Goal: Task Accomplishment & Management: Manage account settings

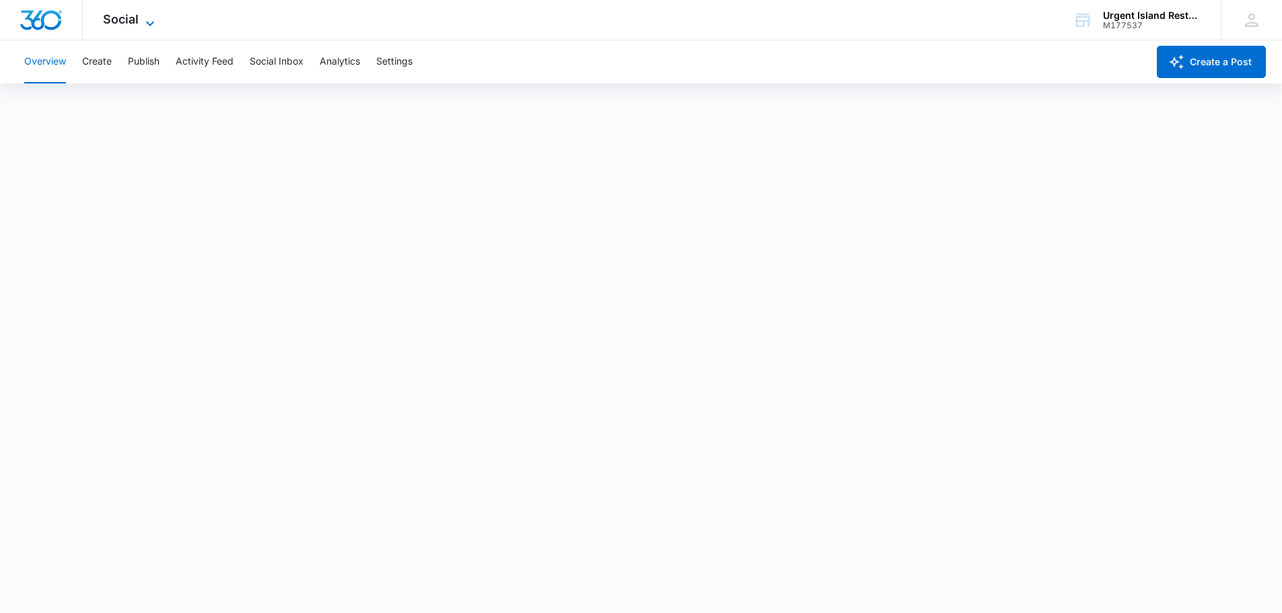
click at [154, 28] on icon at bounding box center [150, 23] width 16 height 16
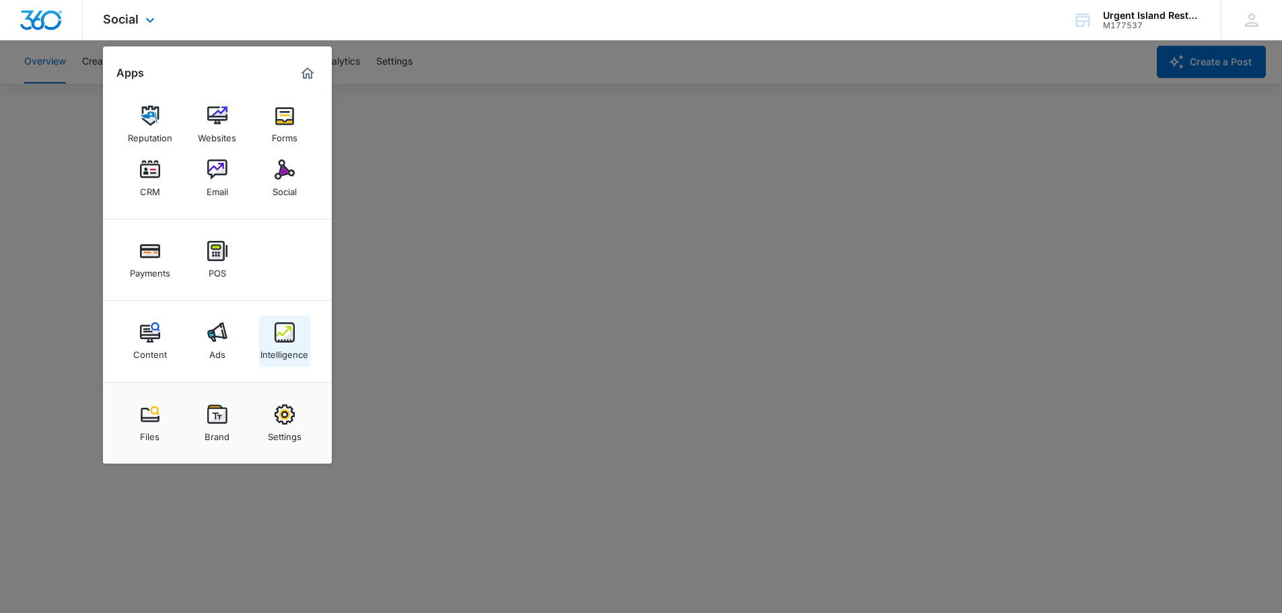
click at [270, 339] on link "Intelligence" at bounding box center [284, 341] width 51 height 51
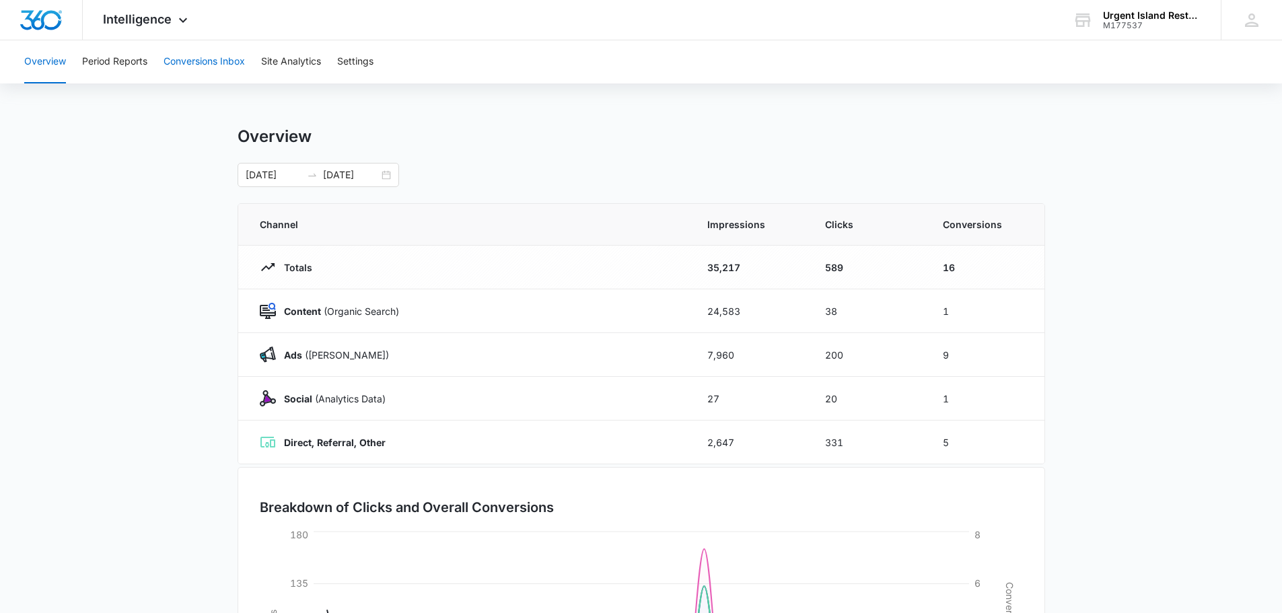
click at [207, 64] on button "Conversions Inbox" at bounding box center [203, 61] width 81 height 43
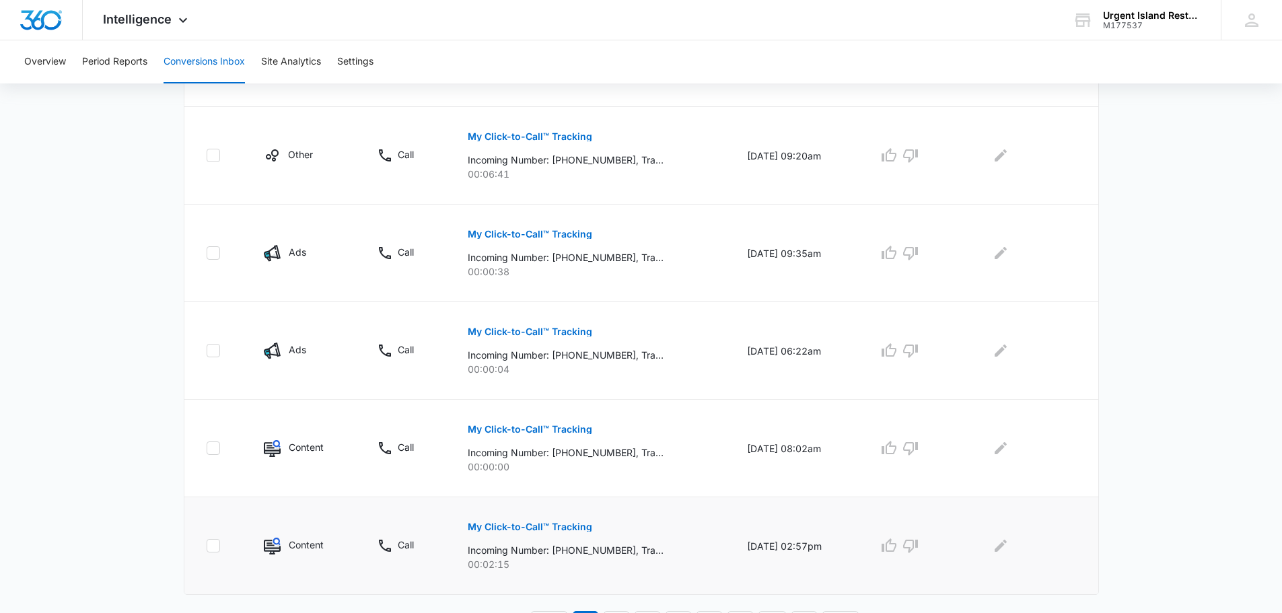
scroll to position [828, 0]
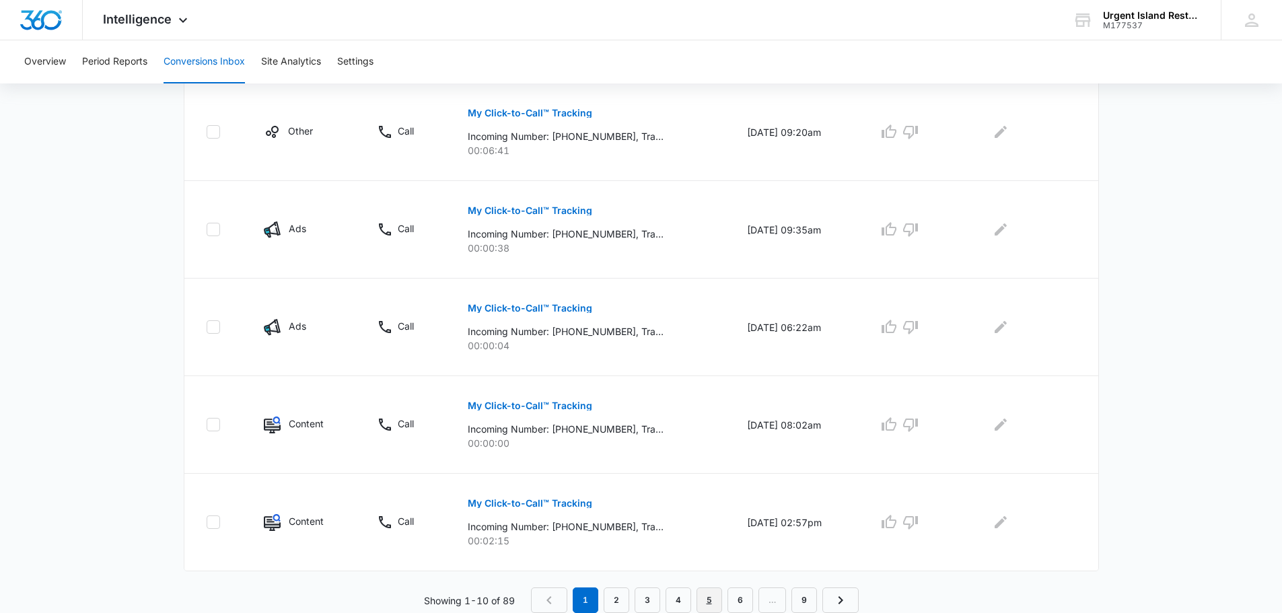
click at [712, 597] on link "5" at bounding box center [709, 600] width 26 height 26
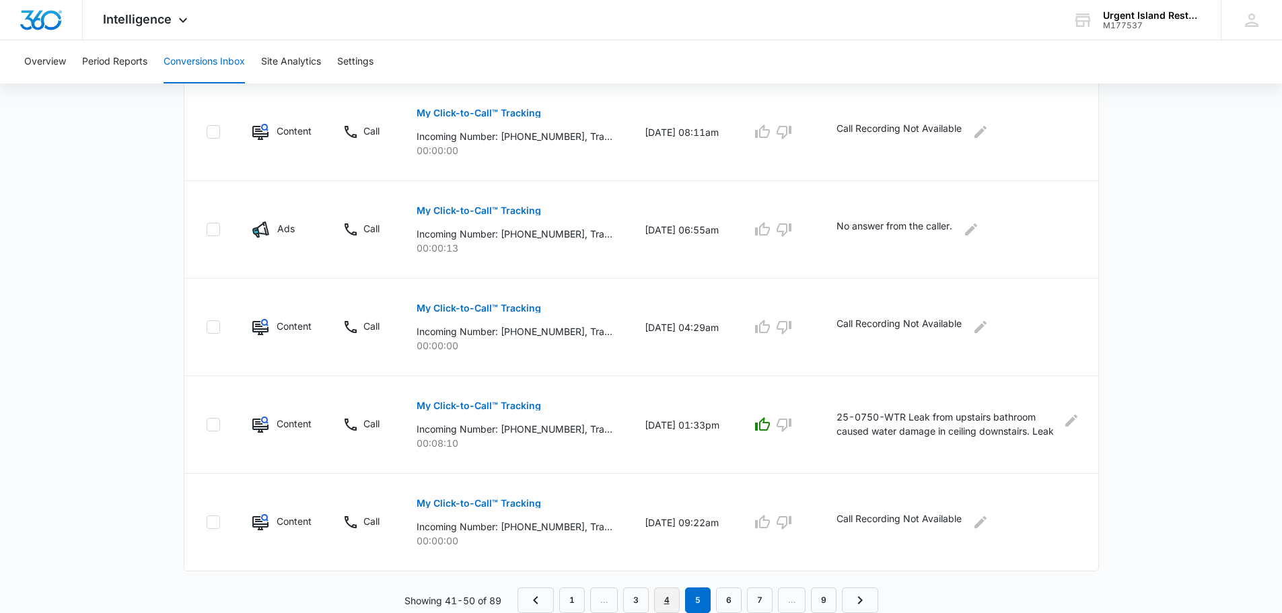
click at [664, 595] on link "4" at bounding box center [667, 600] width 26 height 26
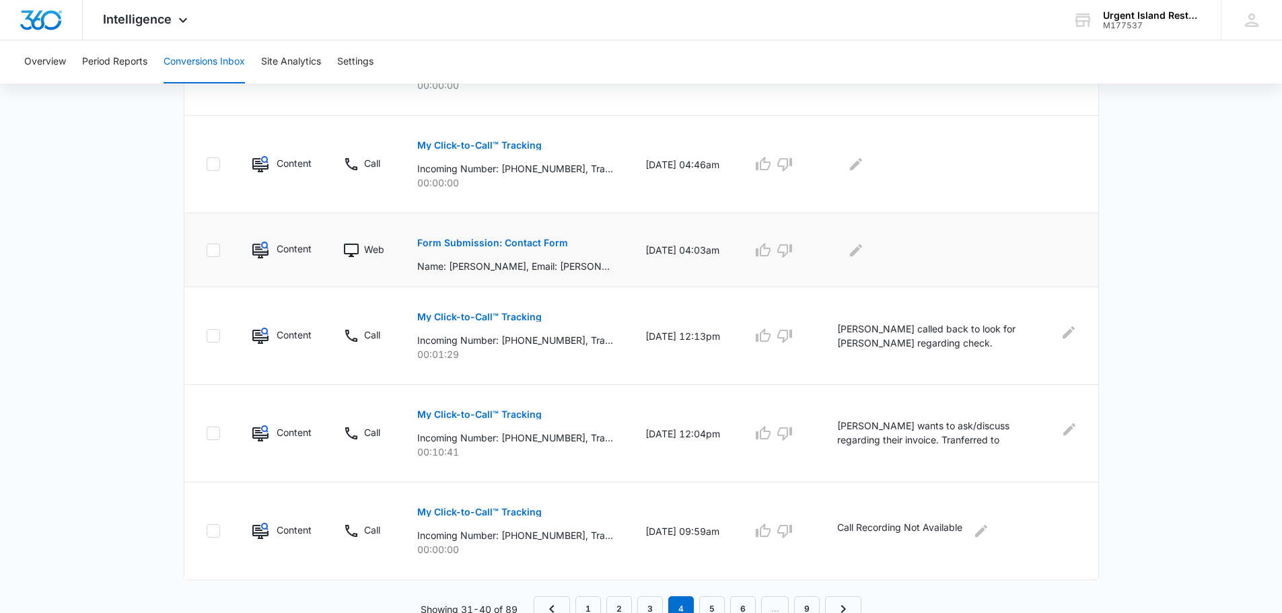
scroll to position [805, 0]
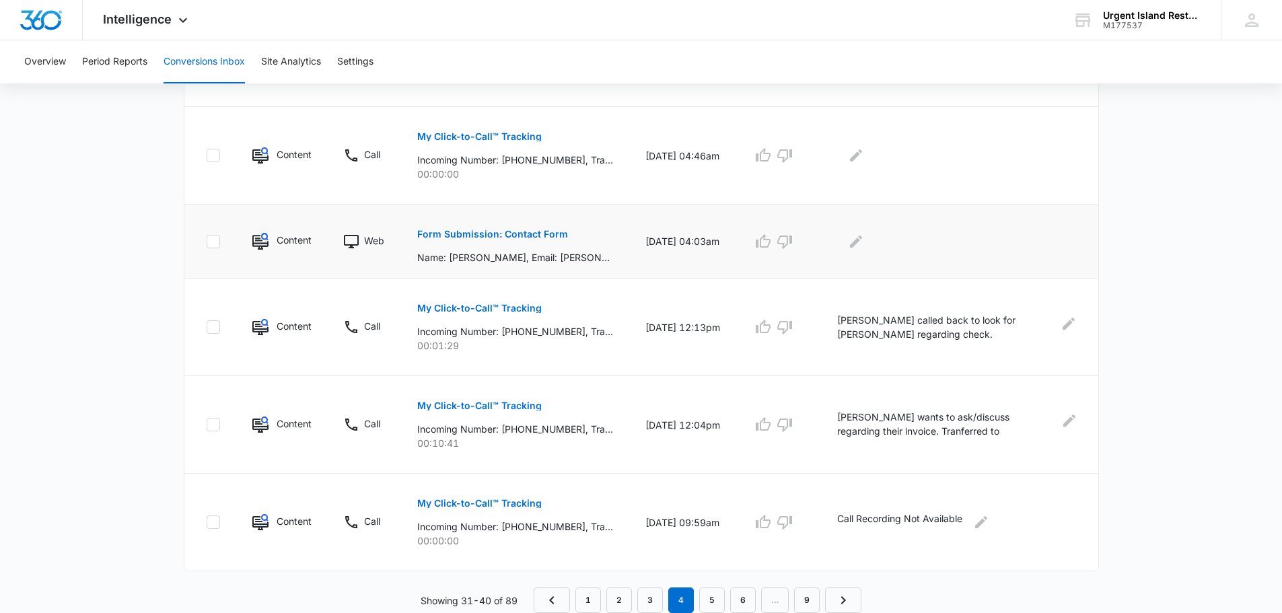
click at [549, 230] on p "Form Submission: Contact Form" at bounding box center [492, 233] width 151 height 9
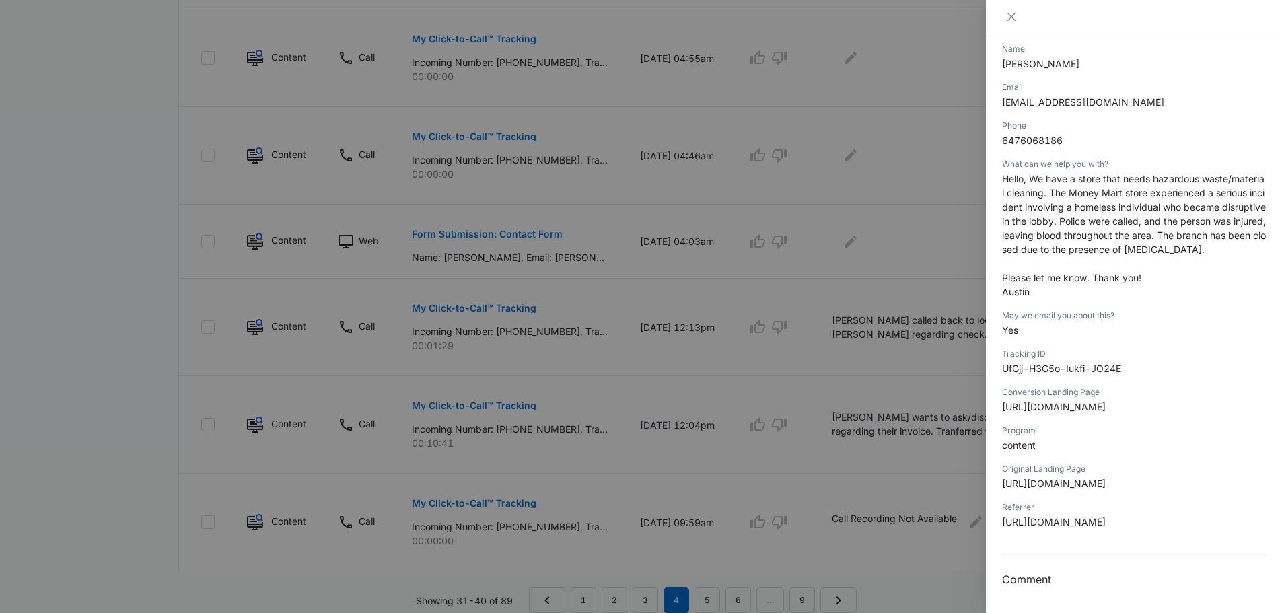
scroll to position [220, 0]
click at [1013, 96] on span "austin.warr@mirabellicorp.com" at bounding box center [1083, 101] width 162 height 11
copy span "austin"
click at [881, 236] on div at bounding box center [641, 306] width 1282 height 613
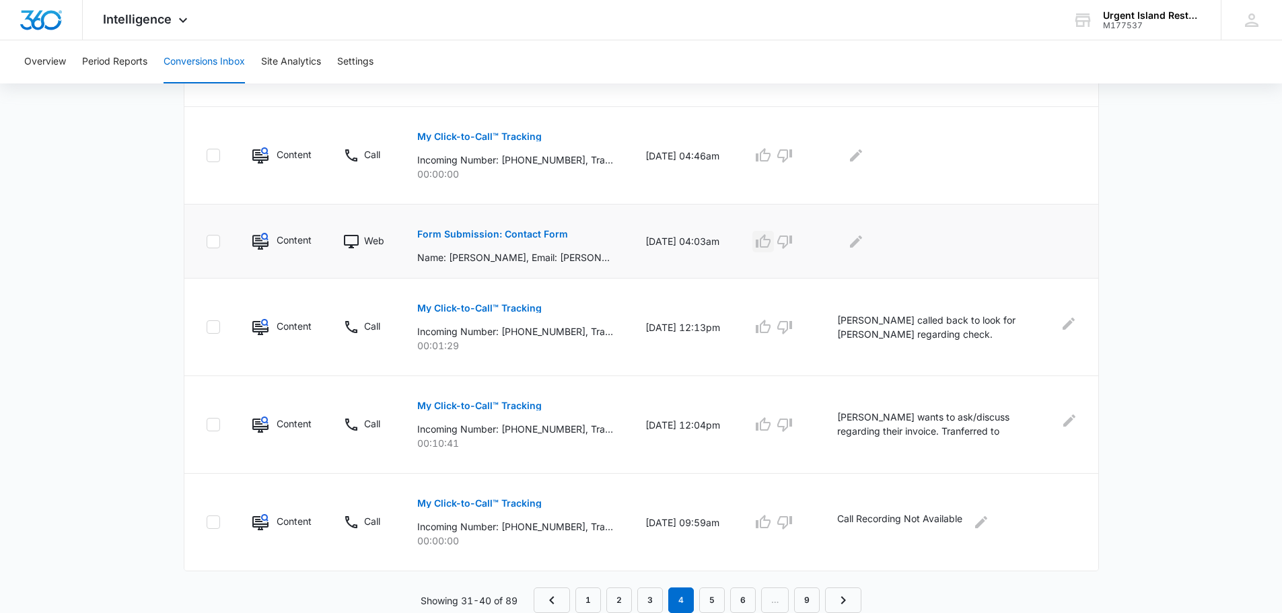
click at [771, 242] on icon "button" at bounding box center [763, 241] width 16 height 16
click at [858, 244] on icon "Edit Comments" at bounding box center [856, 241] width 16 height 16
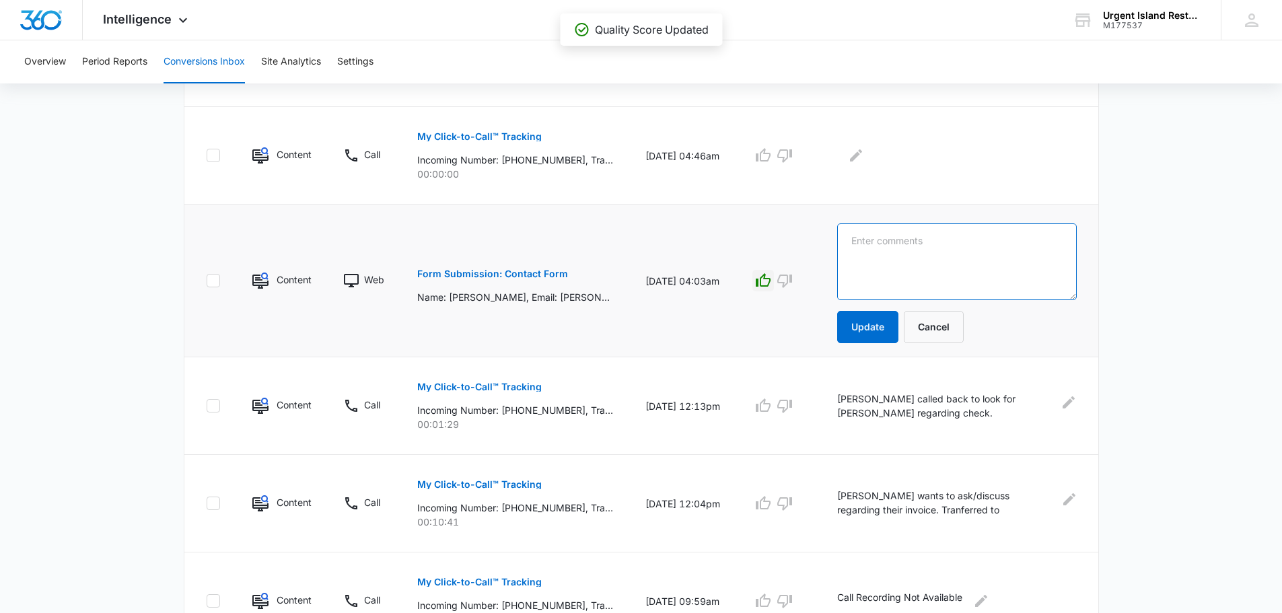
click at [887, 268] on textarea at bounding box center [957, 261] width 240 height 77
paste textarea "25-0761-BIO"
click at [941, 242] on textarea "25-0761-BIO" at bounding box center [957, 261] width 240 height 77
paste textarea "Mirabelli Corportaion"
paste textarea "Branch 2601 experienced a serious incident involving a homeless individual who …"
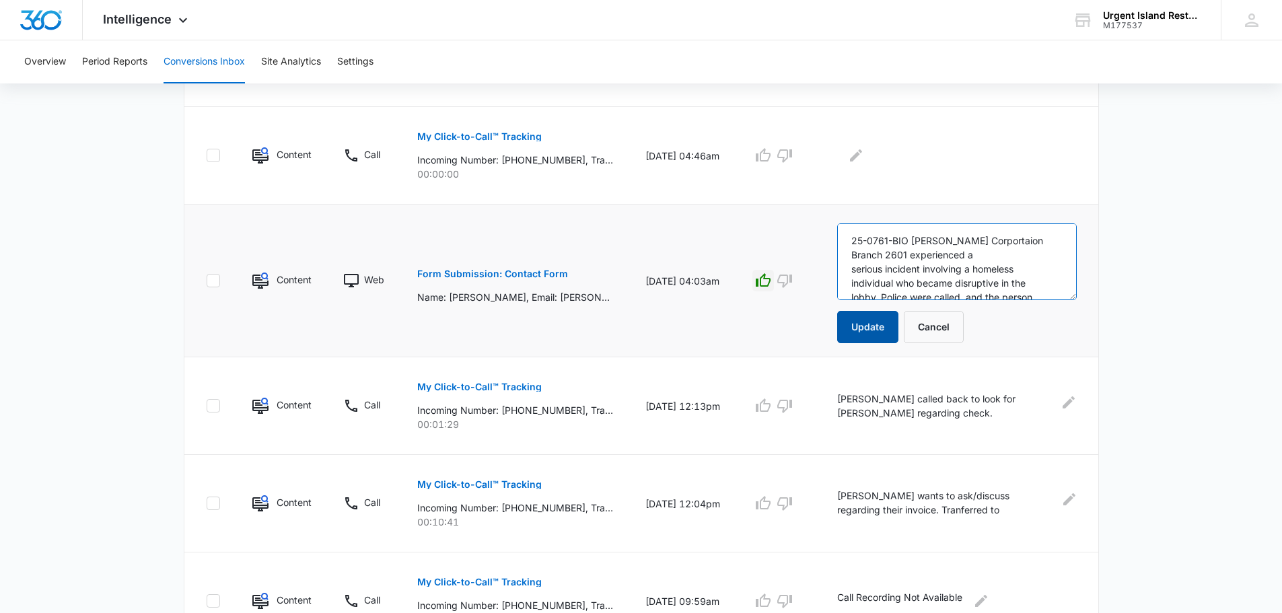
scroll to position [60, 0]
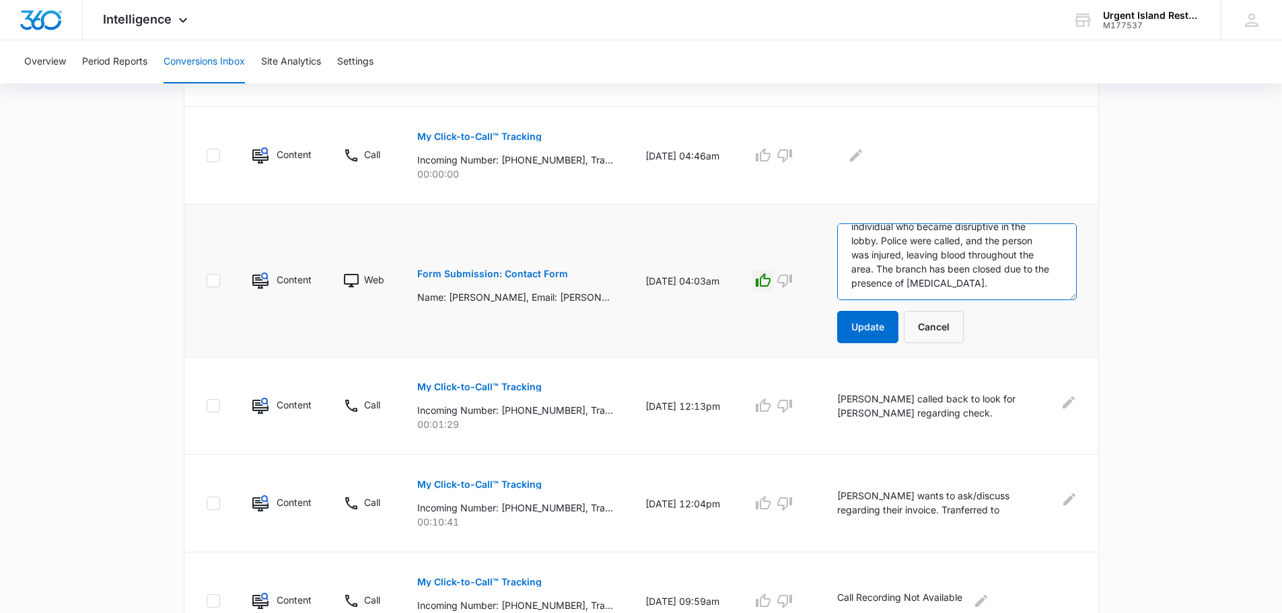
click at [896, 282] on textarea "25-0761-BIO Mirabelli Corportaion Branch 2601 experienced a serious incident in…" at bounding box center [957, 261] width 240 height 77
click at [1014, 255] on textarea "25-0761-BIO Mirabelli Corportaion Branch 2601 experienced a serious incident in…" at bounding box center [957, 261] width 240 height 77
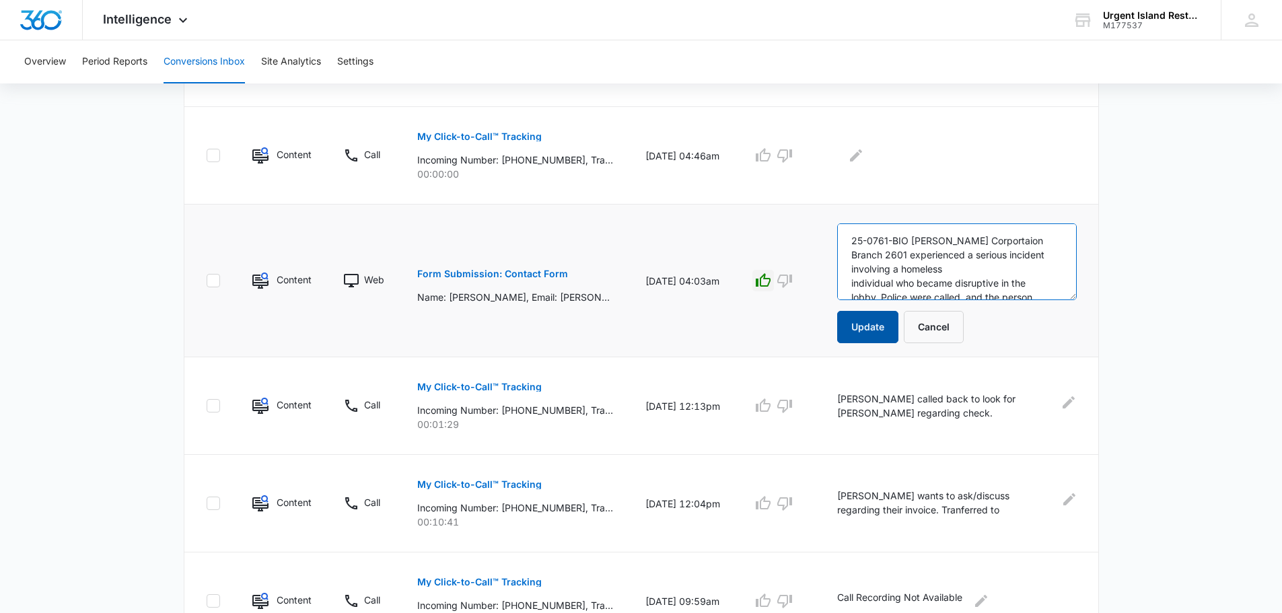
type textarea "25-0761-BIO [PERSON_NAME] Corportaion Branch 2601 experienced a serious inciden…"
click at [890, 318] on button "Update" at bounding box center [867, 327] width 61 height 32
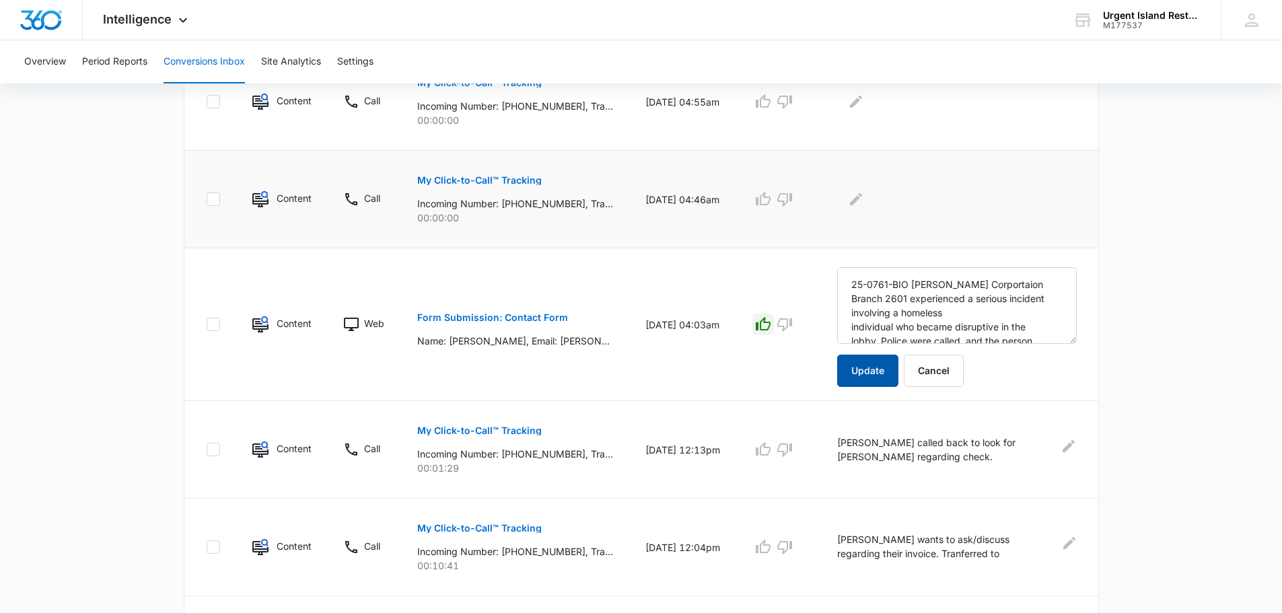
scroll to position [737, 0]
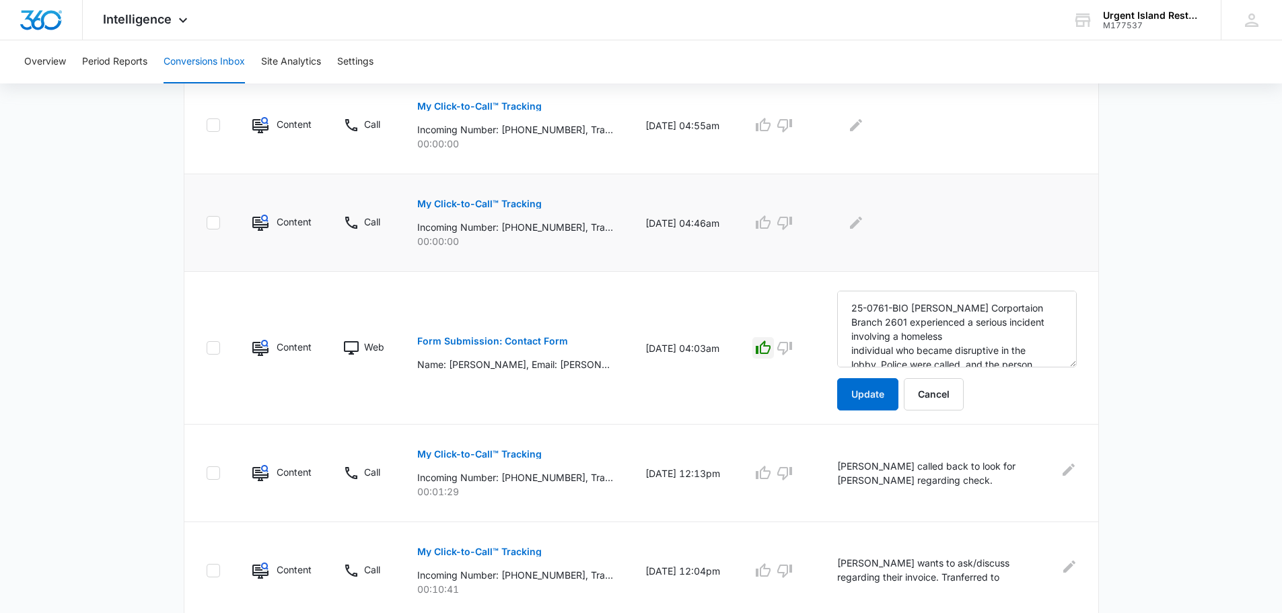
click at [505, 202] on p "My Click-to-Call™ Tracking" at bounding box center [479, 203] width 124 height 9
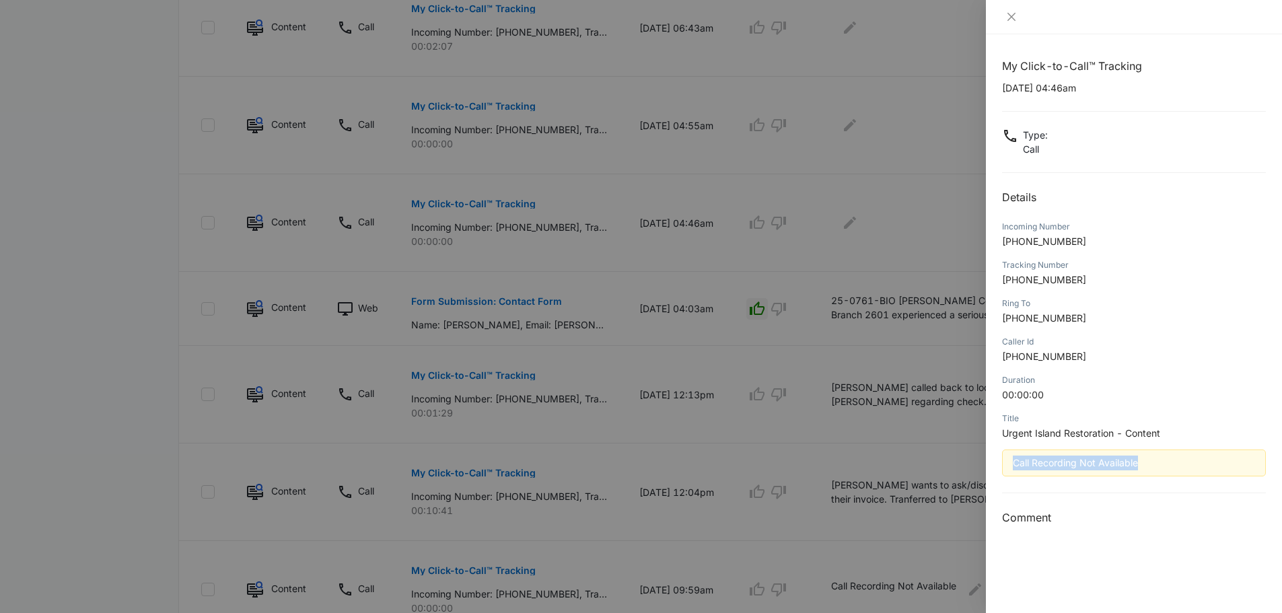
drag, startPoint x: 1141, startPoint y: 466, endPoint x: 1007, endPoint y: 468, distance: 133.9
click at [1007, 468] on div "Call Recording Not Available" at bounding box center [1134, 462] width 264 height 27
copy div "Call Recording Not Available"
click at [853, 205] on div at bounding box center [641, 306] width 1282 height 613
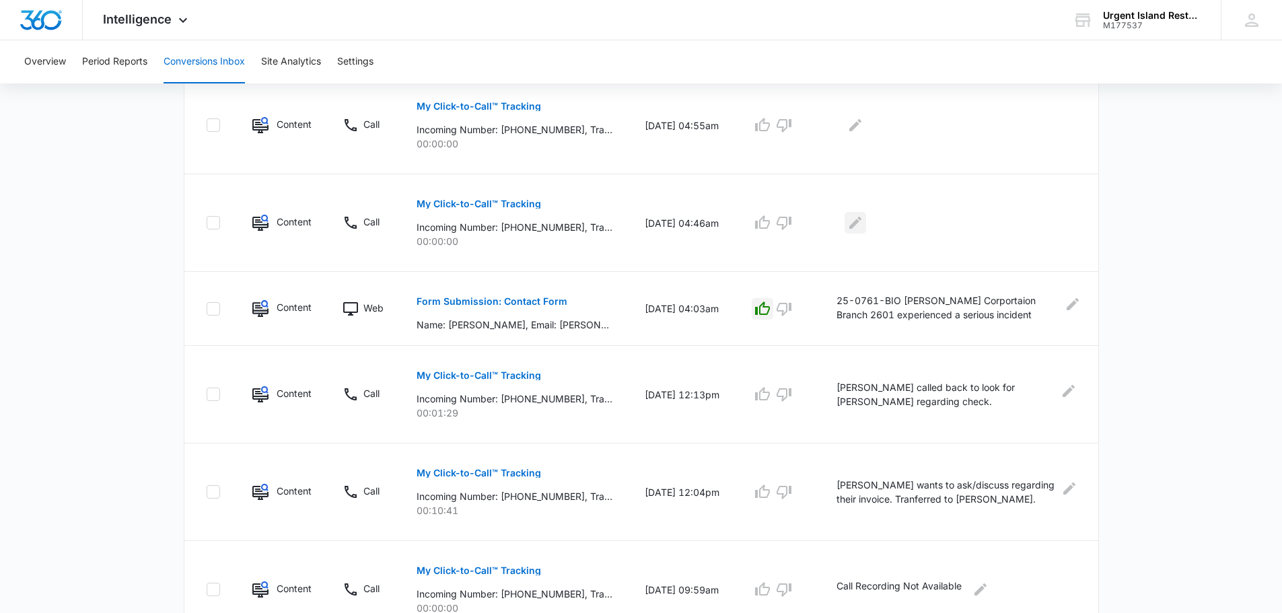
click at [853, 221] on icon "Edit Comments" at bounding box center [855, 223] width 16 height 16
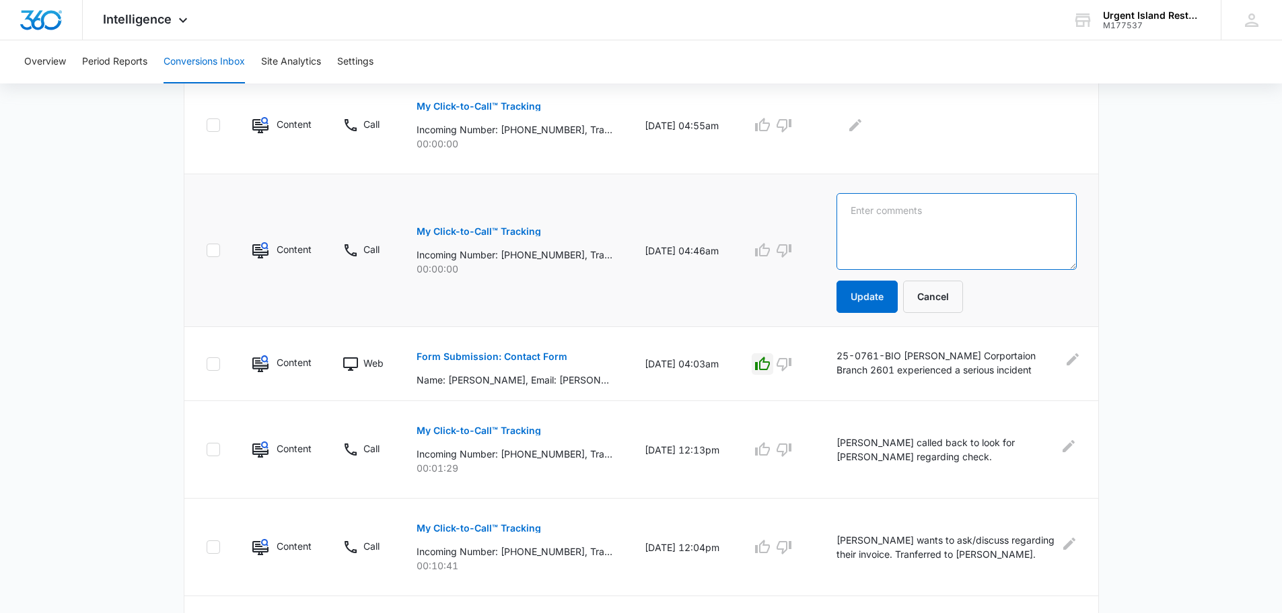
click at [861, 225] on textarea at bounding box center [956, 231] width 240 height 77
paste textarea "Call Recording Not Available"
type textarea "Call Recording Not Available"
click at [867, 303] on button "Update" at bounding box center [866, 297] width 61 height 32
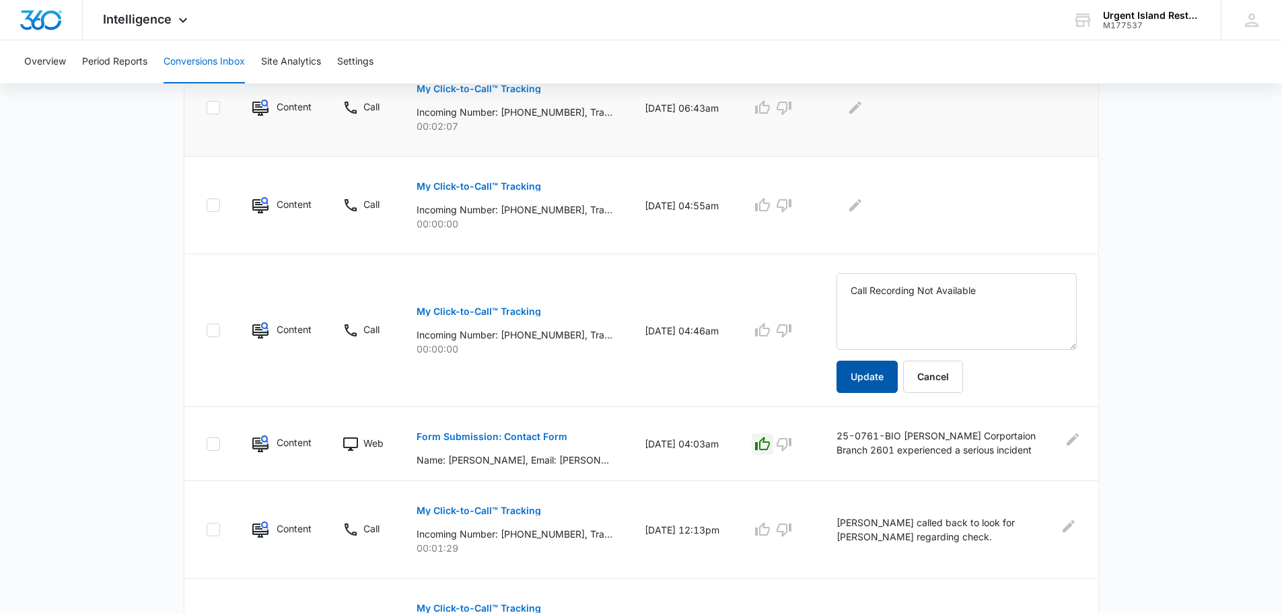
scroll to position [536, 0]
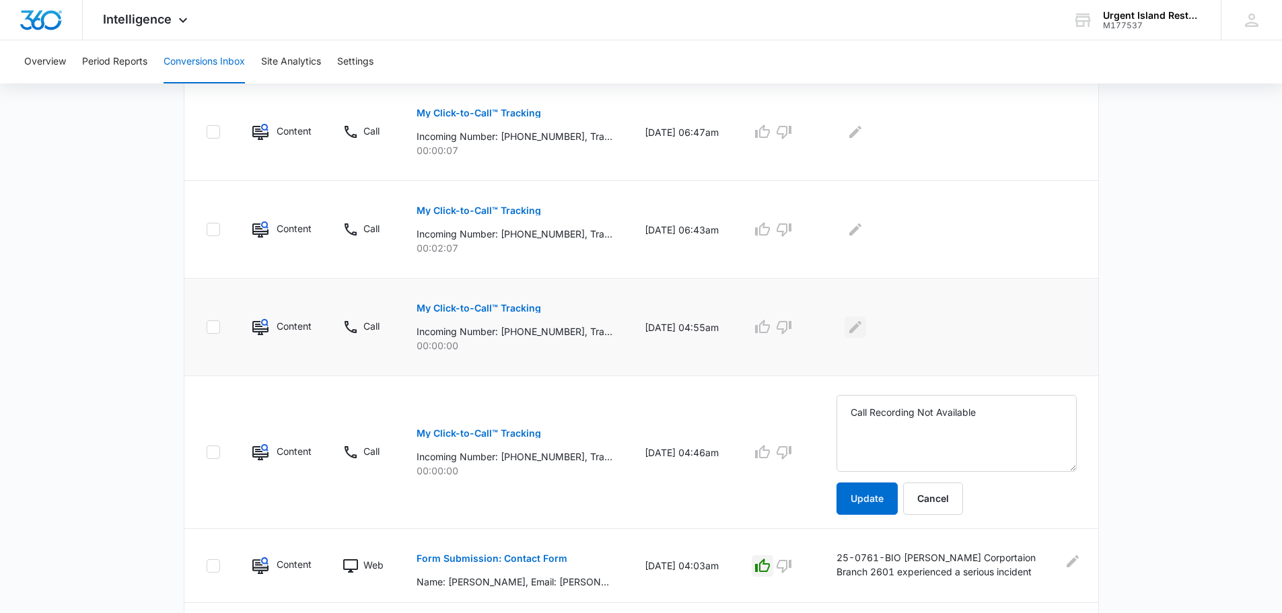
click at [856, 322] on icon "Edit Comments" at bounding box center [855, 327] width 16 height 16
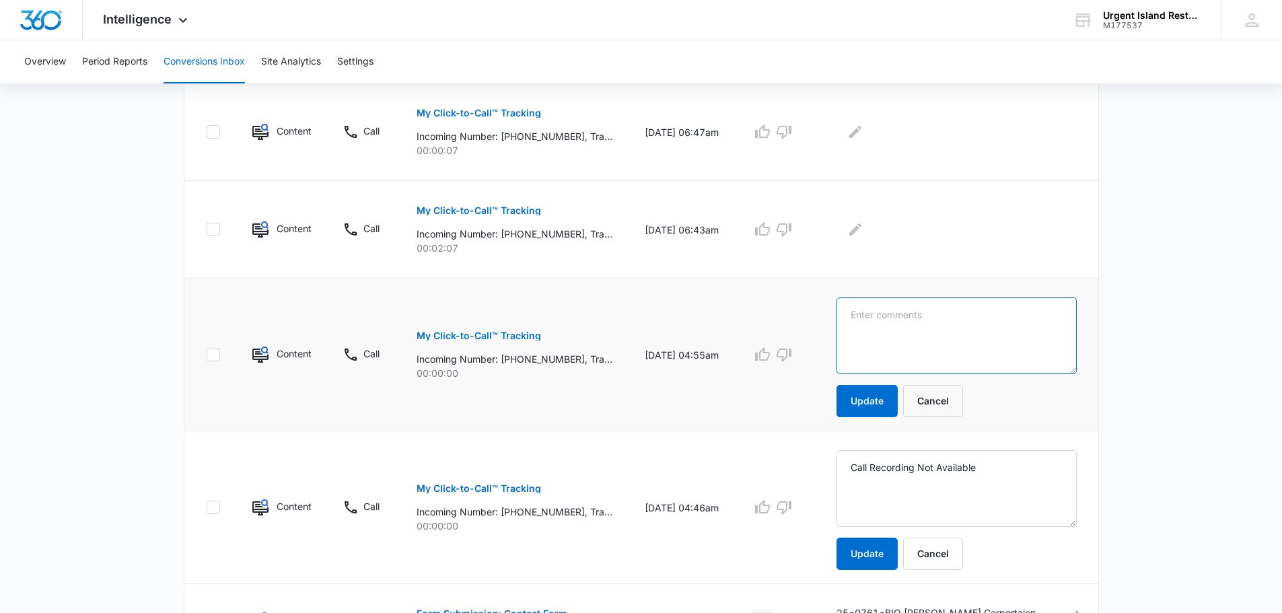
click at [893, 327] on textarea at bounding box center [956, 335] width 240 height 77
paste textarea "Call Recording Not Available"
type textarea "Call Recording Not Available"
click at [879, 400] on button "Update" at bounding box center [866, 401] width 61 height 32
click at [488, 215] on button "My Click-to-Call™ Tracking" at bounding box center [478, 210] width 124 height 32
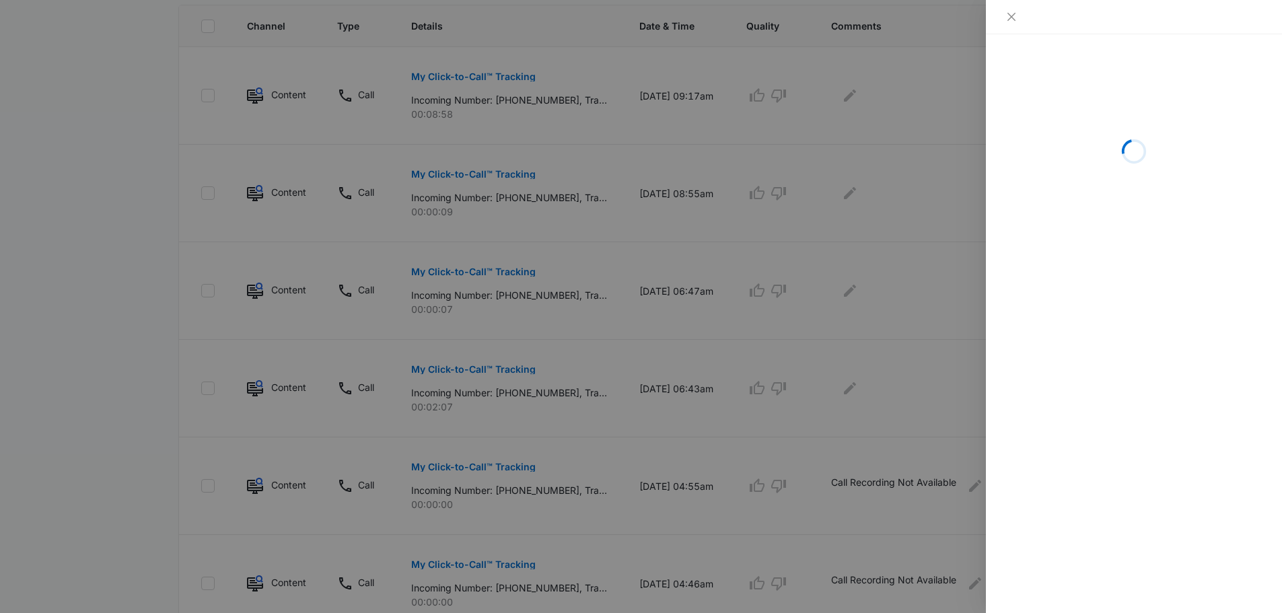
scroll to position [401, 0]
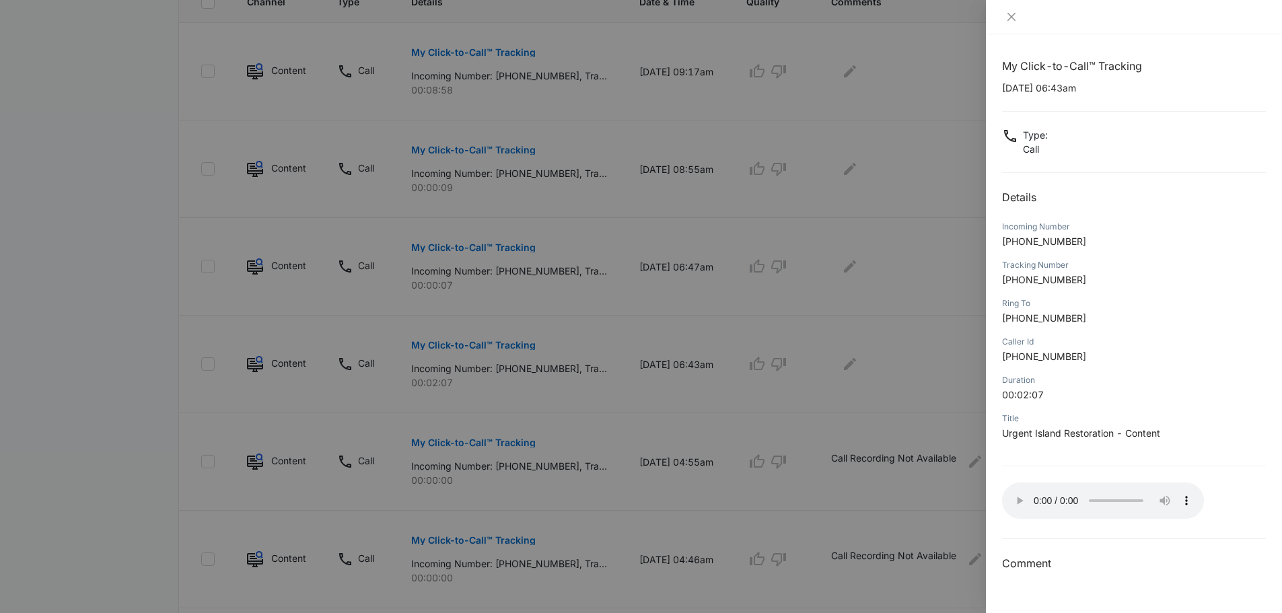
click at [805, 265] on div at bounding box center [641, 306] width 1282 height 613
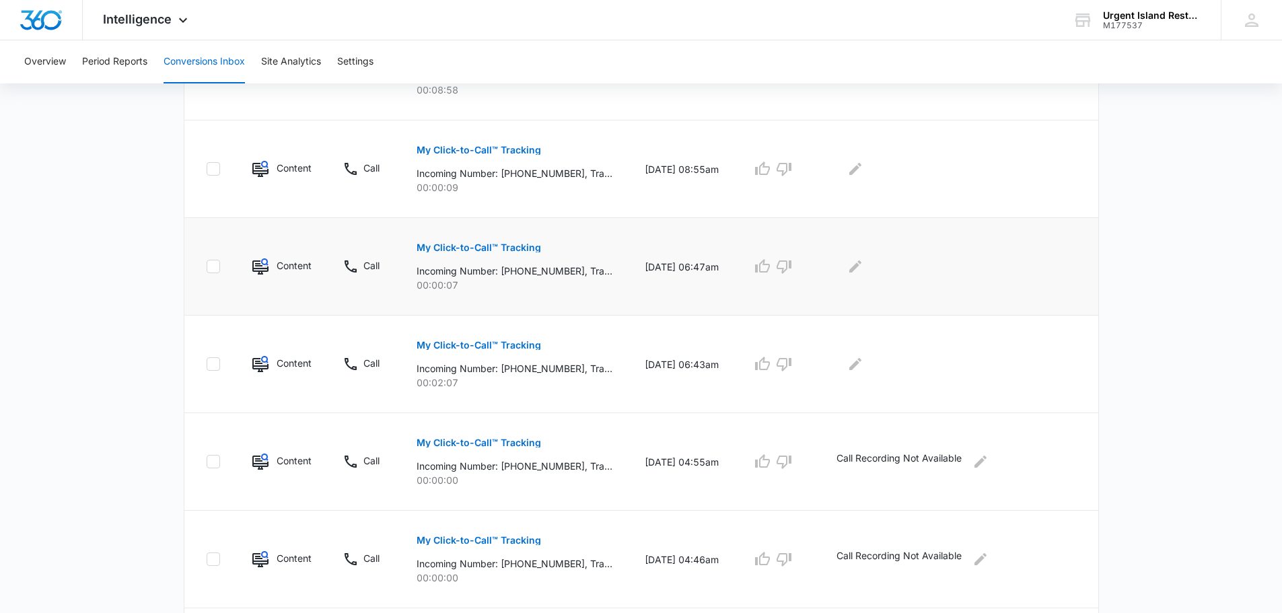
click at [509, 250] on p "My Click-to-Call™ Tracking" at bounding box center [478, 247] width 124 height 9
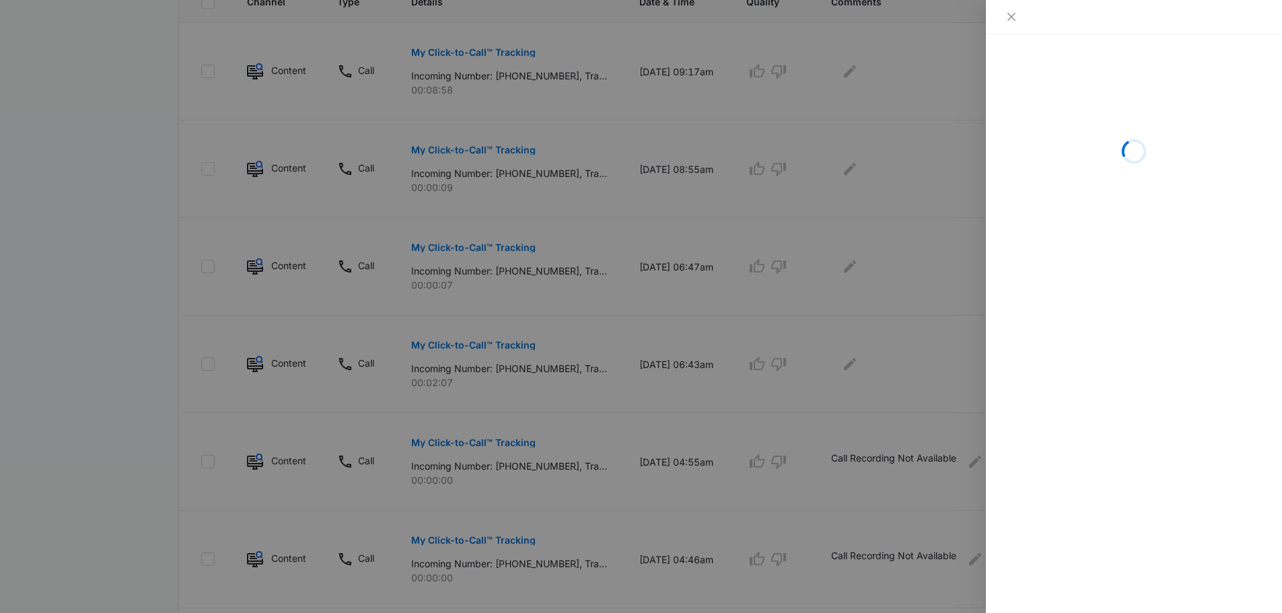
scroll to position [334, 0]
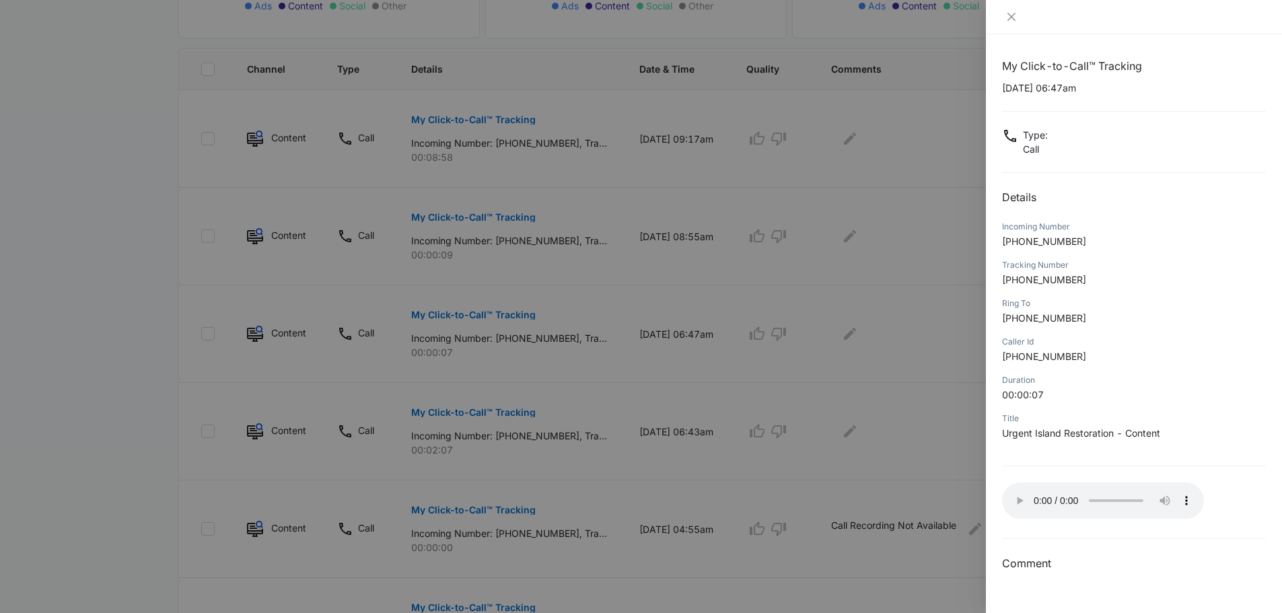
click at [494, 319] on div at bounding box center [641, 306] width 1282 height 613
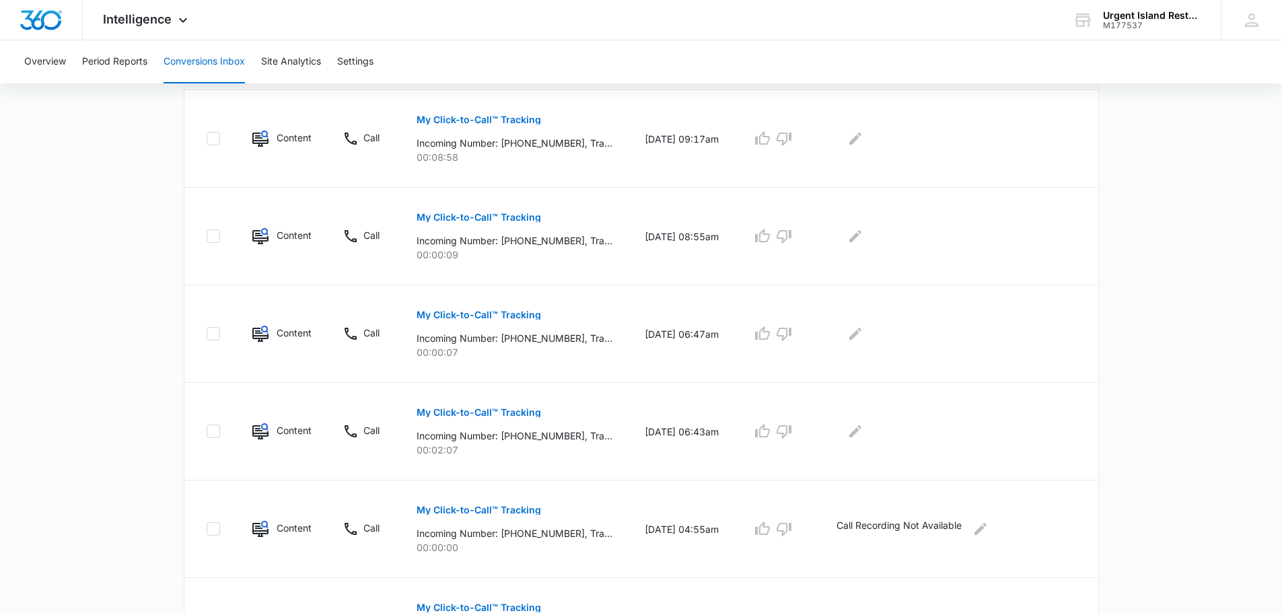
scroll to position [266, 0]
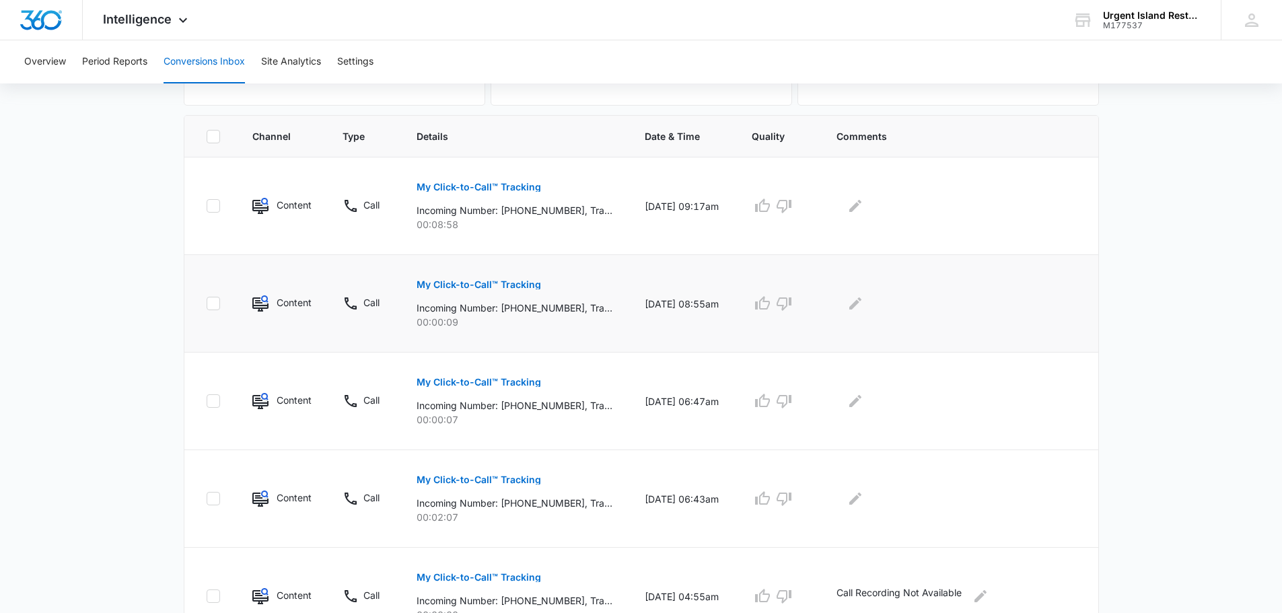
click at [488, 282] on p "My Click-to-Call™ Tracking" at bounding box center [478, 284] width 124 height 9
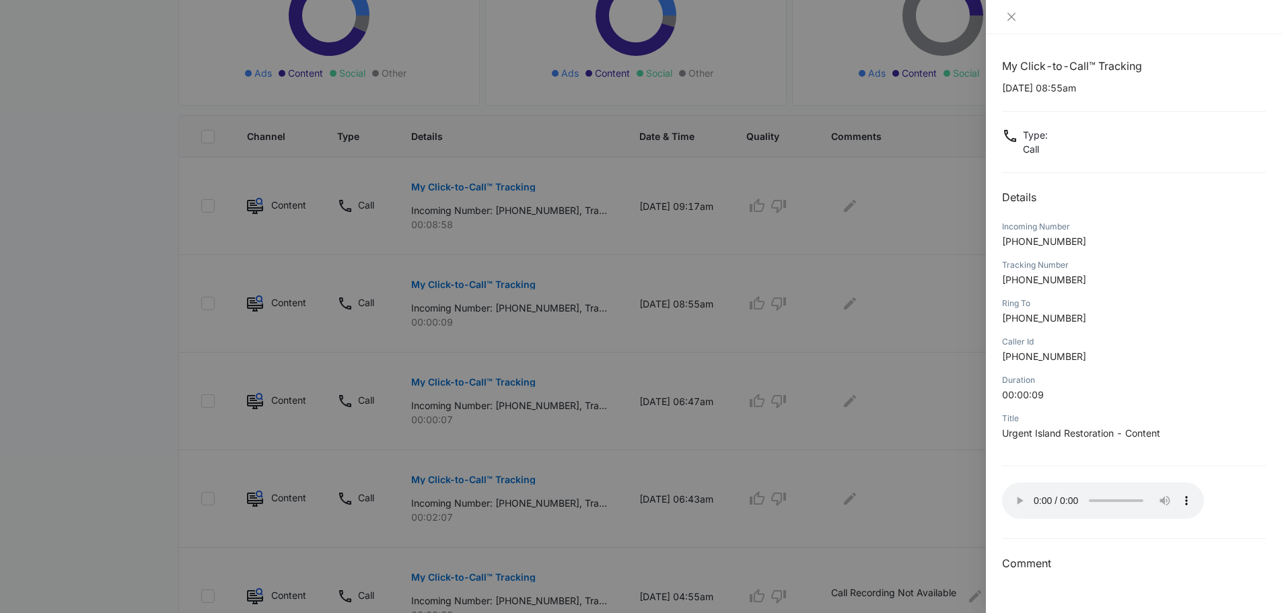
drag, startPoint x: 602, startPoint y: 314, endPoint x: 562, endPoint y: 303, distance: 41.1
click at [602, 314] on div at bounding box center [641, 306] width 1282 height 613
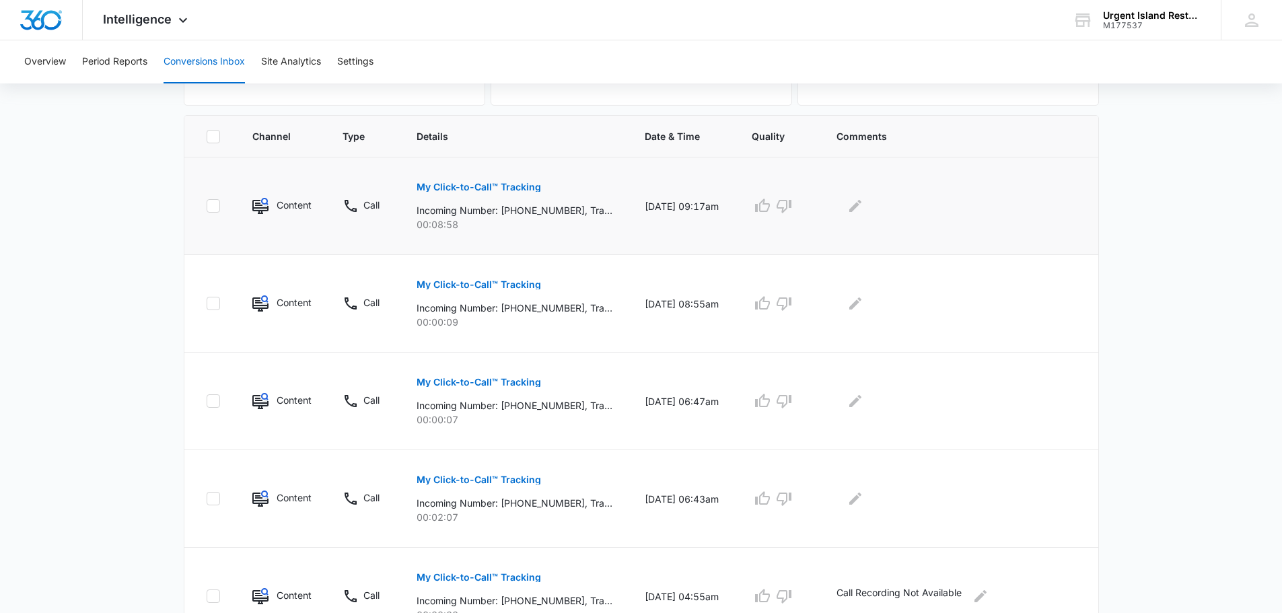
click at [498, 190] on p "My Click-to-Call™ Tracking" at bounding box center [478, 186] width 124 height 9
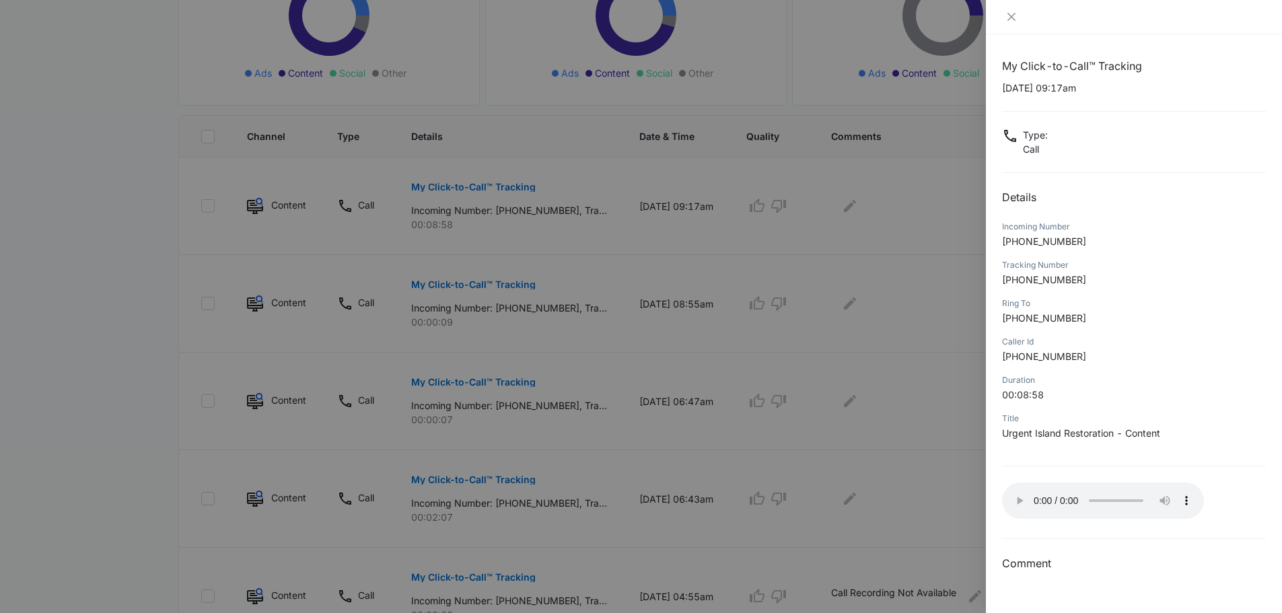
click at [903, 336] on div at bounding box center [641, 306] width 1282 height 613
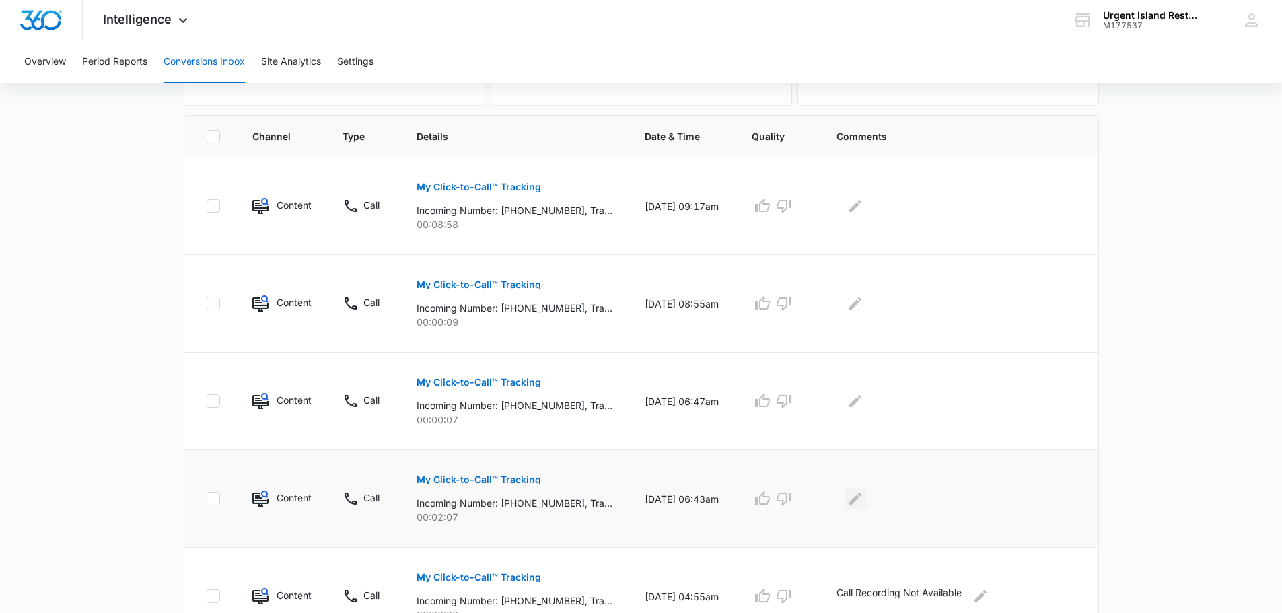
click at [861, 504] on icon "Edit Comments" at bounding box center [855, 498] width 16 height 16
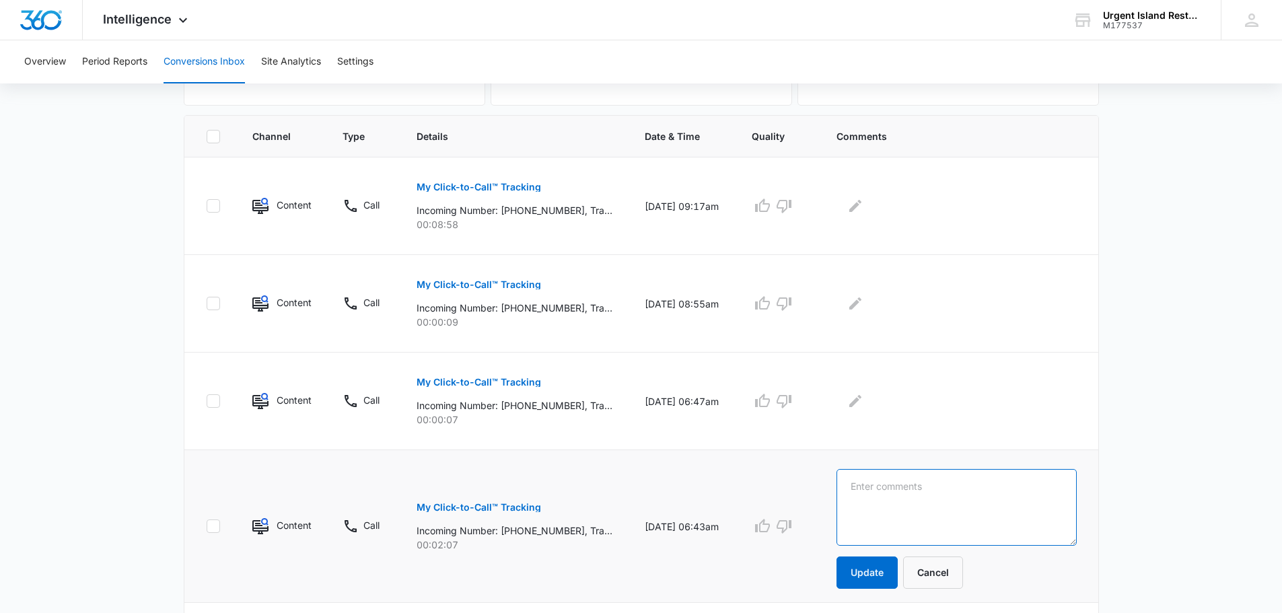
click at [882, 521] on textarea at bounding box center [956, 507] width 240 height 77
type textarea "Seems like an ads/marketing wants to set an appointment."
click at [852, 577] on button "Update" at bounding box center [866, 572] width 61 height 32
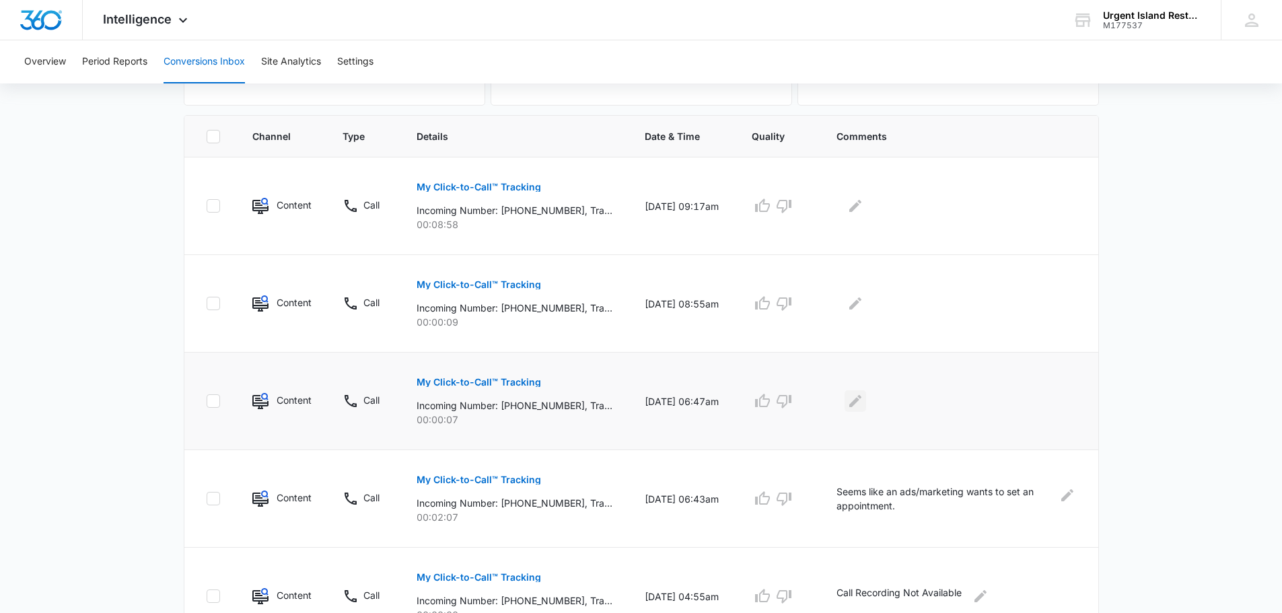
click at [865, 397] on button "Edit Comments" at bounding box center [855, 401] width 22 height 22
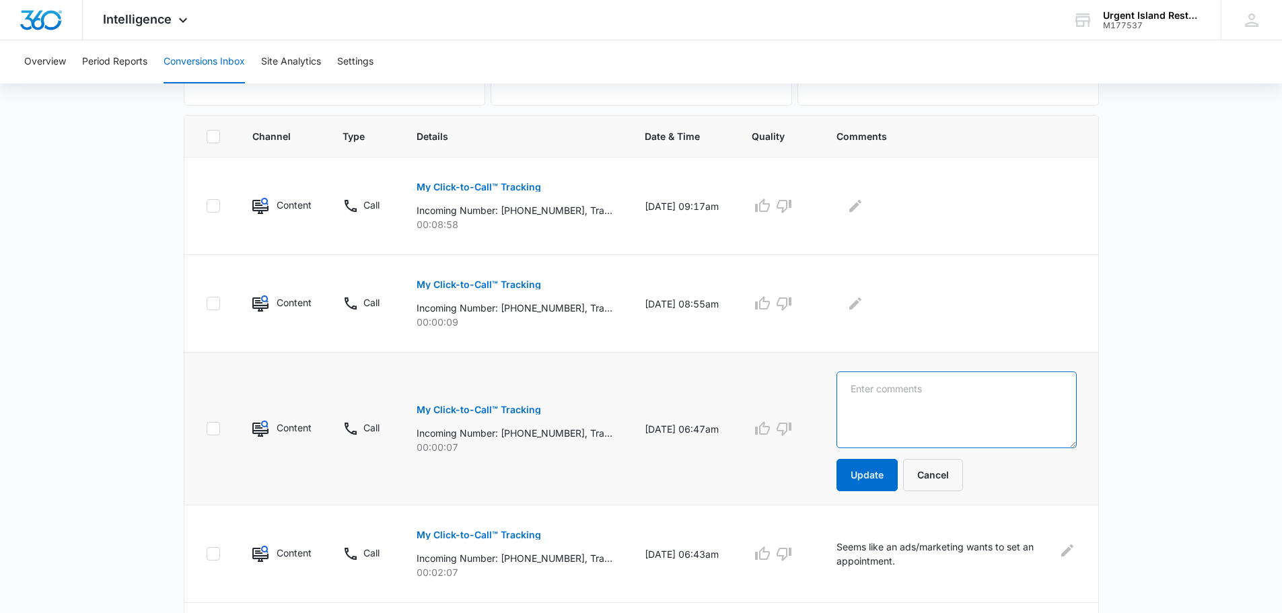
click at [873, 400] on textarea at bounding box center [956, 409] width 240 height 77
type textarea "V"
type textarea "UIR voicemessage only."
click at [871, 464] on button "Update" at bounding box center [866, 475] width 61 height 32
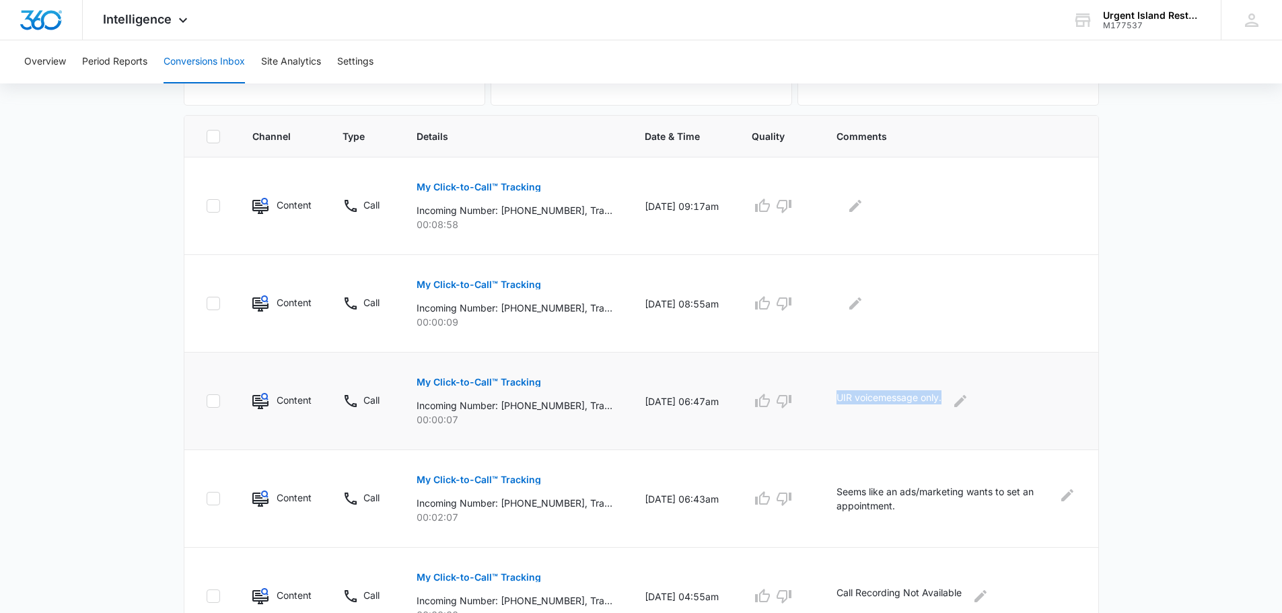
drag, startPoint x: 840, startPoint y: 399, endPoint x: 945, endPoint y: 396, distance: 105.0
click at [945, 396] on div "UIR voicemessage only." at bounding box center [956, 401] width 240 height 22
copy p "UIR voicemessage only."
click at [862, 303] on icon "Edit Comments" at bounding box center [855, 303] width 16 height 16
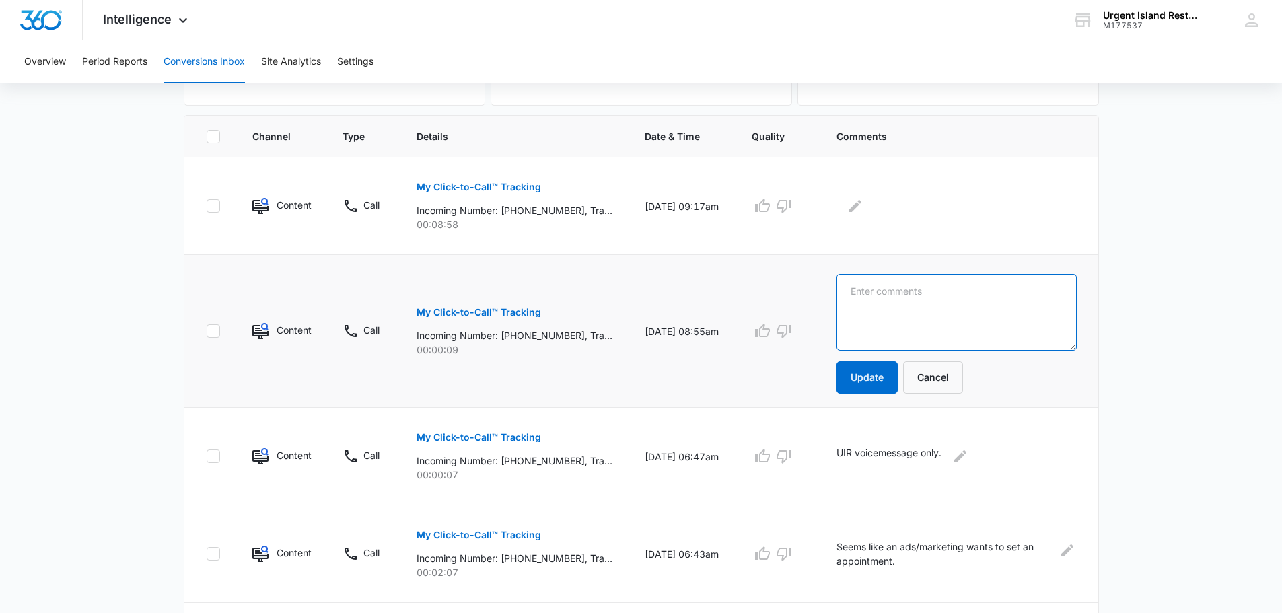
click at [934, 299] on textarea at bounding box center [956, 312] width 240 height 77
paste textarea "UIR voicemessage only."
type textarea "UIR voicemessage only."
click at [859, 381] on button "Update" at bounding box center [866, 377] width 61 height 32
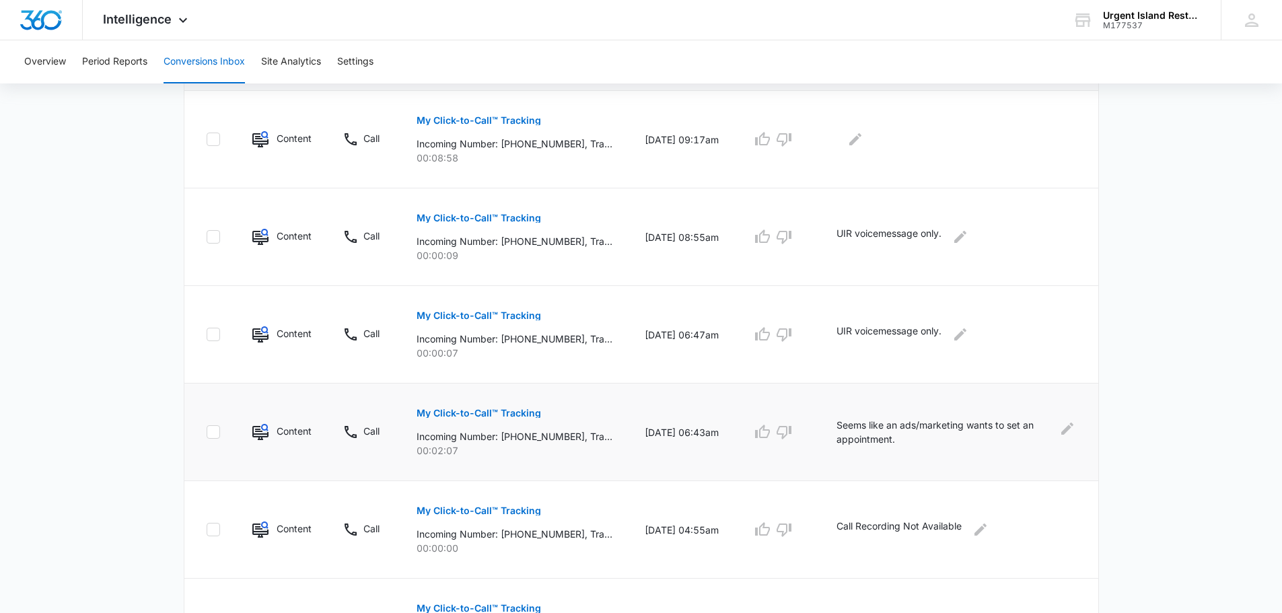
scroll to position [603, 0]
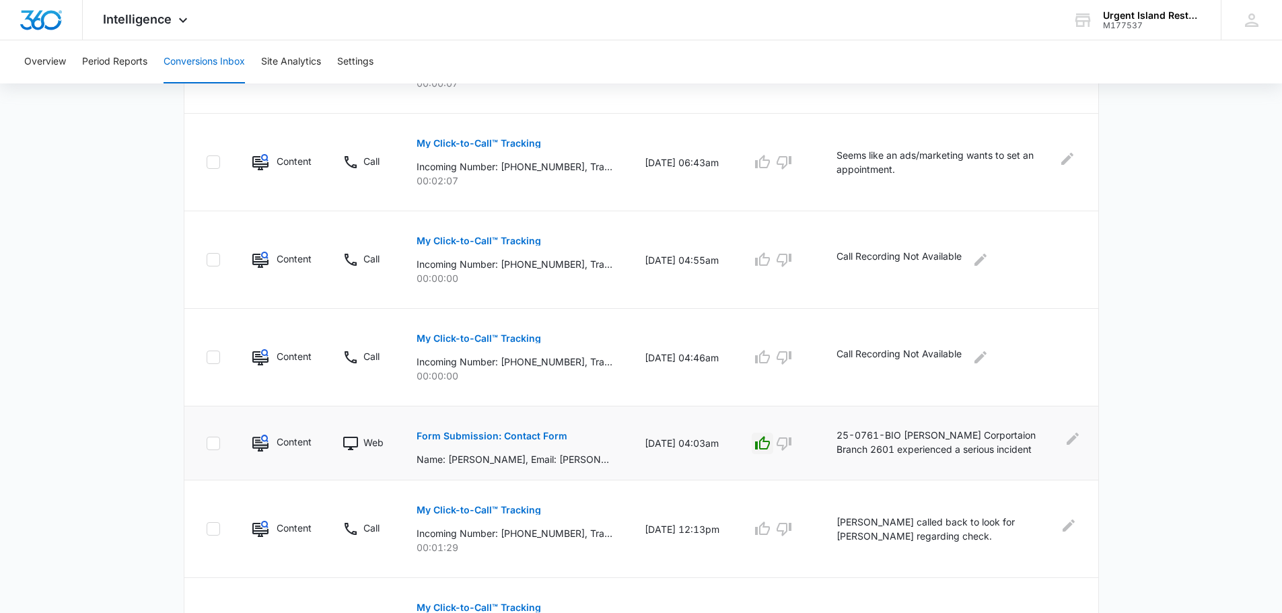
click at [546, 439] on p "Form Submission: Contact Form" at bounding box center [491, 435] width 151 height 9
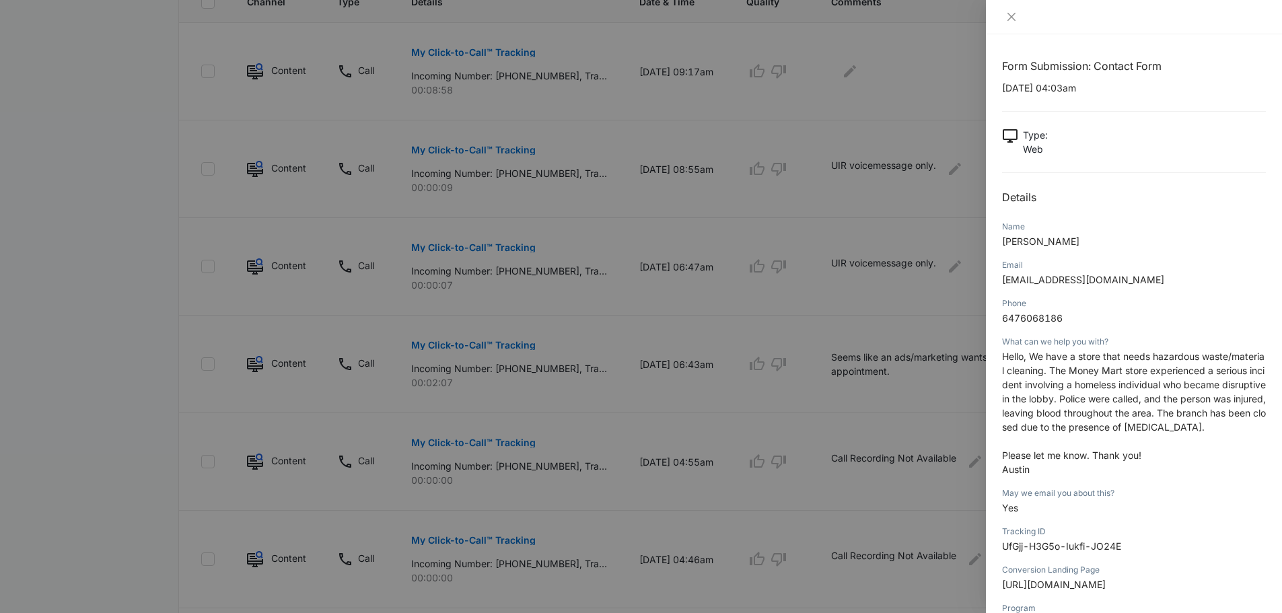
scroll to position [468, 0]
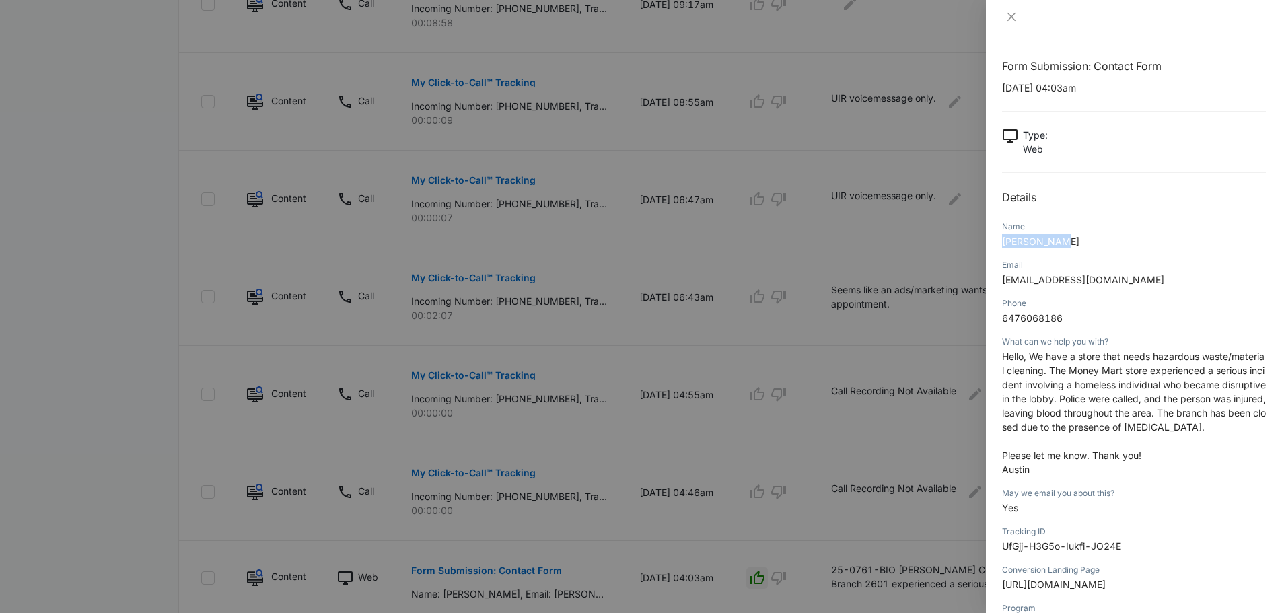
drag, startPoint x: 1052, startPoint y: 237, endPoint x: 1002, endPoint y: 235, distance: 50.5
click at [1002, 235] on p "Austin Warr" at bounding box center [1134, 241] width 264 height 14
copy span "Austin Warr"
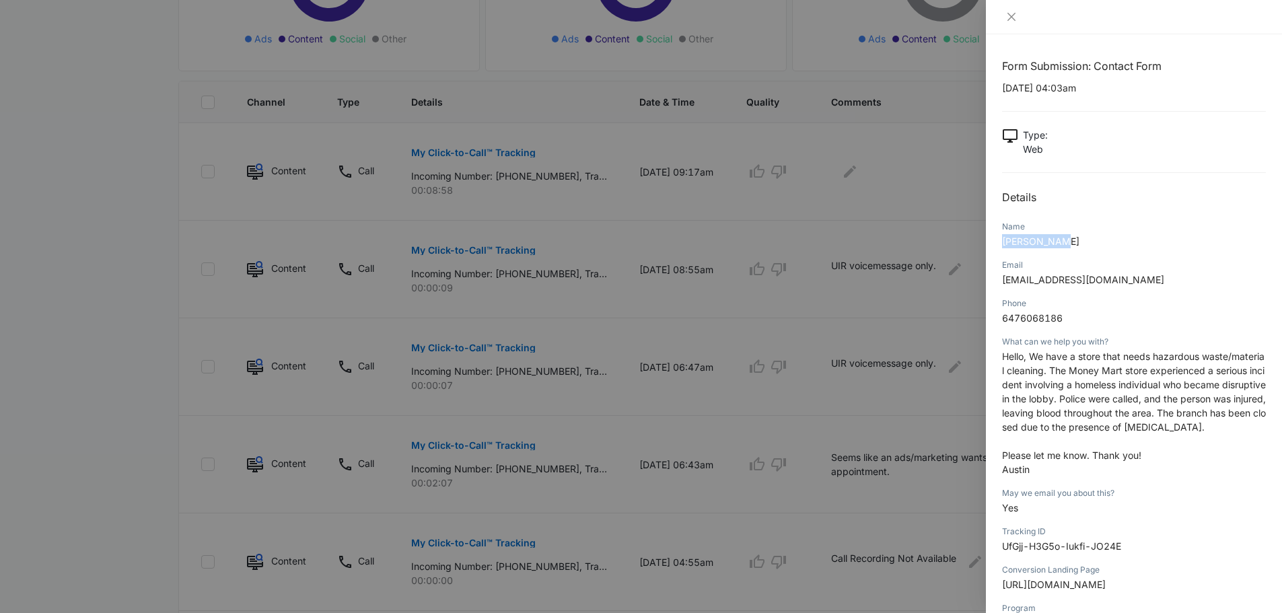
scroll to position [266, 0]
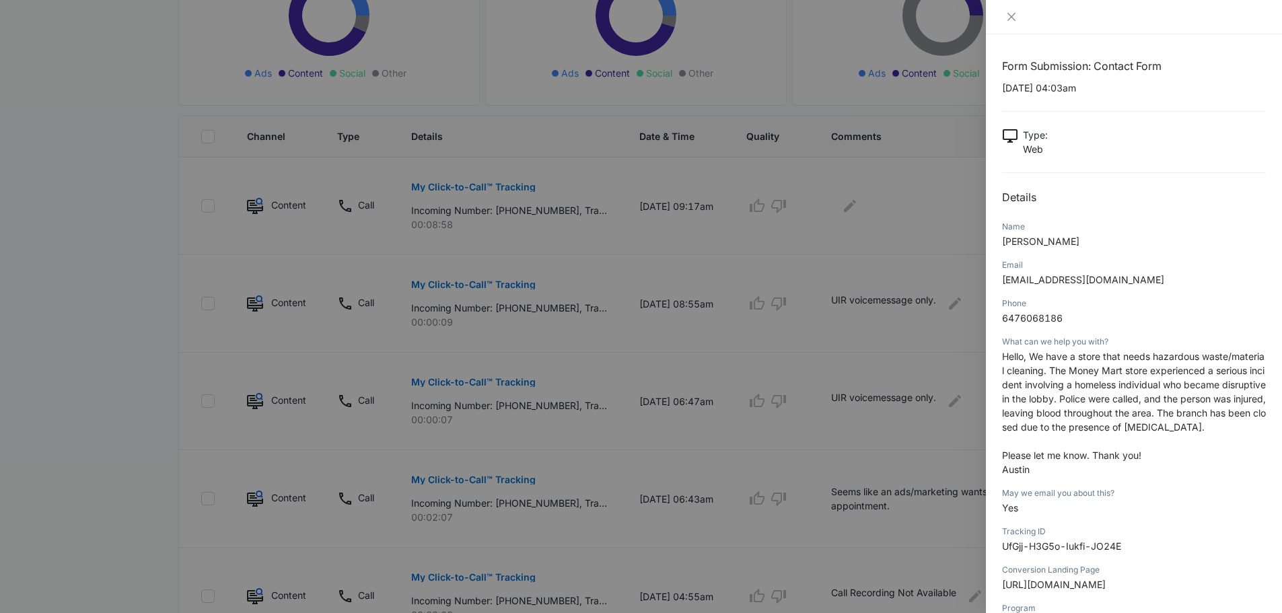
click at [748, 267] on div at bounding box center [641, 306] width 1282 height 613
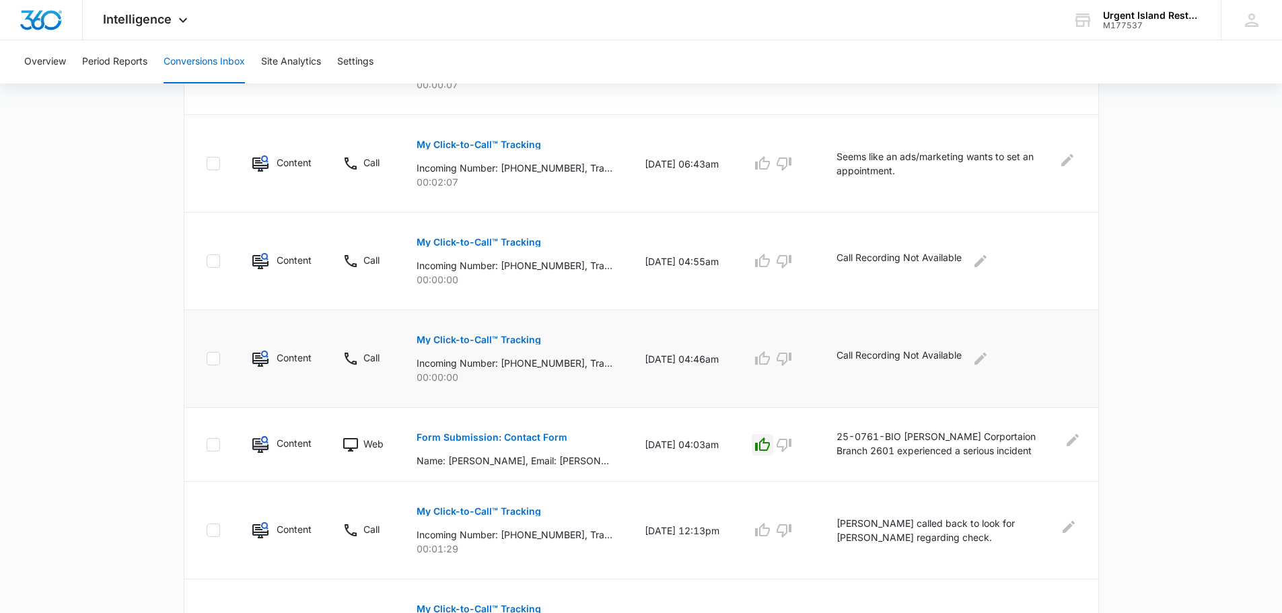
scroll to position [603, 0]
click at [766, 447] on icon "button" at bounding box center [762, 443] width 16 height 16
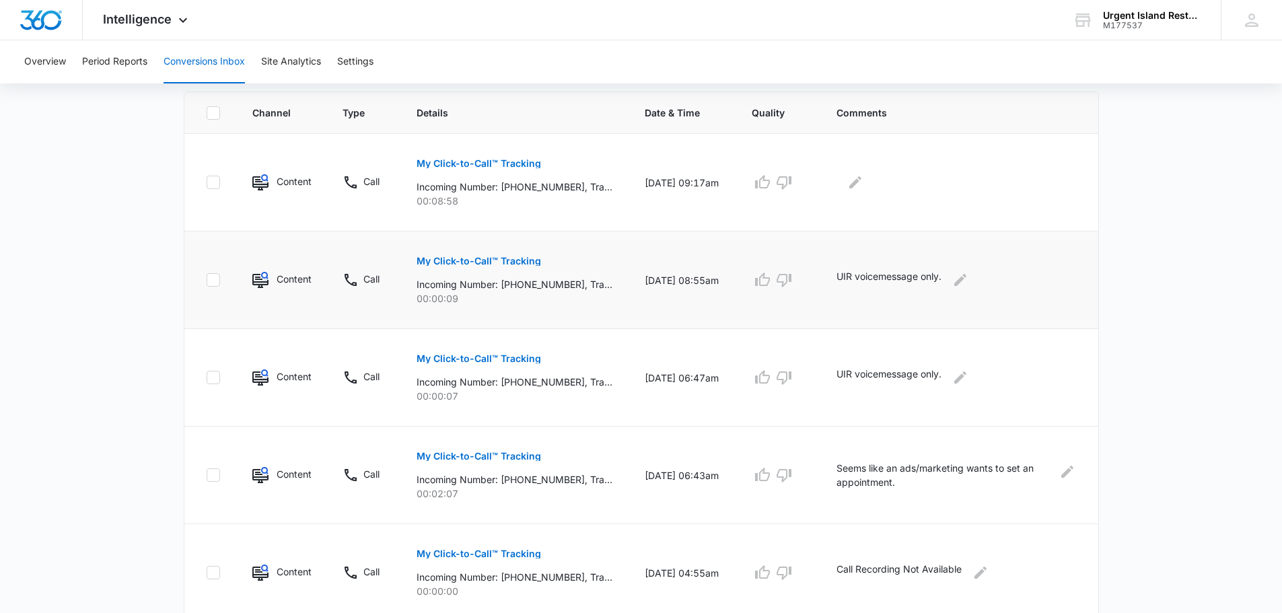
scroll to position [266, 0]
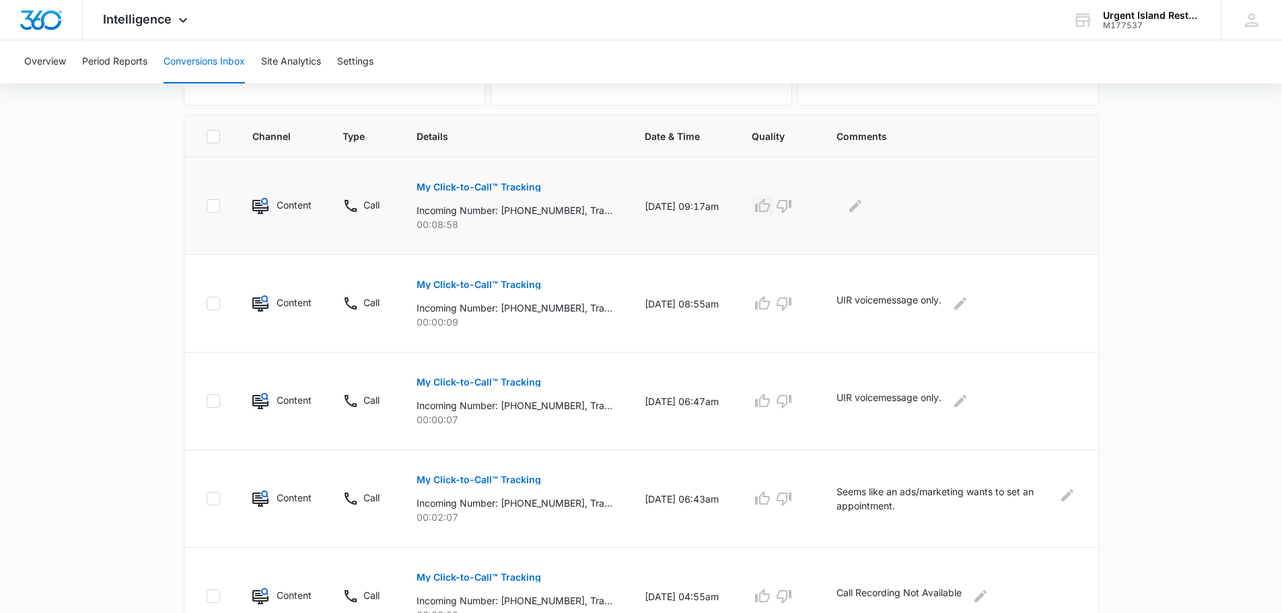
click at [770, 202] on icon "button" at bounding box center [762, 206] width 16 height 16
click at [866, 201] on button "Edit Comments" at bounding box center [855, 206] width 22 height 22
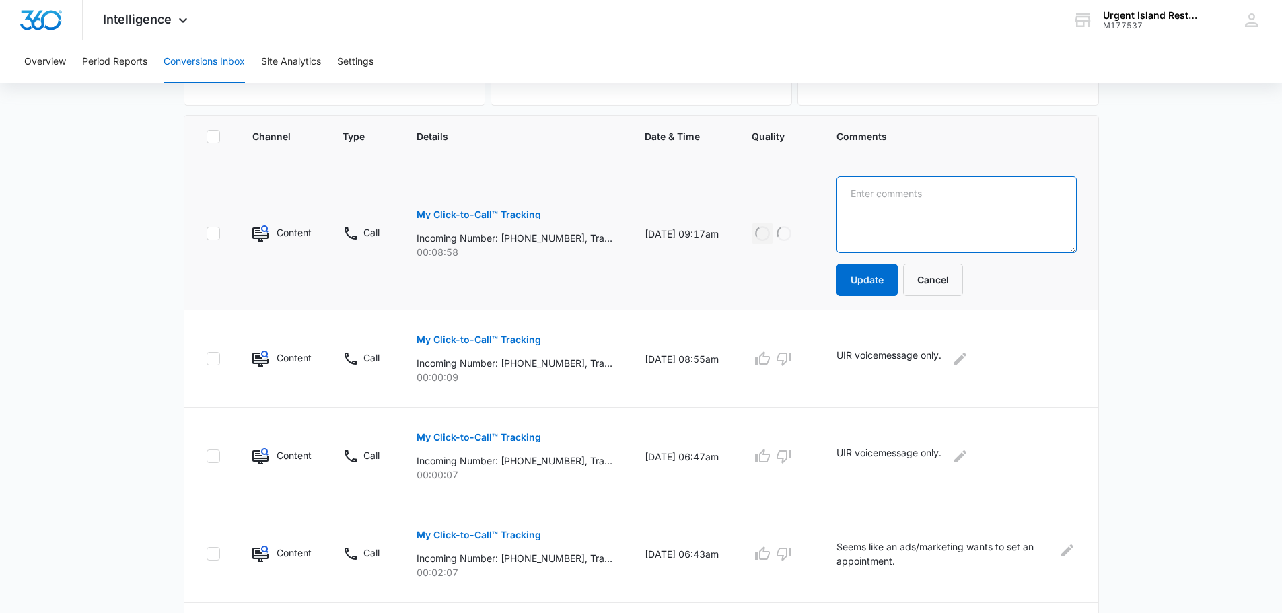
click at [900, 209] on textarea at bounding box center [956, 214] width 240 height 77
type textarea "S"
paste textarea "Austin Warr"
drag, startPoint x: 912, startPoint y: 195, endPoint x: 747, endPoint y: 222, distance: 167.7
click at [763, 216] on tr "Content Call My Click-to-Call™ Tracking Incoming Number: +16476068186, Tracking…" at bounding box center [641, 233] width 914 height 153
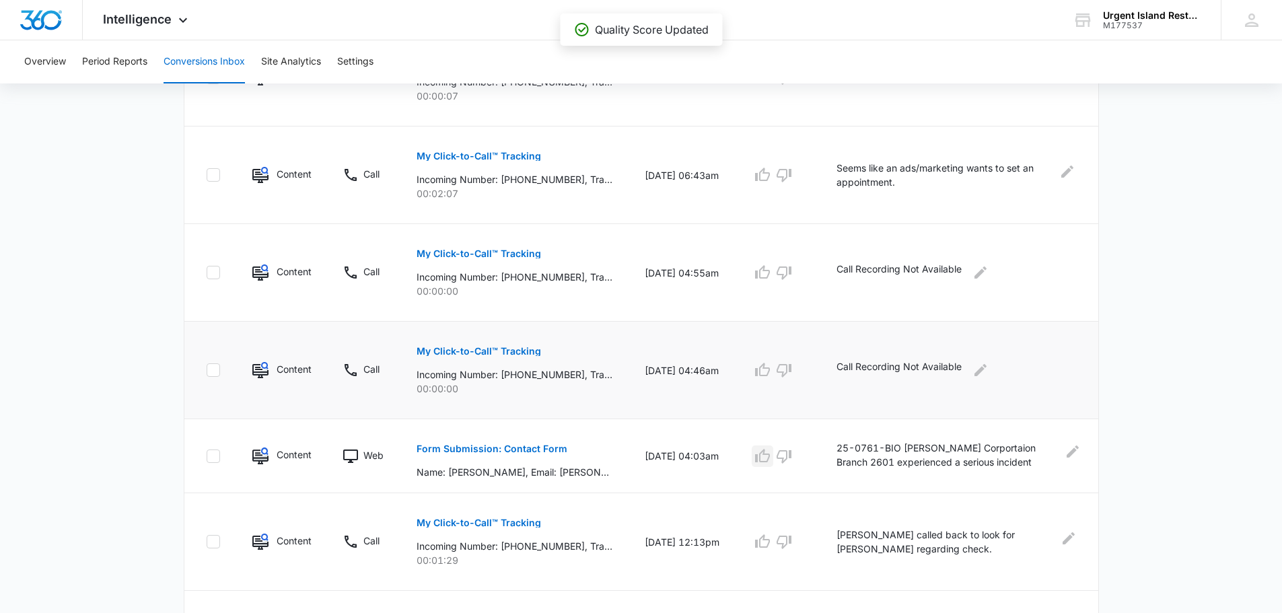
scroll to position [591, 0]
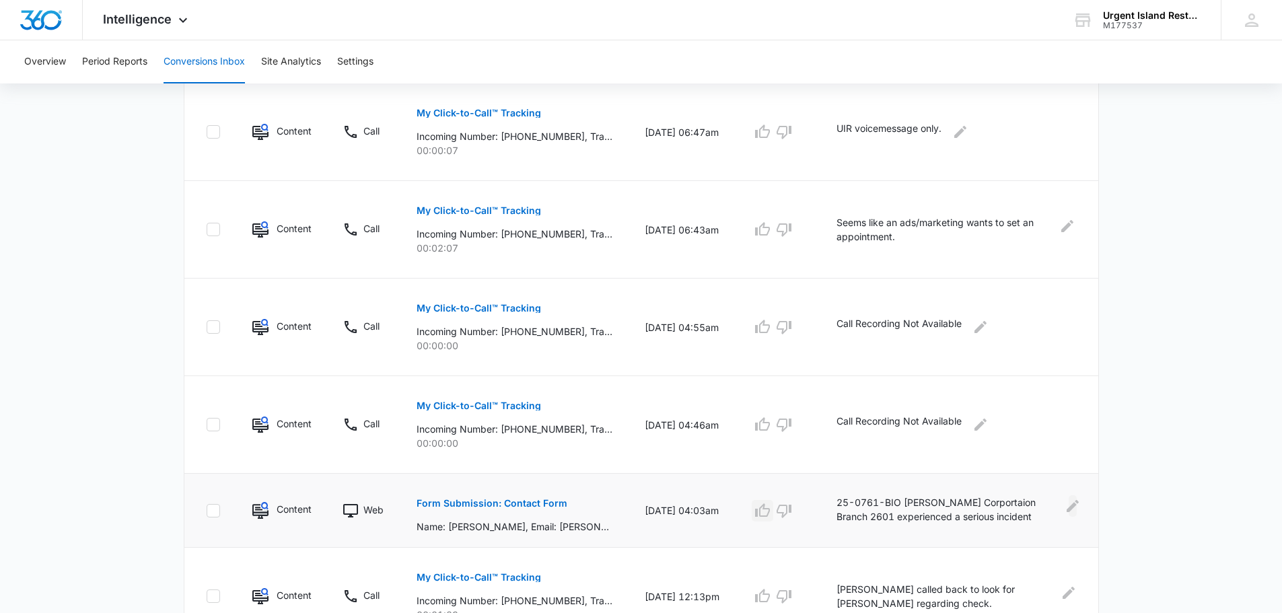
click at [1064, 508] on icon "Edit Comments" at bounding box center [1072, 506] width 16 height 16
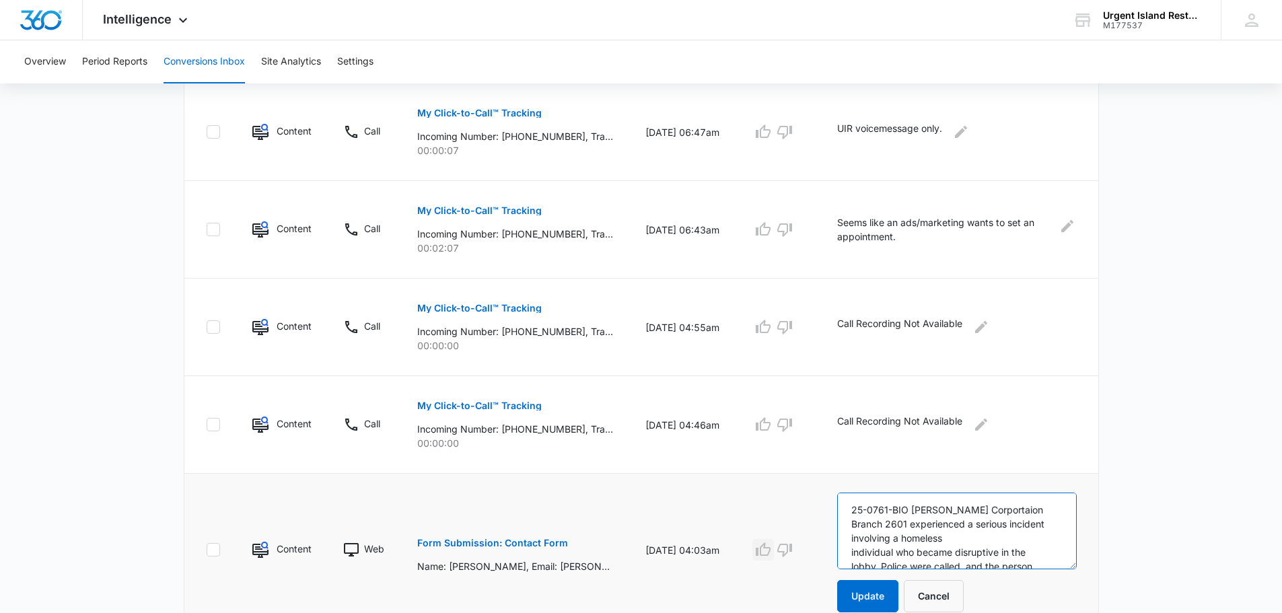
click at [976, 511] on textarea "25-0761-BIO [PERSON_NAME] Corportaion Branch 2601 experienced a serious inciden…" at bounding box center [957, 530] width 240 height 77
click at [931, 587] on button "Cancel" at bounding box center [934, 596] width 60 height 32
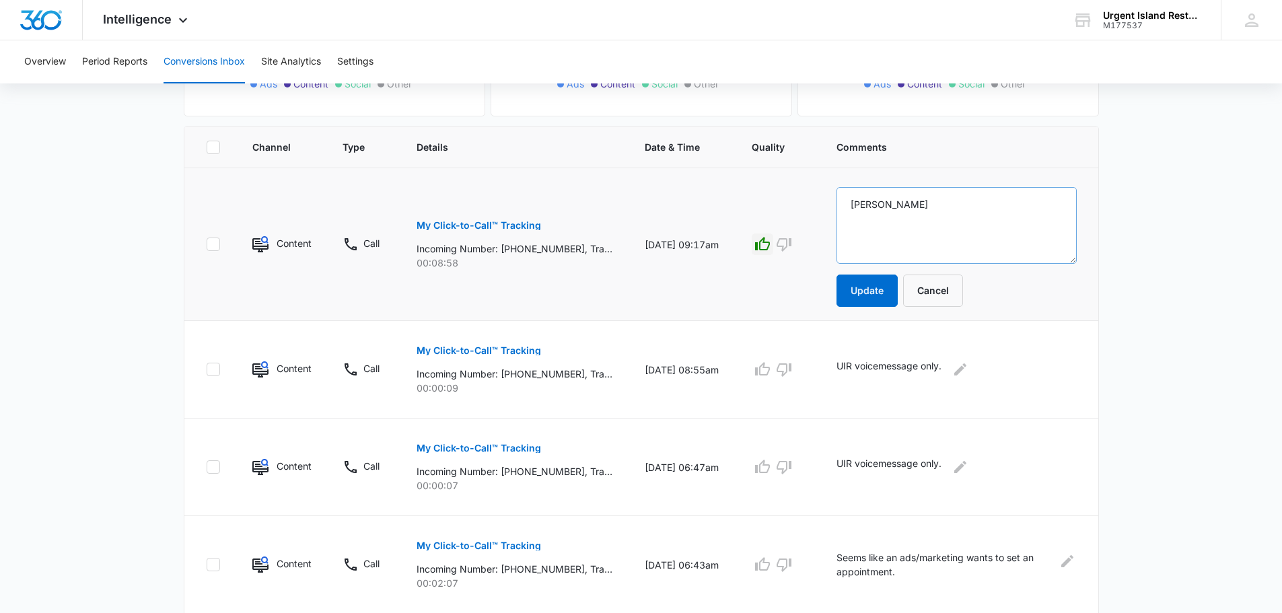
scroll to position [254, 0]
click at [921, 208] on textarea "Austin Warr" at bounding box center [956, 226] width 240 height 77
click at [850, 204] on textarea "Austin Warr" at bounding box center [956, 226] width 240 height 77
click at [932, 204] on textarea "Austin Warr" at bounding box center [956, 226] width 240 height 77
paste textarea "25-0761-BIO [PERSON_NAME] Corportaion Branch 2601 experienced a serious inciden…"
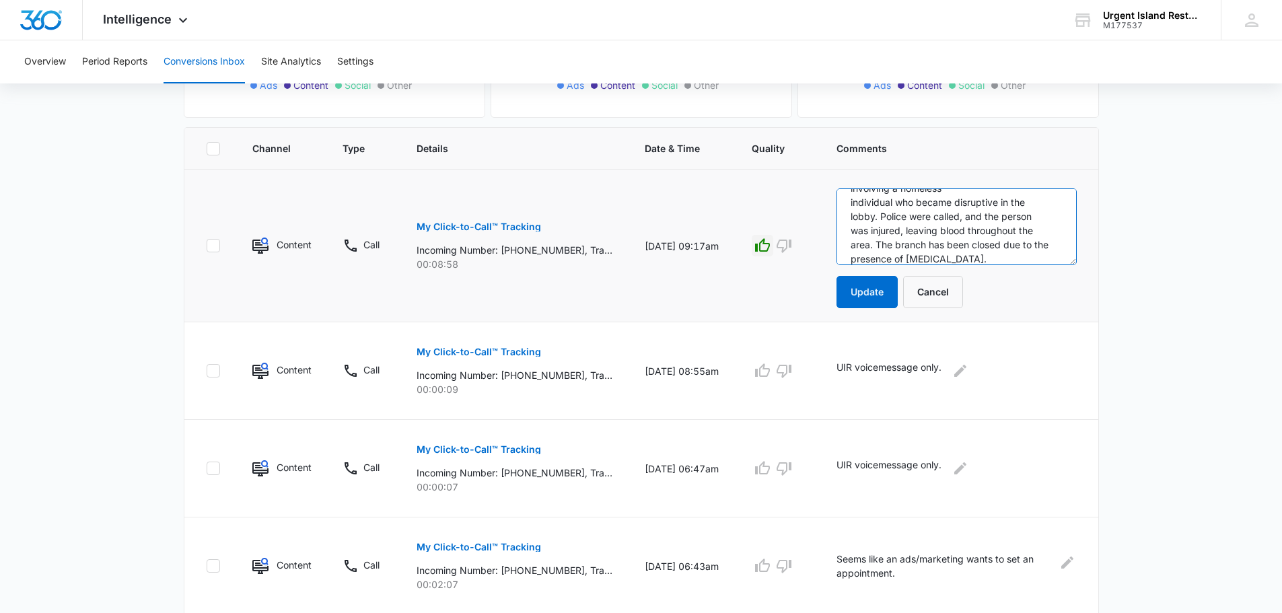
scroll to position [0, 0]
drag, startPoint x: 905, startPoint y: 204, endPoint x: 805, endPoint y: 205, distance: 99.6
click at [805, 205] on tr "Content Call My Click-to-Call™ Tracking Incoming Number: +16476068186, Tracking…" at bounding box center [641, 246] width 914 height 153
click at [913, 221] on textarea "25-0761-BIO [PERSON_NAME] Corportaion Branch 2601 experienced a serious inciden…" at bounding box center [956, 226] width 240 height 77
paste textarea "Austin Warr"
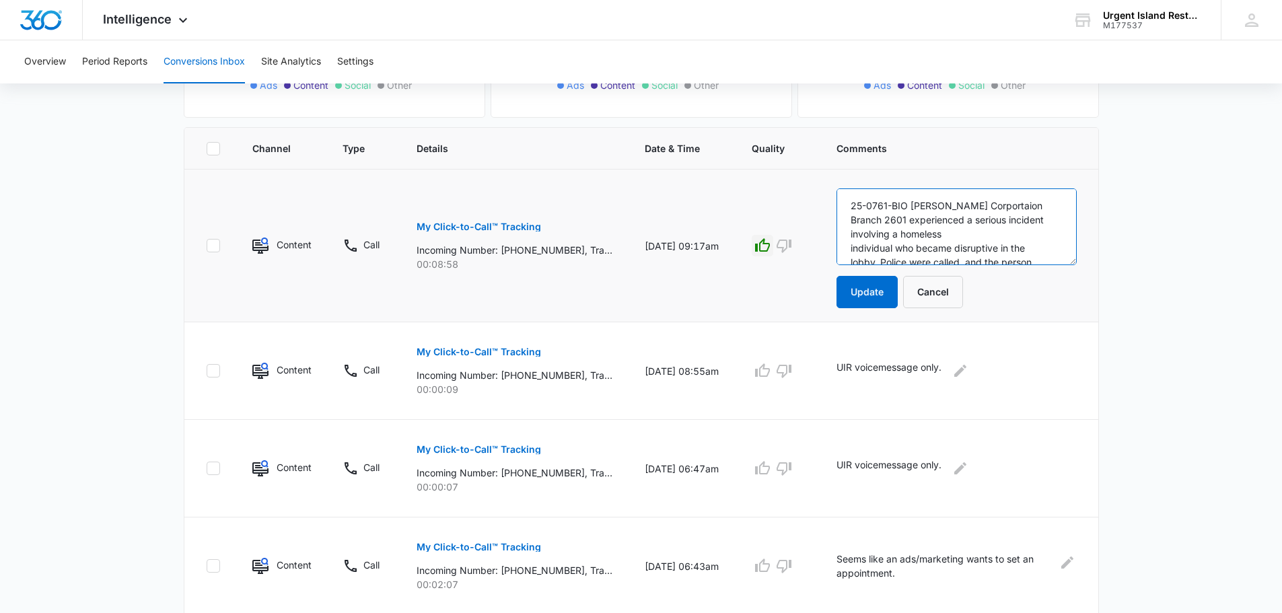
click at [889, 205] on textarea "25-0761-BIO Austin Warr Mirabelli Corportaion Branch 2601 experienced a serious…" at bounding box center [956, 226] width 240 height 77
type textarea "Same with the form below. 25-0761-BIO Austin Warr Mirabelli Corportaion Branch …"
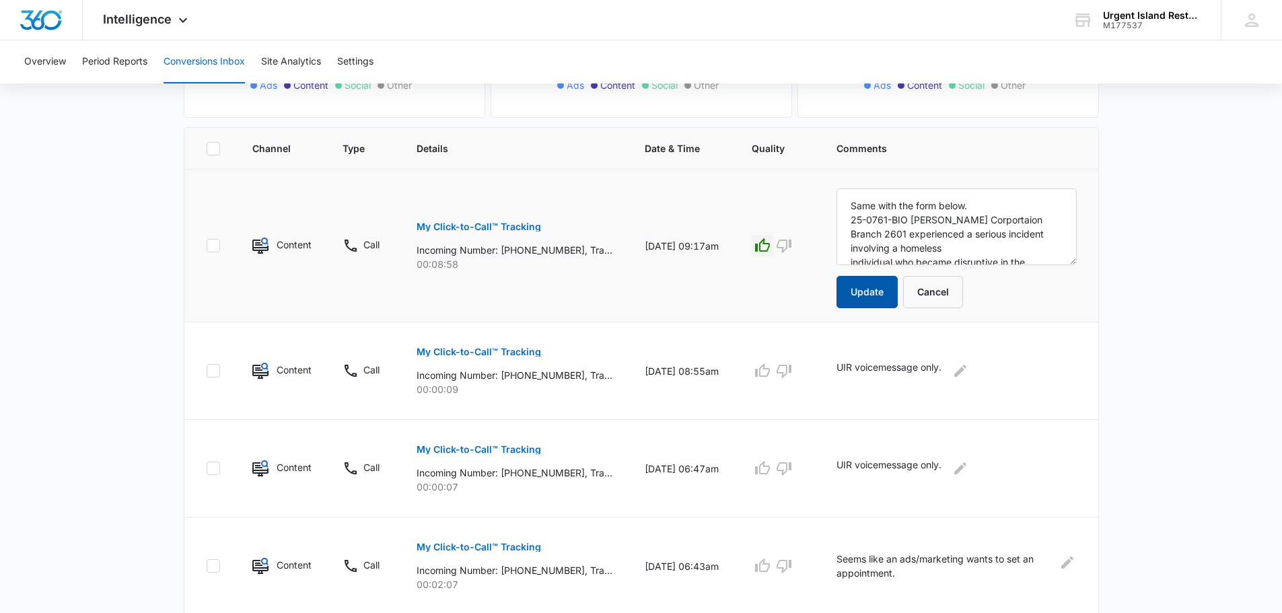
click at [869, 280] on button "Update" at bounding box center [866, 292] width 61 height 32
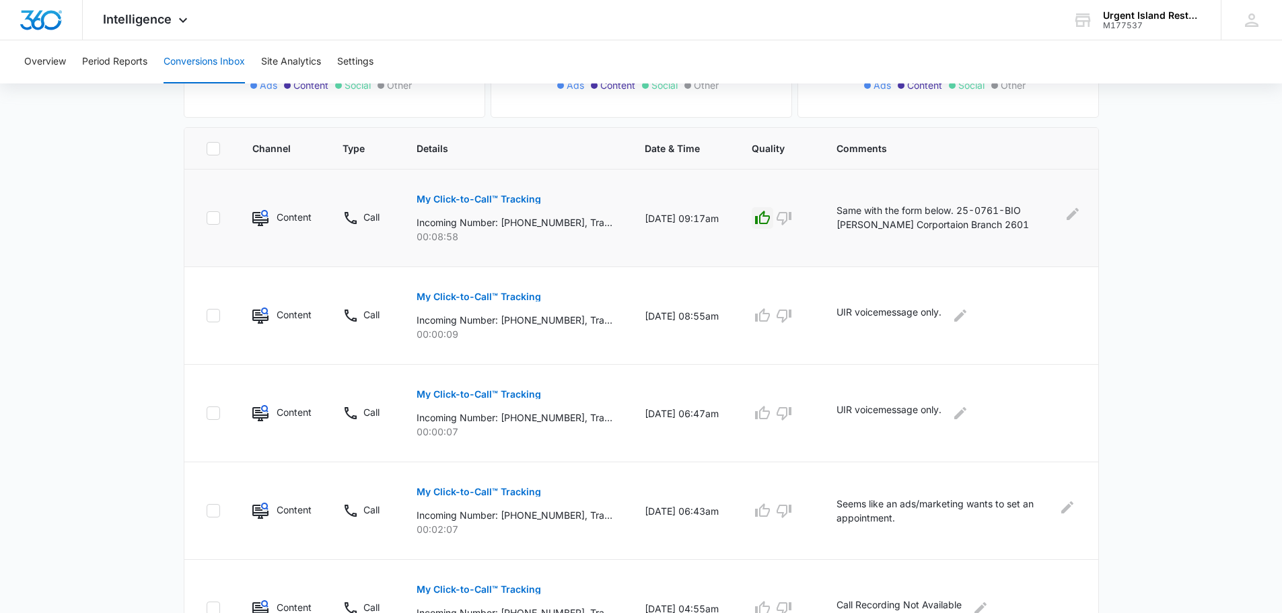
click at [521, 195] on p "My Click-to-Call™ Tracking" at bounding box center [478, 198] width 124 height 9
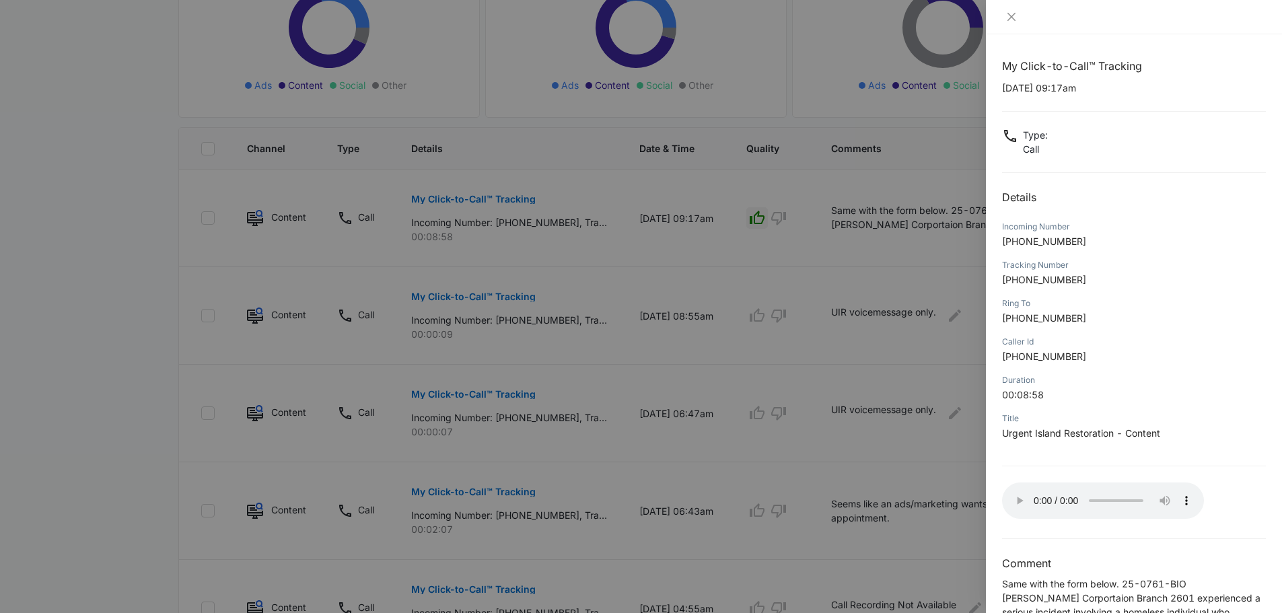
click at [180, 282] on div at bounding box center [641, 306] width 1282 height 613
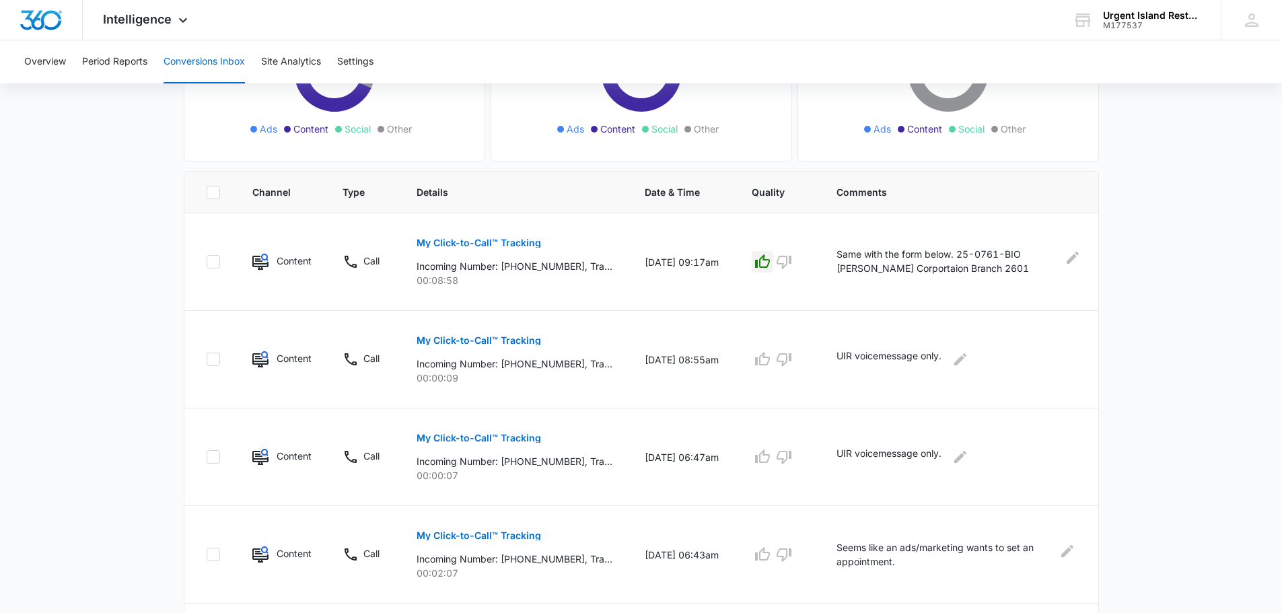
scroll to position [187, 0]
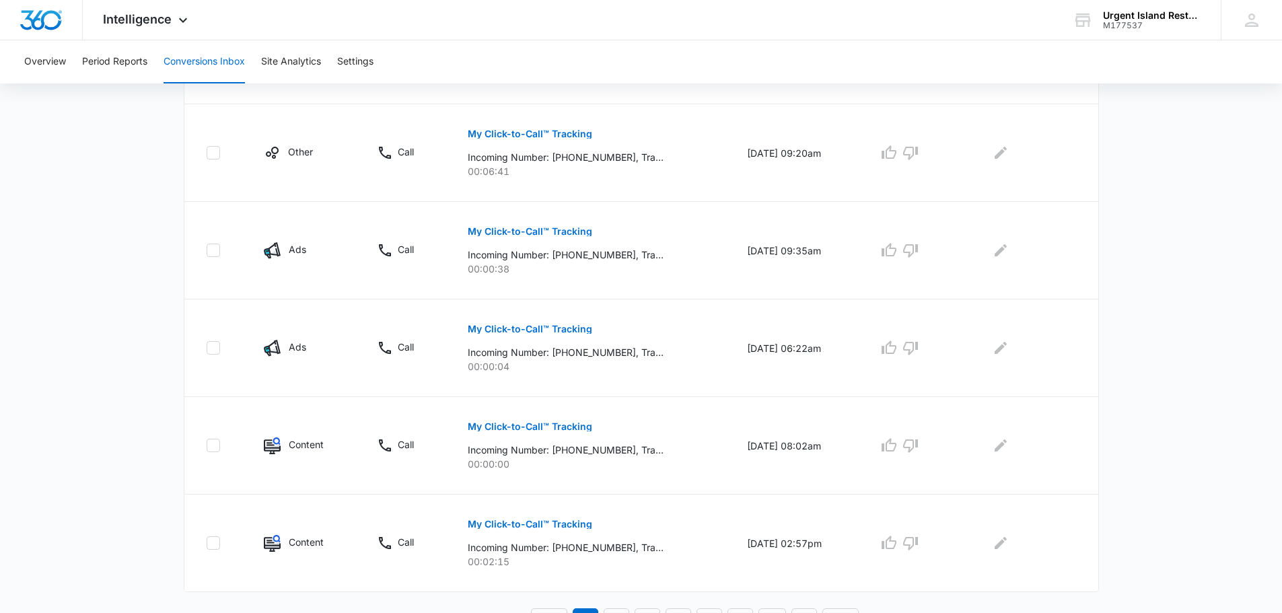
scroll to position [828, 0]
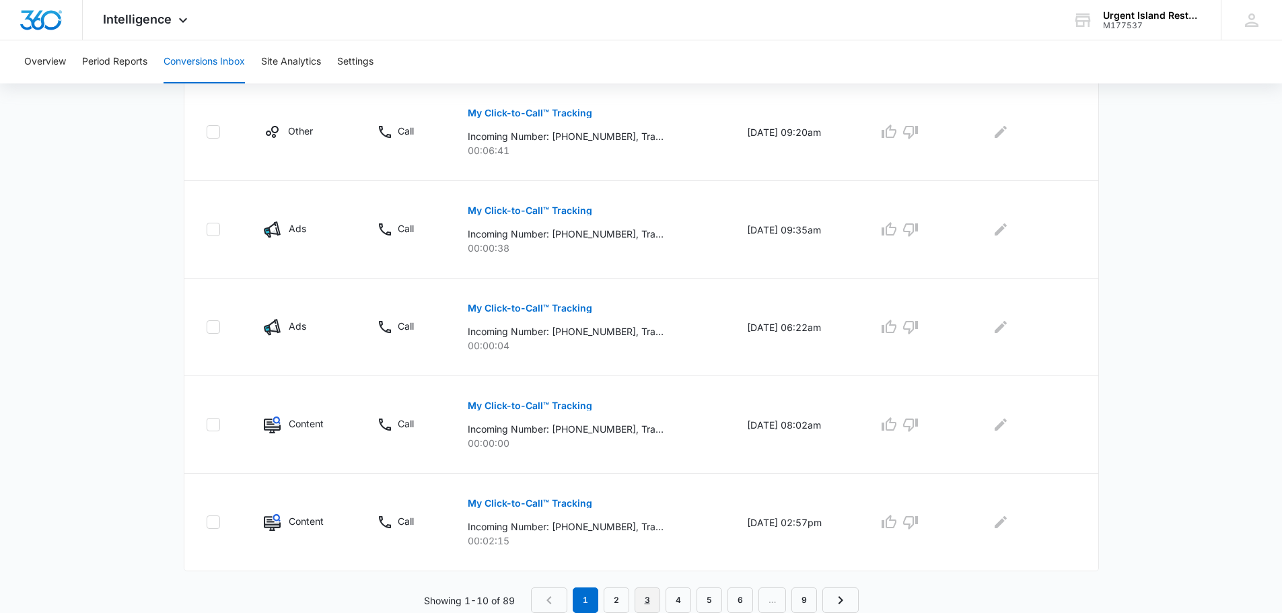
click at [642, 599] on link "3" at bounding box center [647, 600] width 26 height 26
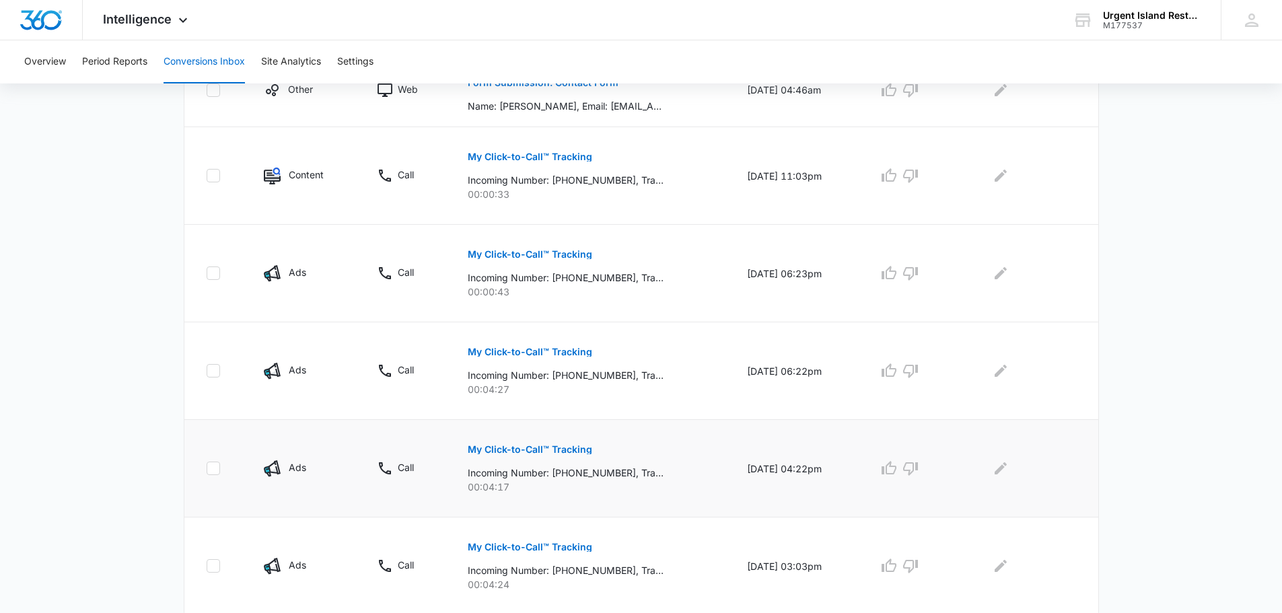
scroll to position [805, 0]
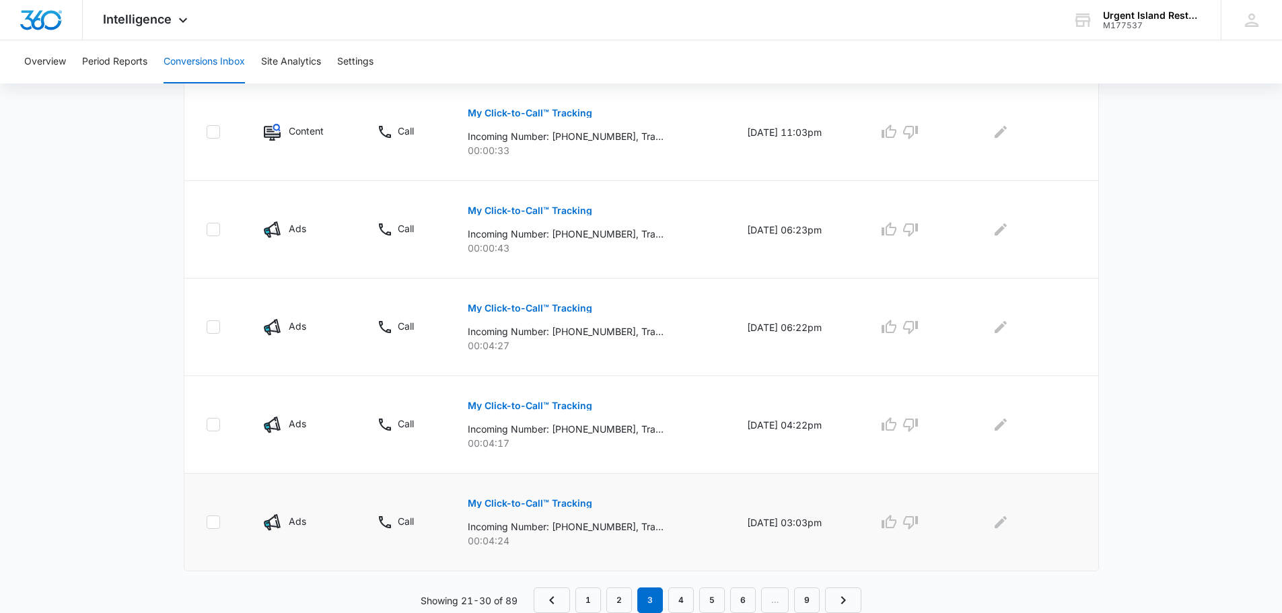
click at [579, 504] on p "My Click-to-Call™ Tracking" at bounding box center [530, 503] width 124 height 9
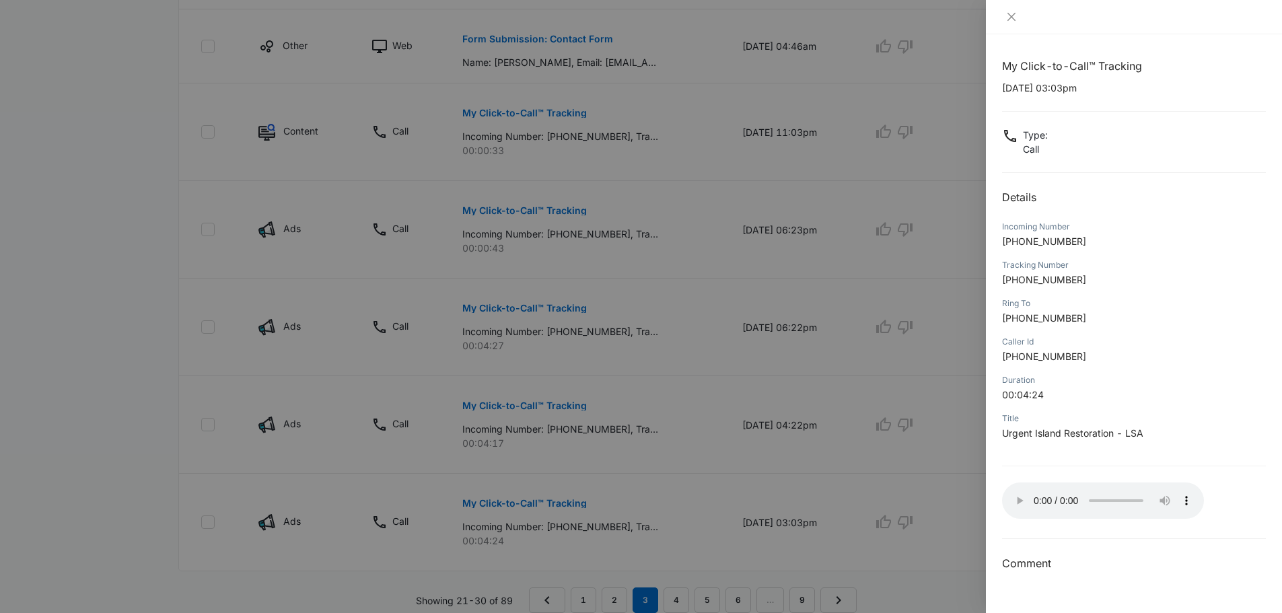
click at [678, 480] on div at bounding box center [641, 306] width 1282 height 613
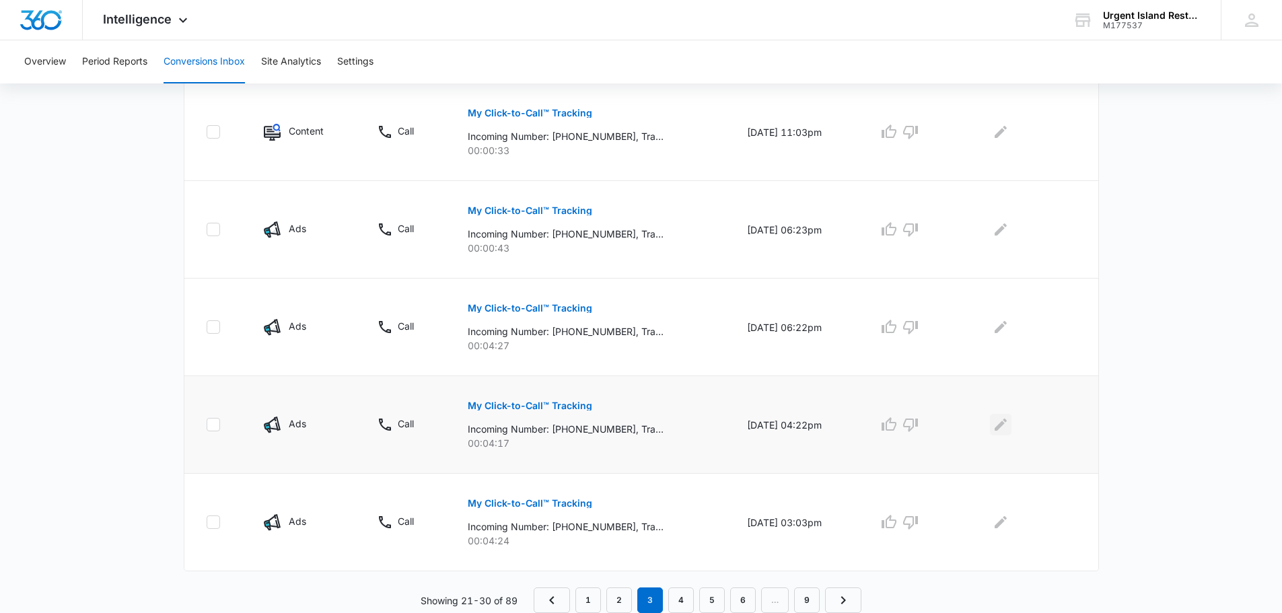
click at [1005, 427] on icon "Edit Comments" at bounding box center [1000, 424] width 12 height 12
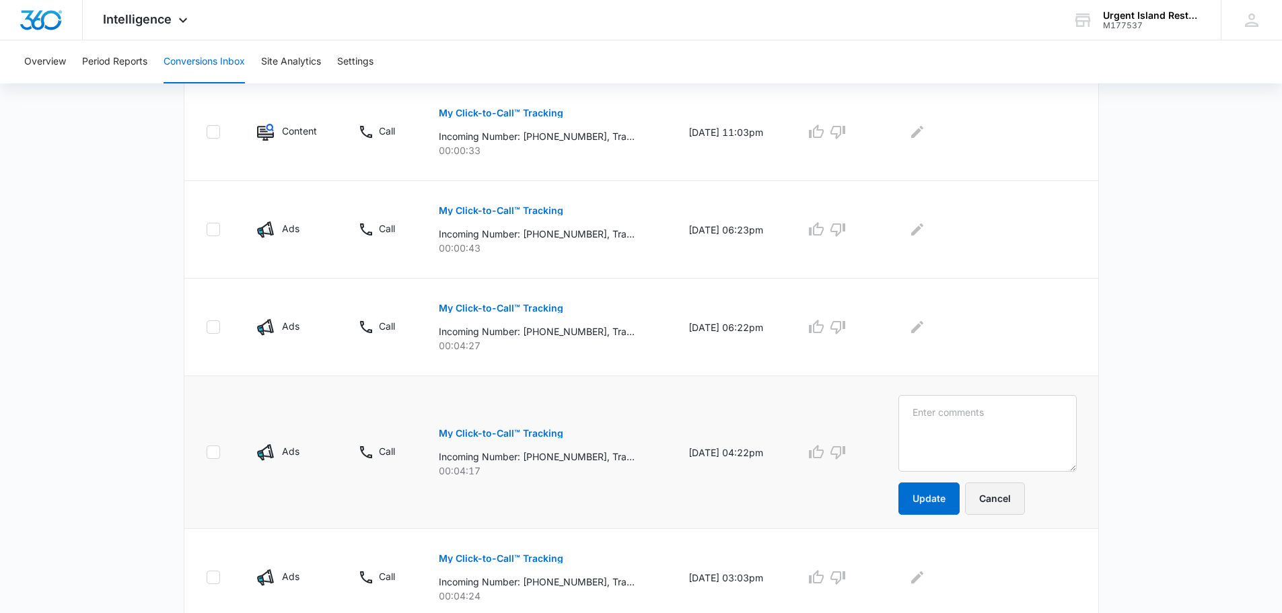
click at [1019, 495] on button "Cancel" at bounding box center [995, 498] width 60 height 32
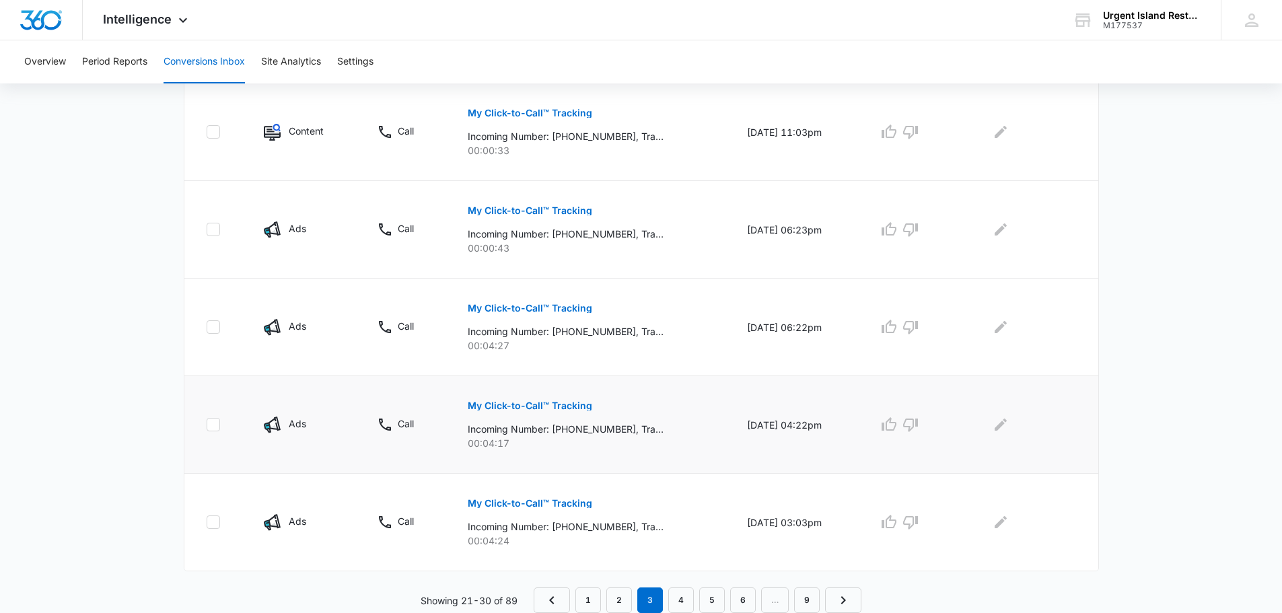
click at [510, 408] on p "My Click-to-Call™ Tracking" at bounding box center [530, 405] width 124 height 9
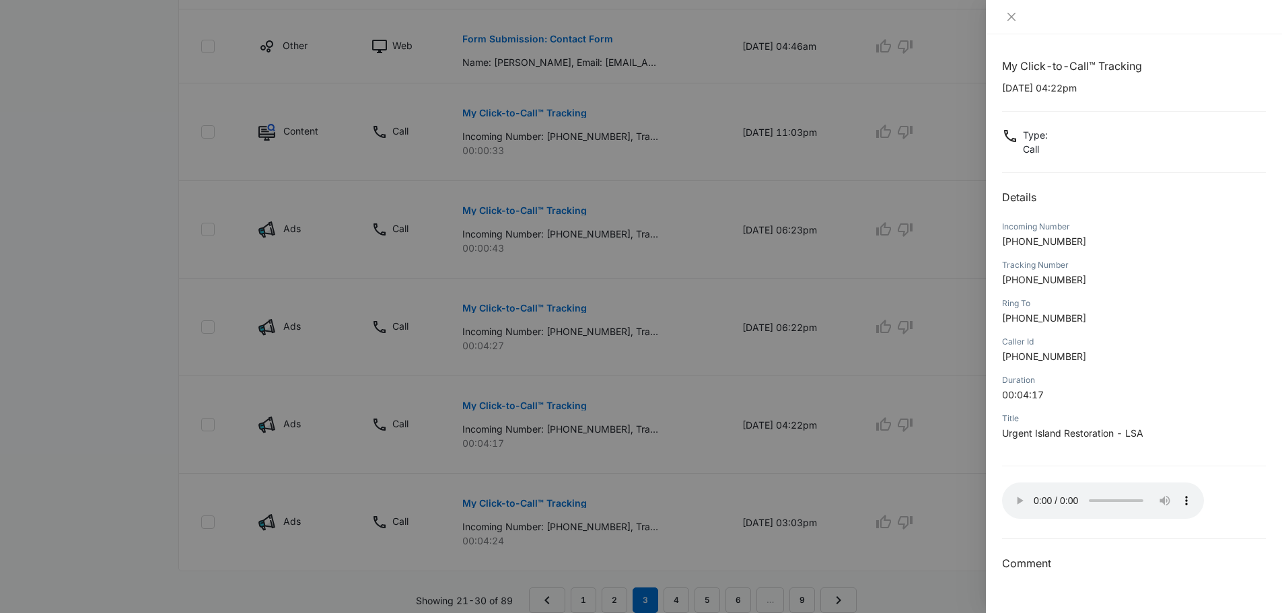
drag, startPoint x: 563, startPoint y: 376, endPoint x: 539, endPoint y: 348, distance: 37.2
click at [563, 376] on div at bounding box center [641, 306] width 1282 height 613
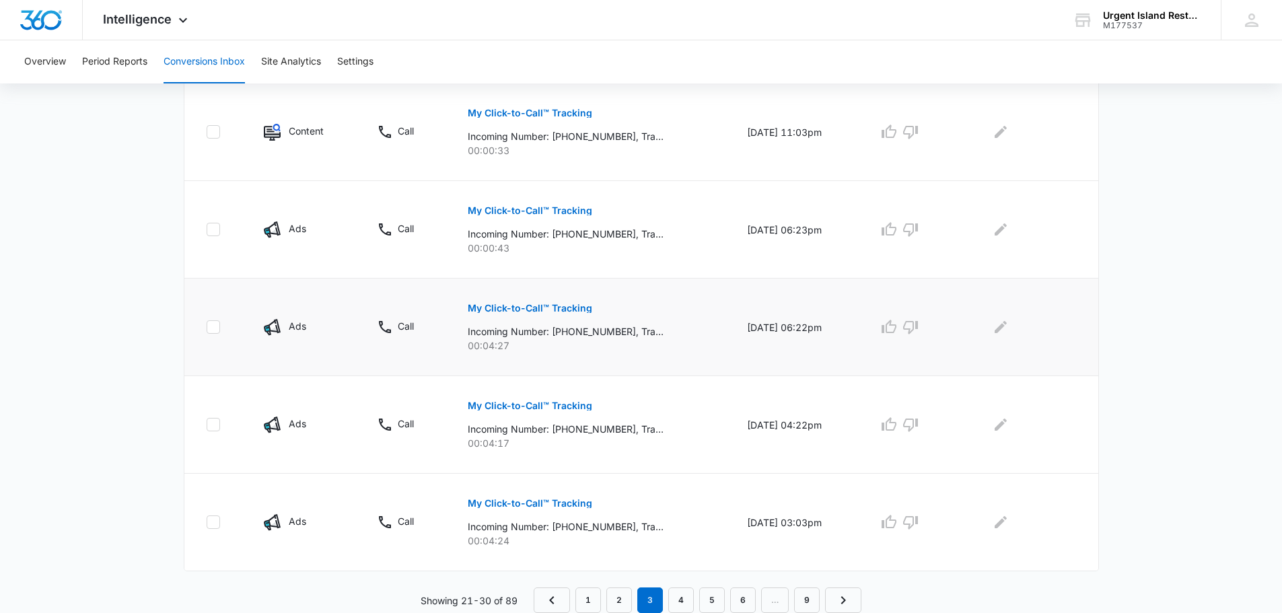
click at [546, 306] on p "My Click-to-Call™ Tracking" at bounding box center [530, 307] width 124 height 9
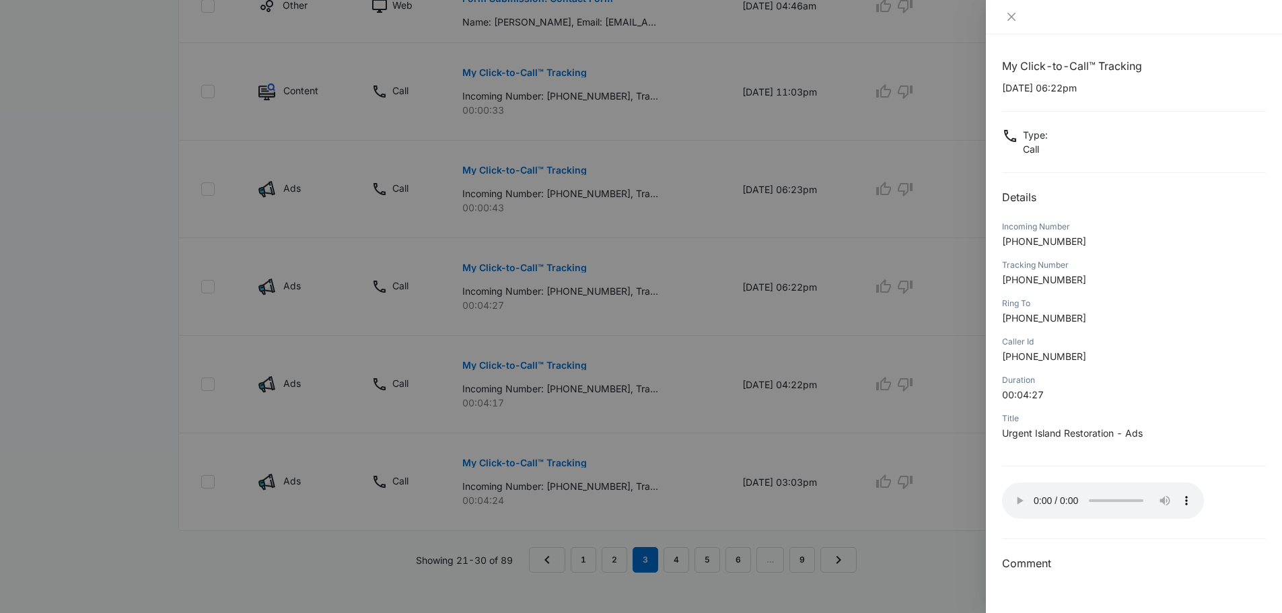
scroll to position [855, 0]
click at [608, 326] on div at bounding box center [641, 306] width 1282 height 613
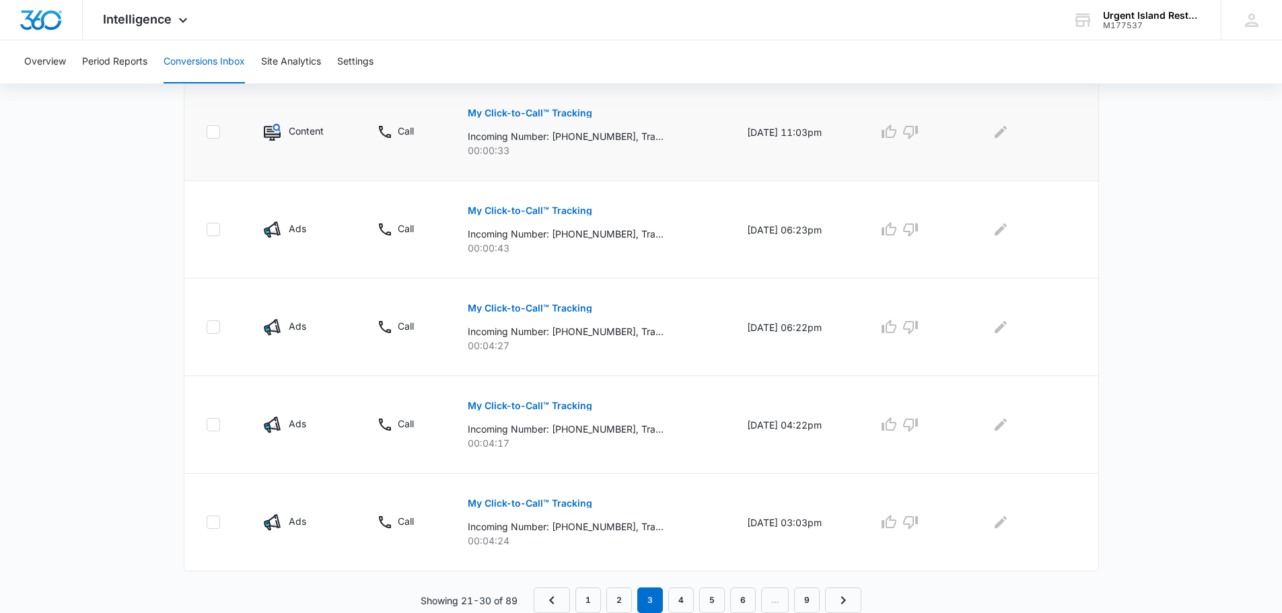
scroll to position [805, 0]
click at [546, 211] on p "My Click-to-Call™ Tracking" at bounding box center [530, 210] width 124 height 9
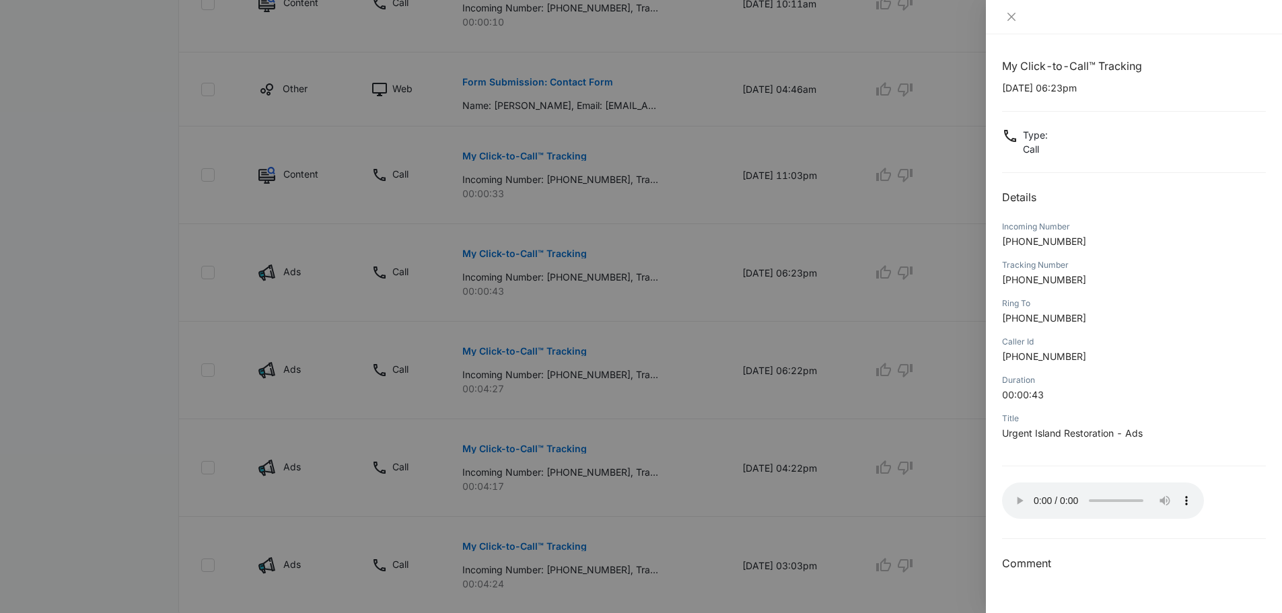
scroll to position [737, 0]
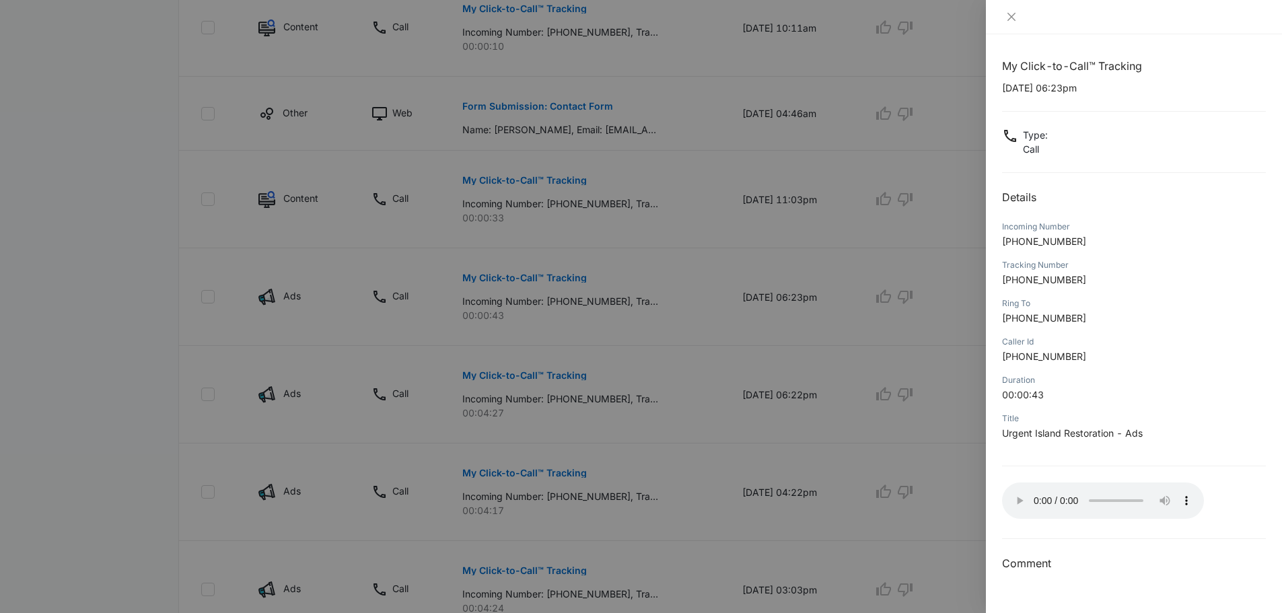
click at [558, 182] on div at bounding box center [641, 306] width 1282 height 613
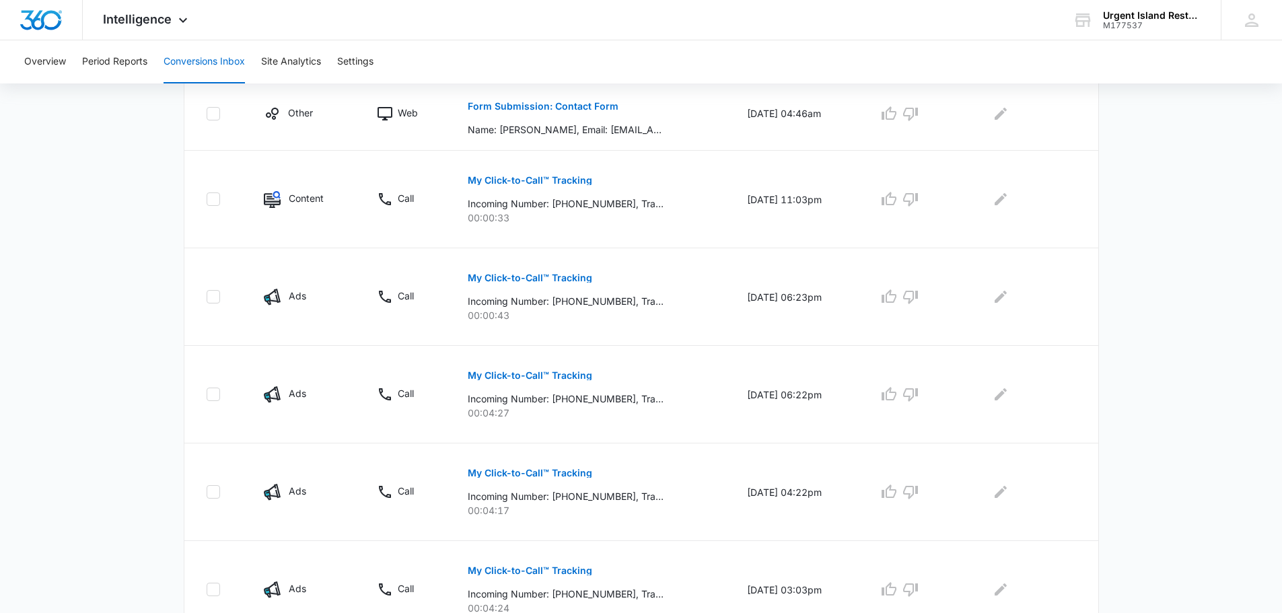
click at [564, 178] on p "My Click-to-Call™ Tracking" at bounding box center [530, 180] width 124 height 9
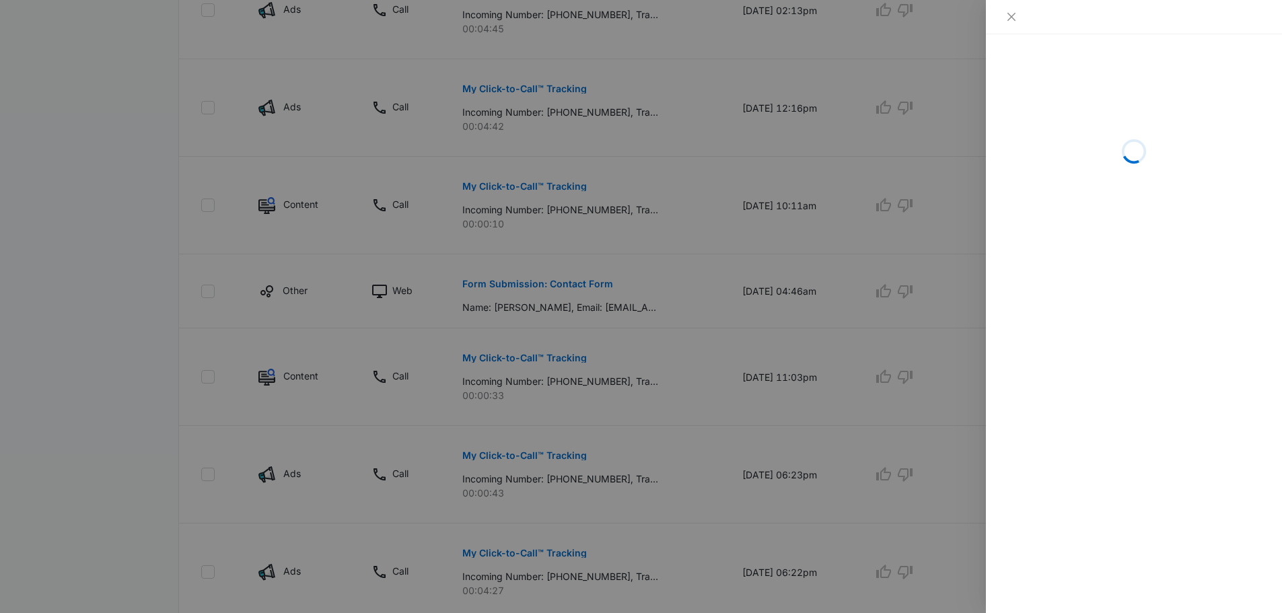
scroll to position [536, 0]
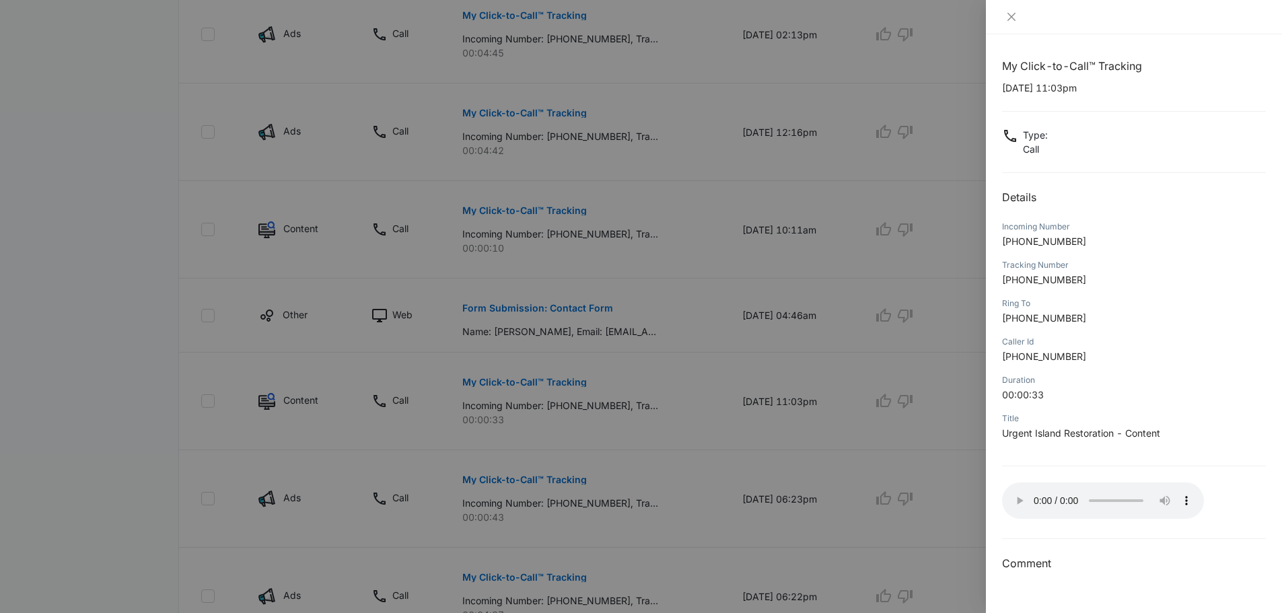
click at [424, 330] on div at bounding box center [641, 306] width 1282 height 613
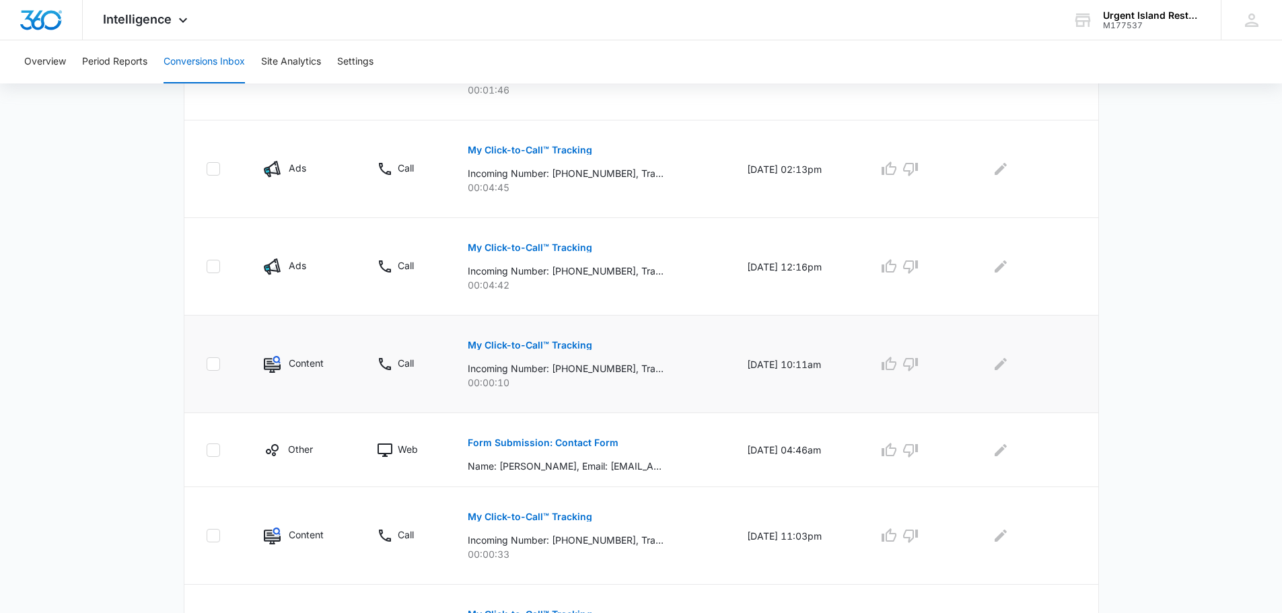
click at [529, 336] on button "My Click-to-Call™ Tracking" at bounding box center [530, 345] width 124 height 32
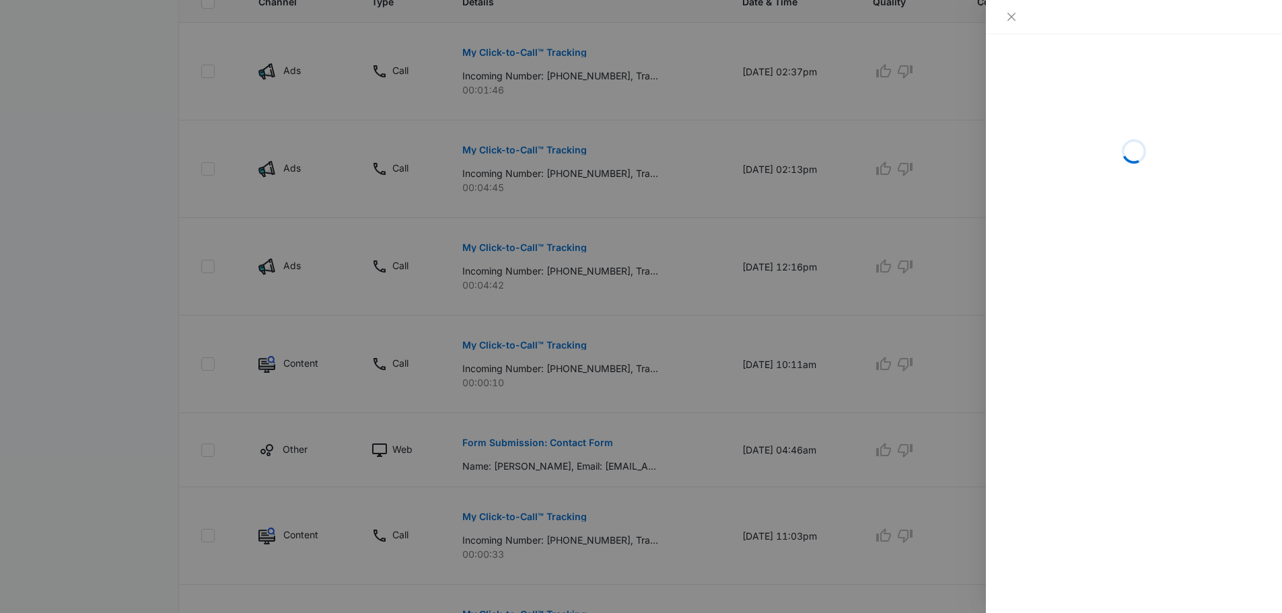
scroll to position [334, 0]
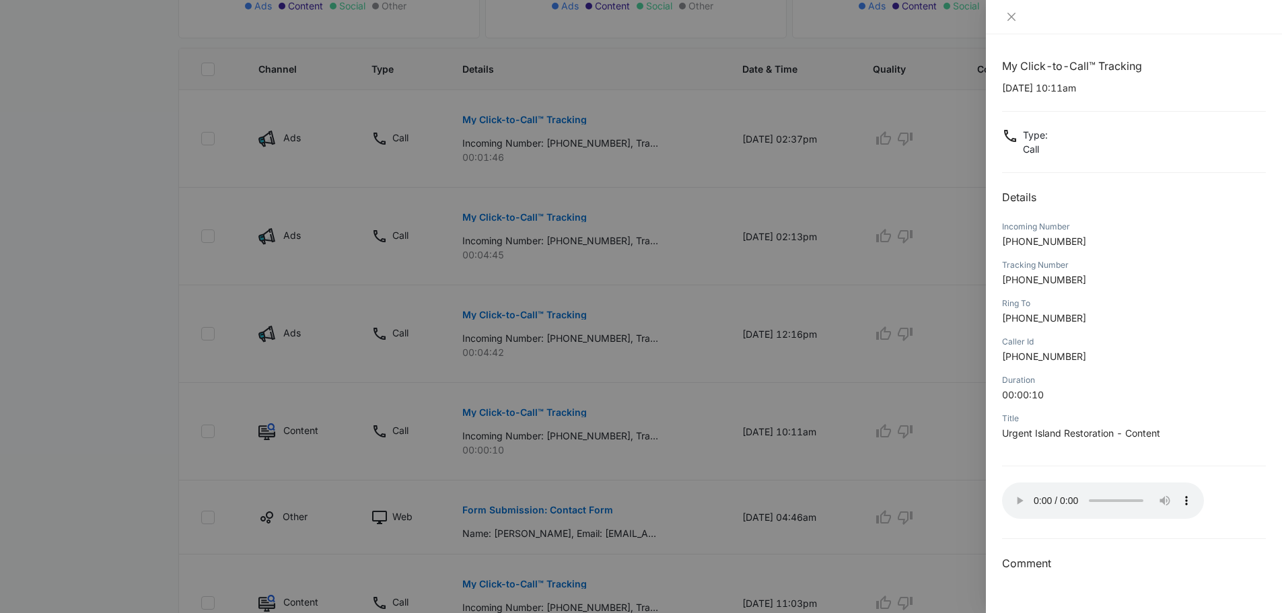
click at [425, 294] on div at bounding box center [641, 306] width 1282 height 613
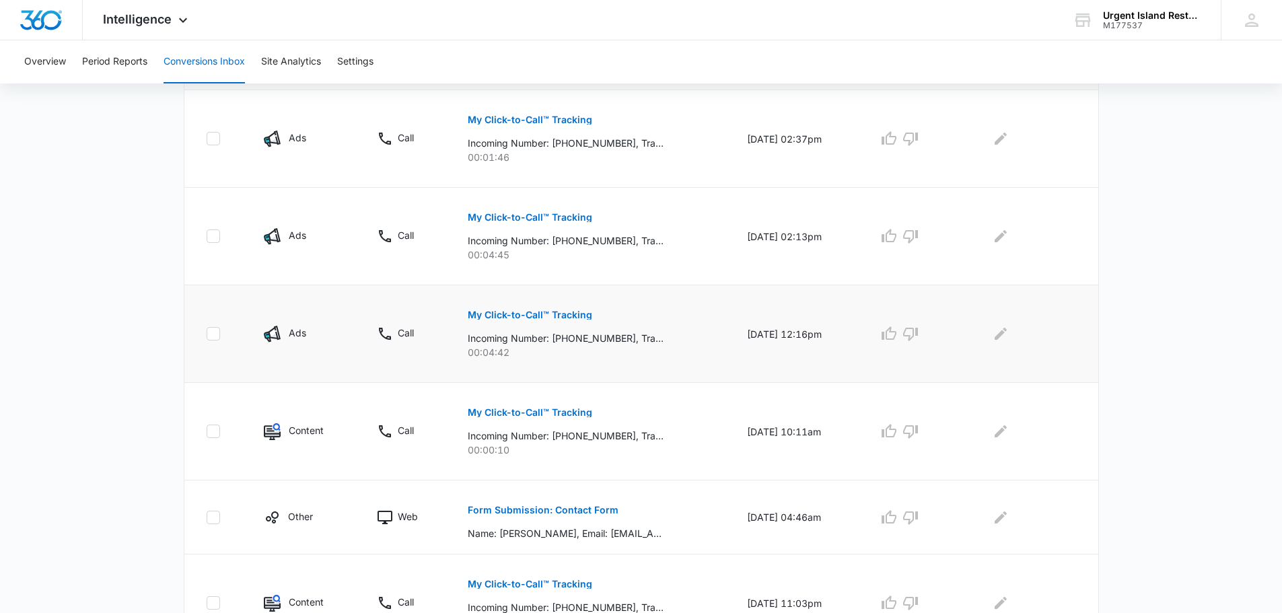
click at [508, 311] on p "My Click-to-Call™ Tracking" at bounding box center [530, 314] width 124 height 9
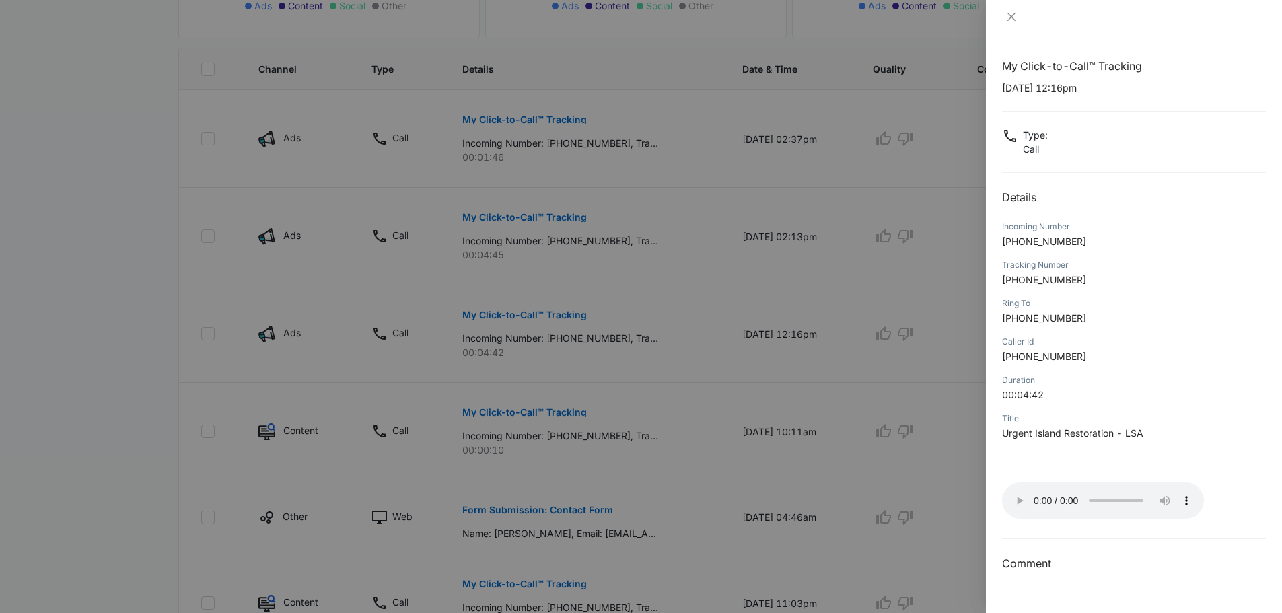
drag, startPoint x: 550, startPoint y: 275, endPoint x: 552, endPoint y: 267, distance: 8.3
click at [550, 275] on div at bounding box center [641, 306] width 1282 height 613
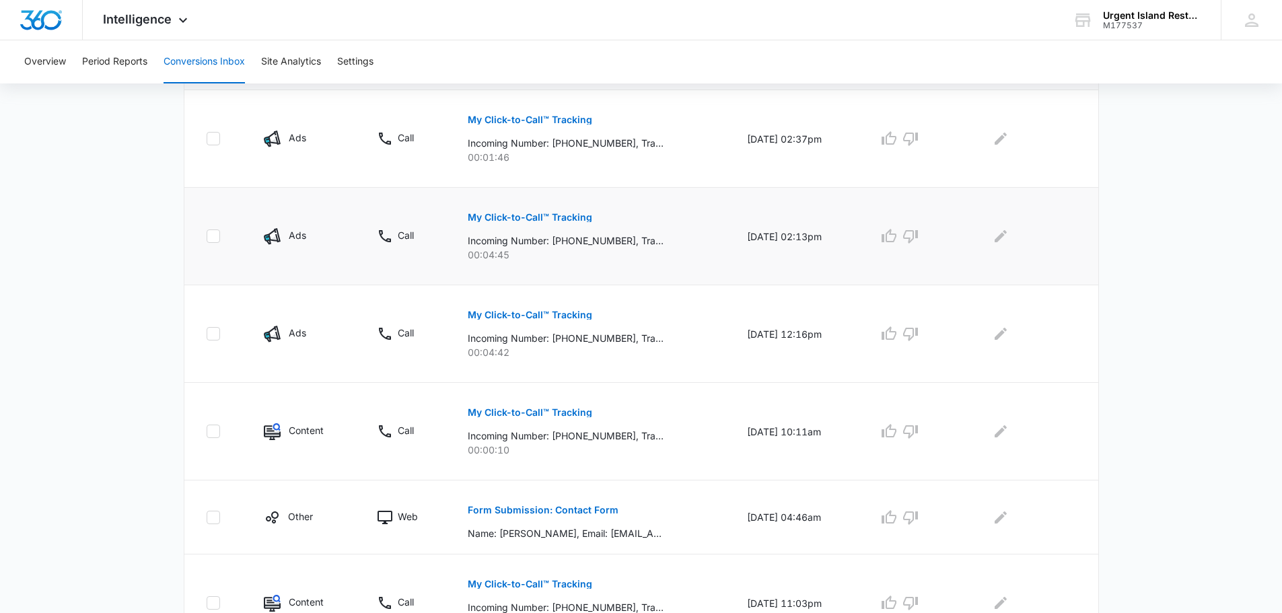
click at [546, 214] on p "My Click-to-Call™ Tracking" at bounding box center [530, 217] width 124 height 9
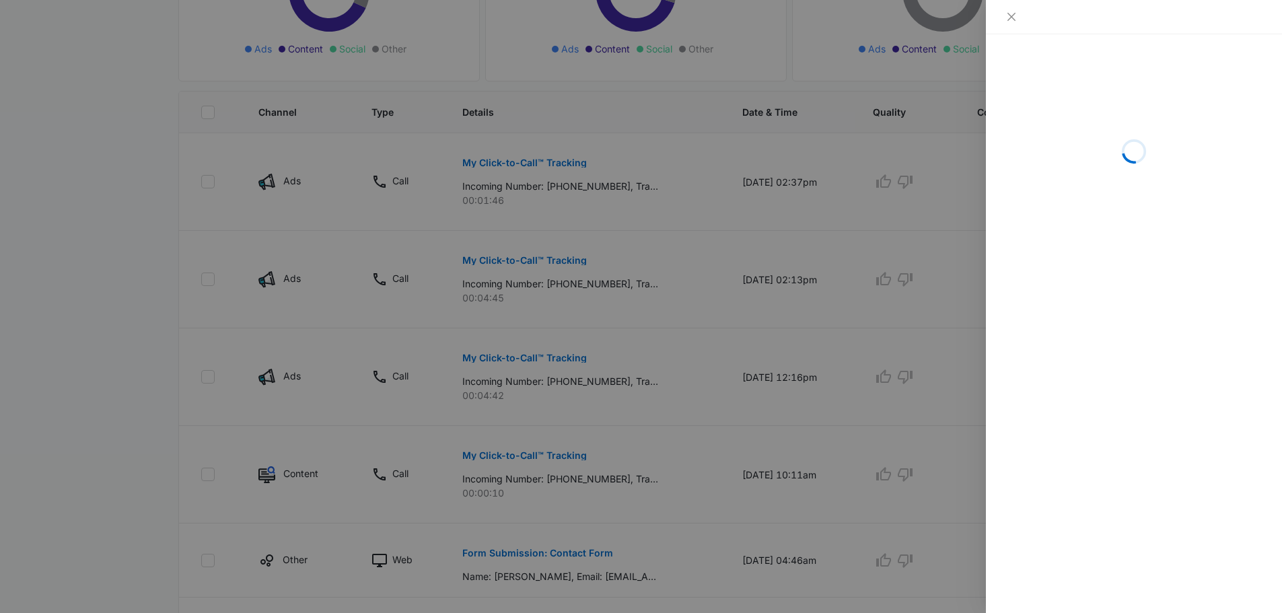
scroll to position [266, 0]
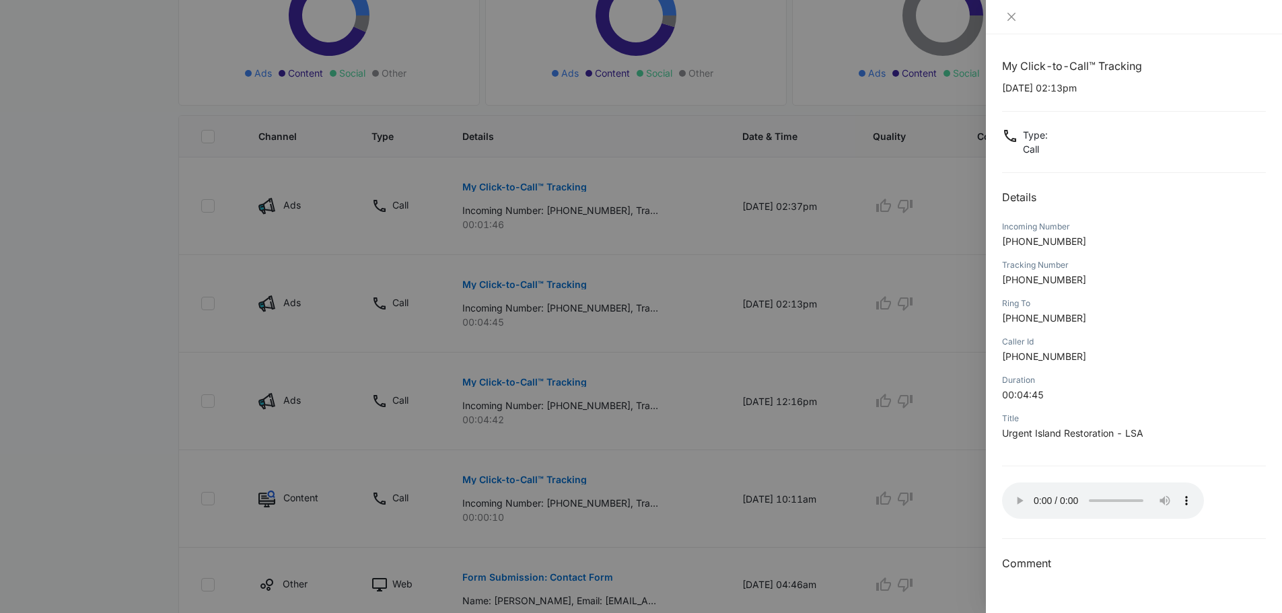
drag, startPoint x: 580, startPoint y: 201, endPoint x: 558, endPoint y: 196, distance: 22.2
click at [580, 201] on div at bounding box center [641, 306] width 1282 height 613
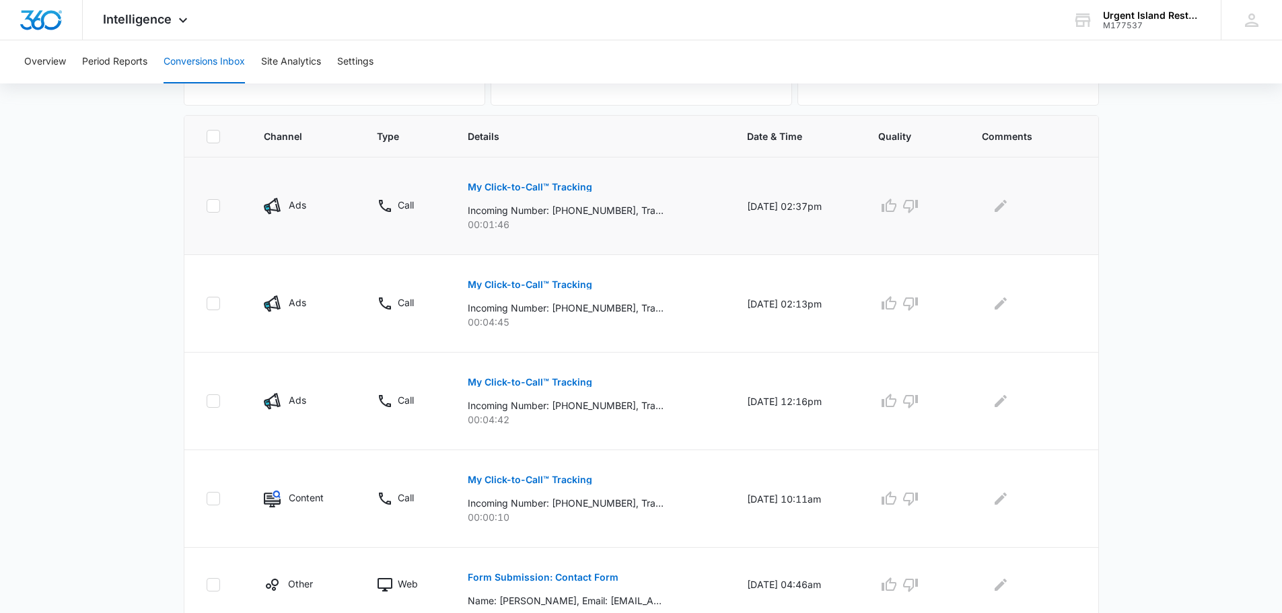
click at [548, 191] on p "My Click-to-Call™ Tracking" at bounding box center [530, 186] width 124 height 9
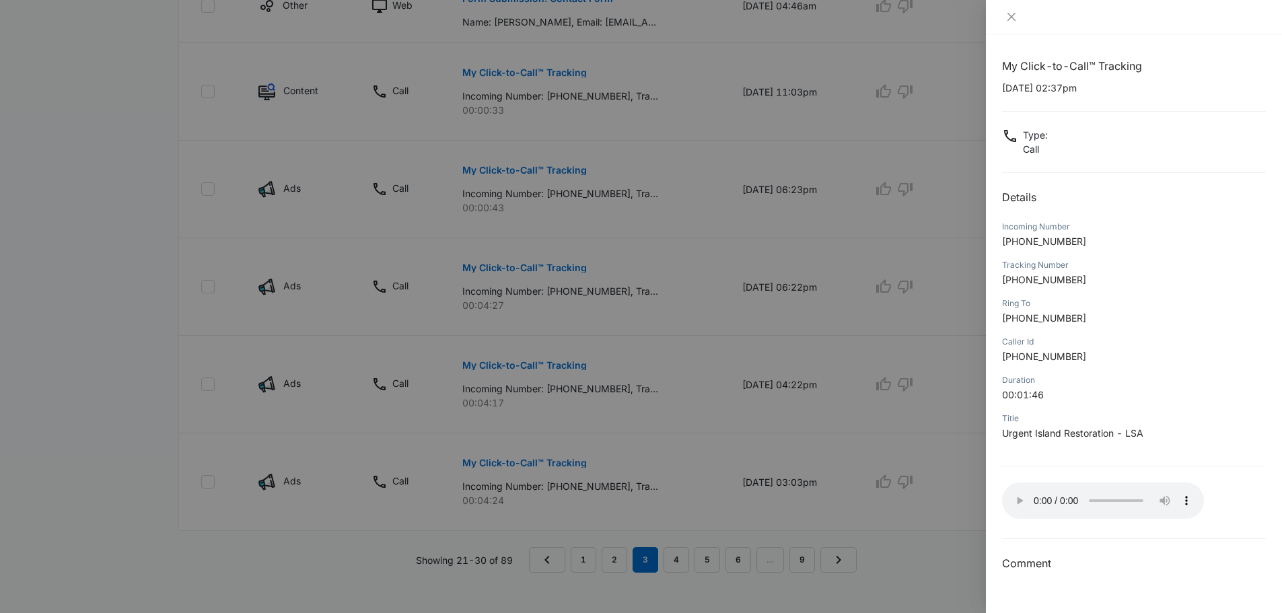
scroll to position [855, 0]
click at [830, 515] on div at bounding box center [641, 306] width 1282 height 613
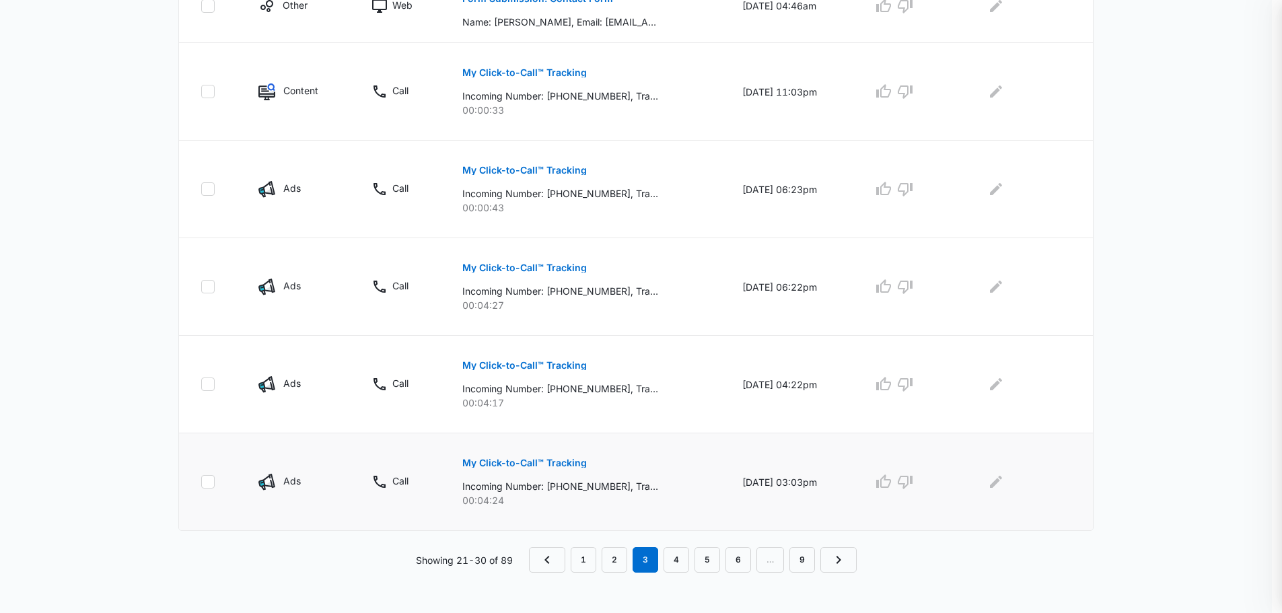
scroll to position [805, 0]
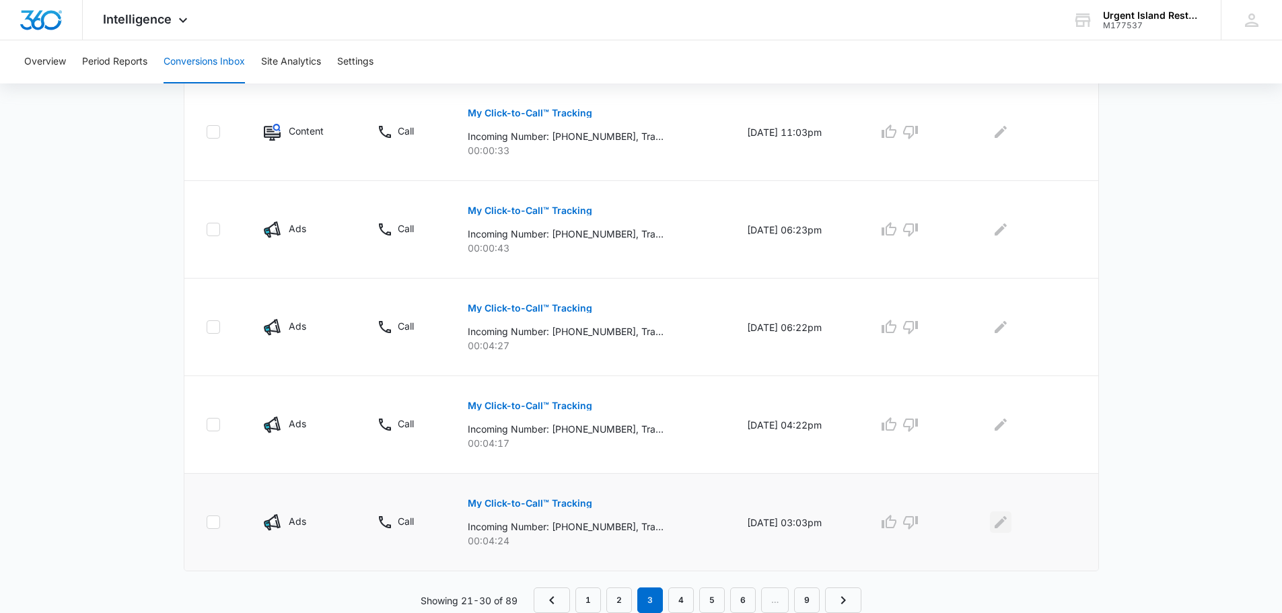
click at [1006, 518] on icon "Edit Comments" at bounding box center [1000, 522] width 12 height 12
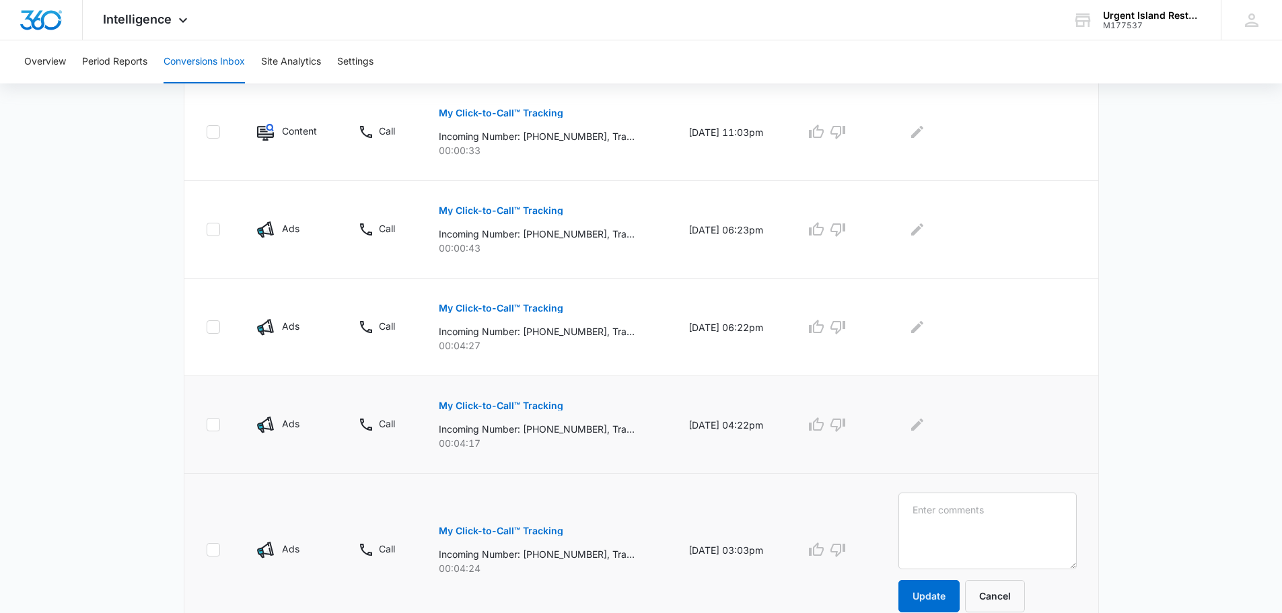
scroll to position [860, 0]
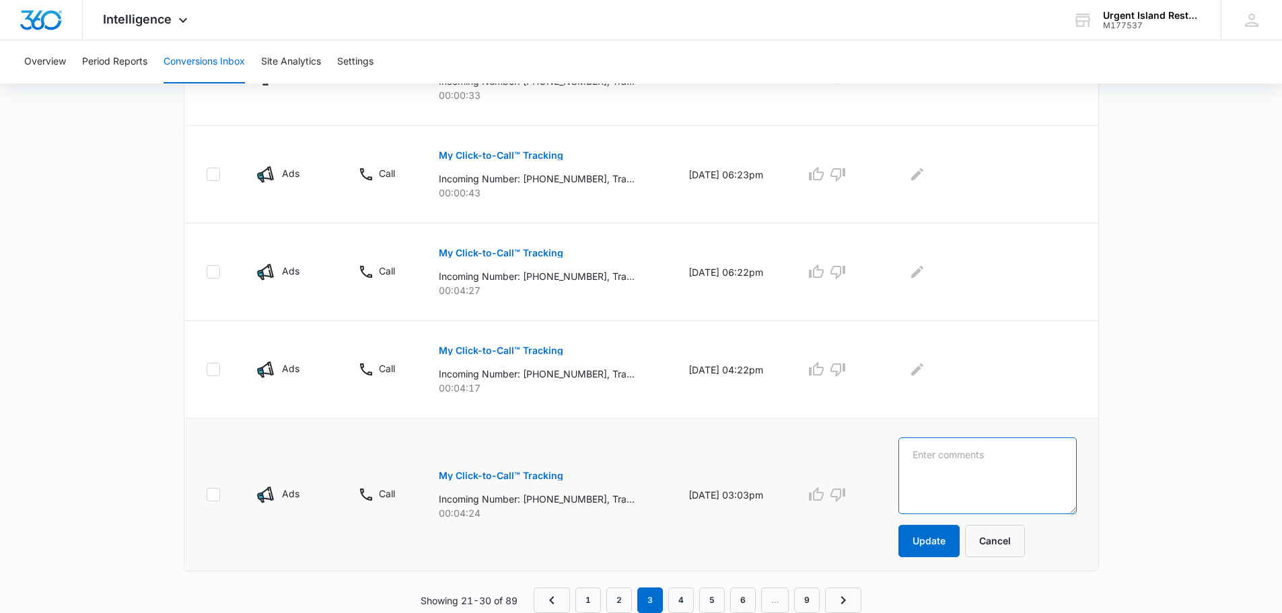
click at [961, 445] on textarea at bounding box center [987, 475] width 178 height 77
paste textarea "1210 Dilingham Blvd"
drag, startPoint x: 840, startPoint y: 467, endPoint x: 720, endPoint y: 473, distance: 119.9
click at [720, 473] on tr "Ads Call My Click-to-Call™ Tracking Incoming Number: +19094869266, Tracking Num…" at bounding box center [641, 494] width 914 height 153
paste textarea "25-0763-RENO"
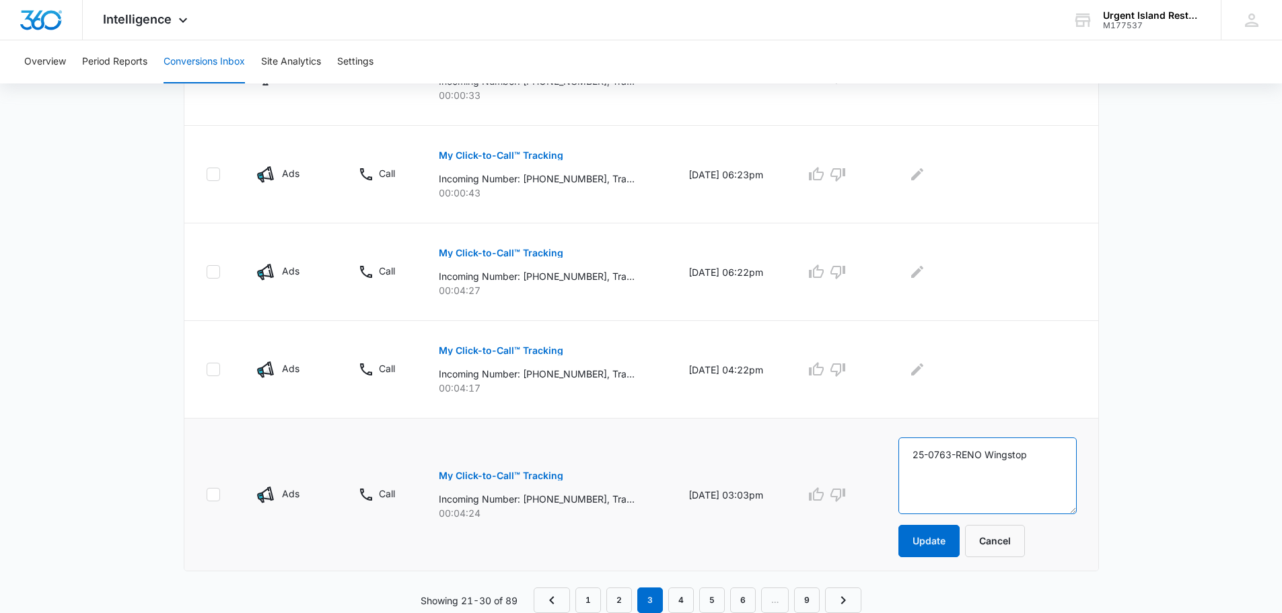
paste textarea "some tile in the kitchen is coming up and he also wants us to look at the back …"
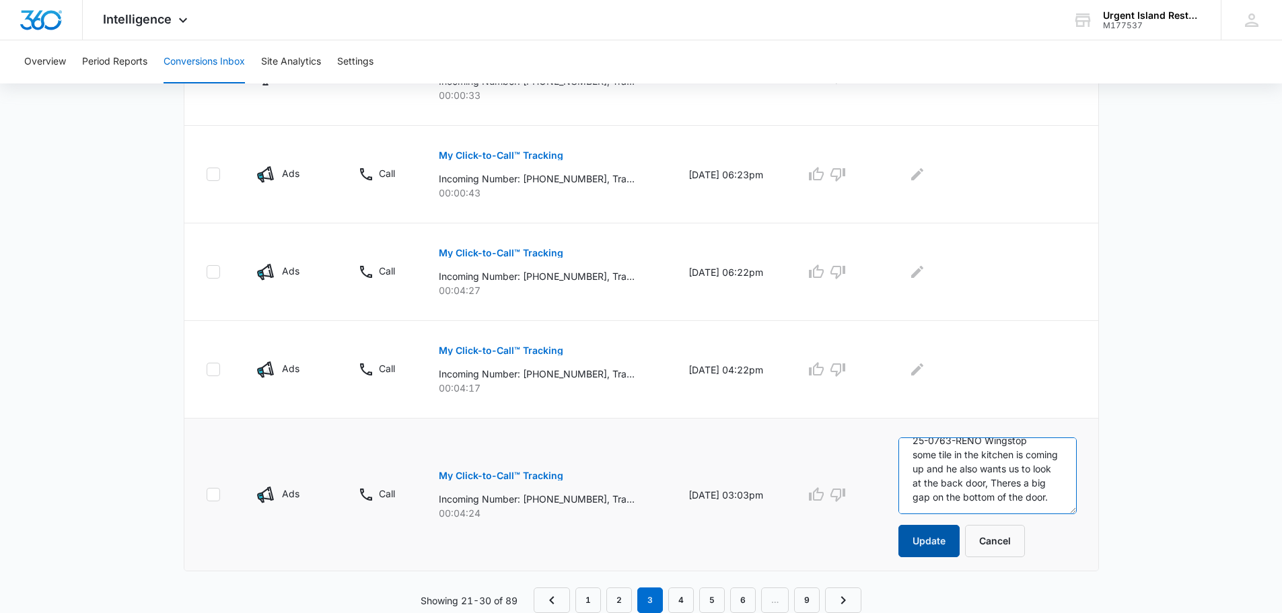
type textarea "25-0763-RENO Wingstop some tile in the kitchen is coming up and he also wants u…"
click at [959, 531] on button "Update" at bounding box center [928, 541] width 61 height 32
click at [824, 496] on icon "button" at bounding box center [816, 494] width 16 height 16
click at [923, 373] on icon "Edit Comments" at bounding box center [917, 369] width 12 height 12
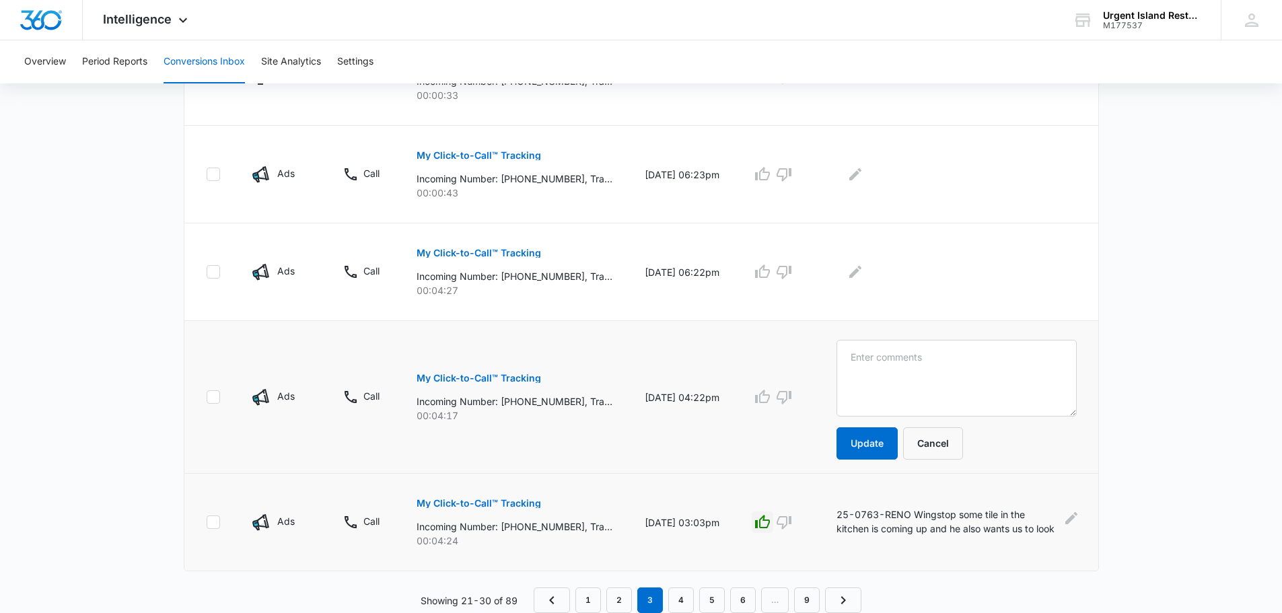
click at [505, 373] on button "My Click-to-Call™ Tracking" at bounding box center [478, 378] width 124 height 32
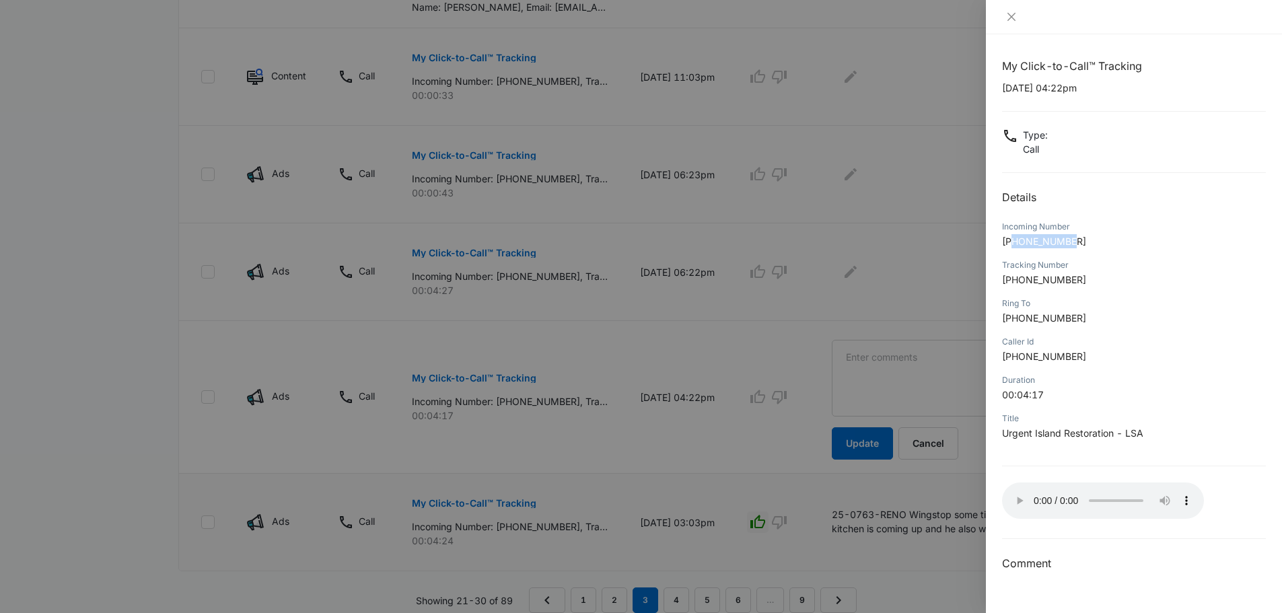
drag, startPoint x: 1016, startPoint y: 240, endPoint x: 1114, endPoint y: 240, distance: 98.2
click at [1114, 240] on p "+18087801691" at bounding box center [1134, 241] width 264 height 14
copy span "8087801691"
click at [785, 424] on div at bounding box center [641, 306] width 1282 height 613
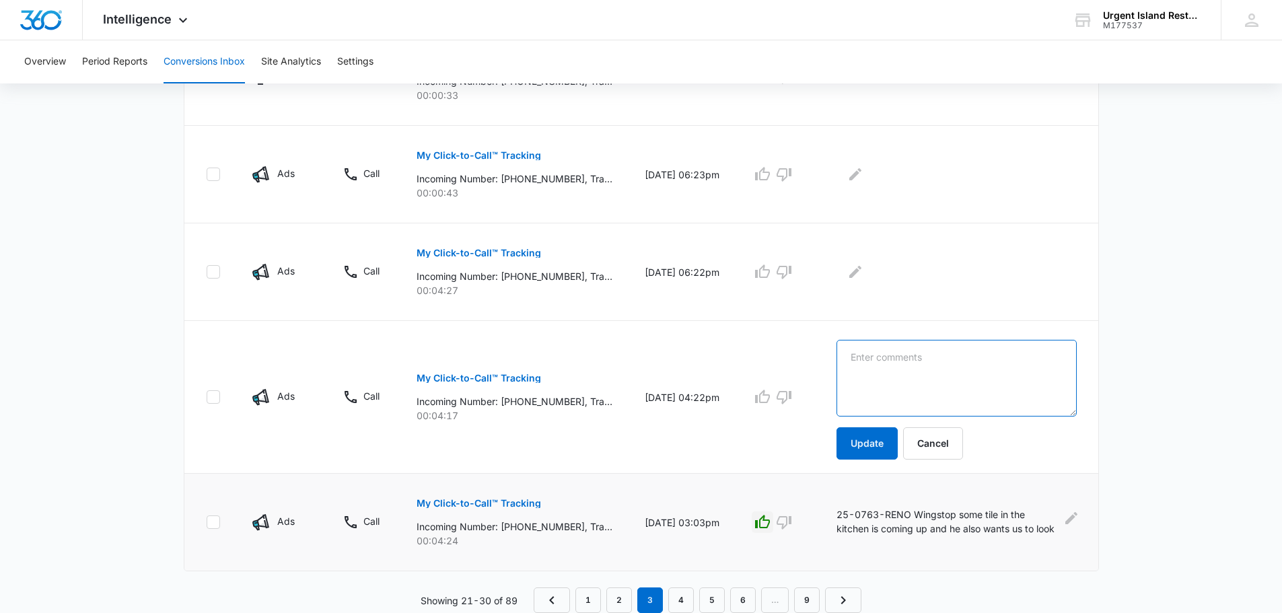
click at [890, 359] on textarea at bounding box center [956, 378] width 240 height 77
drag, startPoint x: 908, startPoint y: 357, endPoint x: 544, endPoint y: 372, distance: 363.6
click at [557, 372] on tr "Ads Call My Click-to-Call™ Tracking Incoming Number: +18087801691, Tracking Num…" at bounding box center [641, 397] width 914 height 153
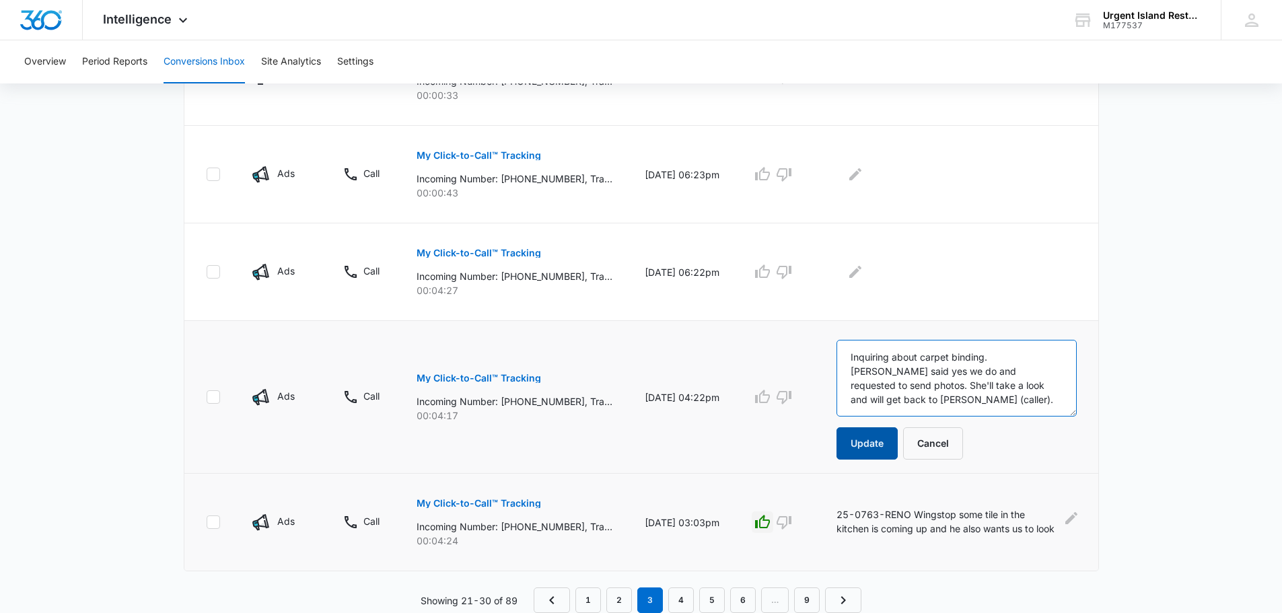
type textarea "Inquiring about carpet binding. Lani said yes we do and requested to send photo…"
click at [895, 445] on button "Update" at bounding box center [866, 443] width 61 height 32
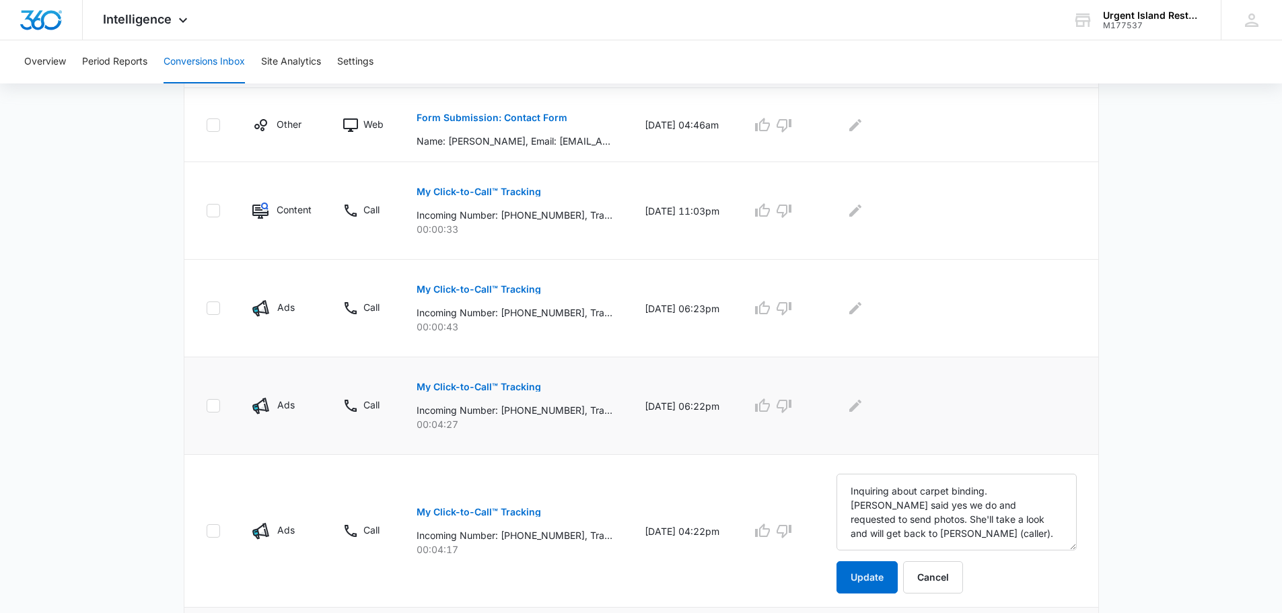
scroll to position [725, 0]
click at [861, 406] on icon "Edit Comments" at bounding box center [855, 406] width 12 height 12
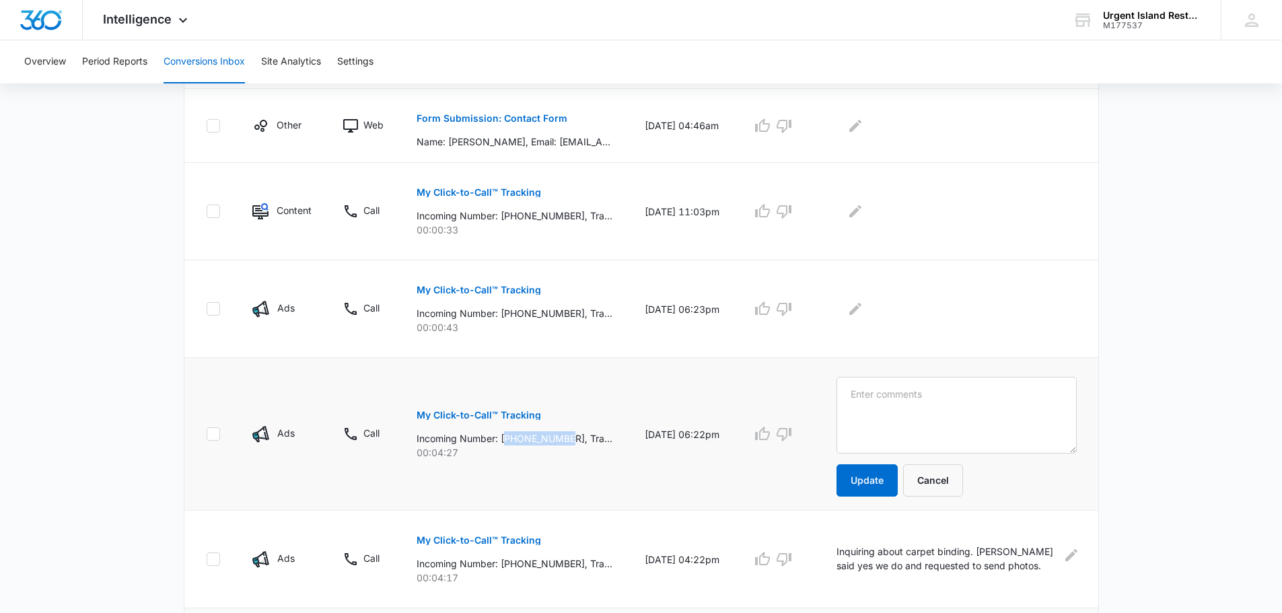
drag, startPoint x: 507, startPoint y: 439, endPoint x: 574, endPoint y: 439, distance: 67.3
click at [574, 439] on p "Incoming Number: [PHONE_NUMBER], Tracking Number: [PHONE_NUMBER], Ring To: [PHO…" at bounding box center [514, 438] width 196 height 14
copy p "17577780811"
click at [912, 428] on textarea at bounding box center [956, 415] width 240 height 77
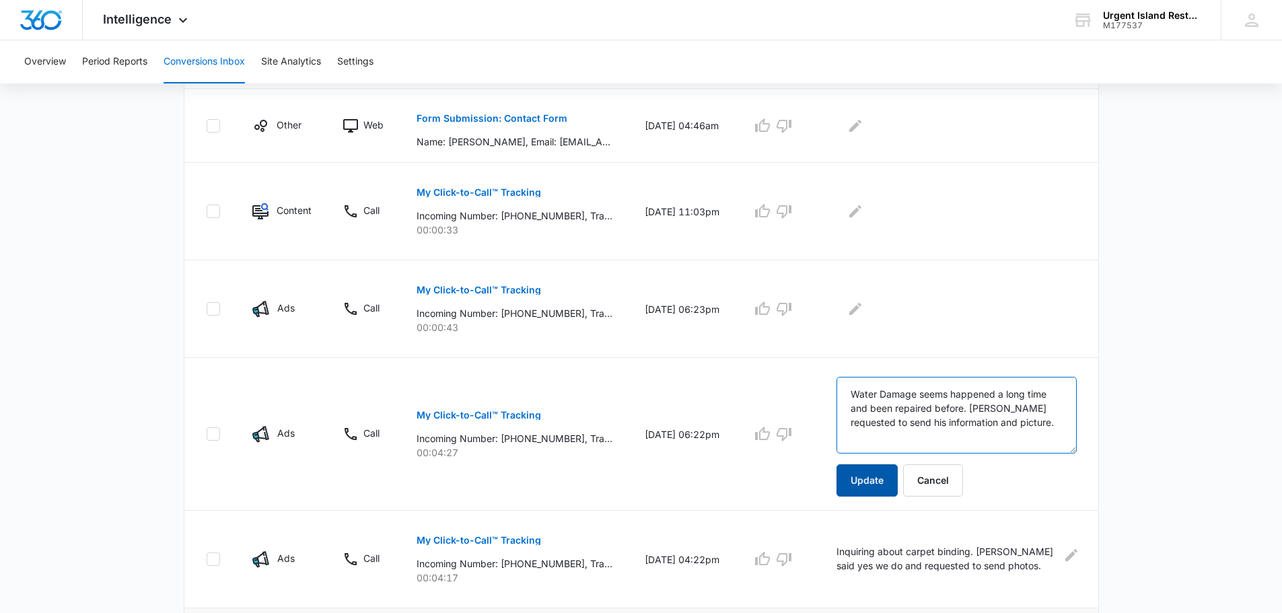
type textarea "Water Damage seems happened a long time and been repaired before. Lani requeste…"
click at [878, 479] on button "Update" at bounding box center [866, 480] width 61 height 32
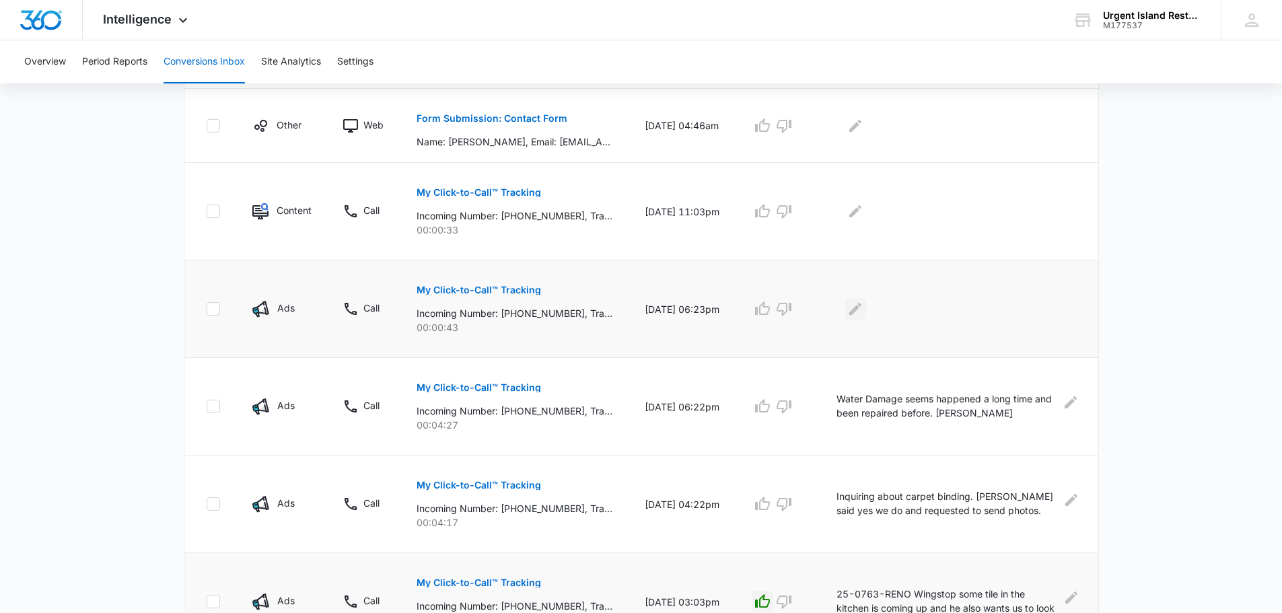
click at [854, 309] on icon "Edit Comments" at bounding box center [855, 309] width 16 height 16
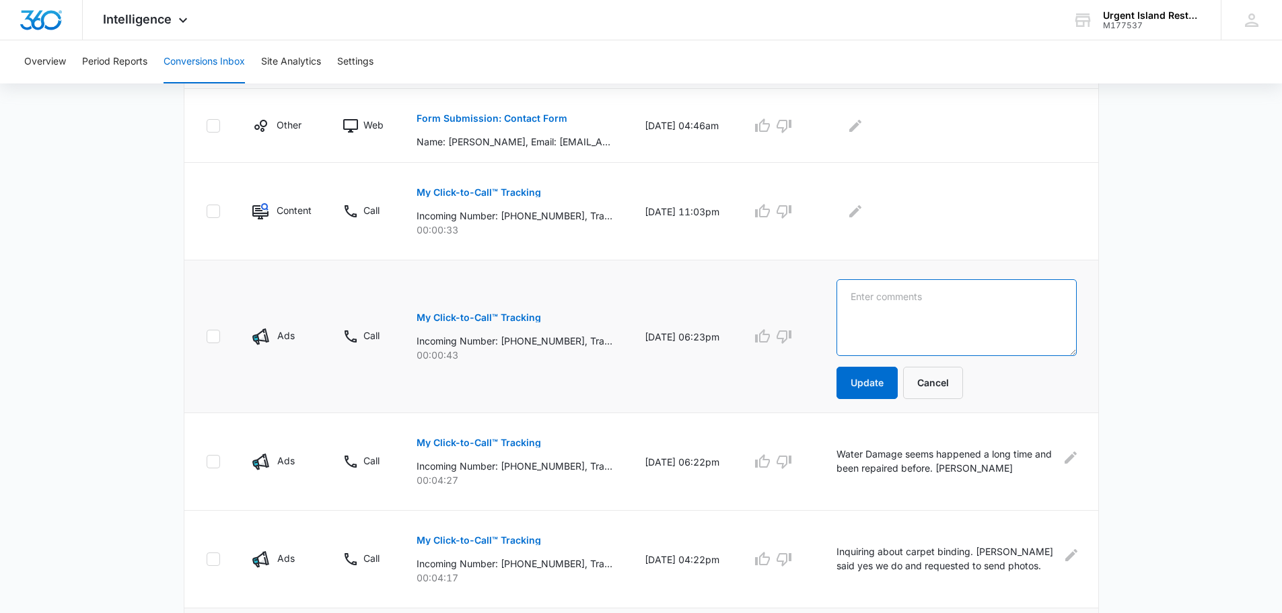
drag, startPoint x: 854, startPoint y: 309, endPoint x: 874, endPoint y: 315, distance: 20.9
click at [874, 314] on textarea at bounding box center [956, 317] width 240 height 77
drag, startPoint x: 912, startPoint y: 293, endPoint x: 625, endPoint y: 305, distance: 287.5
click at [657, 301] on tr "Ads Call My Click-to-Call™ Tracking Incoming Number: +17577780811, Tracking Num…" at bounding box center [641, 336] width 914 height 153
type textarea "Bryan Esprit called back to confirm phone number where he will gonna send the p…"
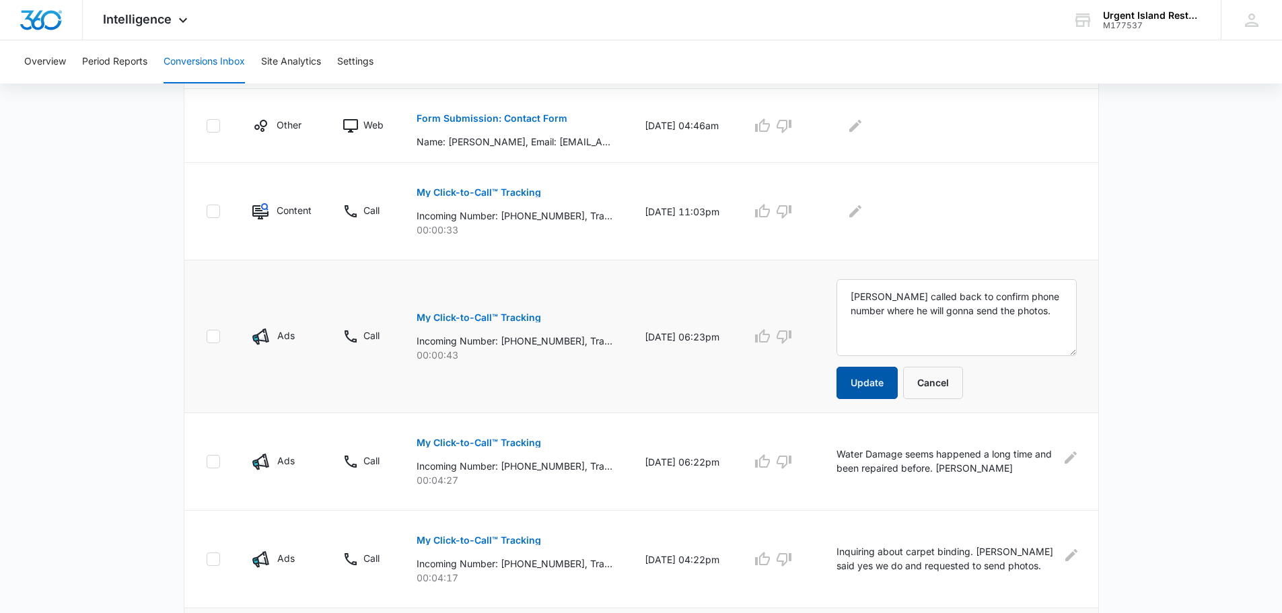
click at [865, 394] on button "Update" at bounding box center [866, 383] width 61 height 32
click at [1072, 464] on icon "Edit Comments" at bounding box center [1070, 457] width 16 height 16
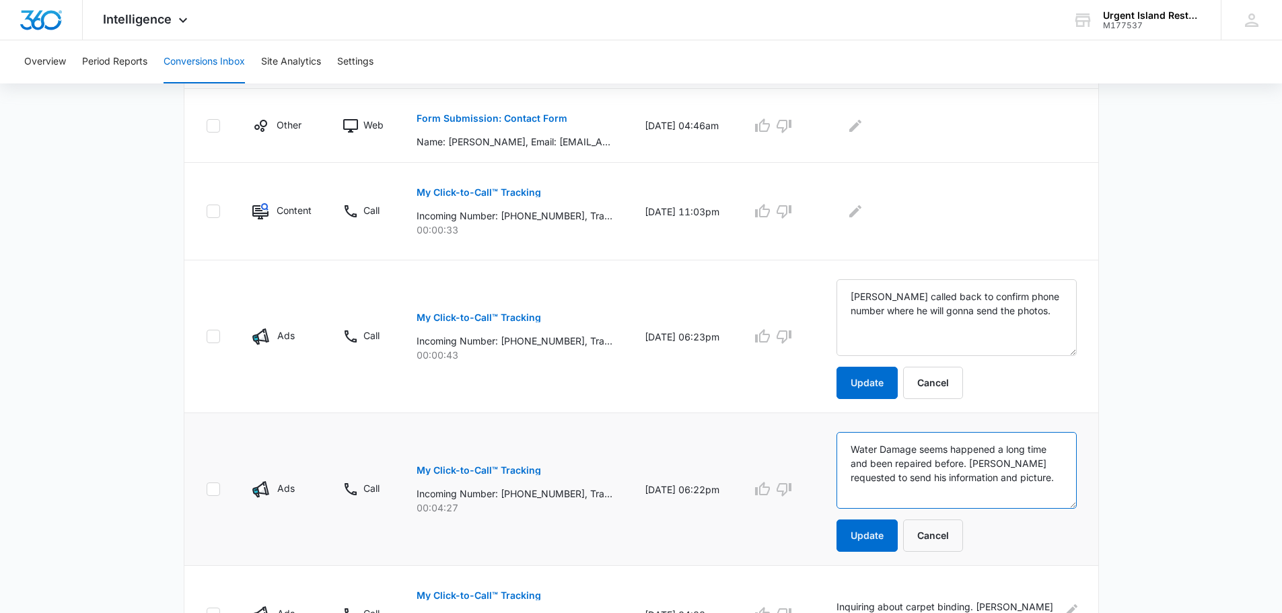
click at [851, 450] on textarea "Water Damage seems happened a long time and been repaired before. Lani requeste…" at bounding box center [956, 470] width 240 height 77
paste textarea "Bryan Esprit"
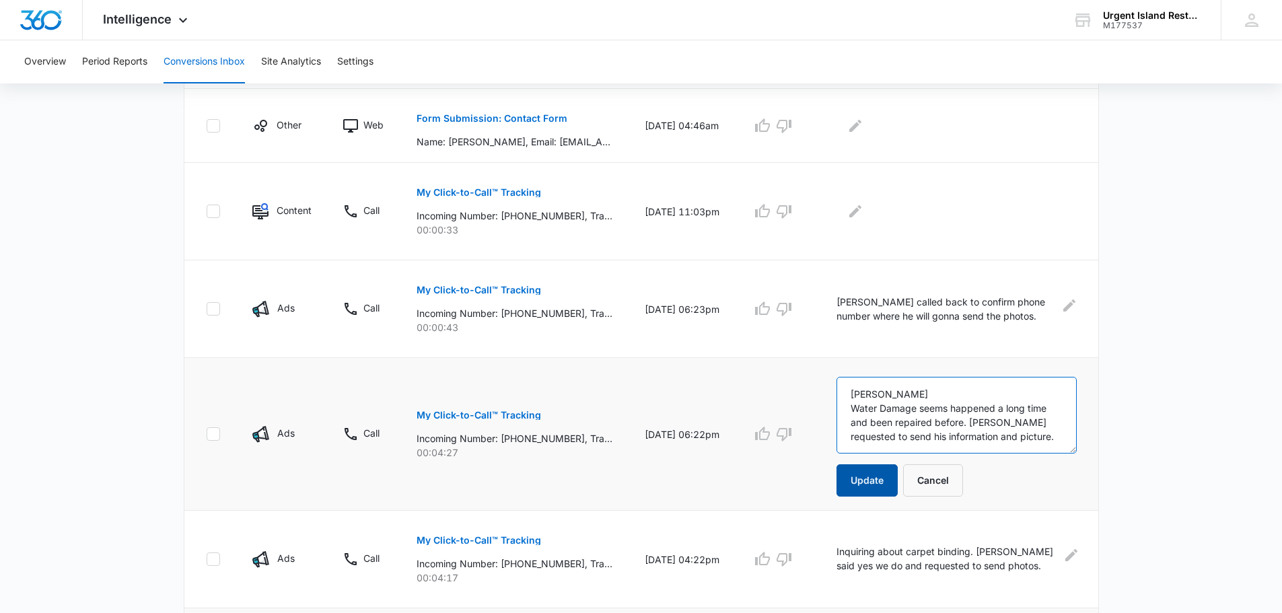
type textarea "Bryan Esprit Water Damage seems happened a long time and been repaired before. …"
click at [871, 480] on button "Update" at bounding box center [866, 480] width 61 height 32
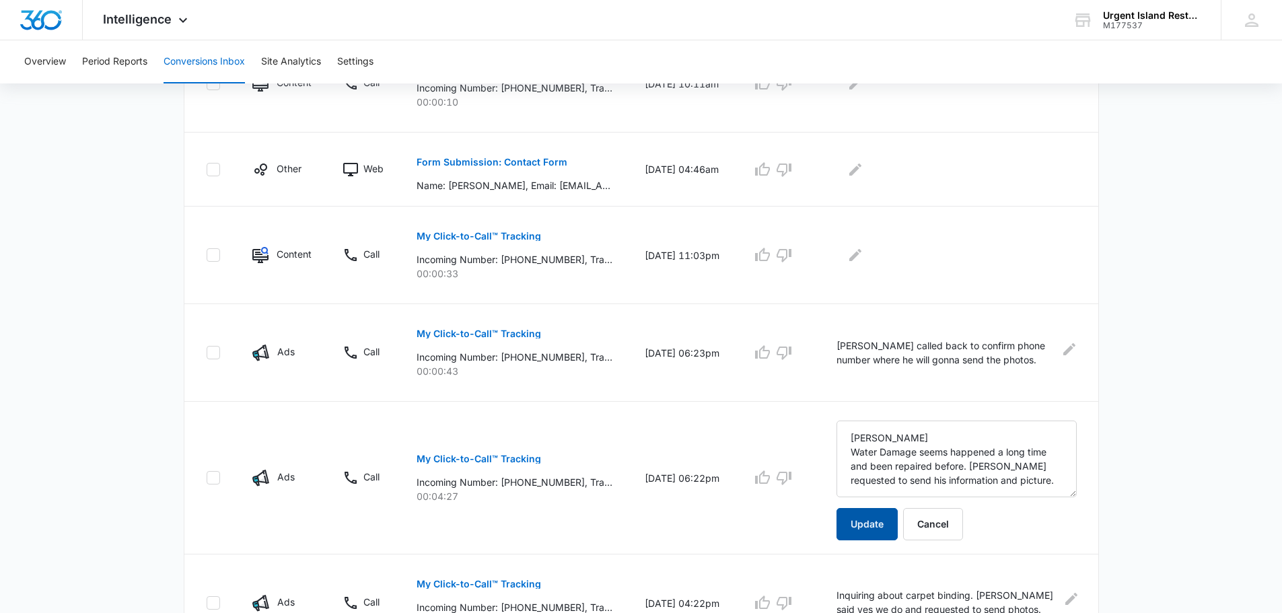
scroll to position [658, 0]
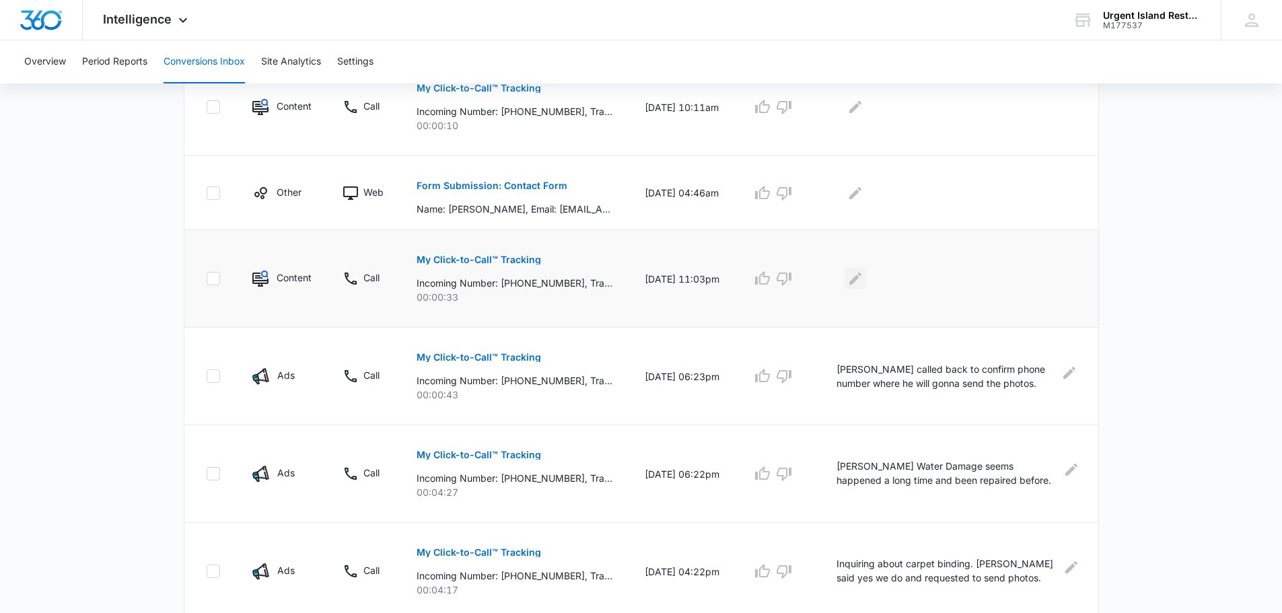
click at [851, 284] on button "Edit Comments" at bounding box center [855, 279] width 22 height 22
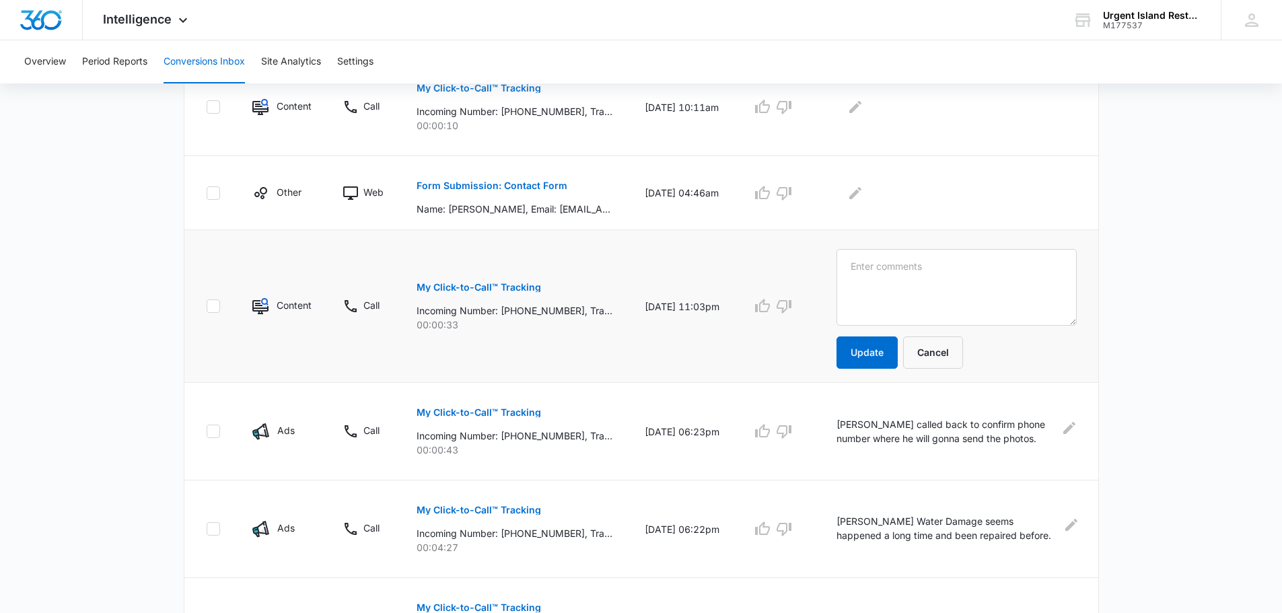
click at [881, 275] on textarea at bounding box center [956, 287] width 240 height 77
type textarea "Voice message."
click at [854, 346] on button "Update" at bounding box center [866, 352] width 61 height 32
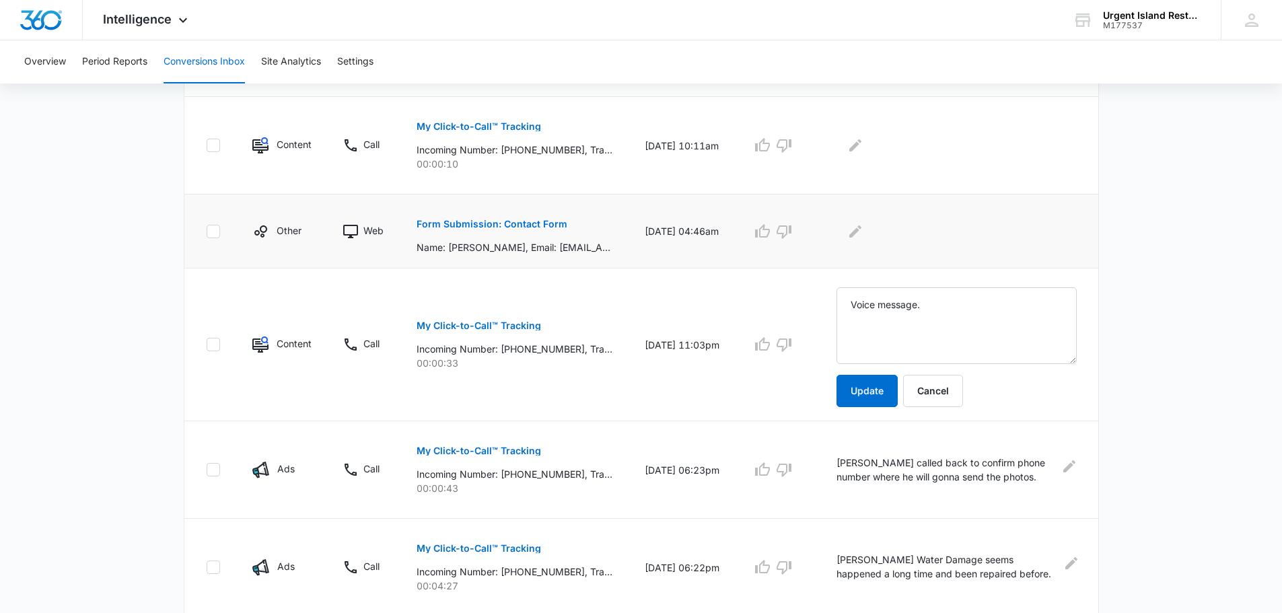
scroll to position [591, 0]
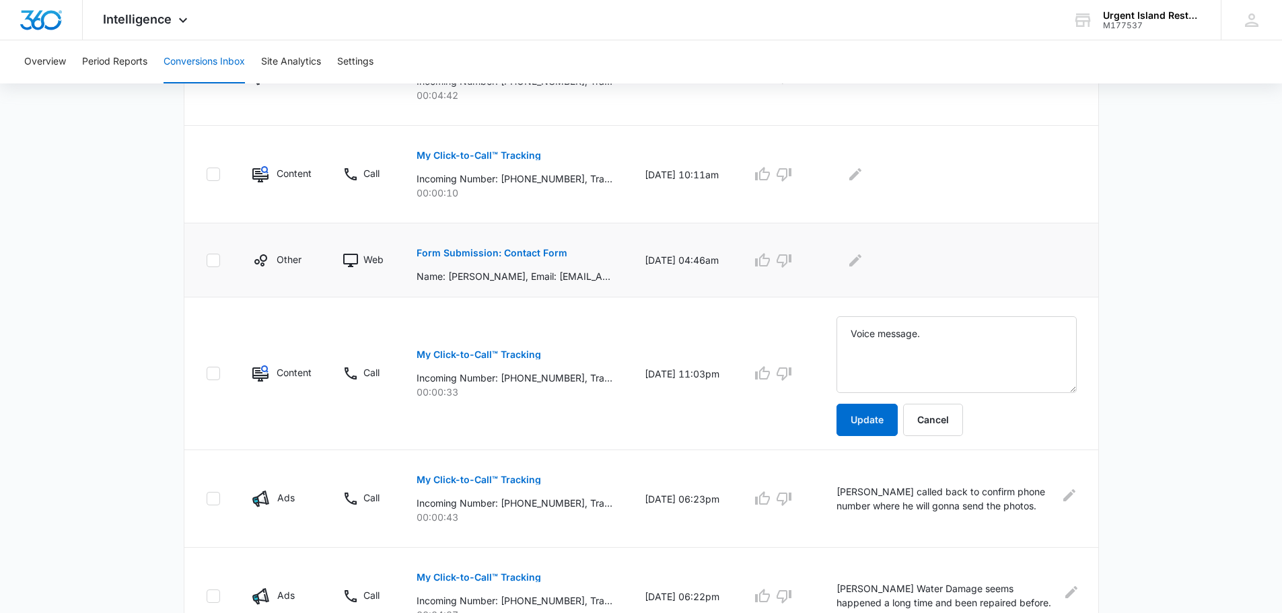
click at [486, 250] on p "Form Submission: Contact Form" at bounding box center [491, 252] width 151 height 9
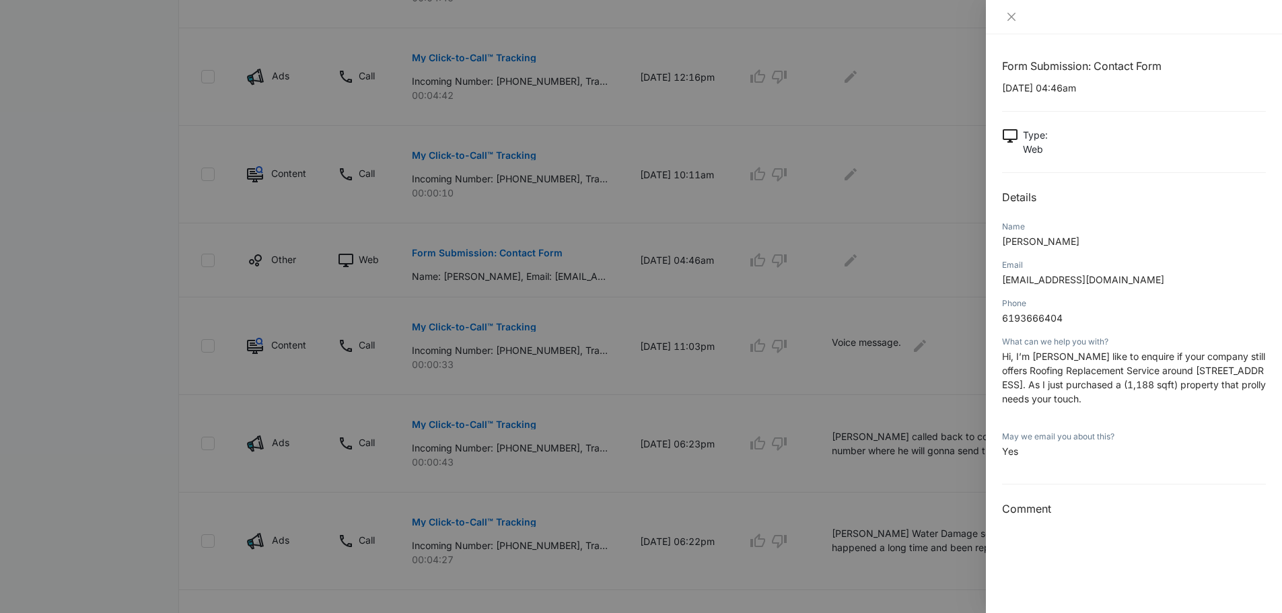
click at [764, 233] on div at bounding box center [641, 306] width 1282 height 613
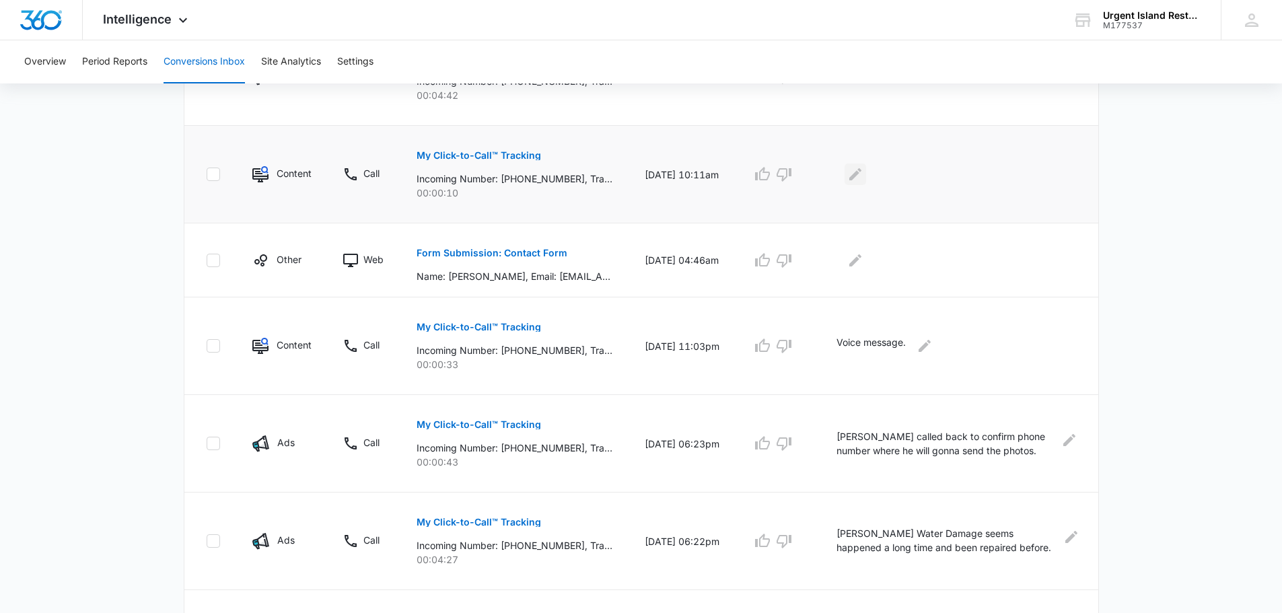
click at [858, 176] on icon "Edit Comments" at bounding box center [855, 174] width 12 height 12
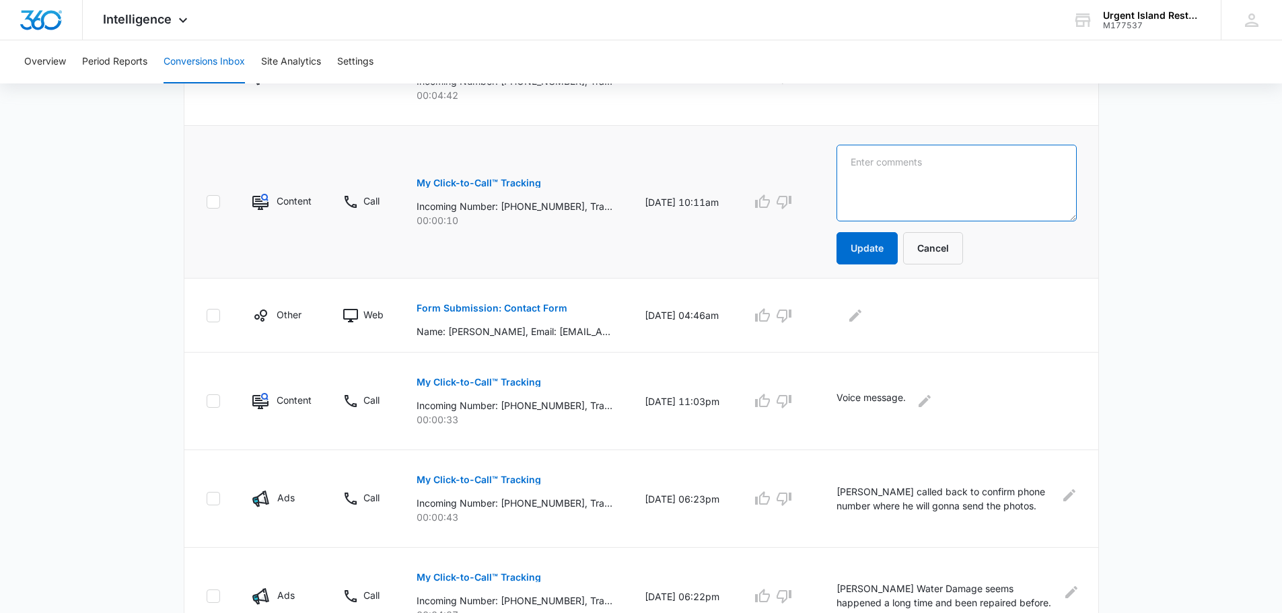
click at [890, 189] on textarea at bounding box center [956, 183] width 240 height 77
type textarea "Ads."
click at [883, 248] on button "Update" at bounding box center [866, 248] width 61 height 32
click at [505, 313] on button "Form Submission: Contact Form" at bounding box center [491, 308] width 151 height 32
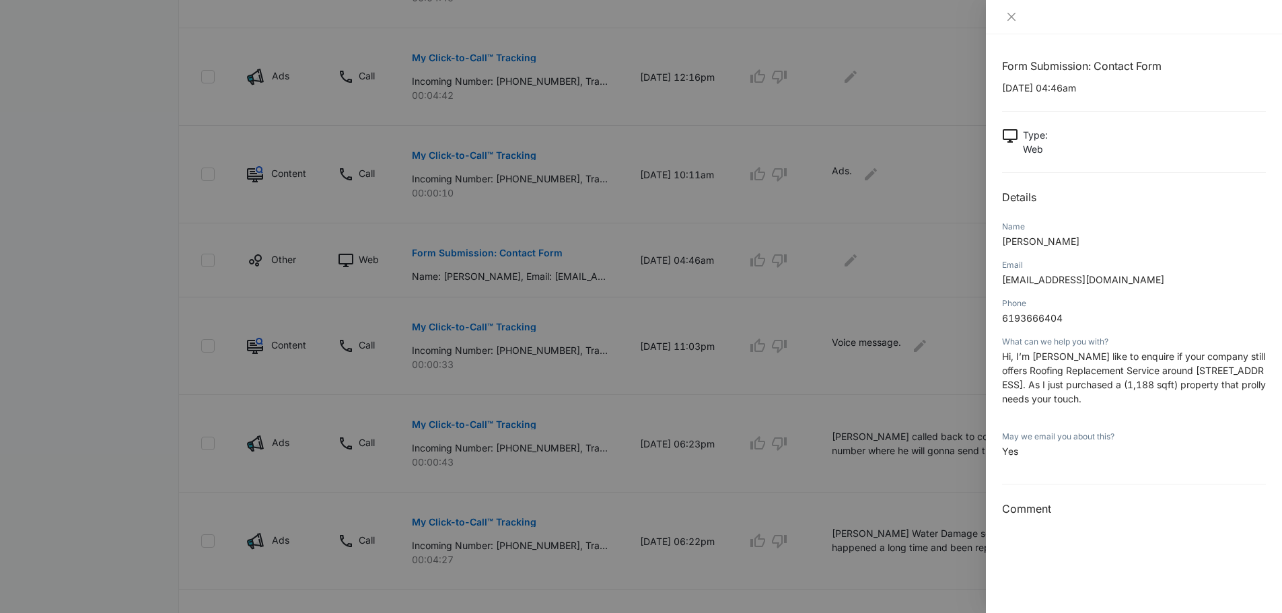
click at [895, 285] on div at bounding box center [641, 306] width 1282 height 613
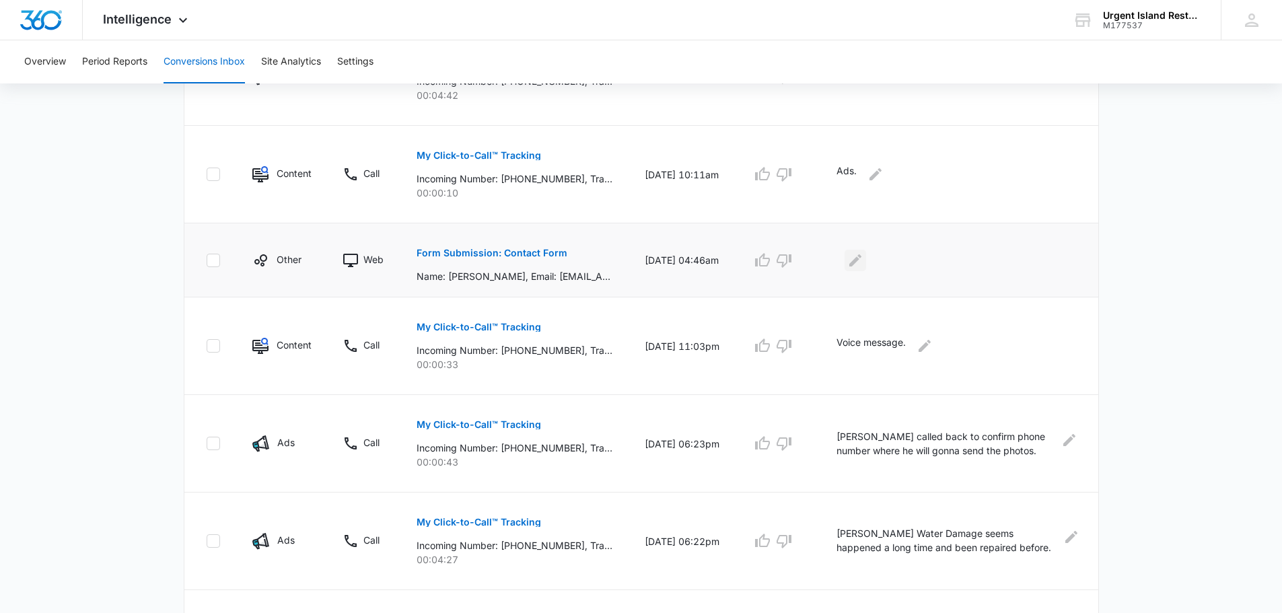
click at [857, 260] on icon "Edit Comments" at bounding box center [855, 260] width 16 height 16
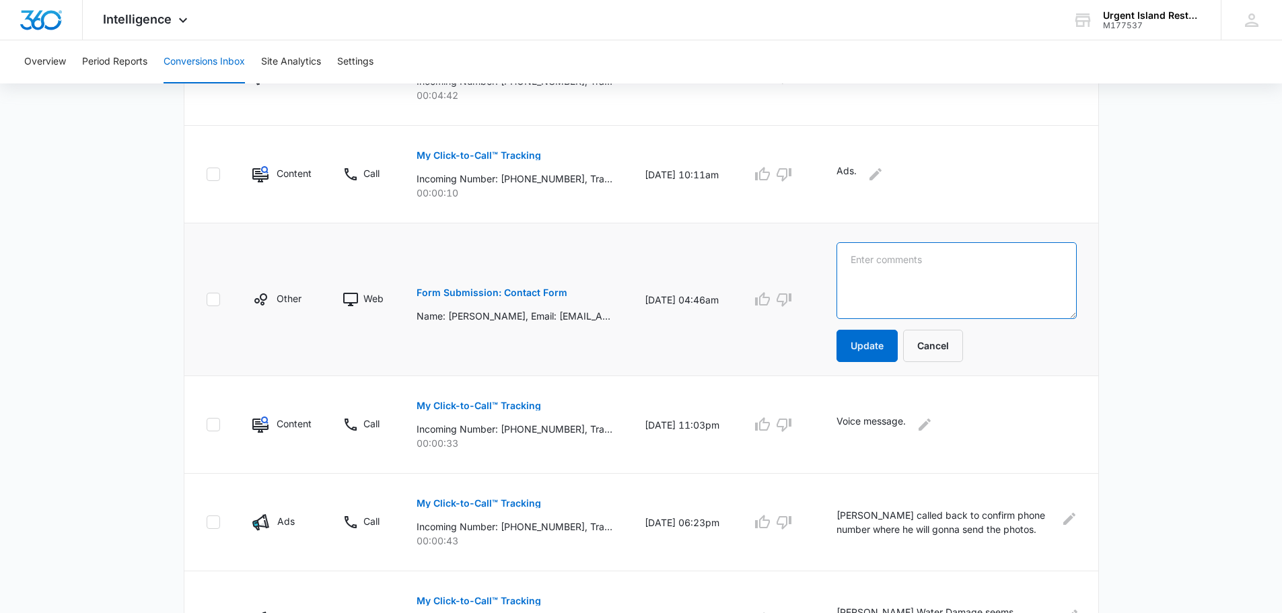
click at [885, 283] on textarea at bounding box center [956, 280] width 240 height 77
type textarea "S"
type textarea "Tried contacting this but did not answer and seems suspicious. Different owner …"
click at [873, 344] on button "Update" at bounding box center [866, 346] width 61 height 32
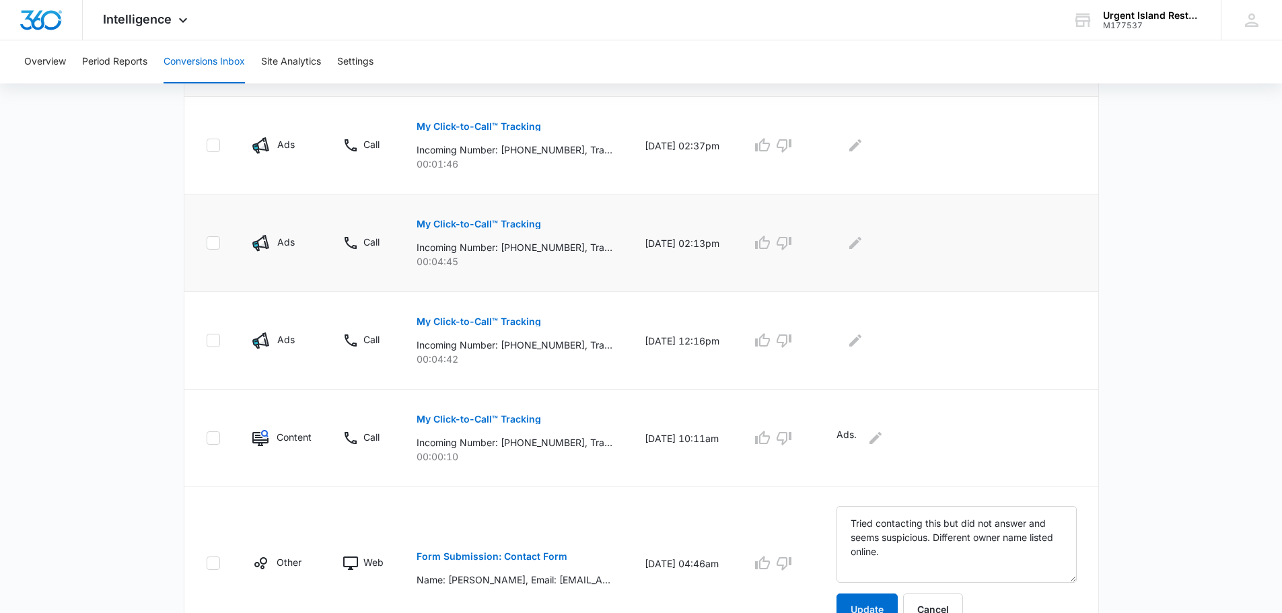
scroll to position [254, 0]
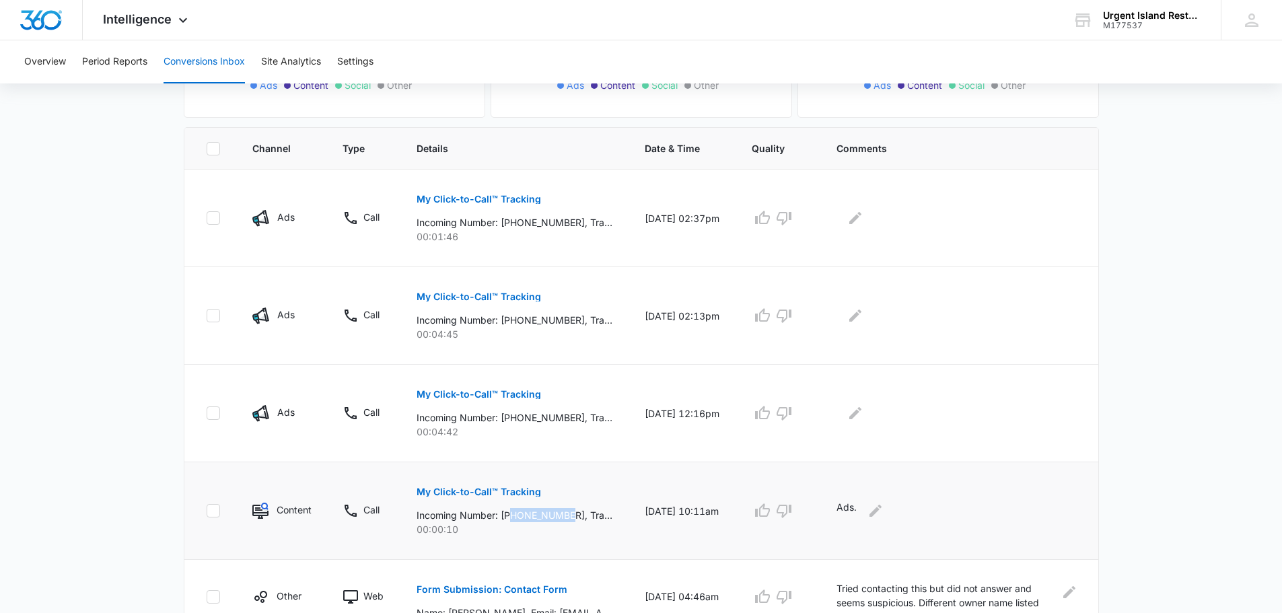
drag, startPoint x: 513, startPoint y: 517, endPoint x: 573, endPoint y: 513, distance: 60.0
click at [573, 513] on p "Incoming Number: [PHONE_NUMBER], Tracking Number: [PHONE_NUMBER], Ring To: [PHO…" at bounding box center [514, 515] width 196 height 14
copy p "6198536175"
click at [862, 417] on icon "Edit Comments" at bounding box center [855, 413] width 16 height 16
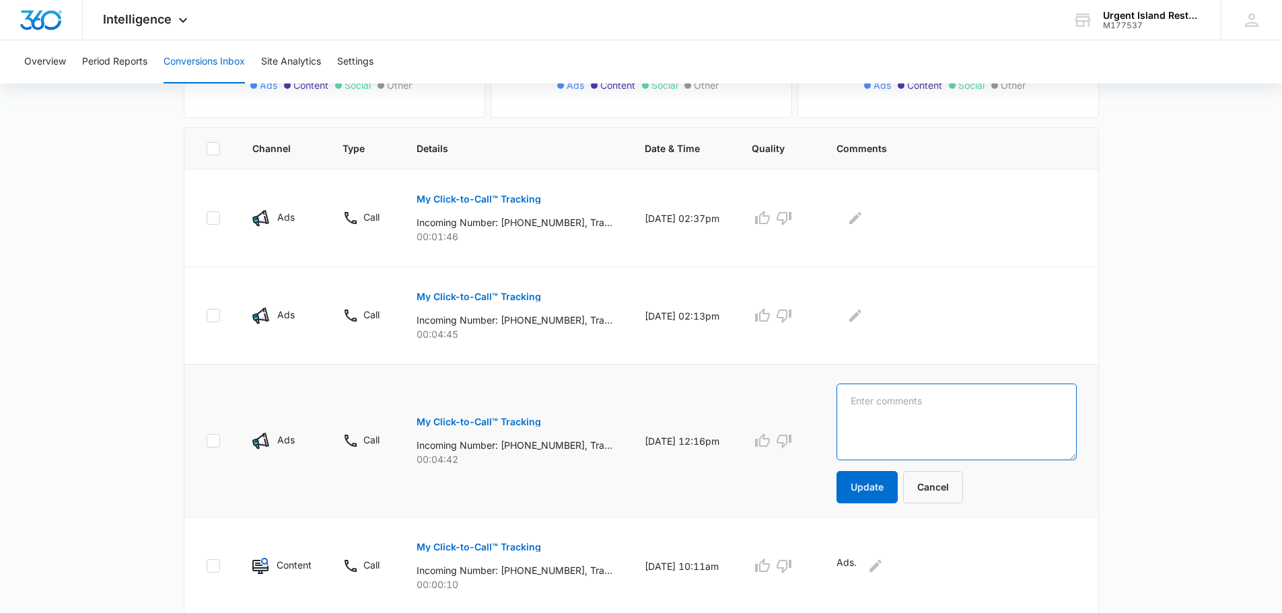
click at [858, 418] on textarea at bounding box center [956, 421] width 240 height 77
click at [965, 415] on textarea "Inquiring hardwood floor repairs. Caller is renter and needs" at bounding box center [956, 421] width 240 height 77
type textarea "Inquiring hardwood floor repairs. Caller is renter and needs owner/property man…"
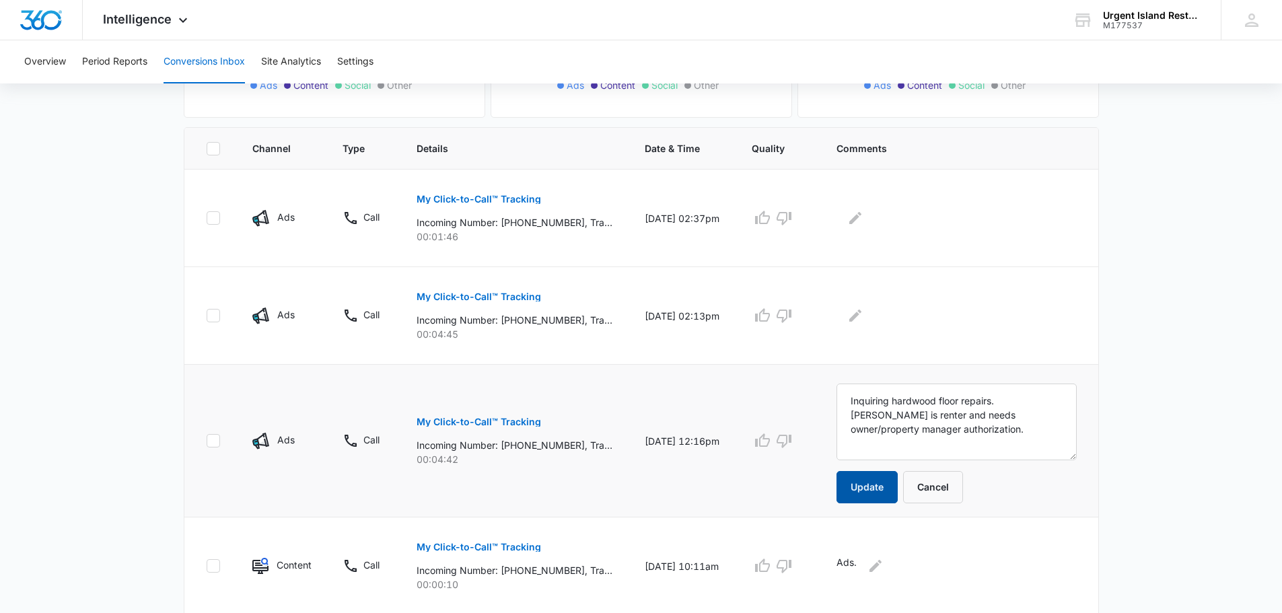
click at [887, 490] on button "Update" at bounding box center [866, 487] width 61 height 32
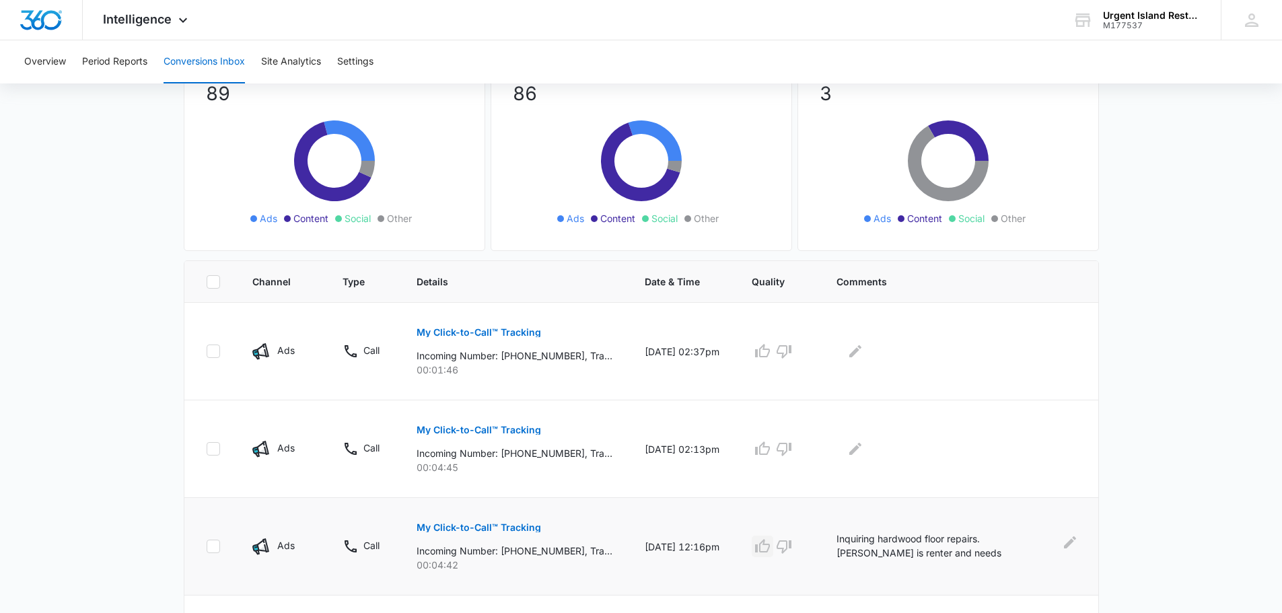
scroll to position [120, 0]
click at [780, 550] on icon "button" at bounding box center [784, 548] width 16 height 16
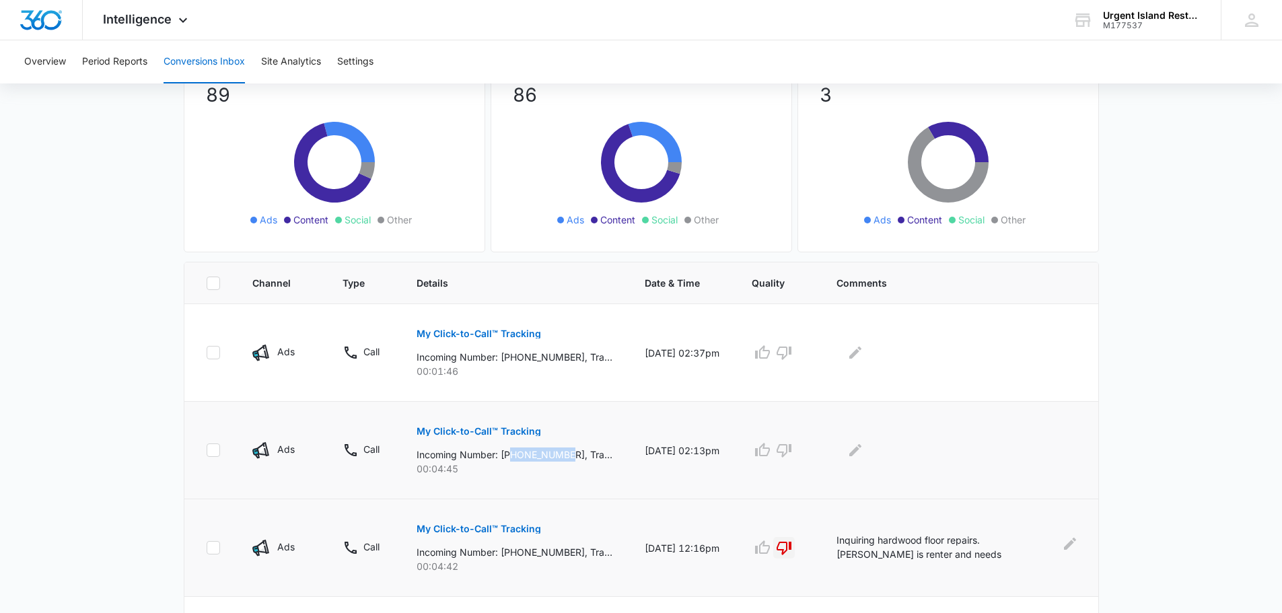
drag, startPoint x: 515, startPoint y: 459, endPoint x: 574, endPoint y: 458, distance: 59.2
click at [574, 458] on p "Incoming Number: [PHONE_NUMBER], Tracking Number: [PHONE_NUMBER], Ring To: [PHO…" at bounding box center [514, 454] width 196 height 14
copy p "8082306968"
click at [860, 452] on icon "Edit Comments" at bounding box center [855, 450] width 12 height 12
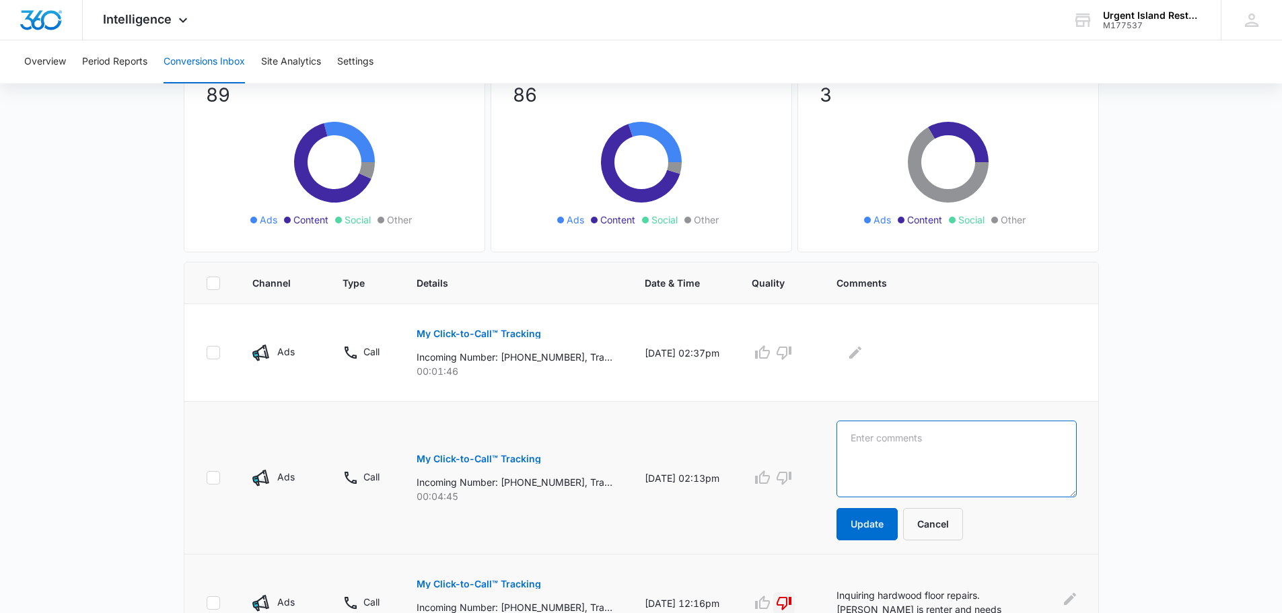
click at [864, 451] on textarea at bounding box center [956, 458] width 240 height 77
click at [895, 442] on textarea "Bough vynil flooring from us, asking if we can repair it." at bounding box center [956, 458] width 240 height 77
paste textarea "inyl"
type textarea "Bough vinyl flooring from us, asking if we can repair it."
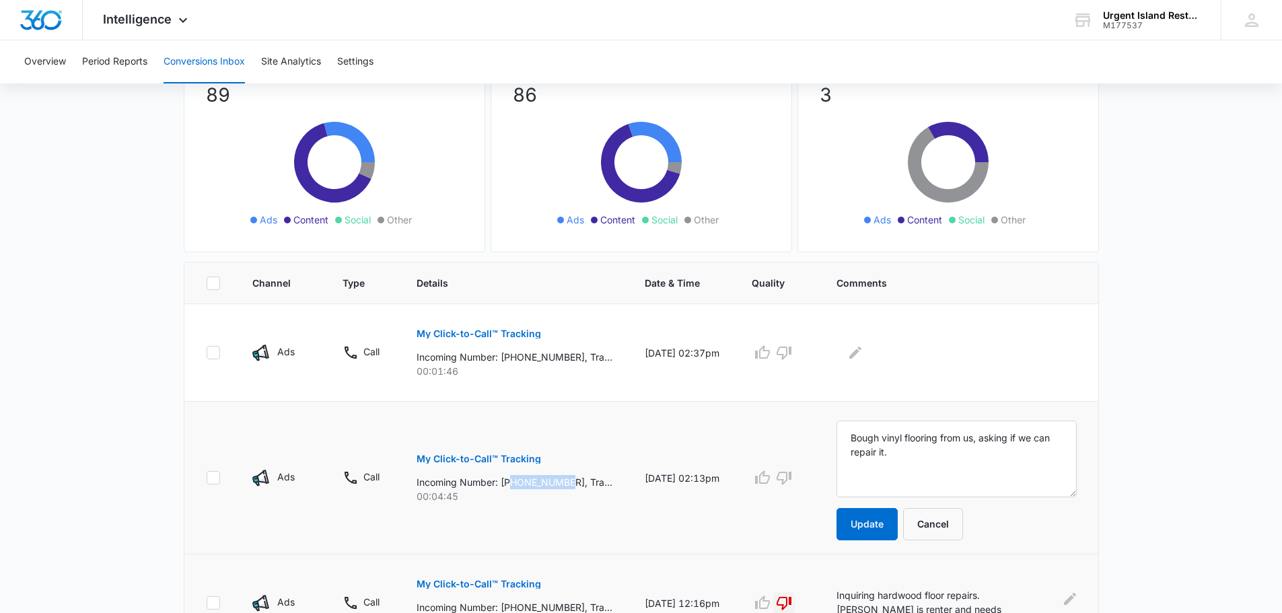
drag, startPoint x: 513, startPoint y: 483, endPoint x: 571, endPoint y: 481, distance: 57.9
click at [571, 481] on p "Incoming Number: [PHONE_NUMBER], Tracking Number: [PHONE_NUMBER], Ring To: [PHO…" at bounding box center [514, 482] width 196 height 14
copy p "8082306968"
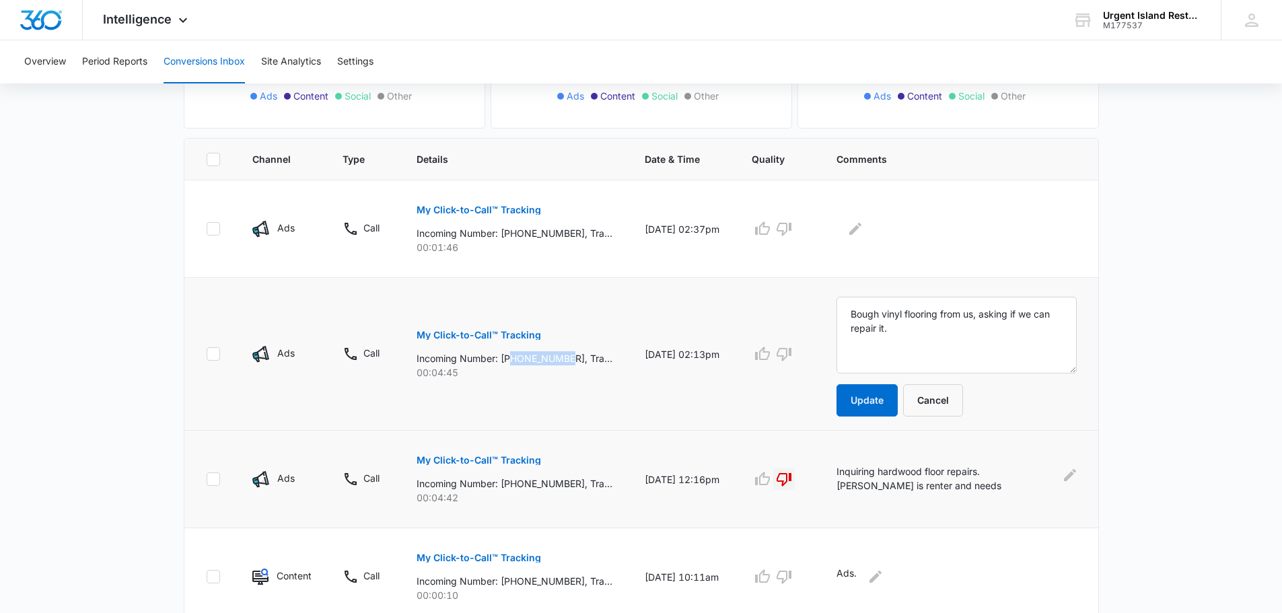
scroll to position [254, 0]
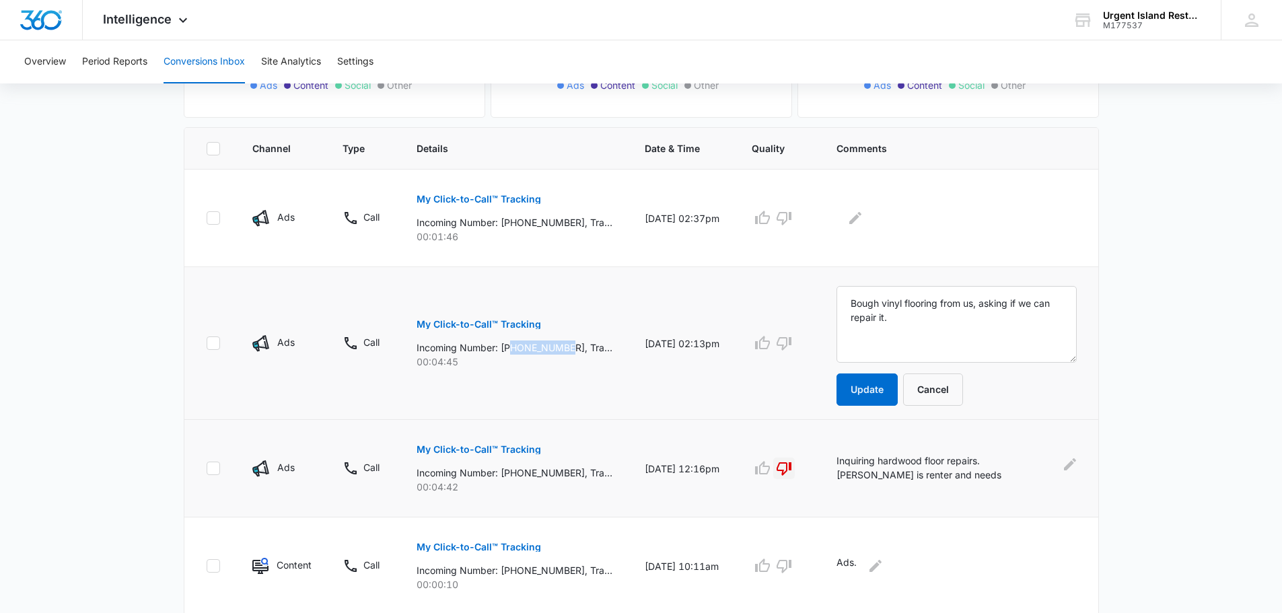
click at [469, 324] on p "My Click-to-Call™ Tracking" at bounding box center [478, 324] width 124 height 9
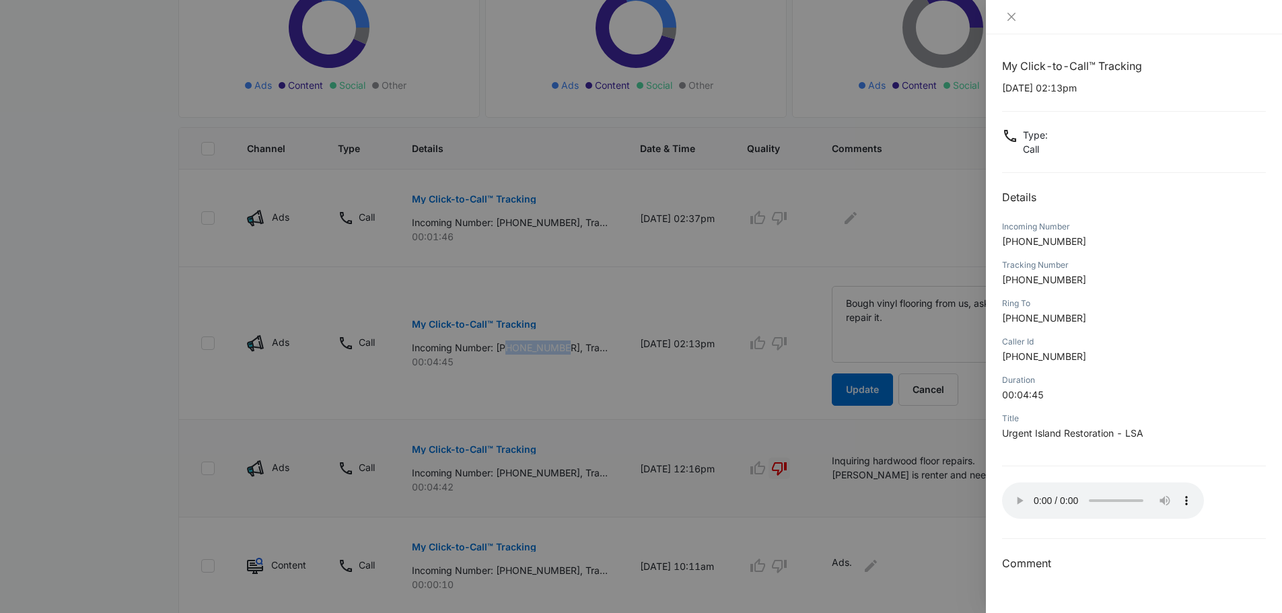
drag, startPoint x: 146, startPoint y: 282, endPoint x: 298, endPoint y: 281, distance: 152.0
click at [146, 282] on div at bounding box center [641, 306] width 1282 height 613
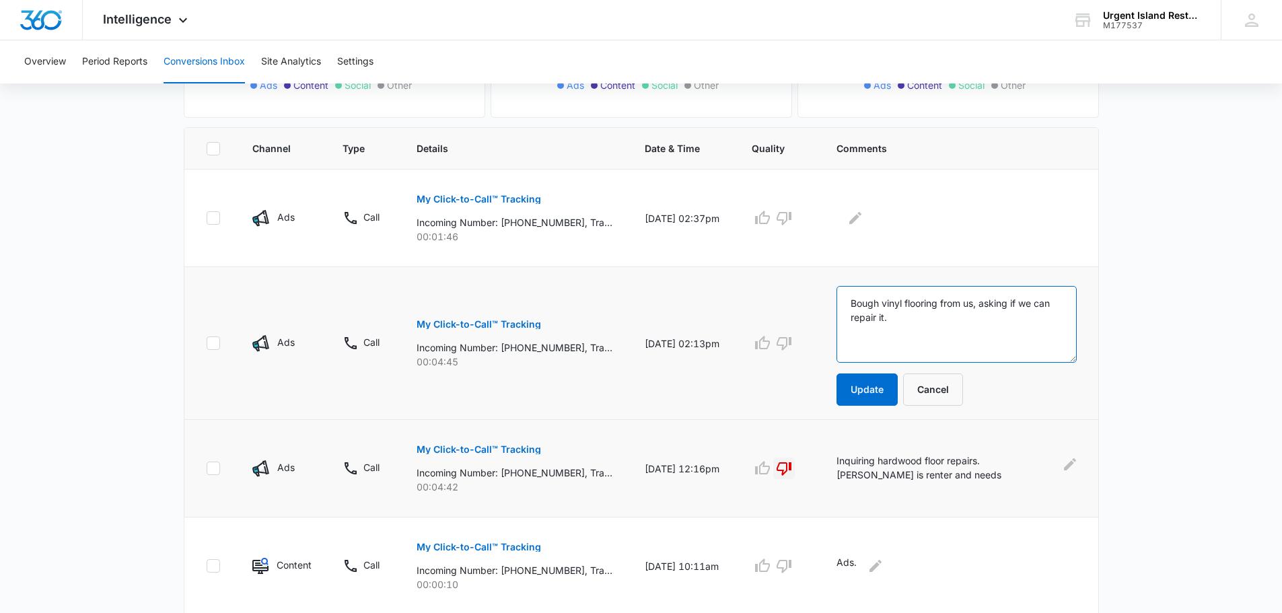
click at [941, 320] on textarea "Bough vinyl flooring from us, asking if we can repair it." at bounding box center [956, 324] width 240 height 77
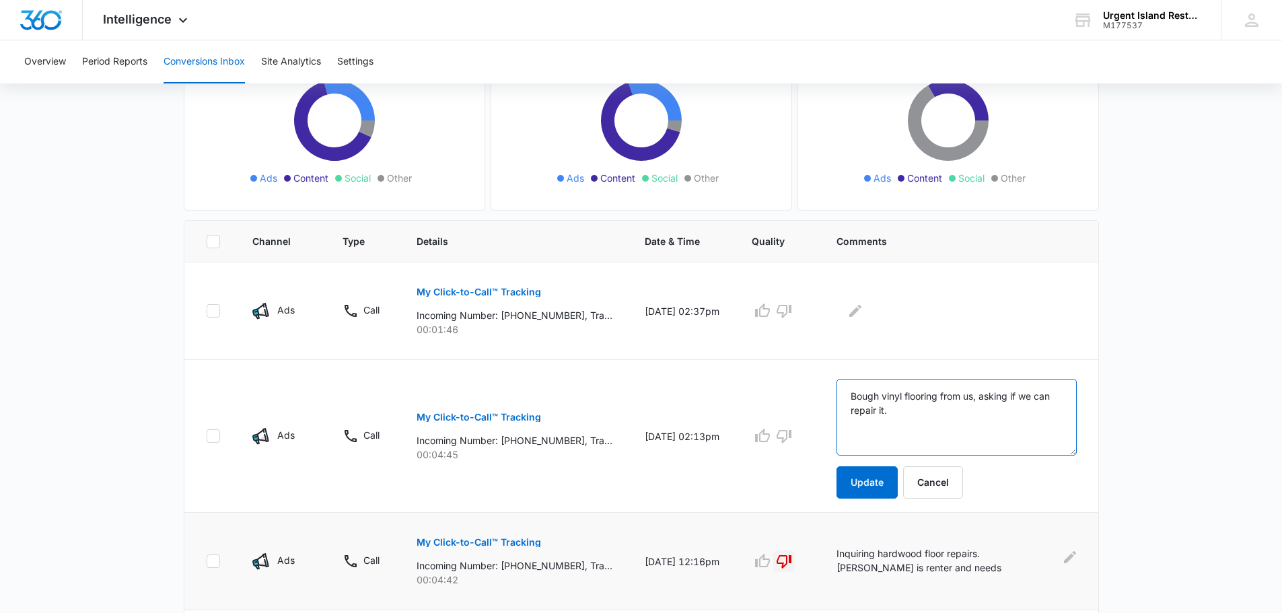
scroll to position [120, 0]
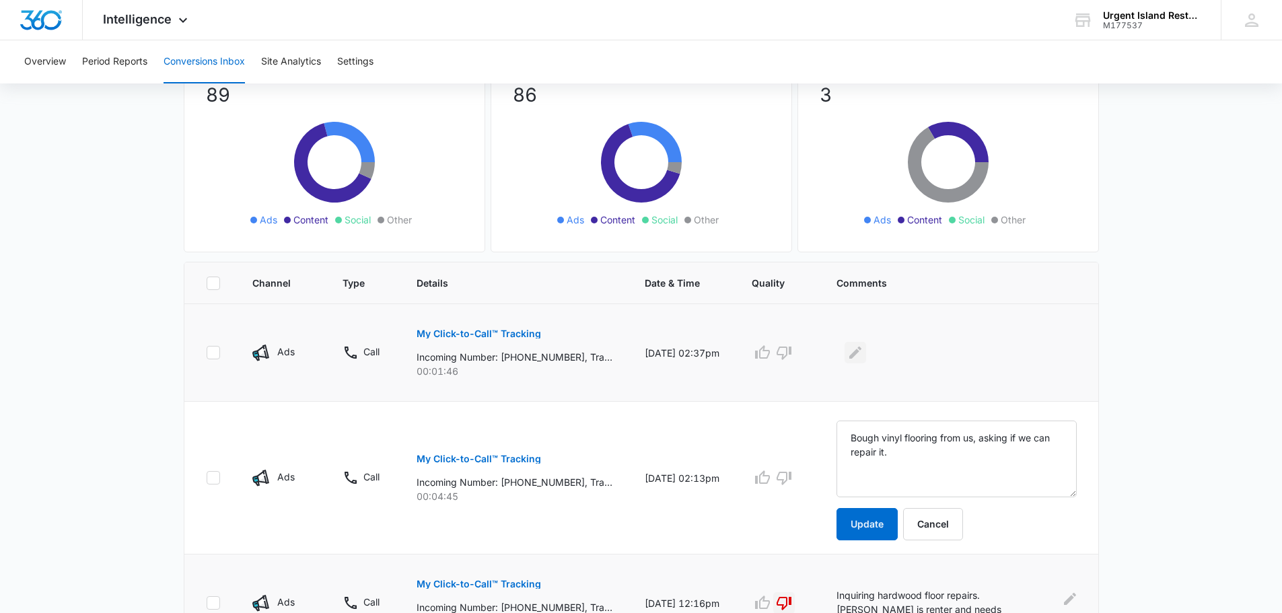
click at [861, 345] on icon "Edit Comments" at bounding box center [855, 352] width 16 height 16
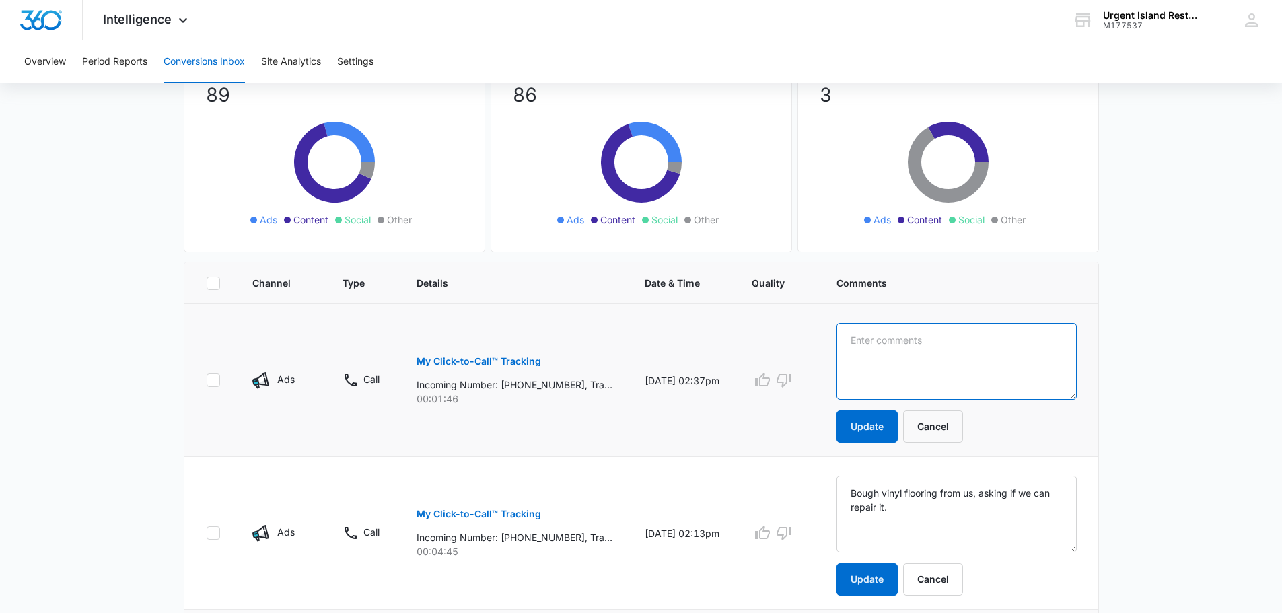
click at [884, 357] on textarea at bounding box center [956, 361] width 240 height 77
type textarea "Repair on her wall but wants an estimate ASAP. She'll look for another and will…"
click at [876, 435] on button "Update" at bounding box center [866, 426] width 61 height 32
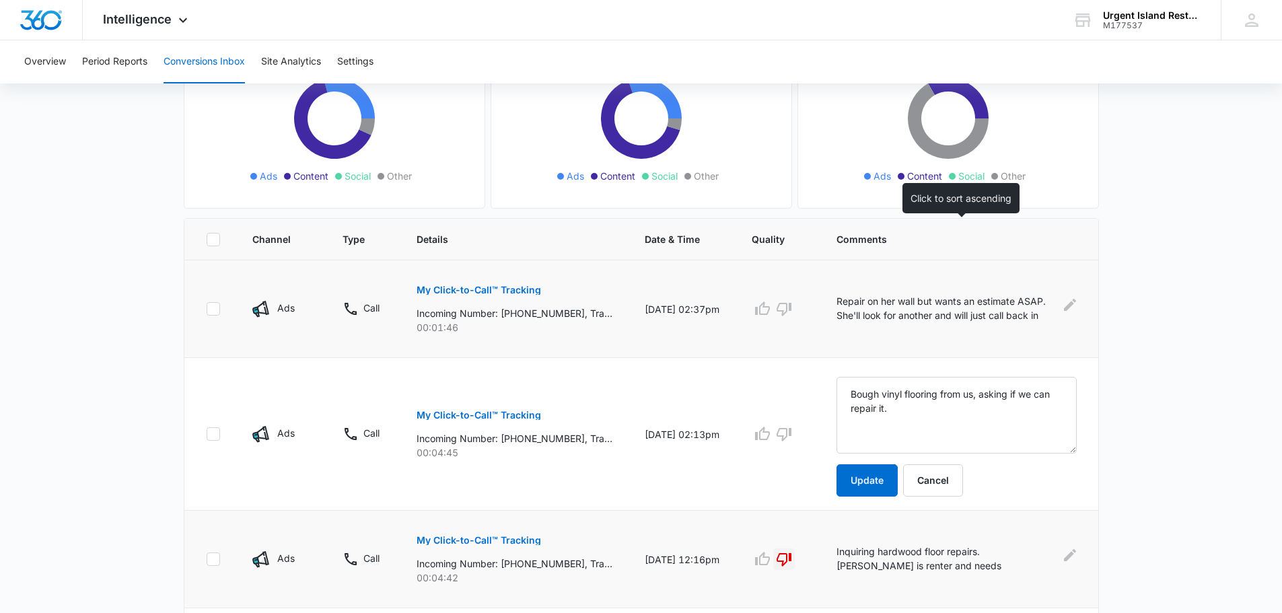
scroll to position [187, 0]
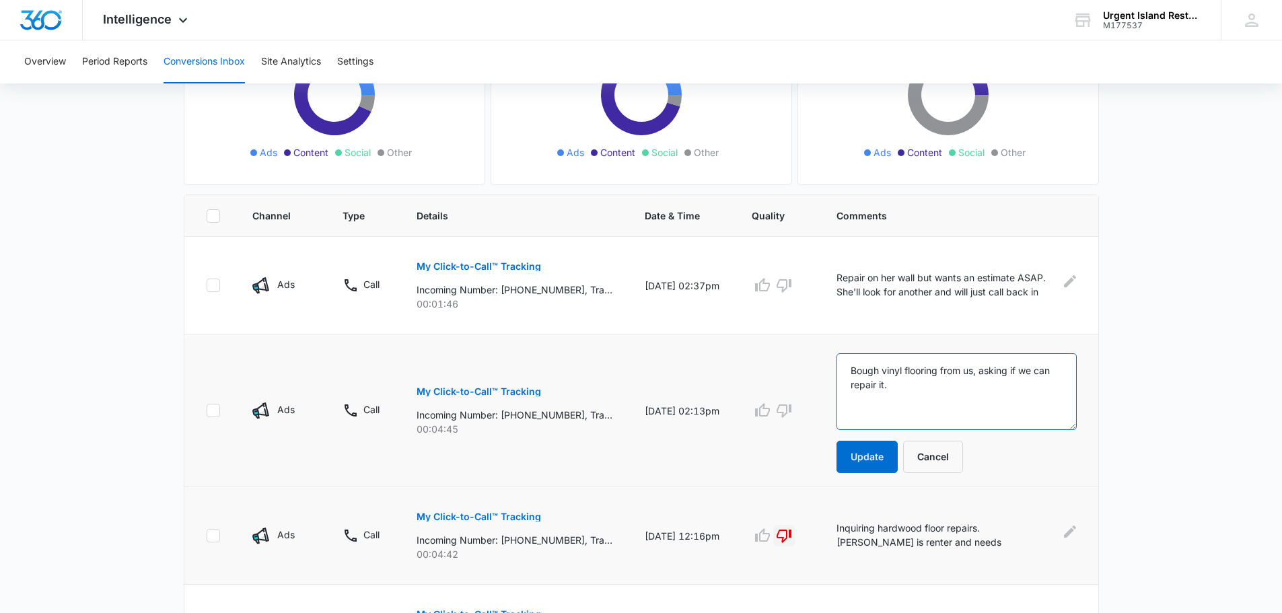
click at [921, 396] on textarea "Bough vinyl flooring from us, asking if we can repair it." at bounding box center [956, 391] width 240 height 77
paste textarea "gave the job away to Beau to fix it"
click at [930, 390] on textarea "Bough vinyl flooring from us, asking if we can repair it. Refer gave the job aw…" at bounding box center [956, 391] width 240 height 77
click at [923, 383] on textarea "Bough vinyl flooring from us, asking if we can repair it. Refer gave the job aw…" at bounding box center [956, 391] width 240 height 77
click at [883, 402] on textarea "Bough vinyl flooring from us, asking if we can repair it. Refer/gave the job aw…" at bounding box center [956, 391] width 240 height 77
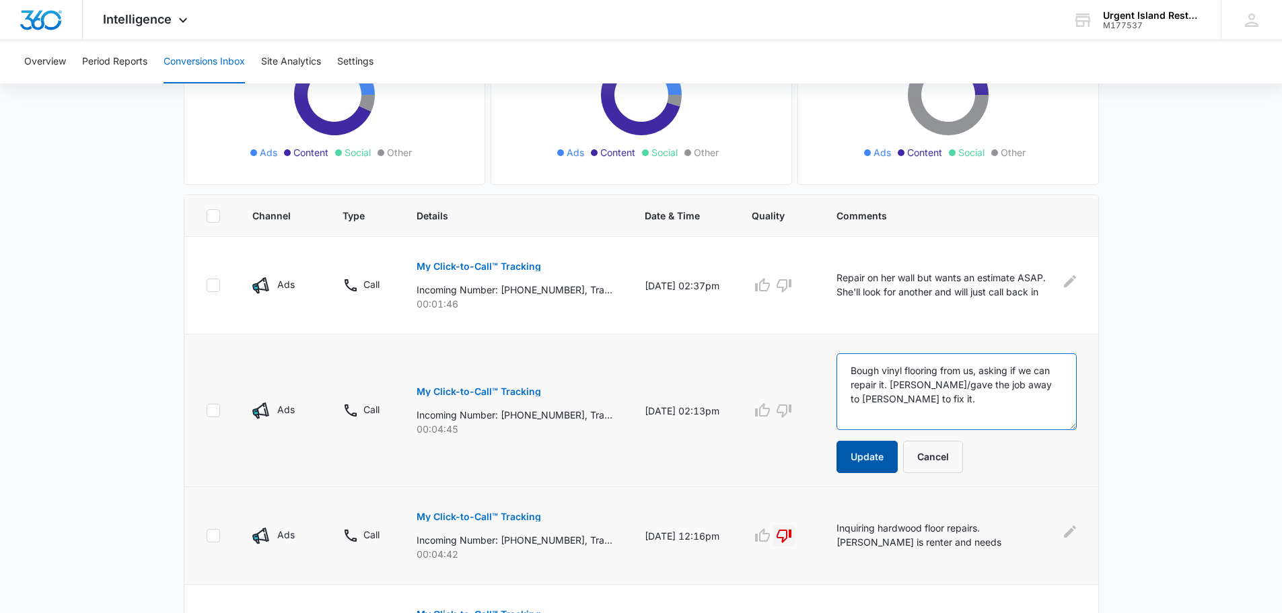
type textarea "Bough vinyl flooring from us, asking if we can repair it. Refer/gave the job aw…"
click at [873, 470] on button "Update" at bounding box center [866, 457] width 61 height 32
click at [791, 411] on icon "button" at bounding box center [783, 410] width 15 height 13
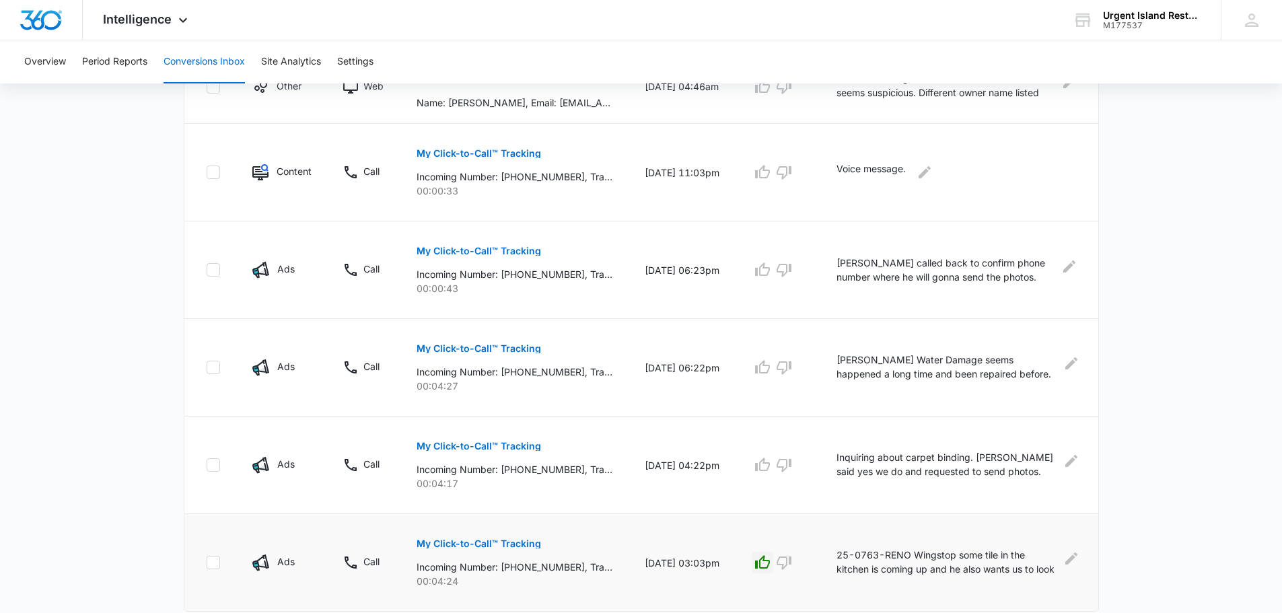
scroll to position [805, 0]
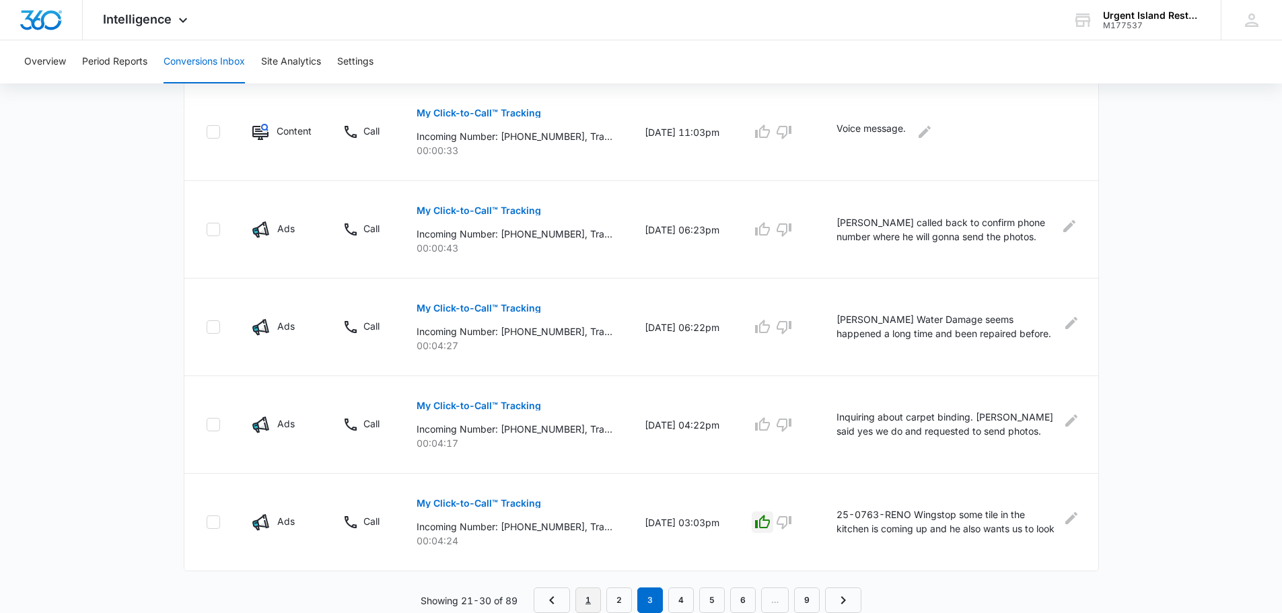
drag, startPoint x: 596, startPoint y: 596, endPoint x: 595, endPoint y: 577, distance: 18.9
click at [596, 596] on link "1" at bounding box center [588, 600] width 26 height 26
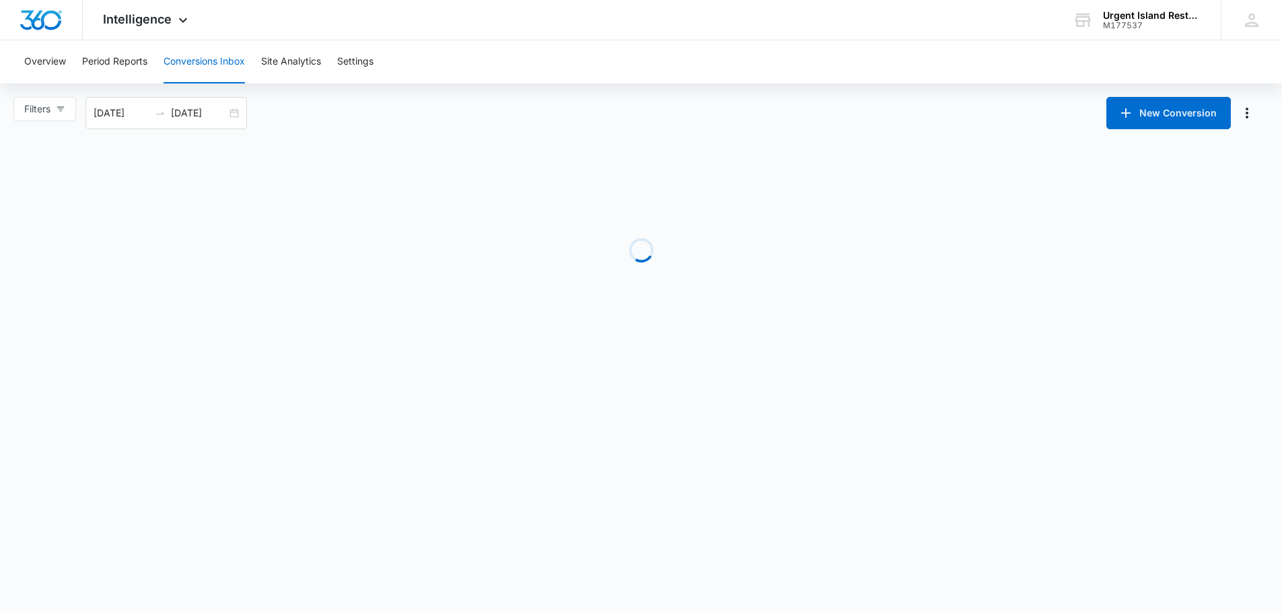
scroll to position [0, 0]
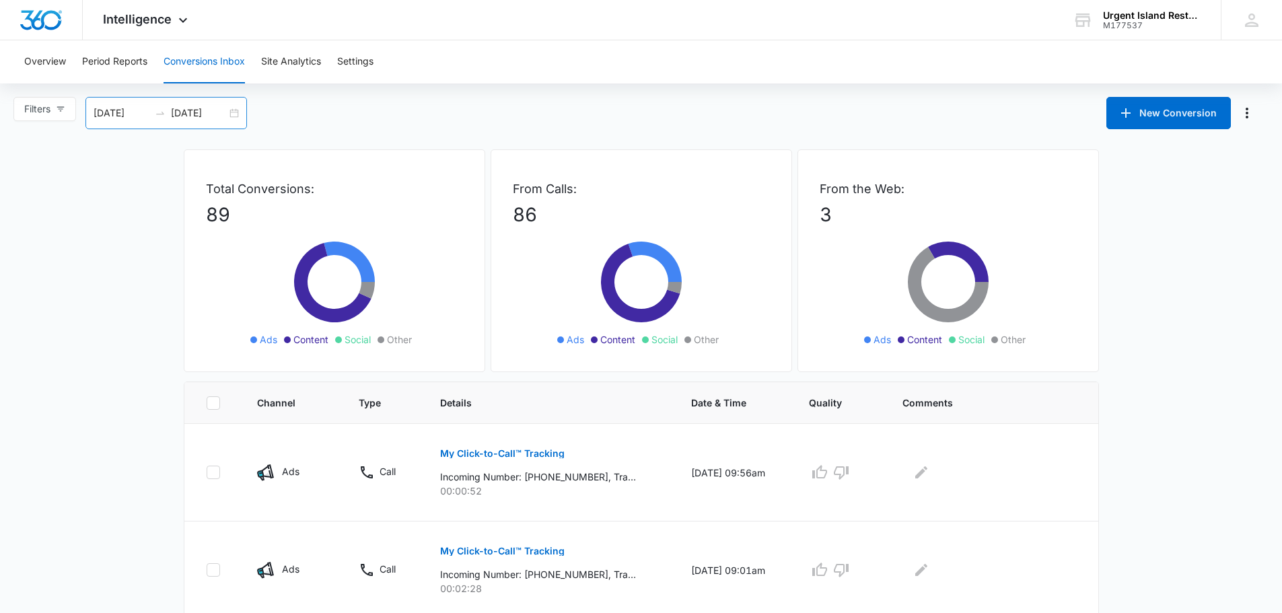
click at [211, 115] on input "[DATE]" at bounding box center [199, 113] width 56 height 15
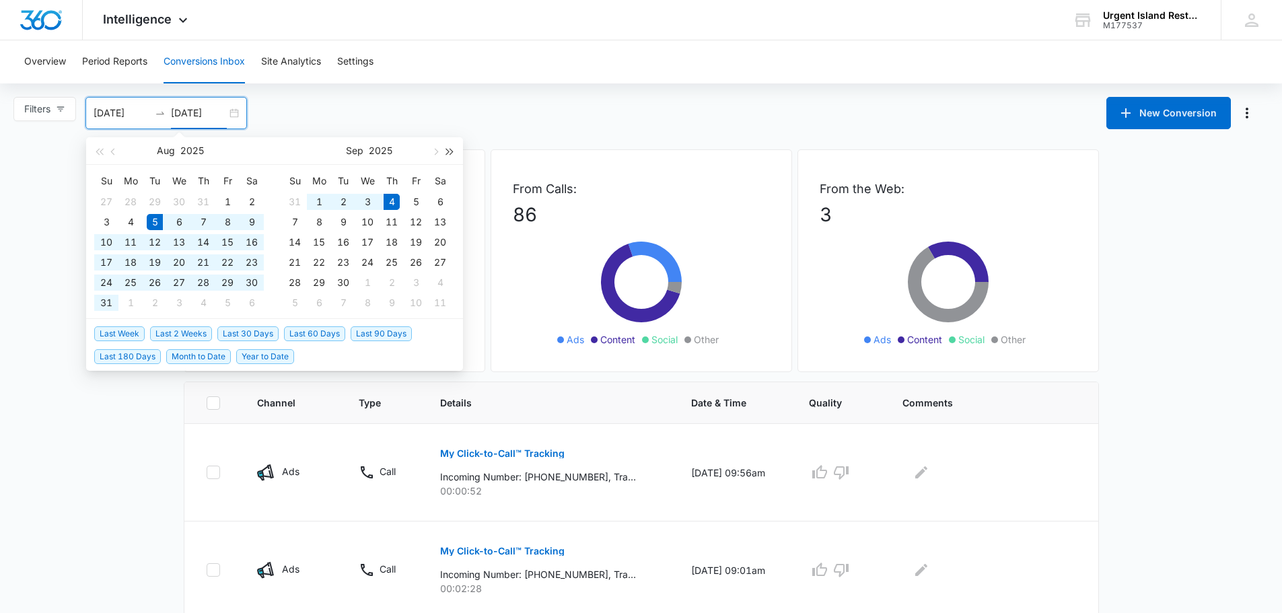
click at [450, 149] on span "button" at bounding box center [450, 151] width 7 height 7
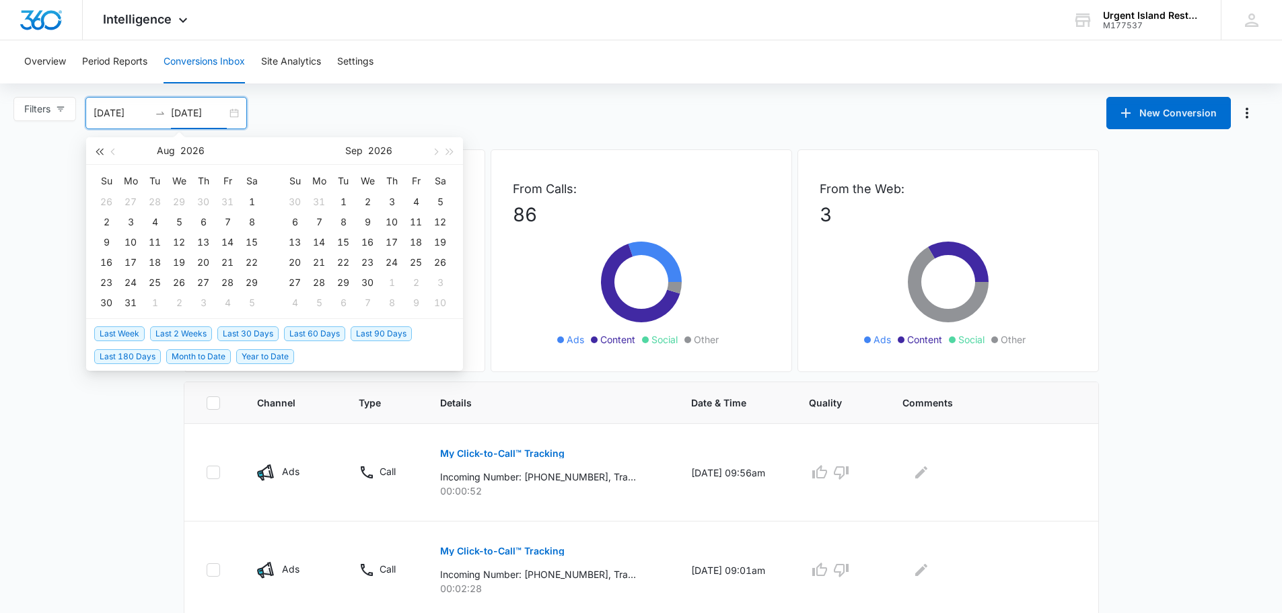
click at [97, 152] on span "button" at bounding box center [99, 151] width 7 height 7
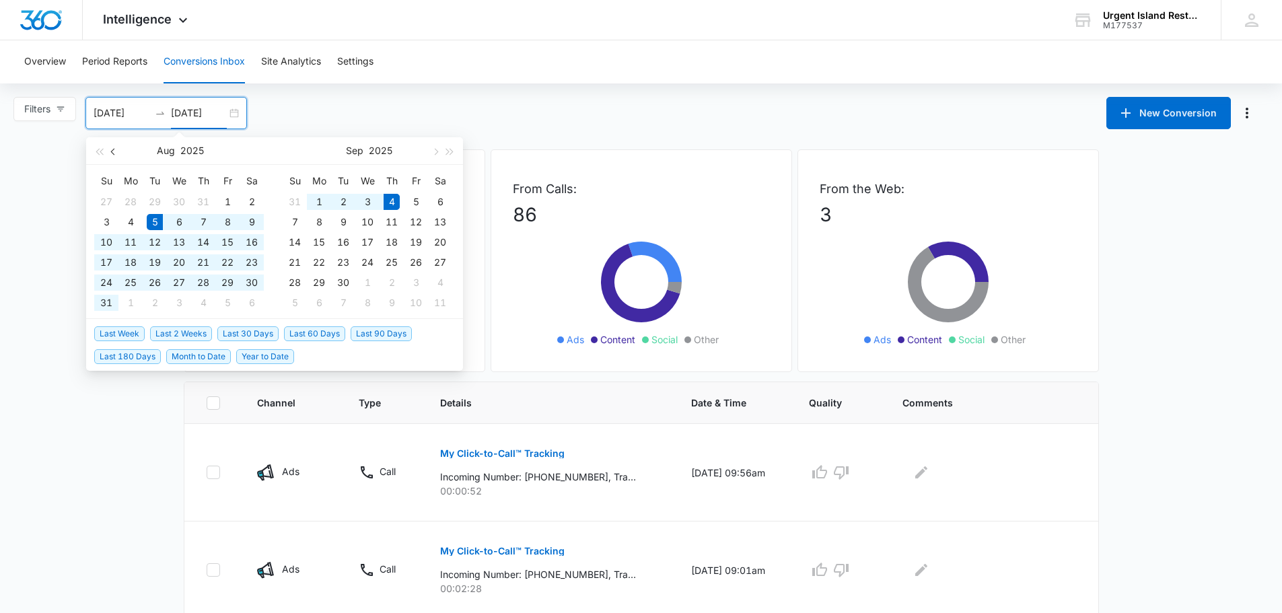
click at [111, 152] on button "button" at bounding box center [113, 150] width 15 height 27
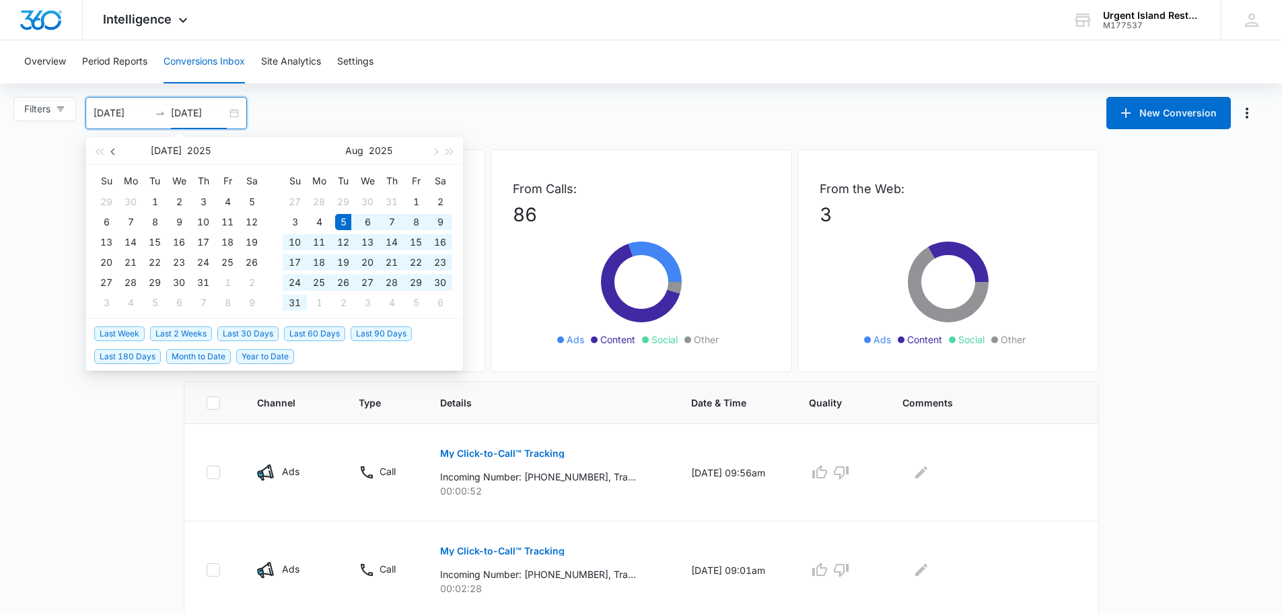
click at [111, 152] on span "button" at bounding box center [114, 151] width 7 height 7
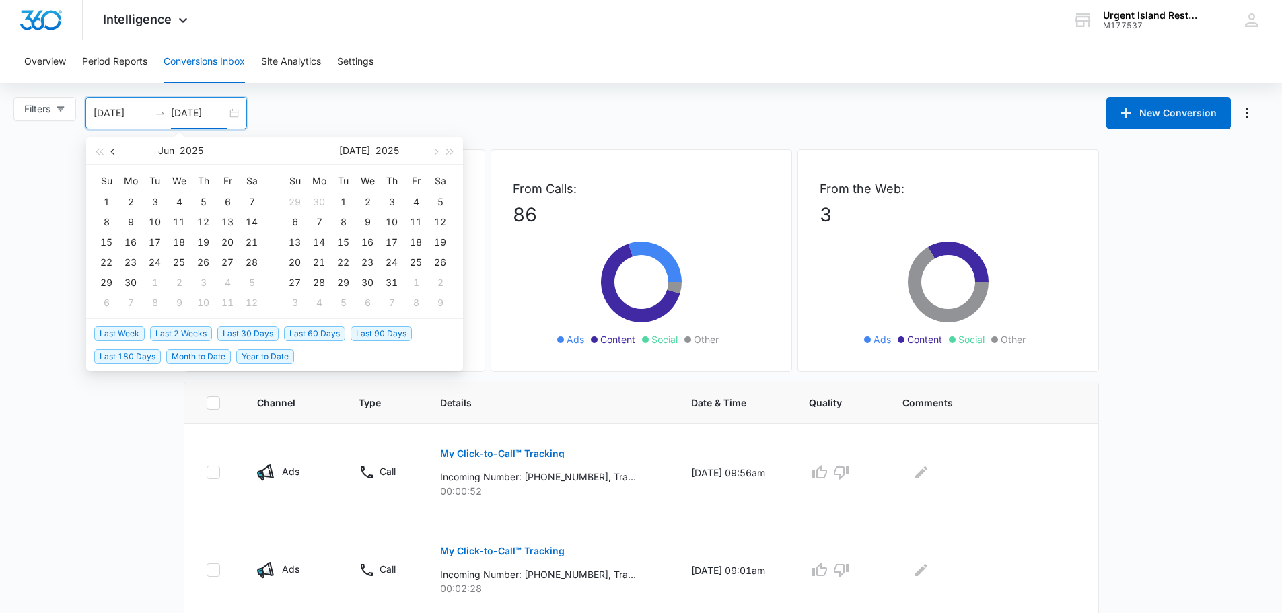
click at [111, 152] on span "button" at bounding box center [114, 151] width 7 height 7
type input "04/01/2025"
click at [153, 200] on div "1" at bounding box center [155, 202] width 16 height 16
click at [112, 152] on span "button" at bounding box center [114, 151] width 7 height 7
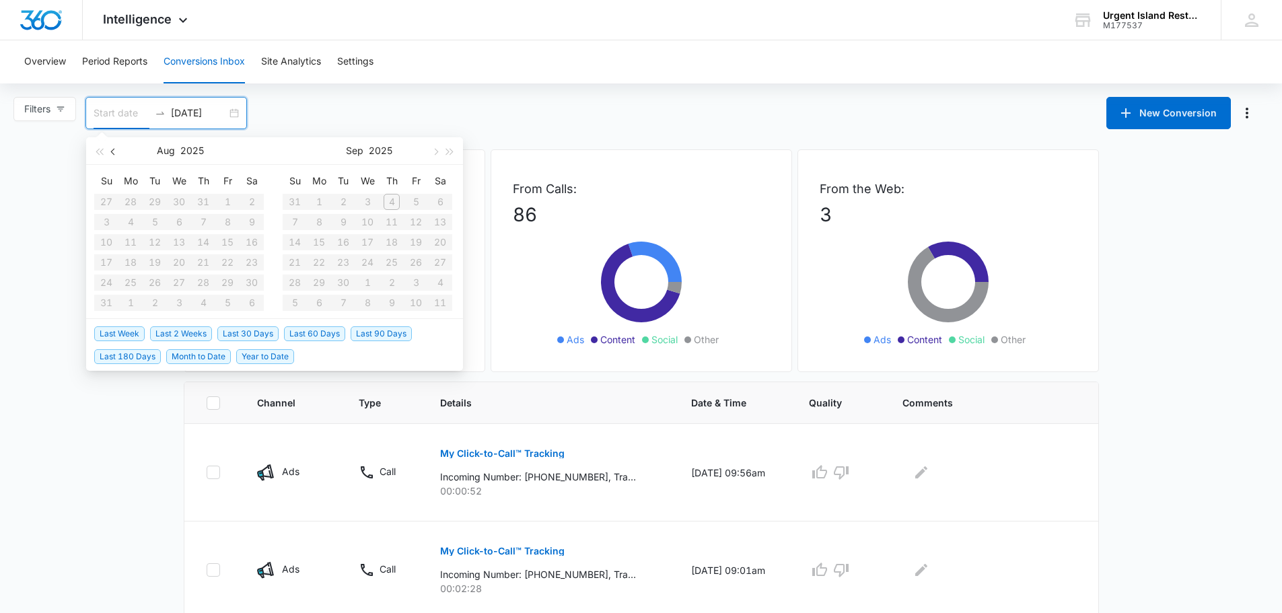
click at [112, 152] on span "button" at bounding box center [114, 151] width 7 height 7
type input "04/01/2025"
click at [131, 109] on input at bounding box center [122, 113] width 56 height 15
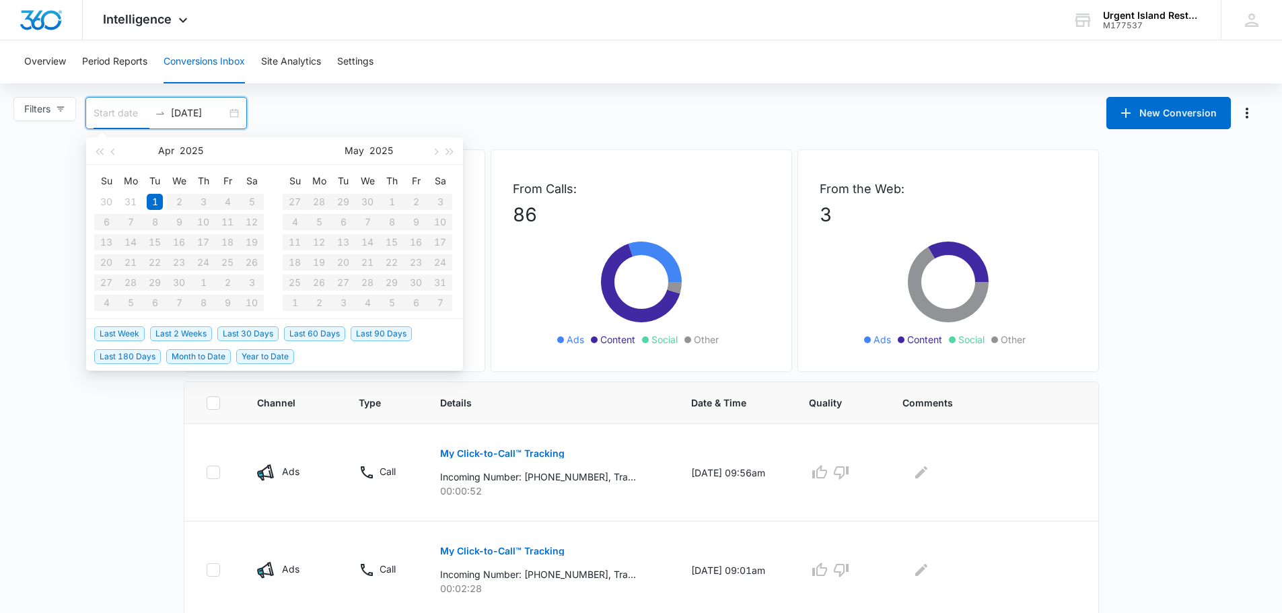
type input "04/01/2025"
click at [155, 198] on div "1" at bounding box center [155, 202] width 16 height 16
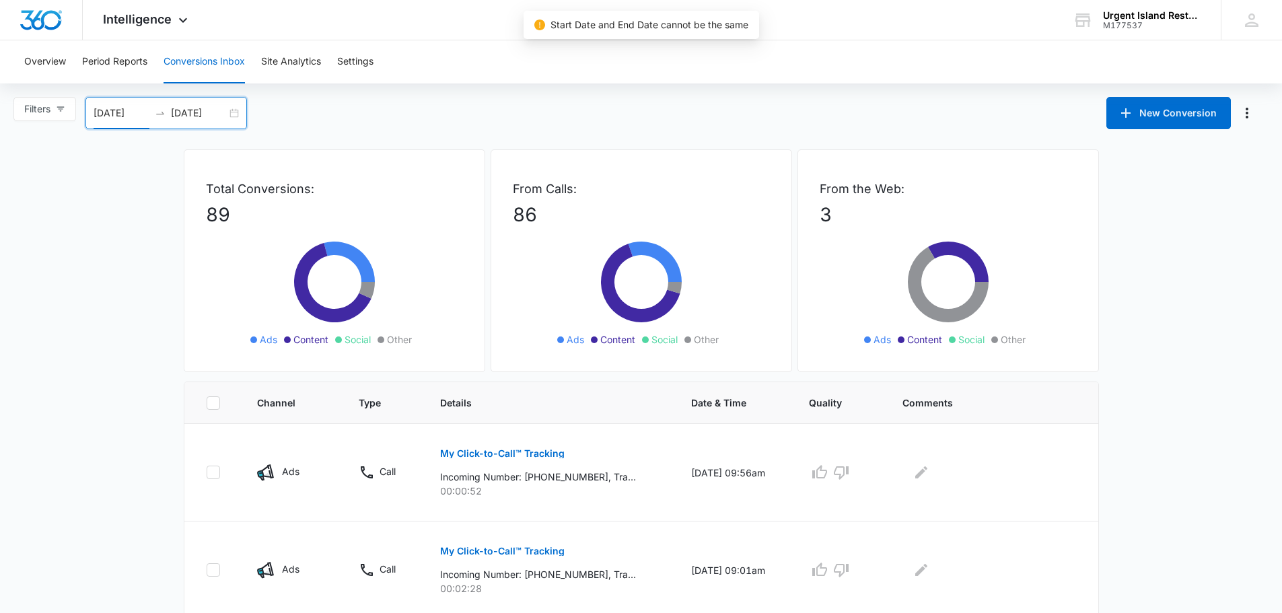
click at [197, 110] on input "04/01/2025" at bounding box center [199, 113] width 56 height 15
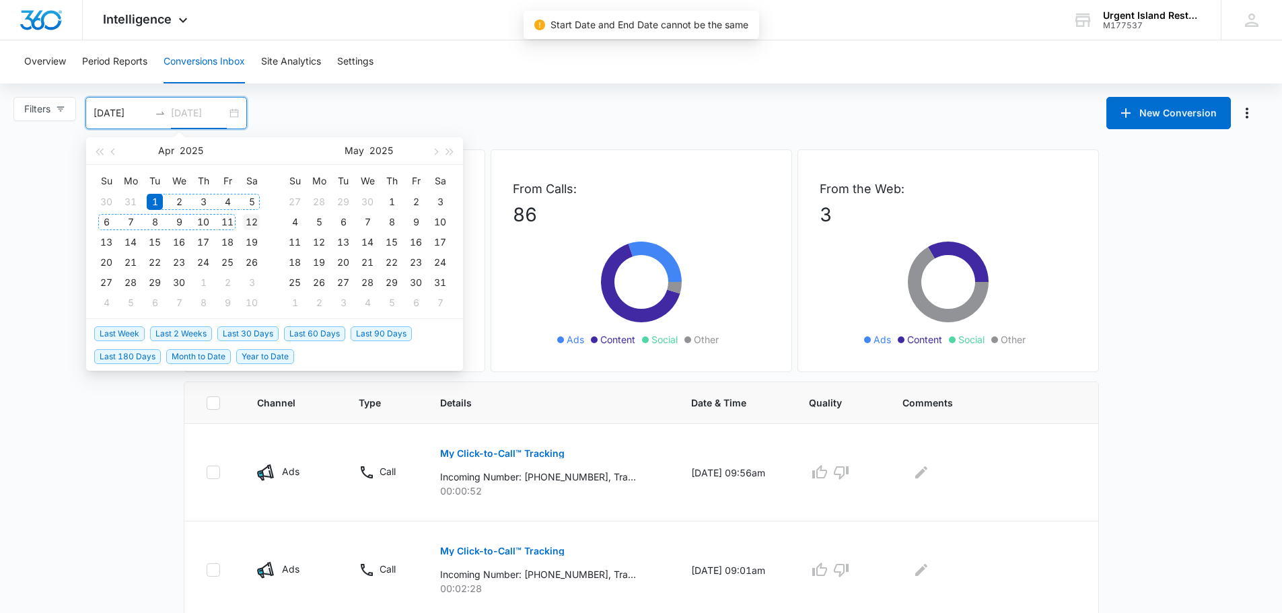
type input "04/12/2025"
click at [252, 217] on div "12" at bounding box center [252, 222] width 16 height 16
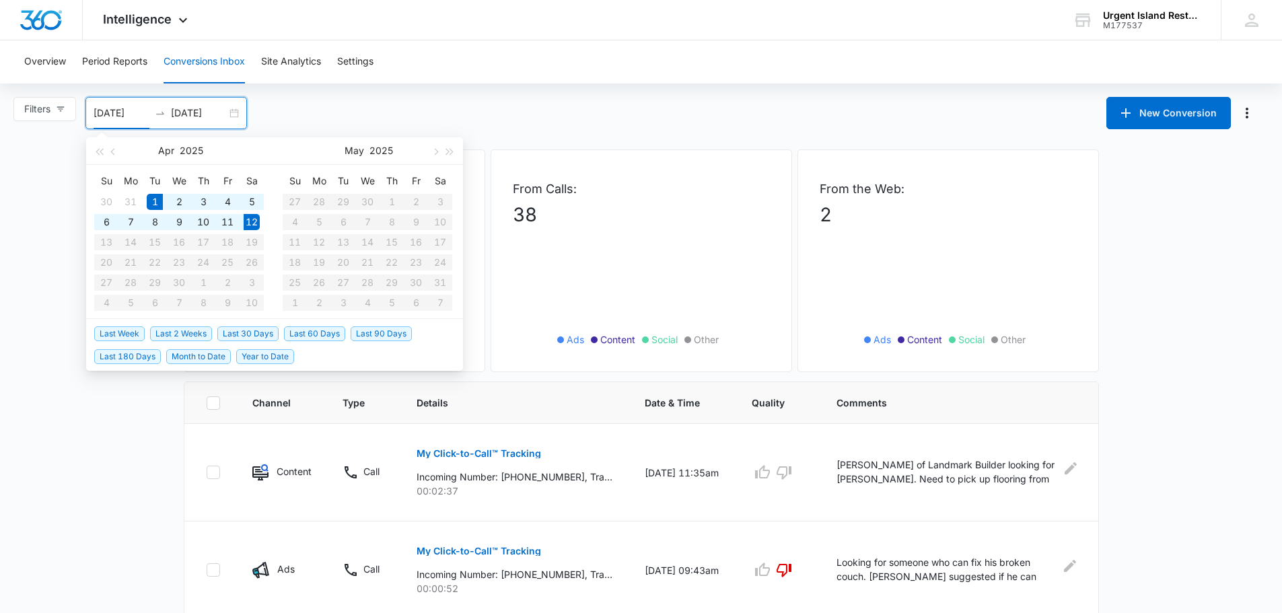
click at [453, 118] on div "Filters 04/01/2025 04/12/2025 New Conversion Apr 2025 Su Mo Tu We Th Fr Sa 30 3…" at bounding box center [641, 113] width 1282 height 32
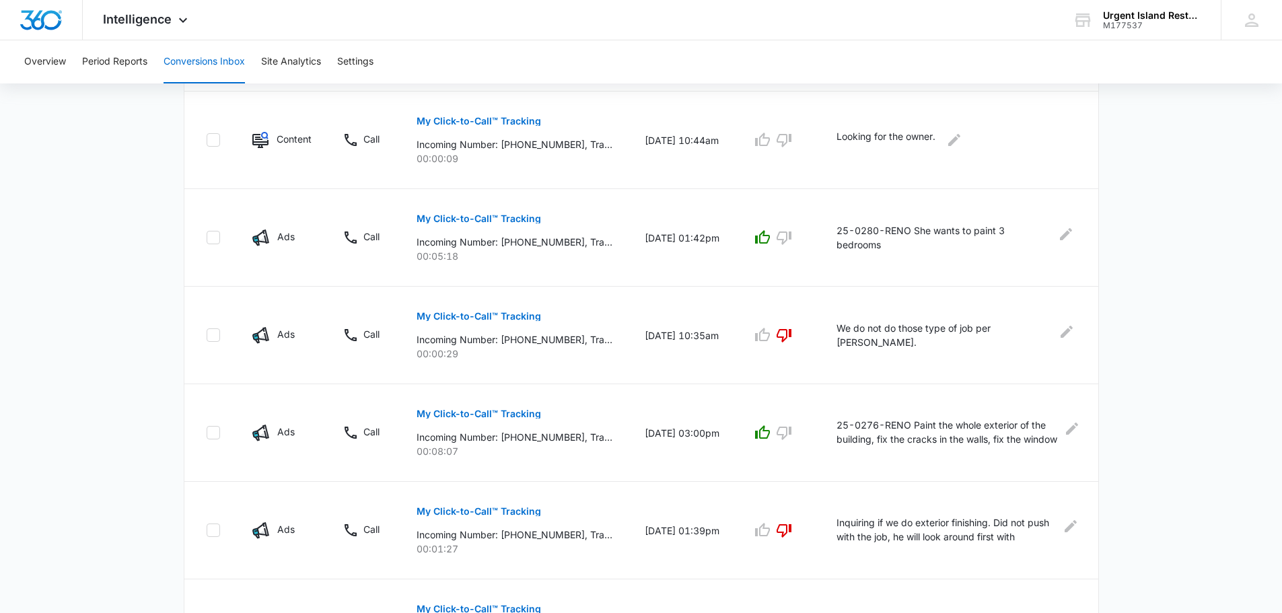
scroll to position [828, 0]
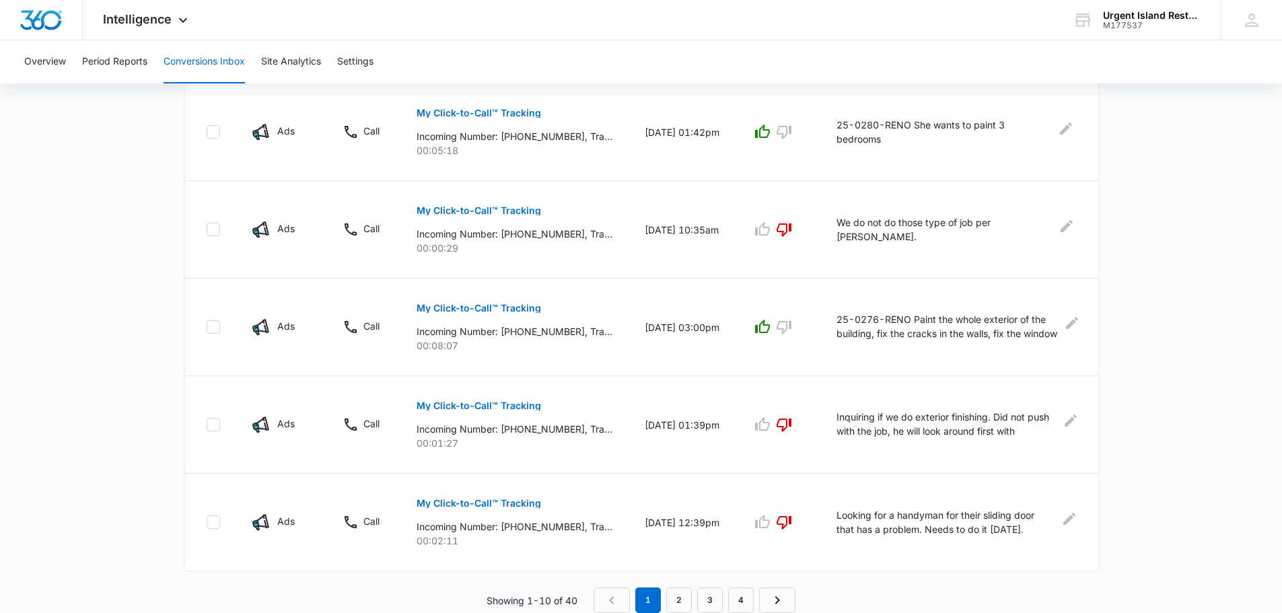
click at [526, 406] on p "My Click-to-Call™ Tracking" at bounding box center [478, 405] width 124 height 9
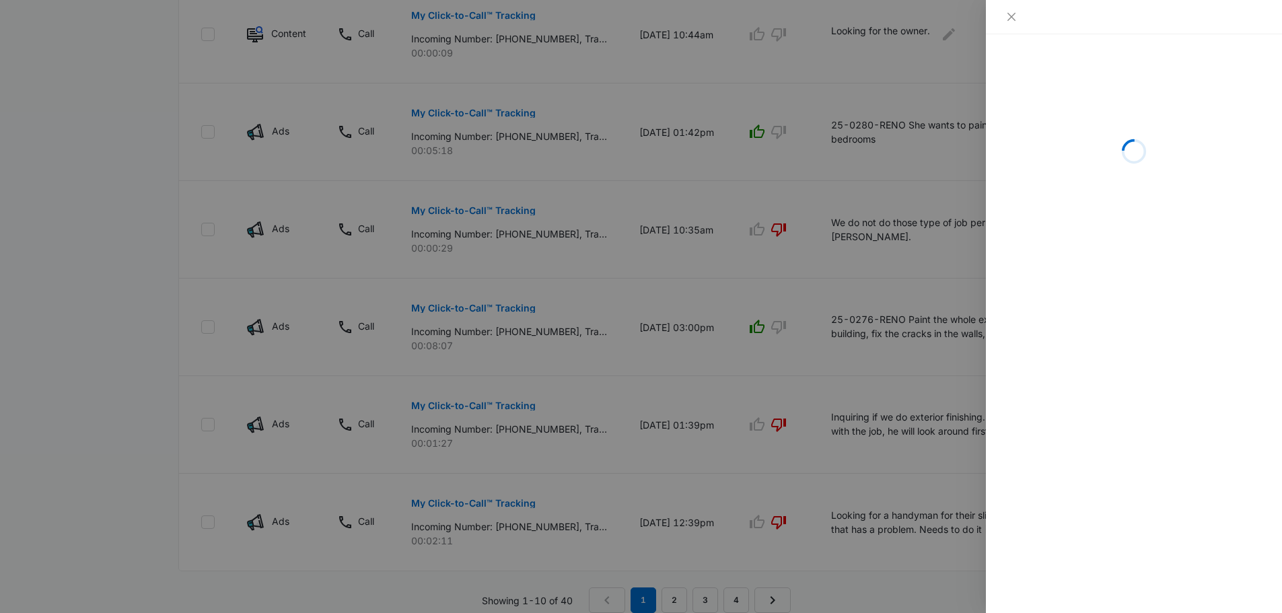
drag, startPoint x: 163, startPoint y: 404, endPoint x: 291, endPoint y: 390, distance: 128.7
click at [163, 404] on div at bounding box center [641, 306] width 1282 height 613
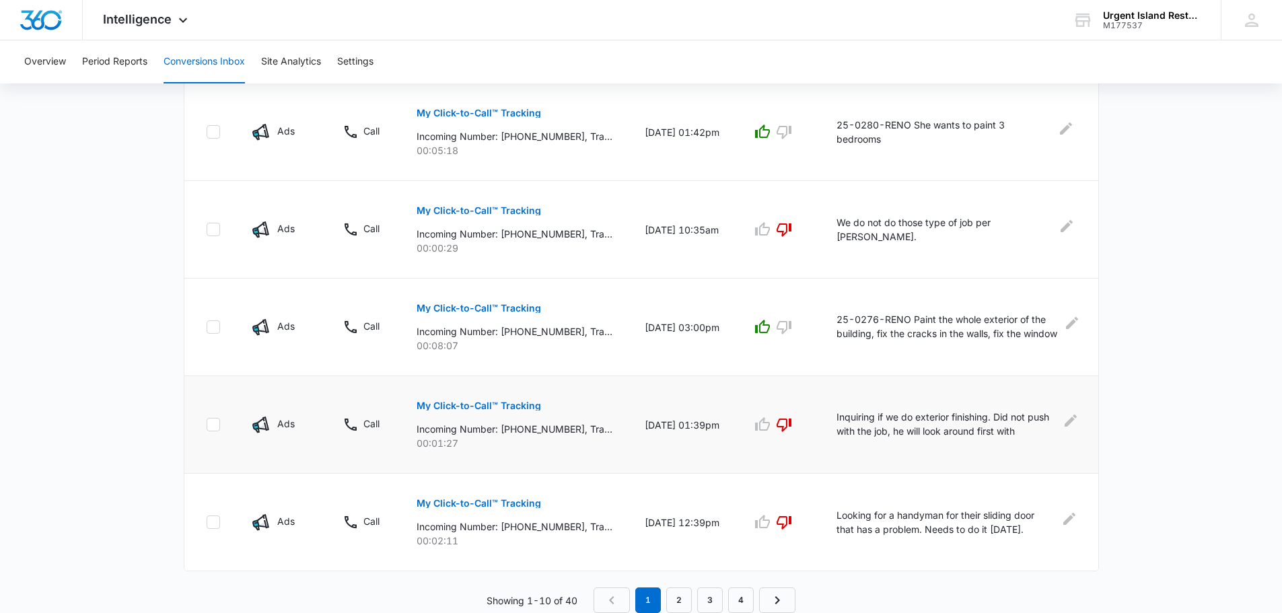
click at [507, 412] on button "My Click-to-Call™ Tracking" at bounding box center [478, 406] width 124 height 32
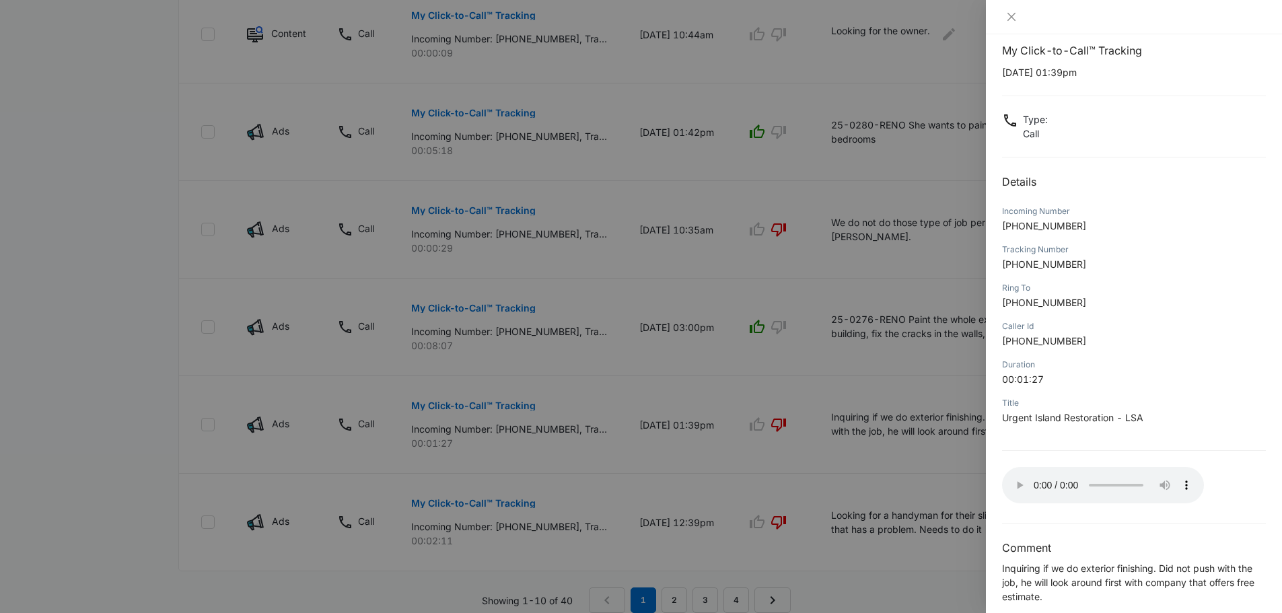
scroll to position [32, 0]
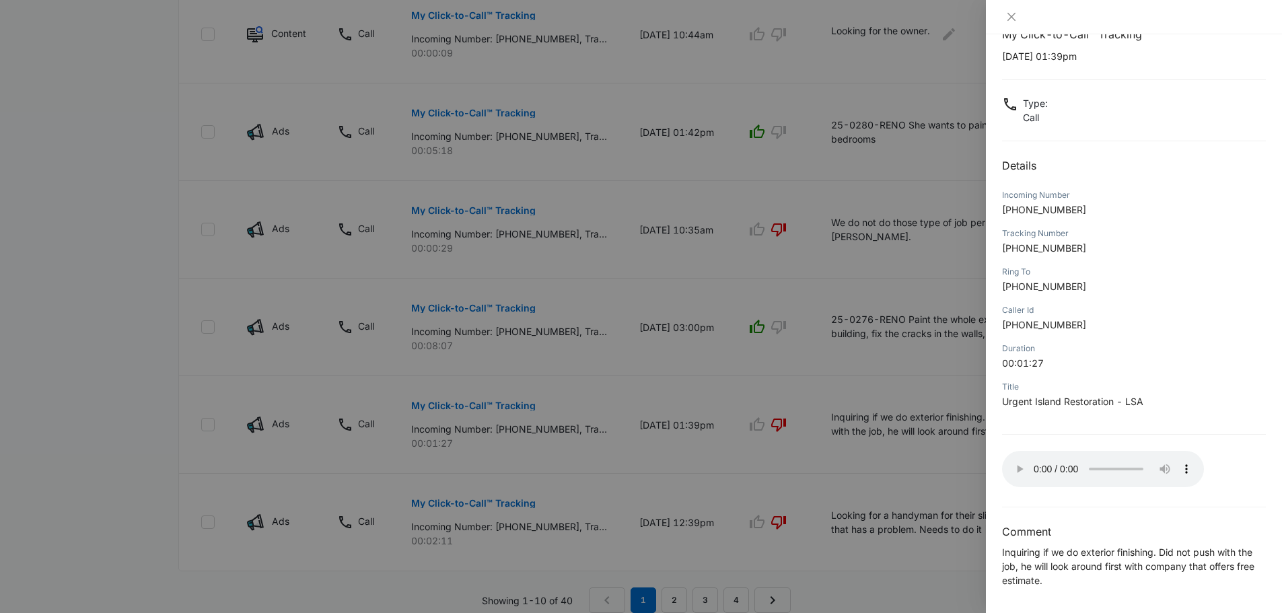
click at [856, 489] on div at bounding box center [641, 306] width 1282 height 613
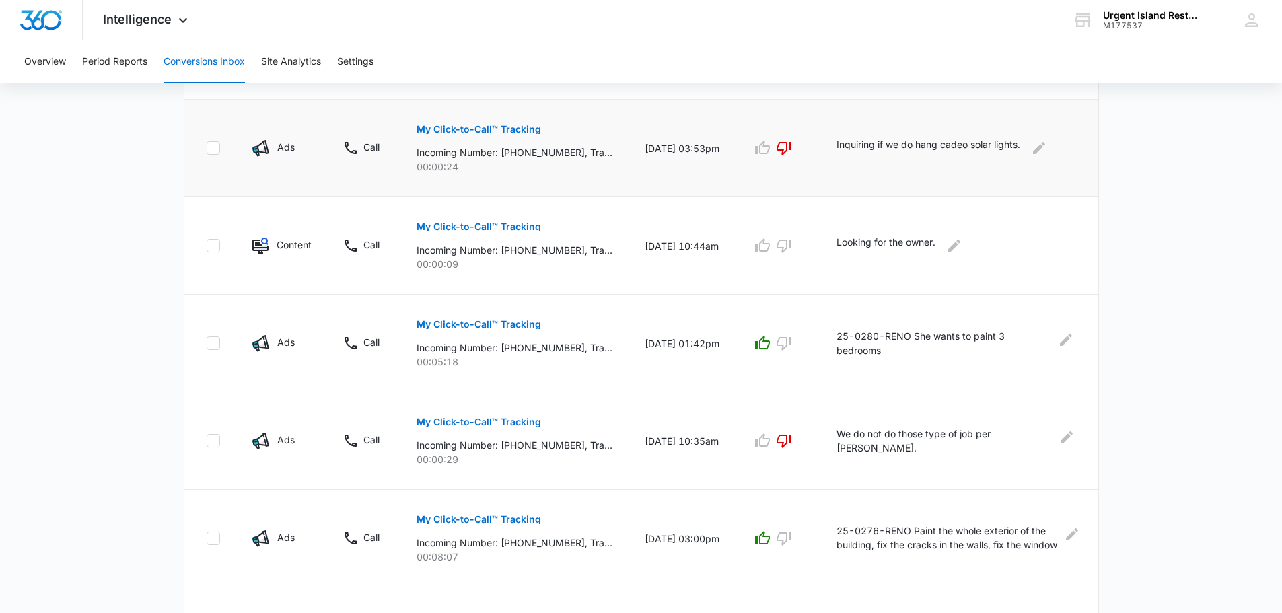
scroll to position [357, 0]
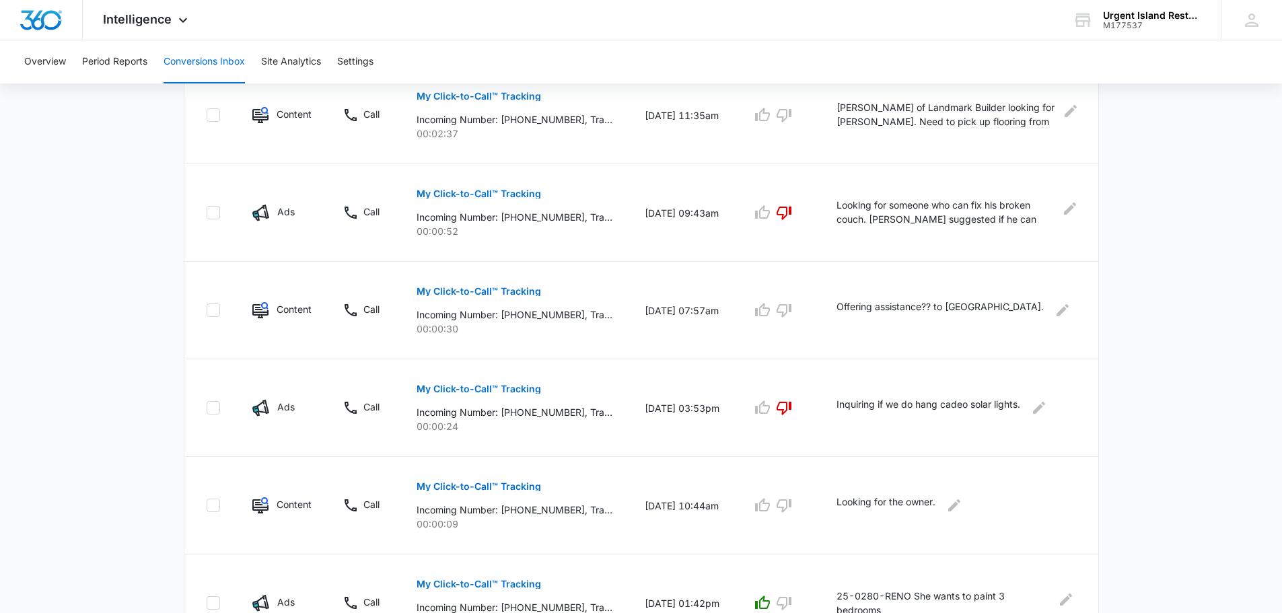
click at [192, 54] on button "Conversions Inbox" at bounding box center [203, 61] width 81 height 43
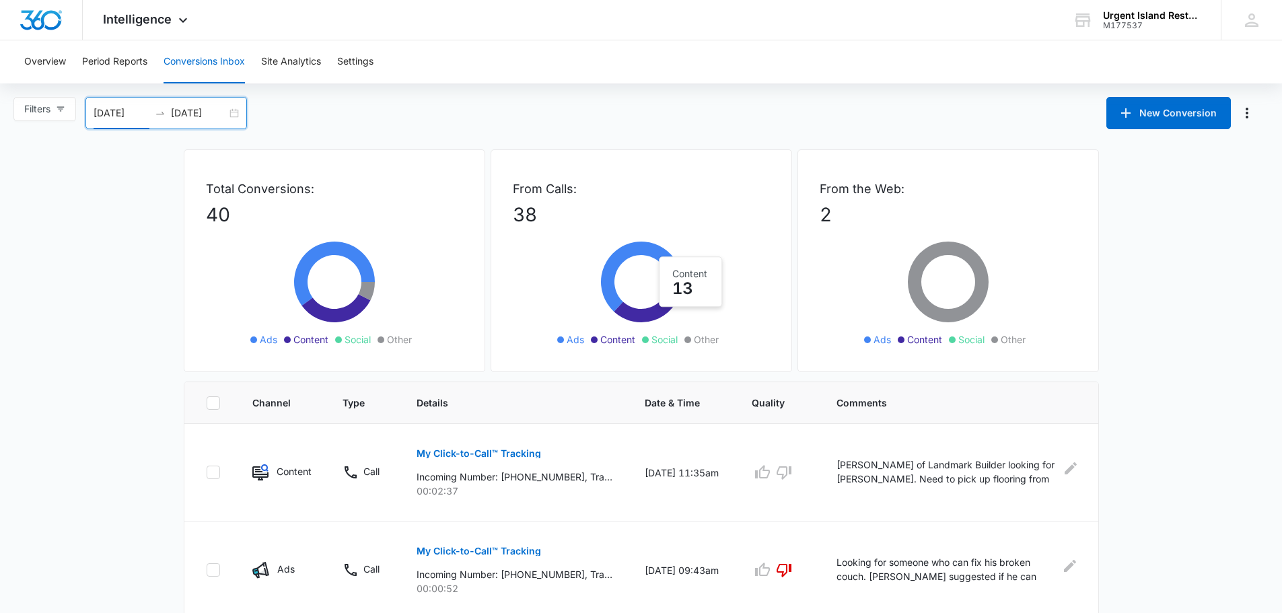
click at [132, 106] on input "04/01/2025" at bounding box center [122, 113] width 56 height 15
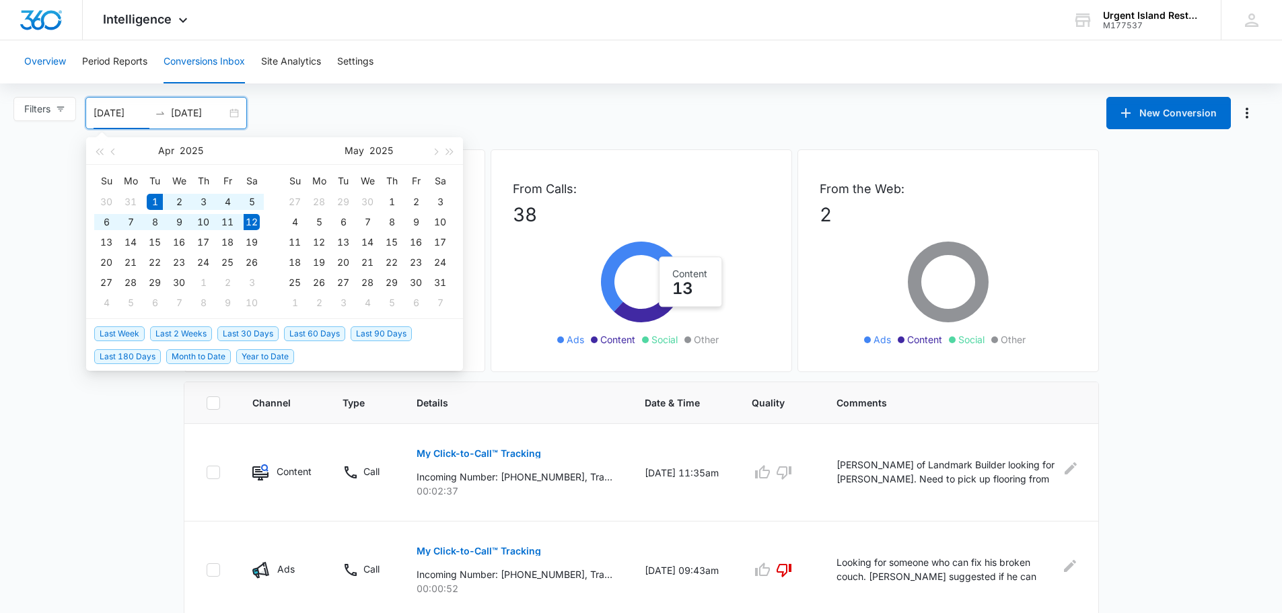
click at [57, 64] on button "Overview" at bounding box center [45, 61] width 42 height 43
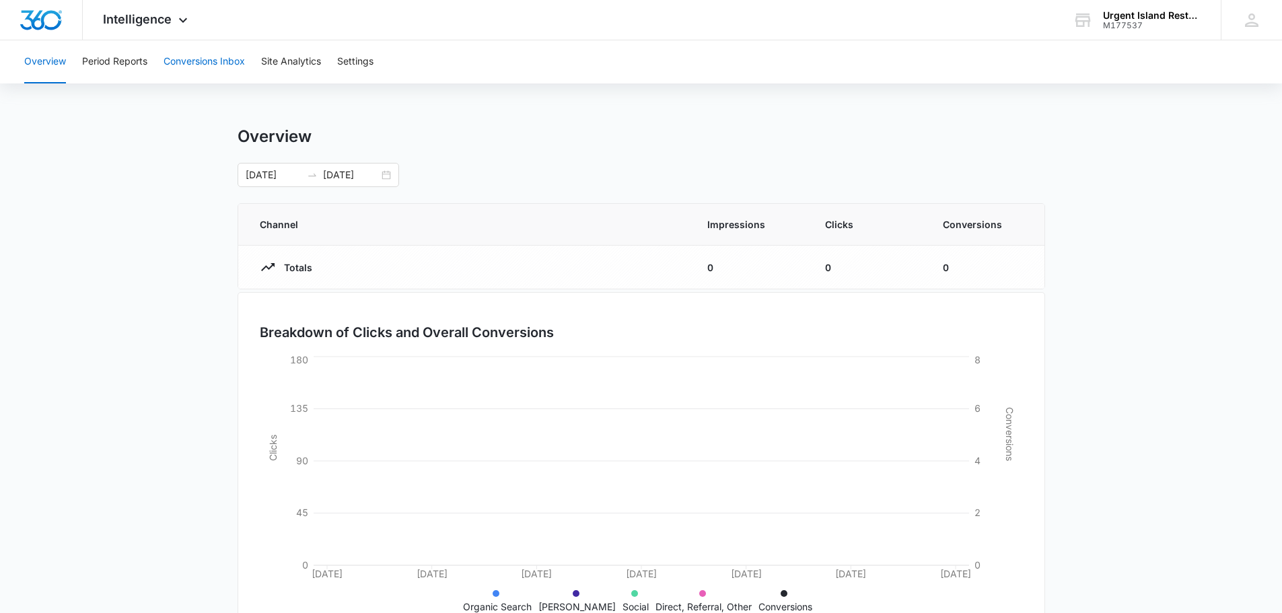
click at [213, 65] on button "Conversions Inbox" at bounding box center [203, 61] width 81 height 43
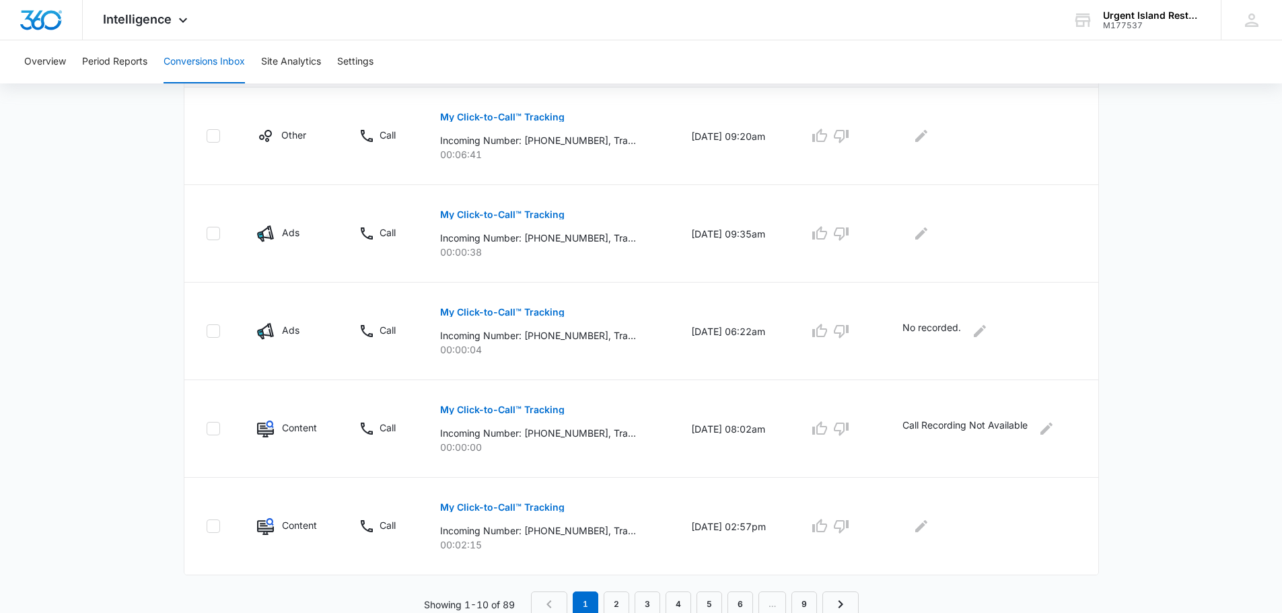
scroll to position [828, 0]
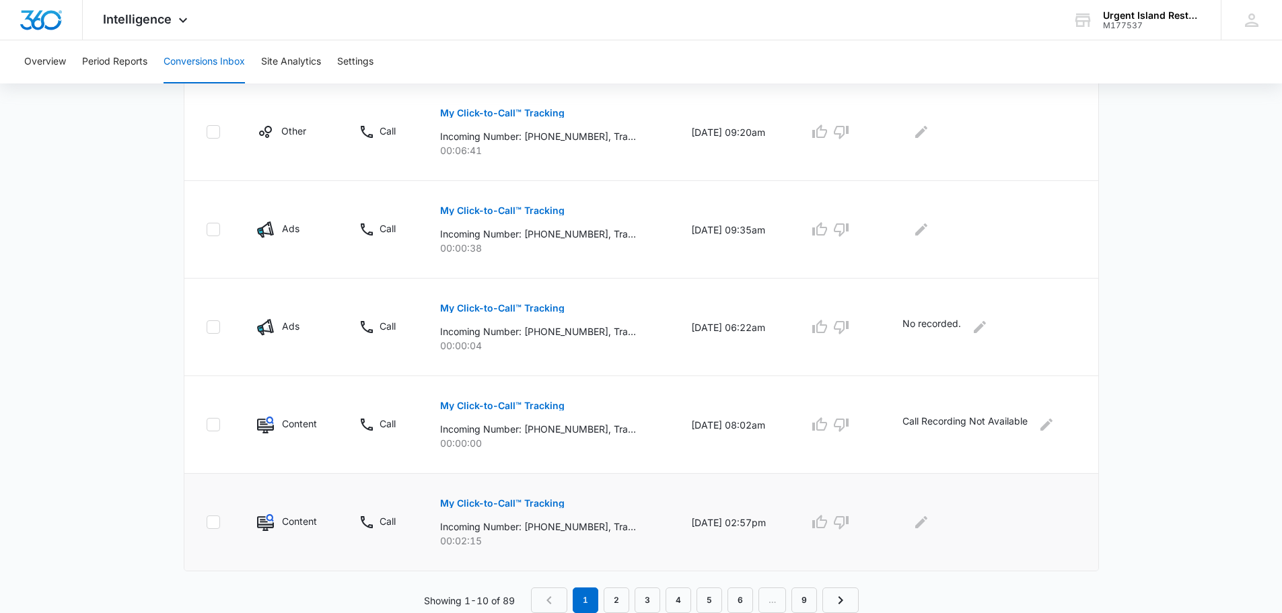
click at [491, 501] on p "My Click-to-Call™ Tracking" at bounding box center [502, 503] width 124 height 9
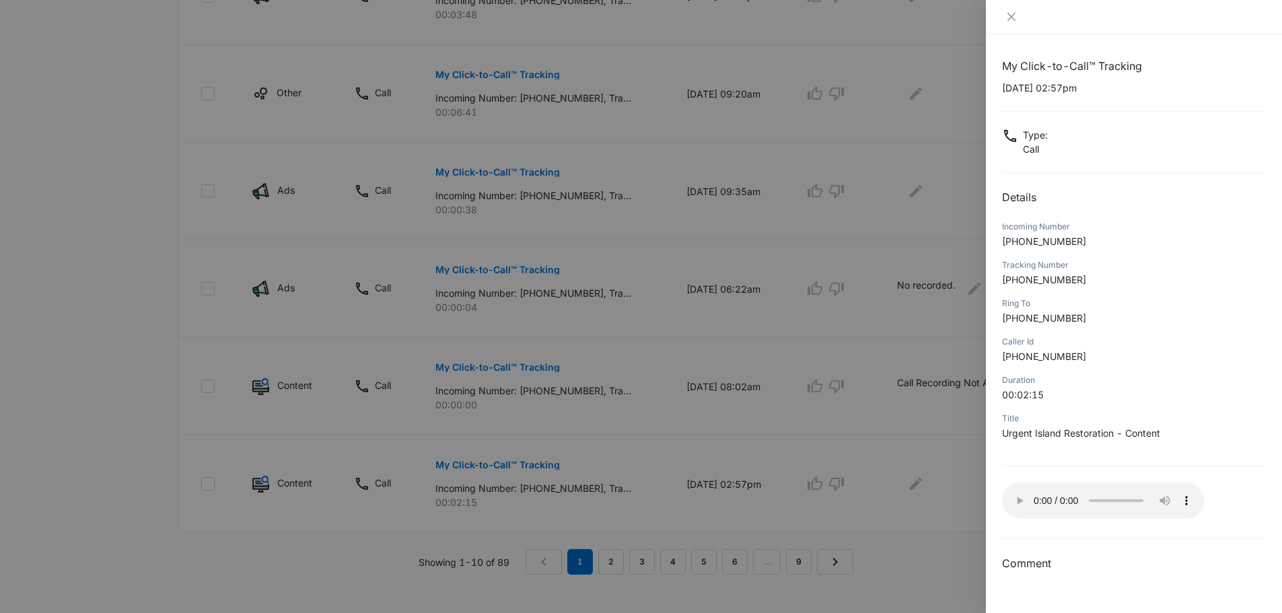
scroll to position [879, 0]
click at [559, 413] on div at bounding box center [641, 306] width 1282 height 613
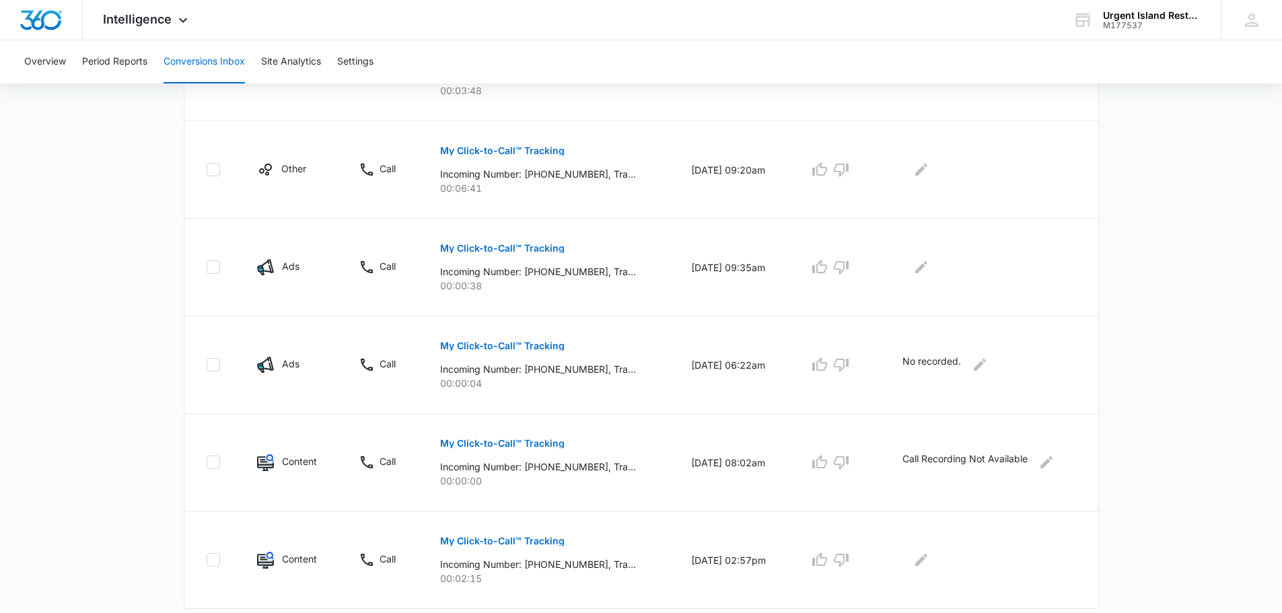
scroll to position [761, 0]
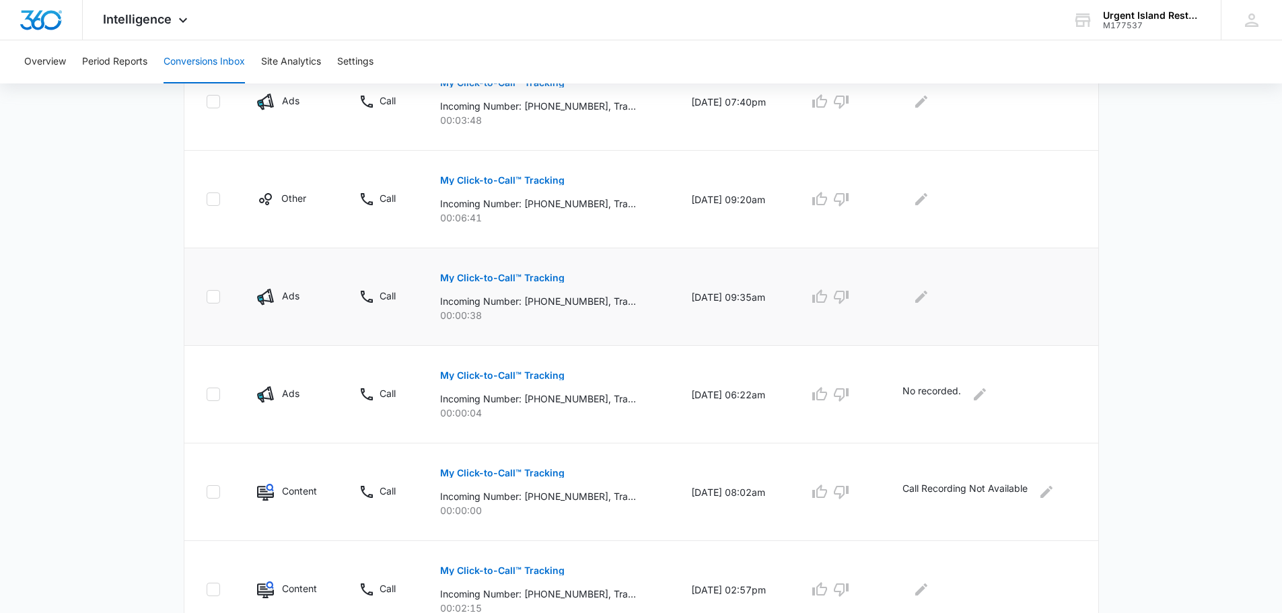
click at [507, 277] on p "My Click-to-Call™ Tracking" at bounding box center [502, 277] width 124 height 9
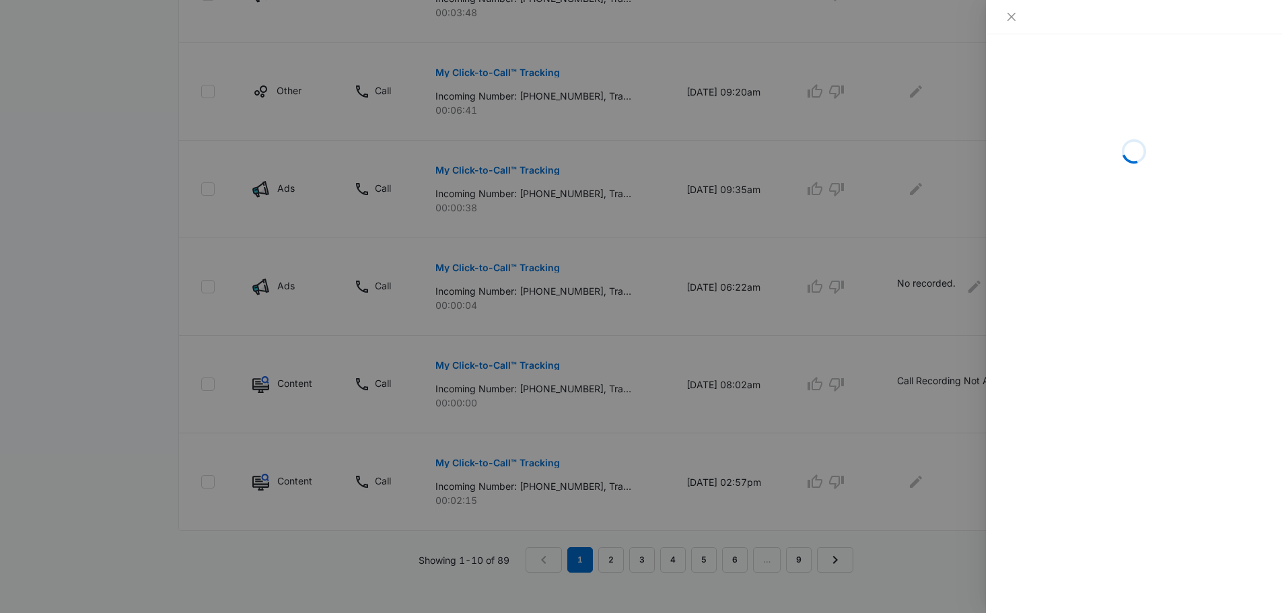
scroll to position [879, 0]
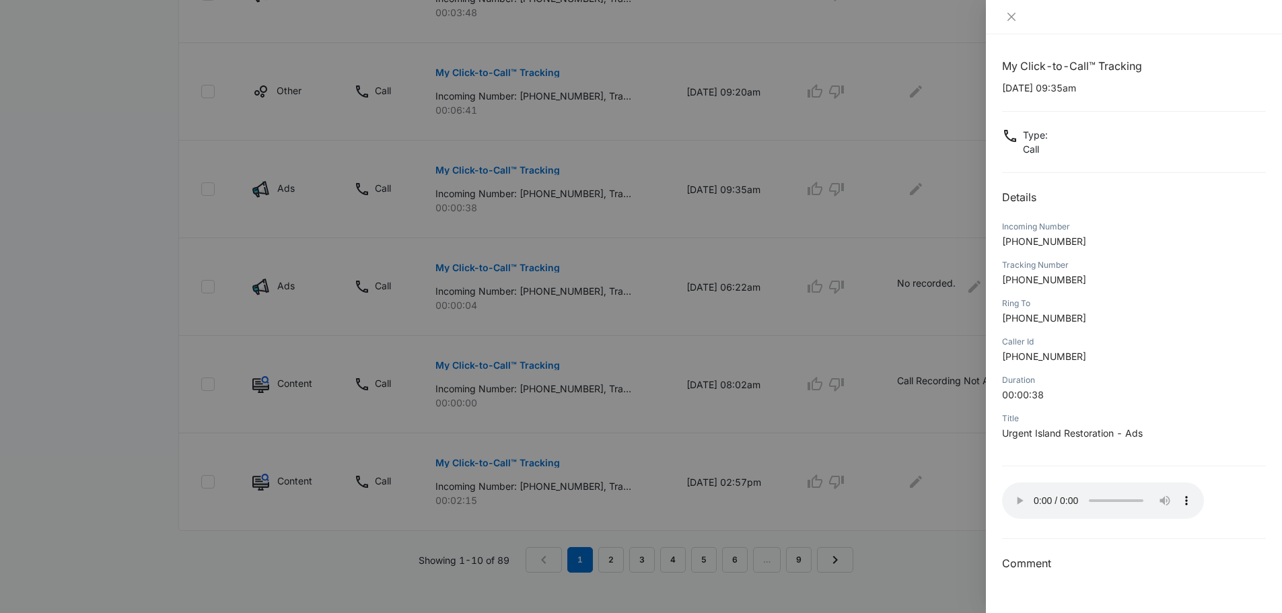
click at [670, 455] on div at bounding box center [641, 306] width 1282 height 613
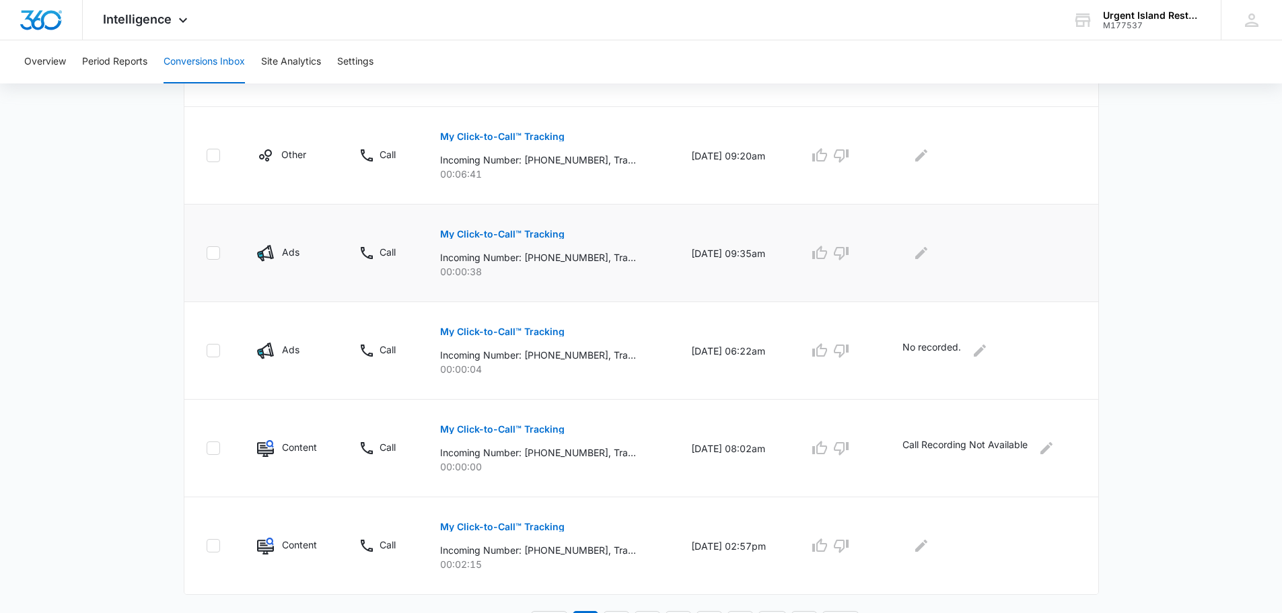
scroll to position [828, 0]
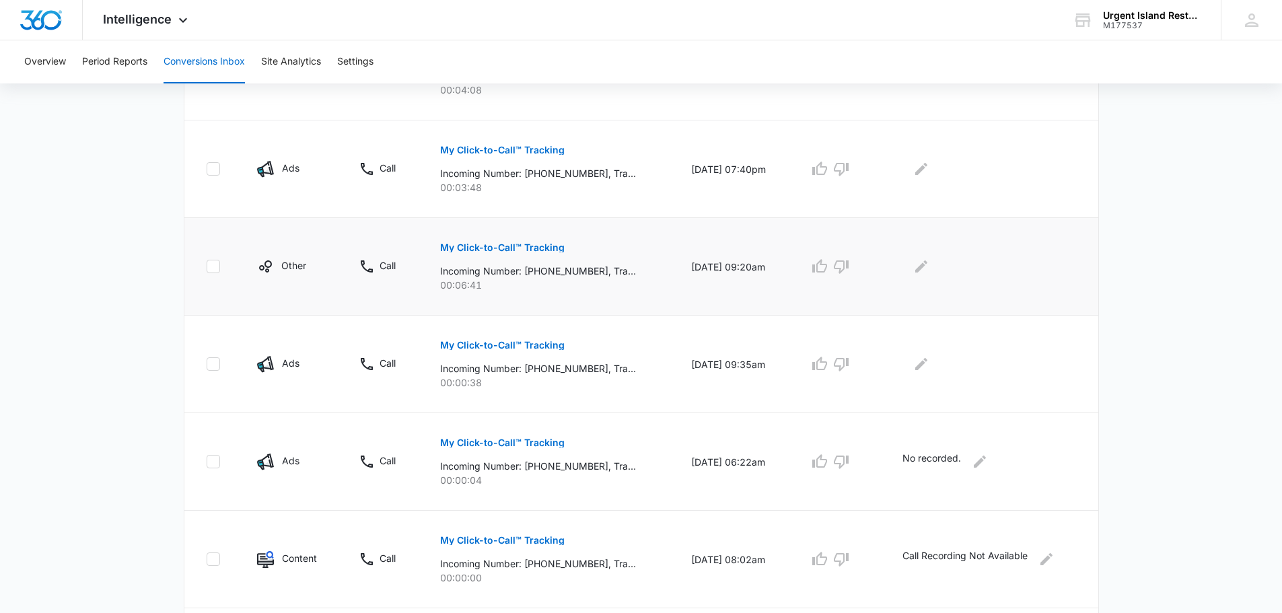
click at [472, 253] on button "My Click-to-Call™ Tracking" at bounding box center [502, 247] width 124 height 32
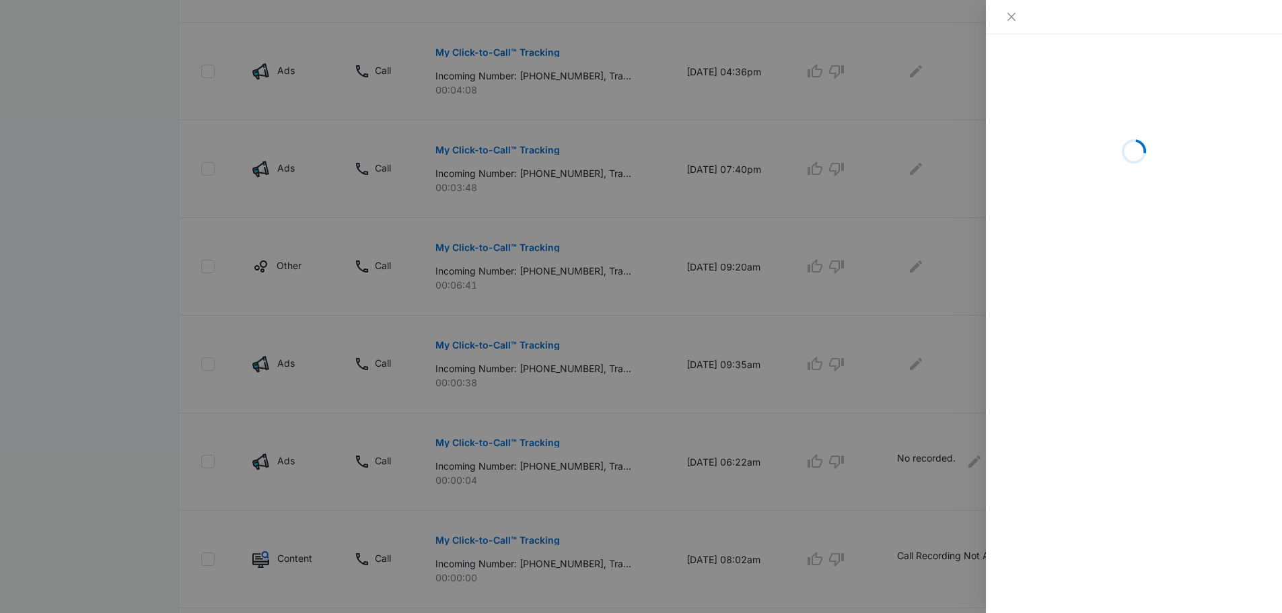
scroll to position [626, 0]
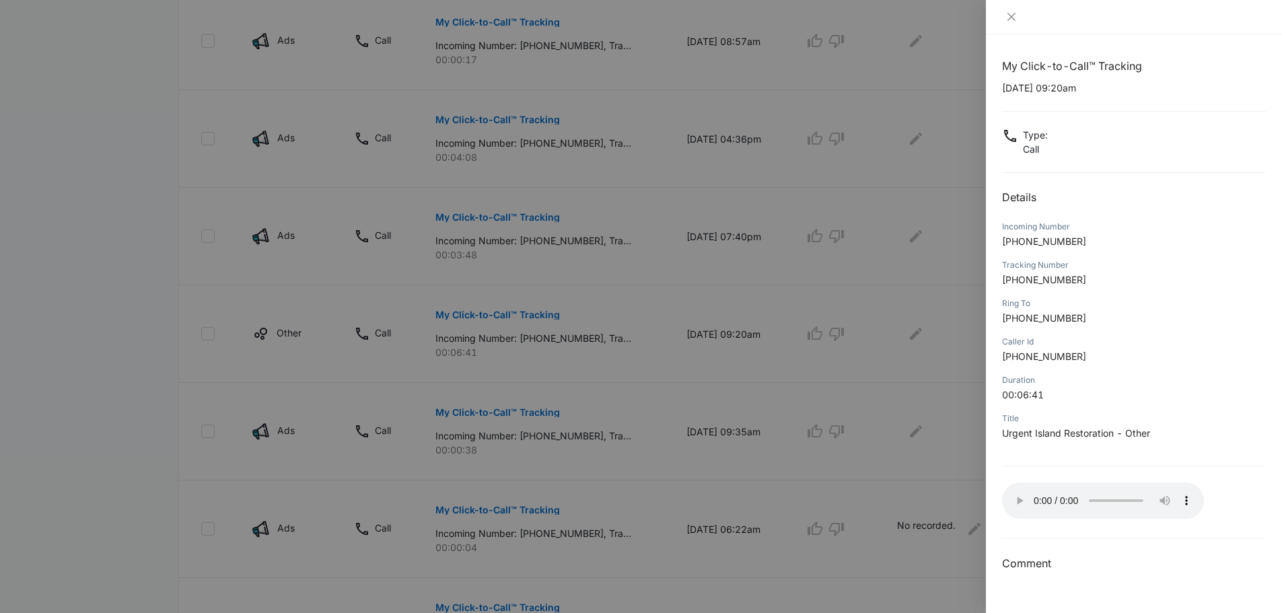
click at [630, 293] on div at bounding box center [641, 306] width 1282 height 613
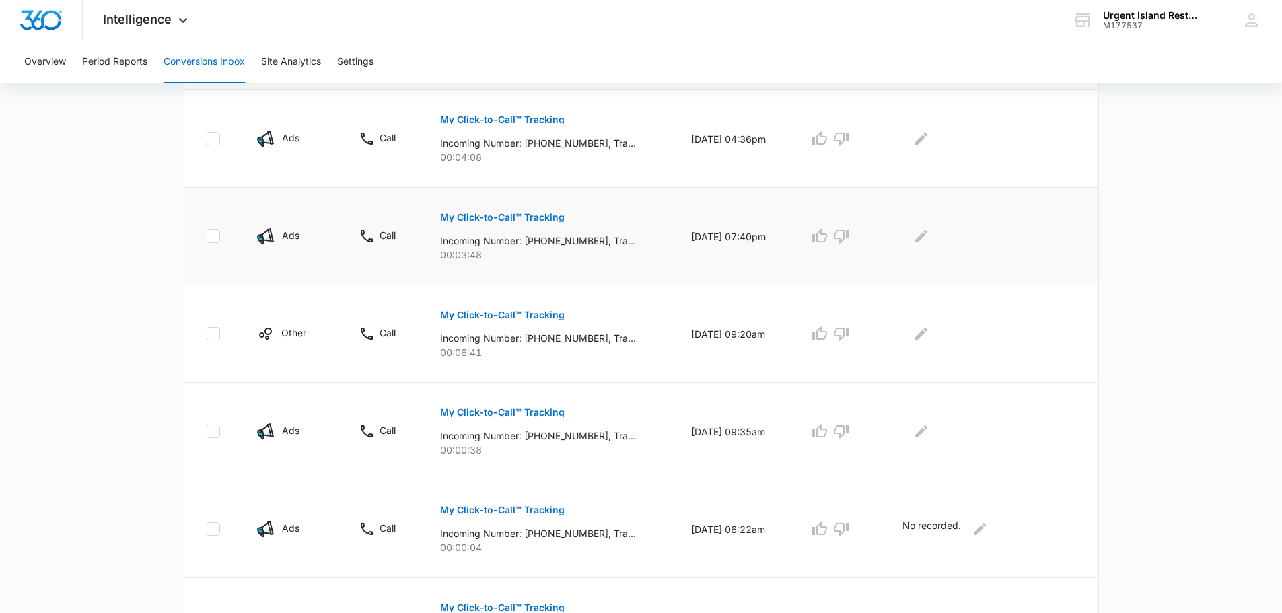
scroll to position [559, 0]
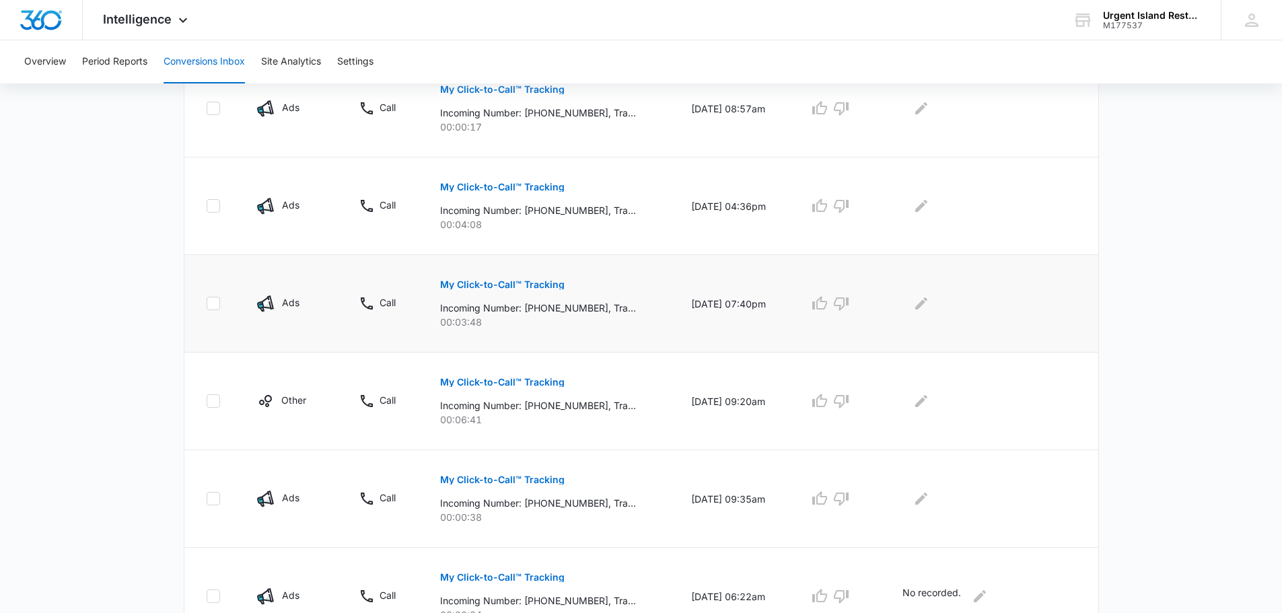
click at [537, 274] on button "My Click-to-Call™ Tracking" at bounding box center [502, 284] width 124 height 32
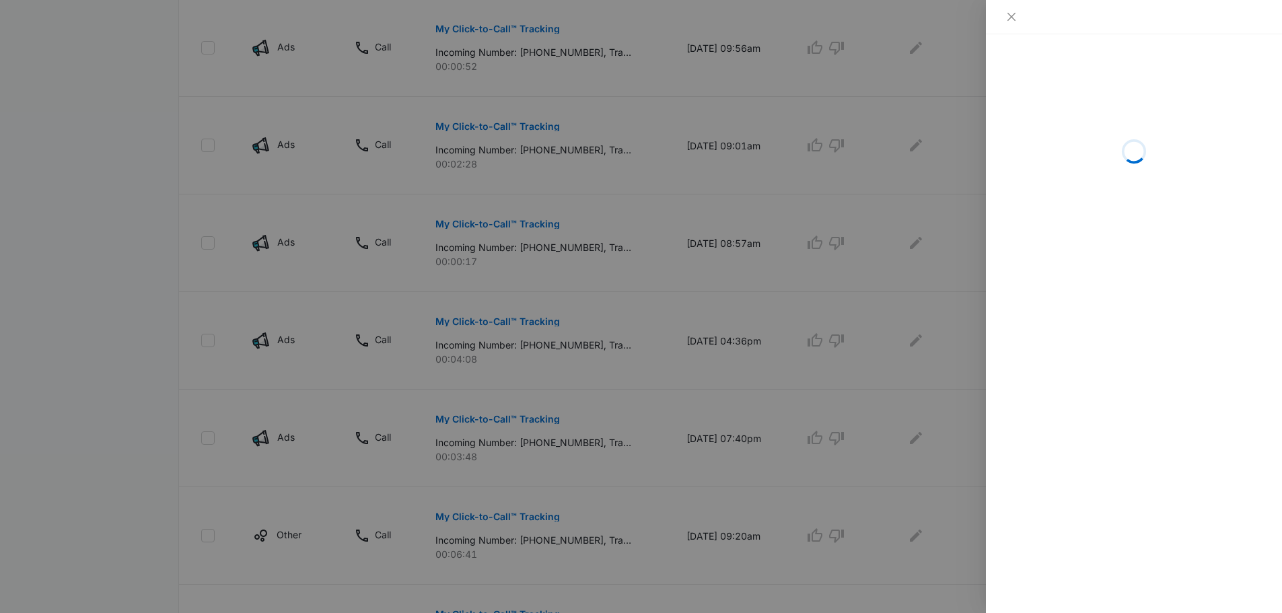
scroll to position [357, 0]
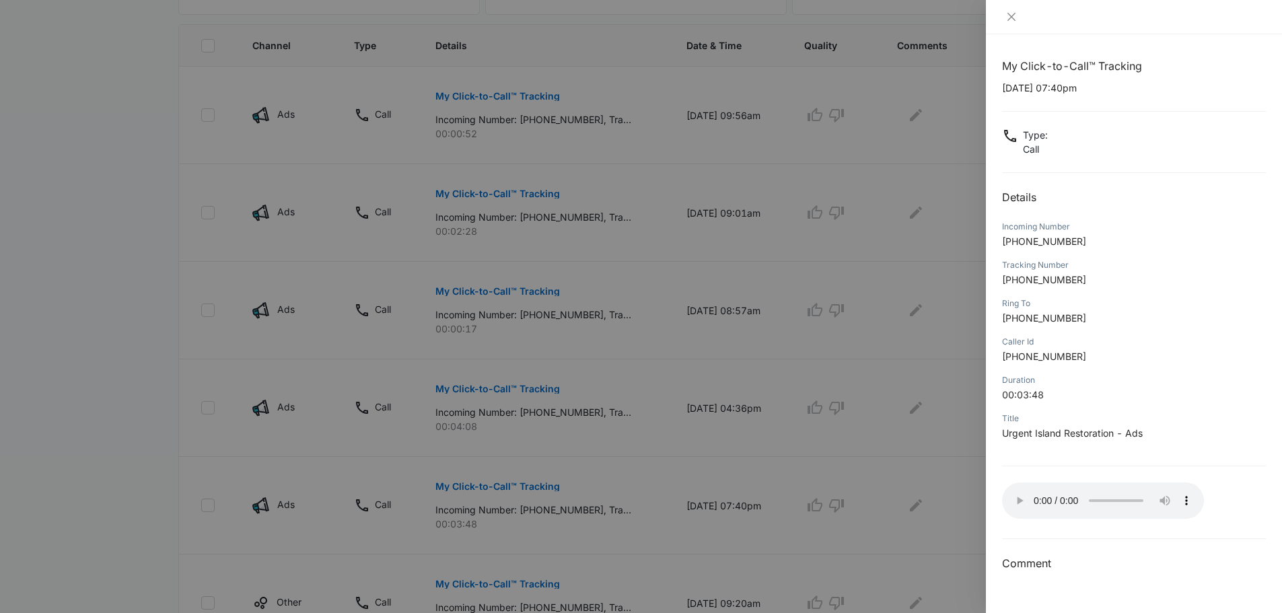
click at [542, 422] on div at bounding box center [641, 306] width 1282 height 613
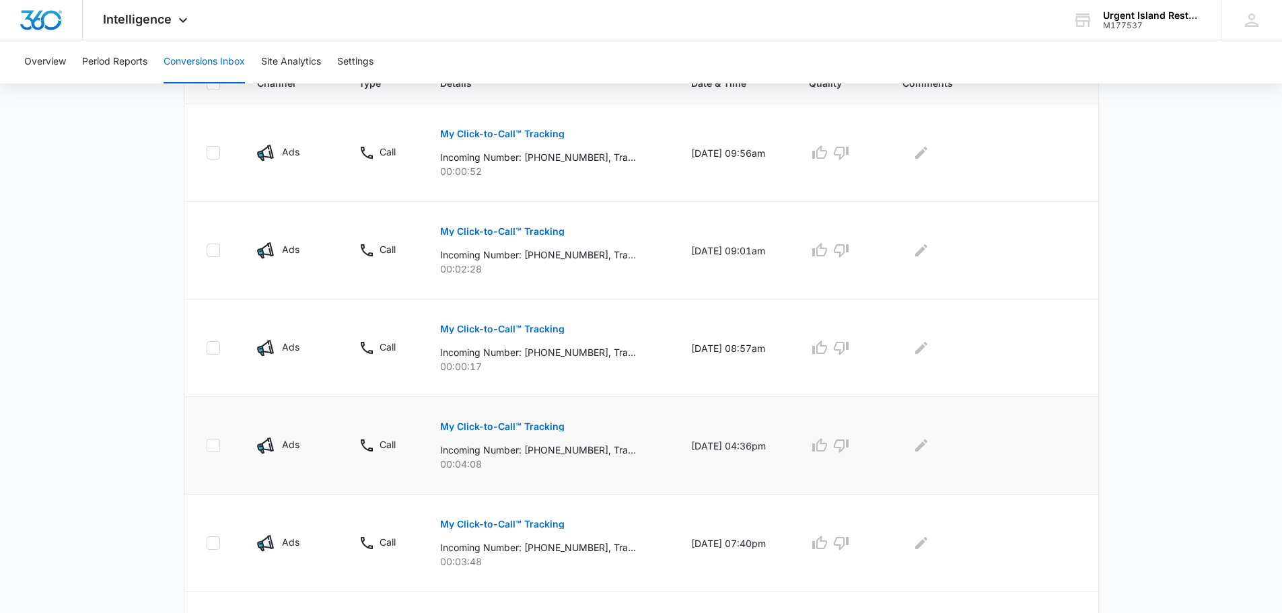
scroll to position [290, 0]
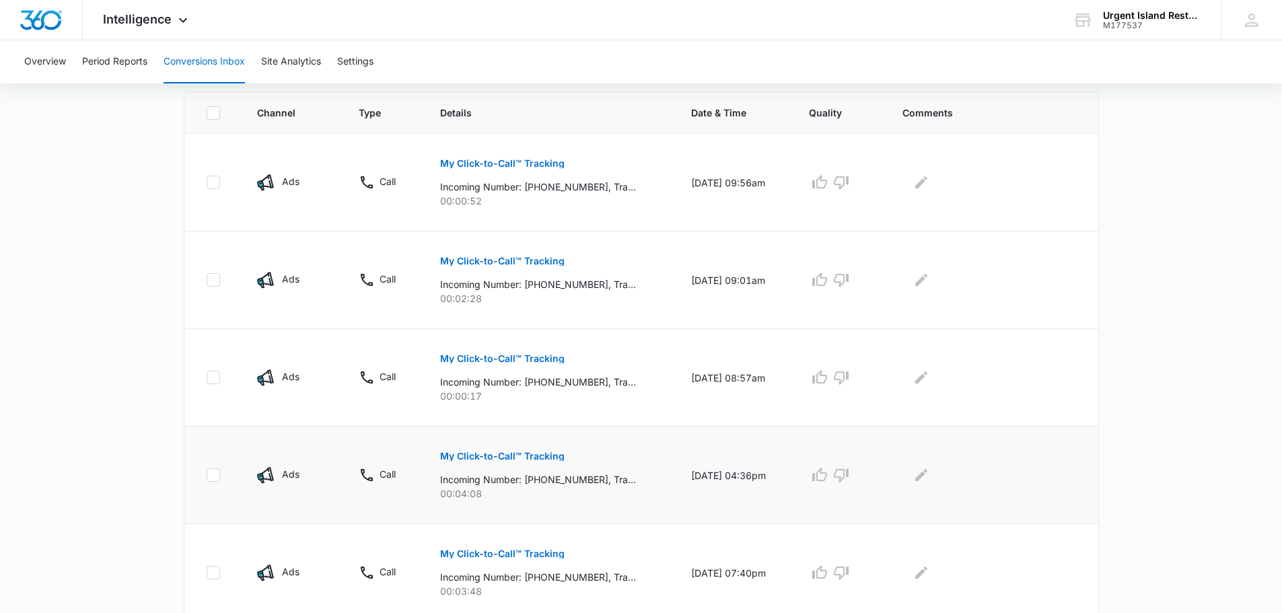
click at [524, 453] on p "My Click-to-Call™ Tracking" at bounding box center [502, 455] width 124 height 9
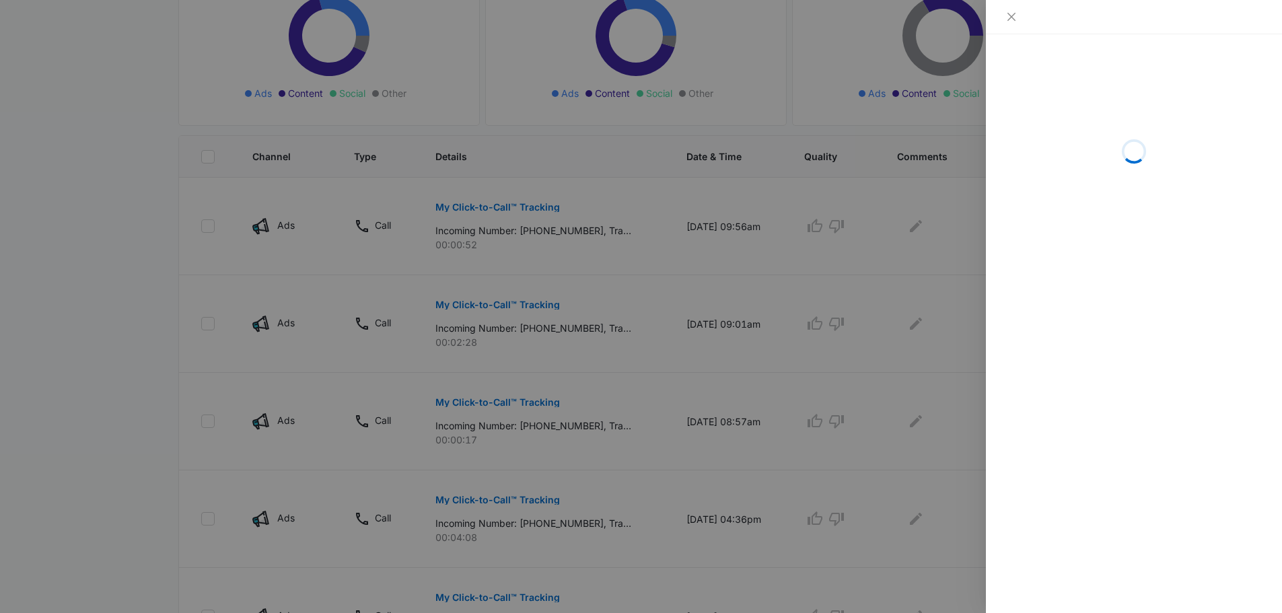
scroll to position [223, 0]
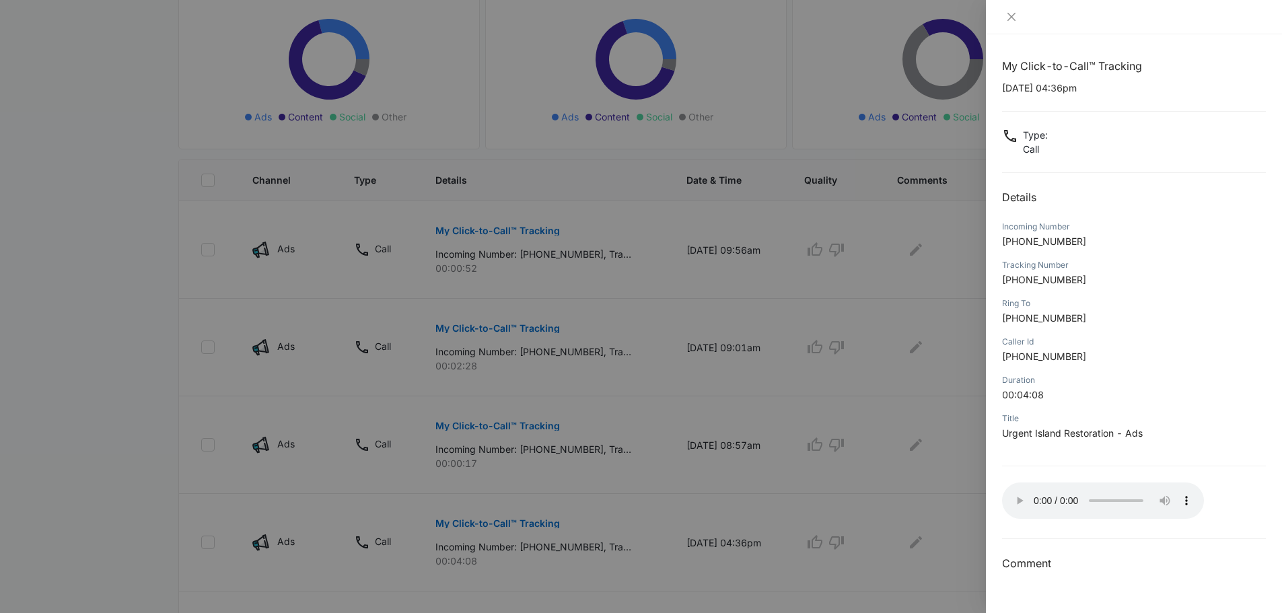
click at [517, 520] on div at bounding box center [641, 306] width 1282 height 613
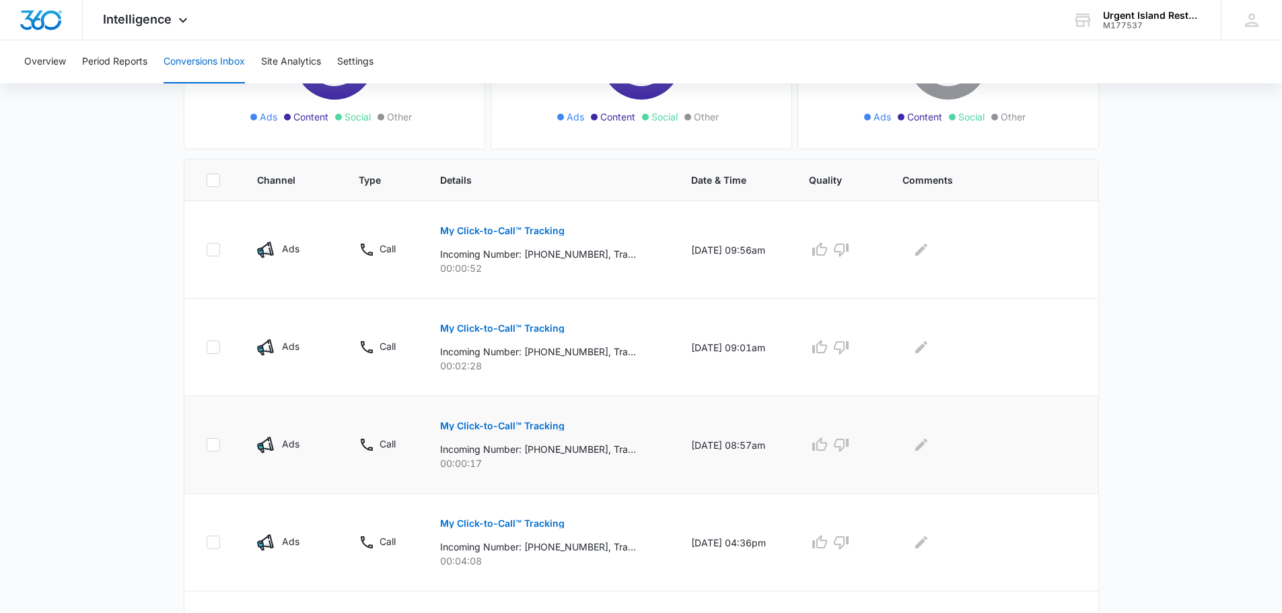
click at [499, 426] on p "My Click-to-Call™ Tracking" at bounding box center [502, 425] width 124 height 9
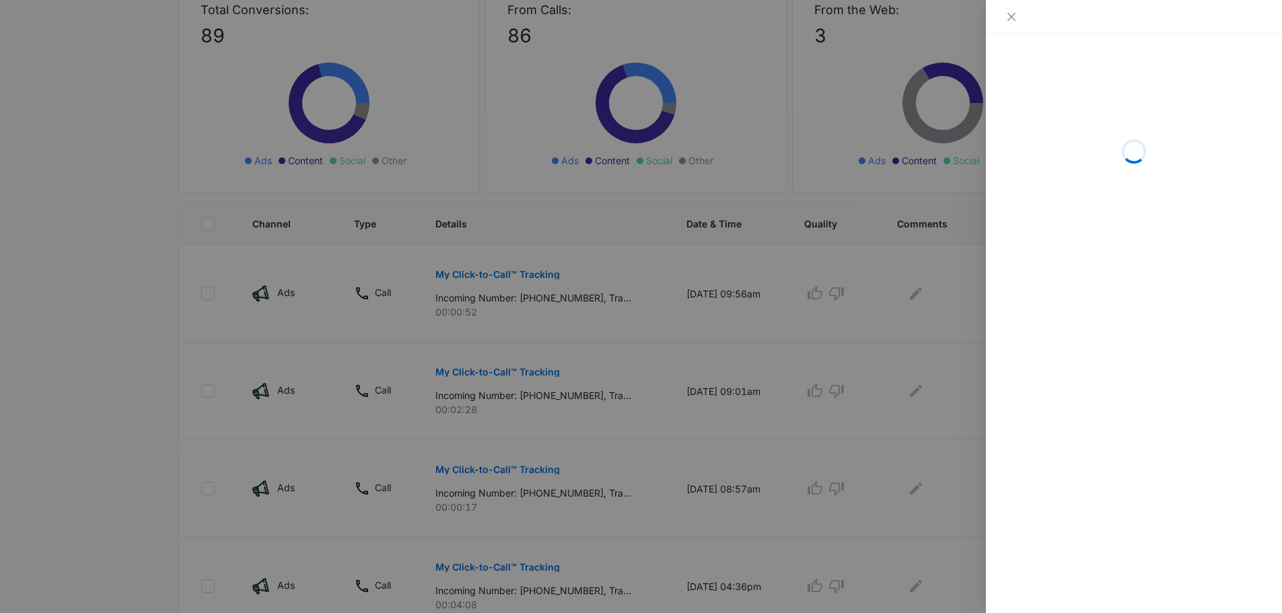
scroll to position [155, 0]
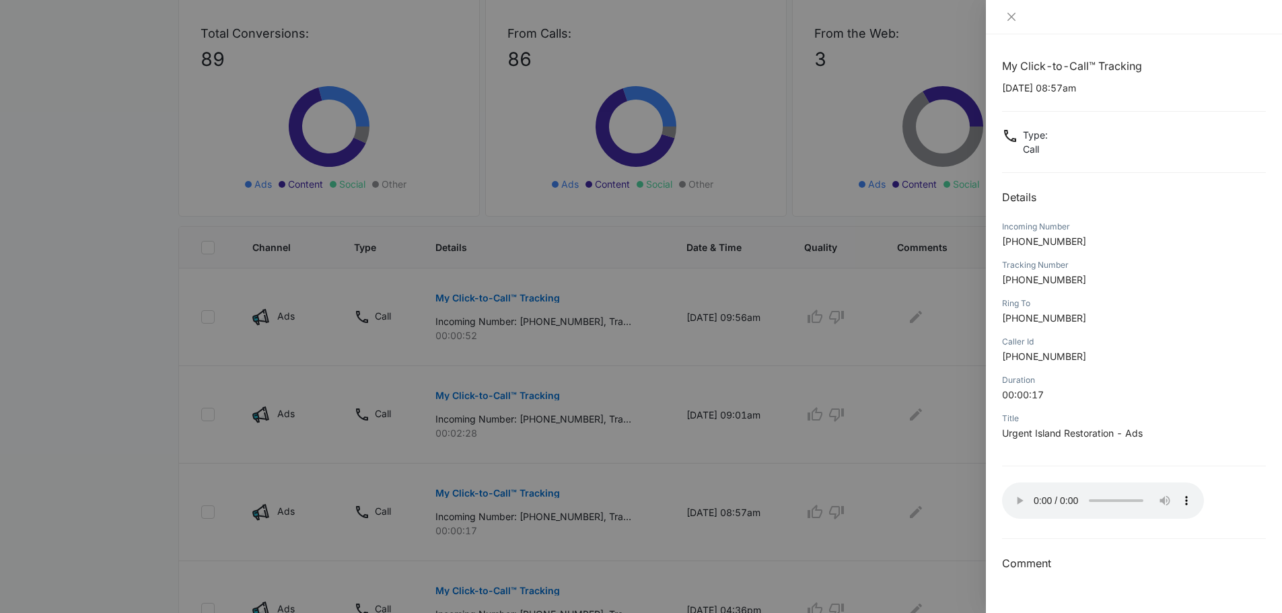
drag, startPoint x: 483, startPoint y: 440, endPoint x: 492, endPoint y: 427, distance: 15.9
click at [483, 440] on div at bounding box center [641, 306] width 1282 height 613
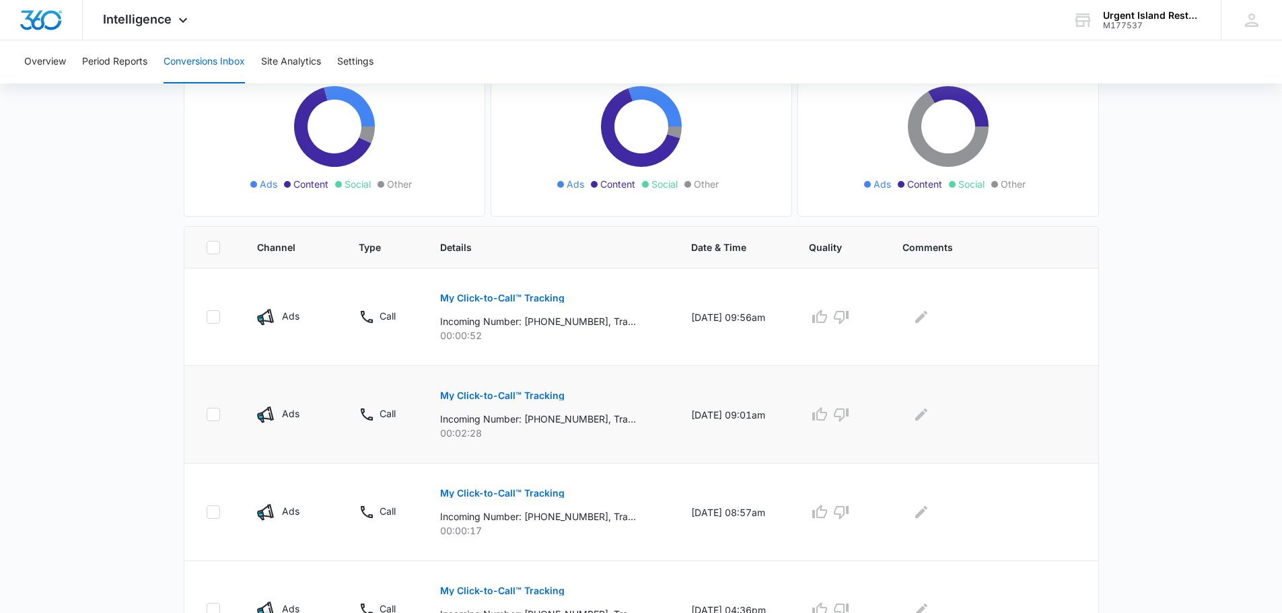
click at [502, 400] on button "My Click-to-Call™ Tracking" at bounding box center [502, 395] width 124 height 32
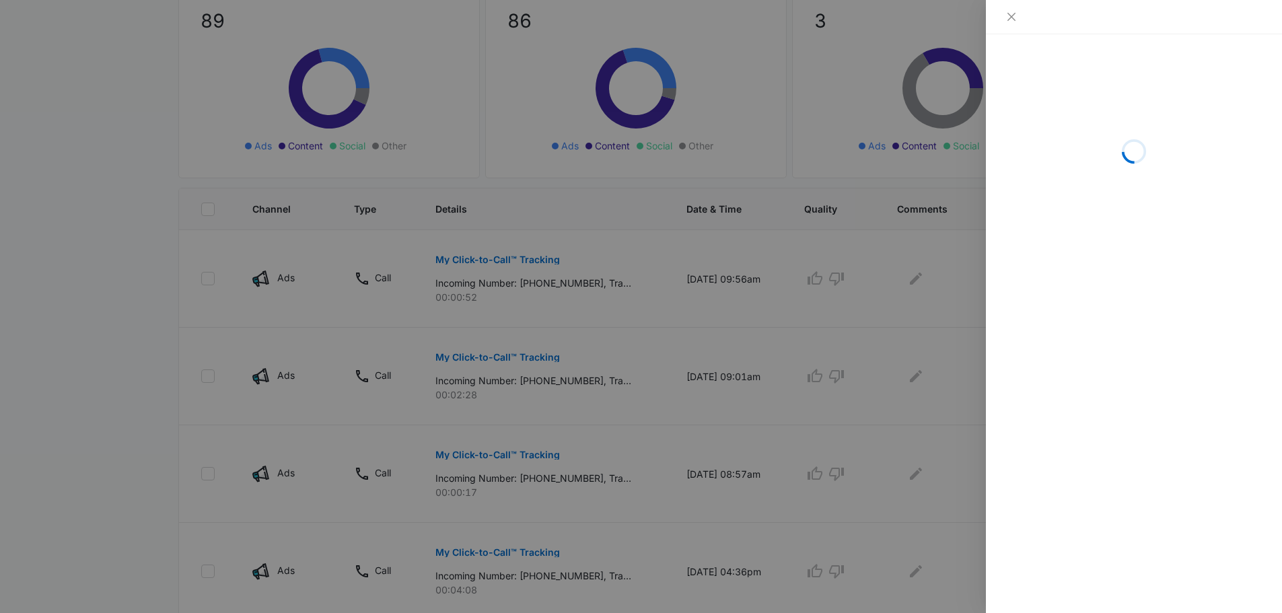
scroll to position [202, 0]
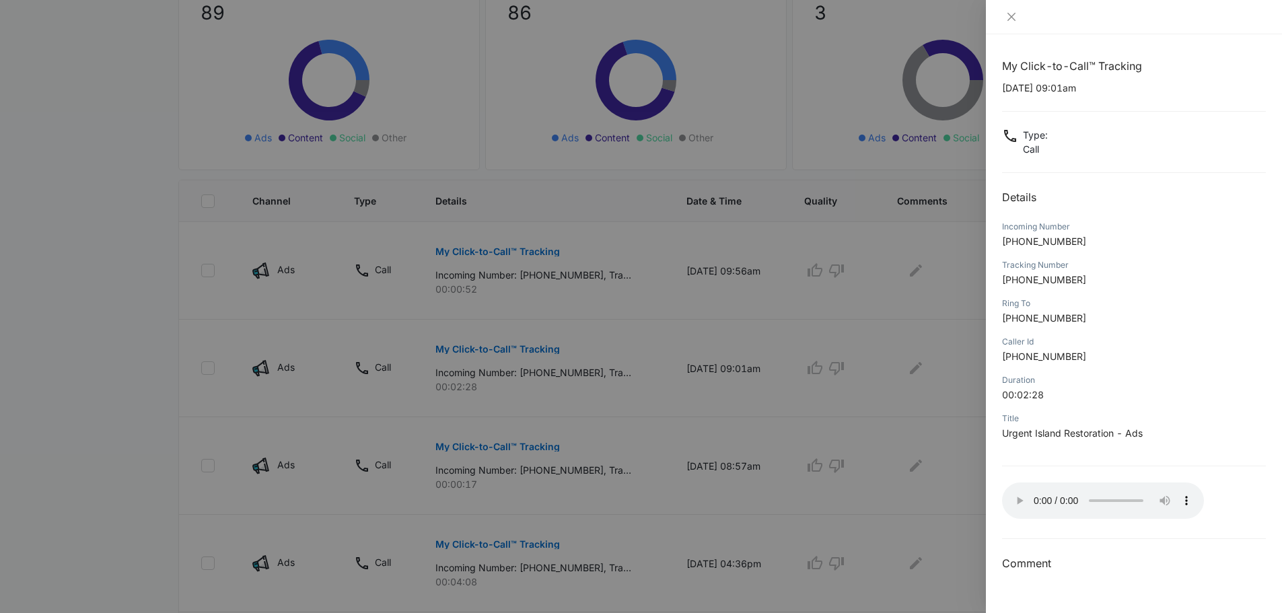
click at [533, 309] on div at bounding box center [641, 306] width 1282 height 613
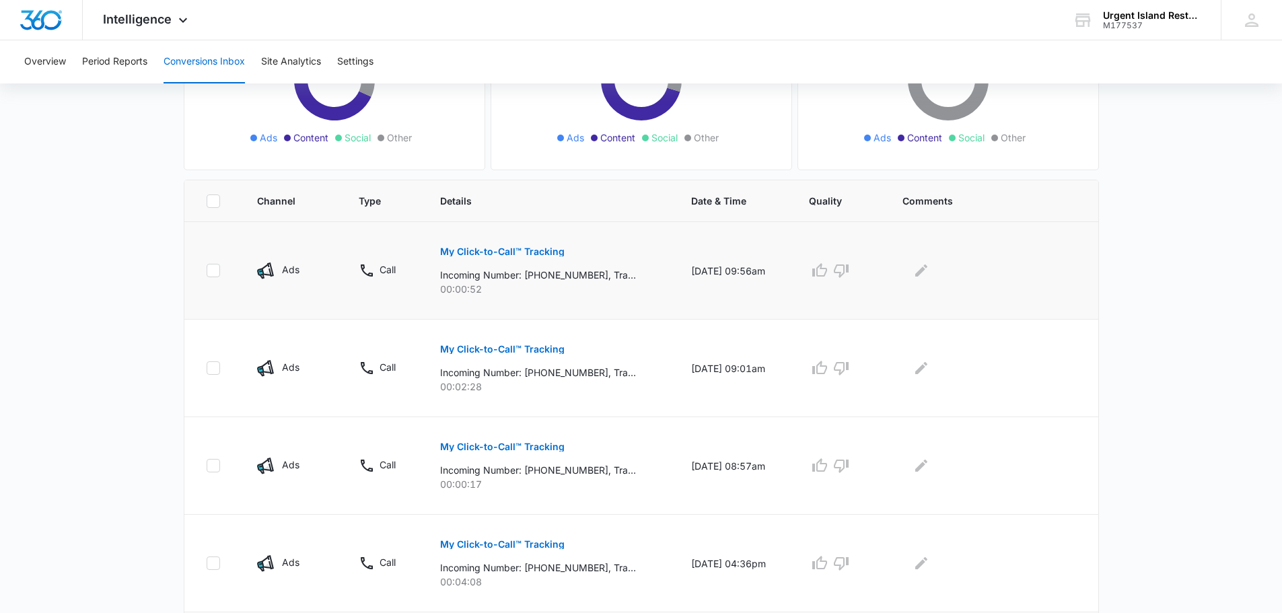
click at [501, 254] on p "My Click-to-Call™ Tracking" at bounding box center [502, 251] width 124 height 9
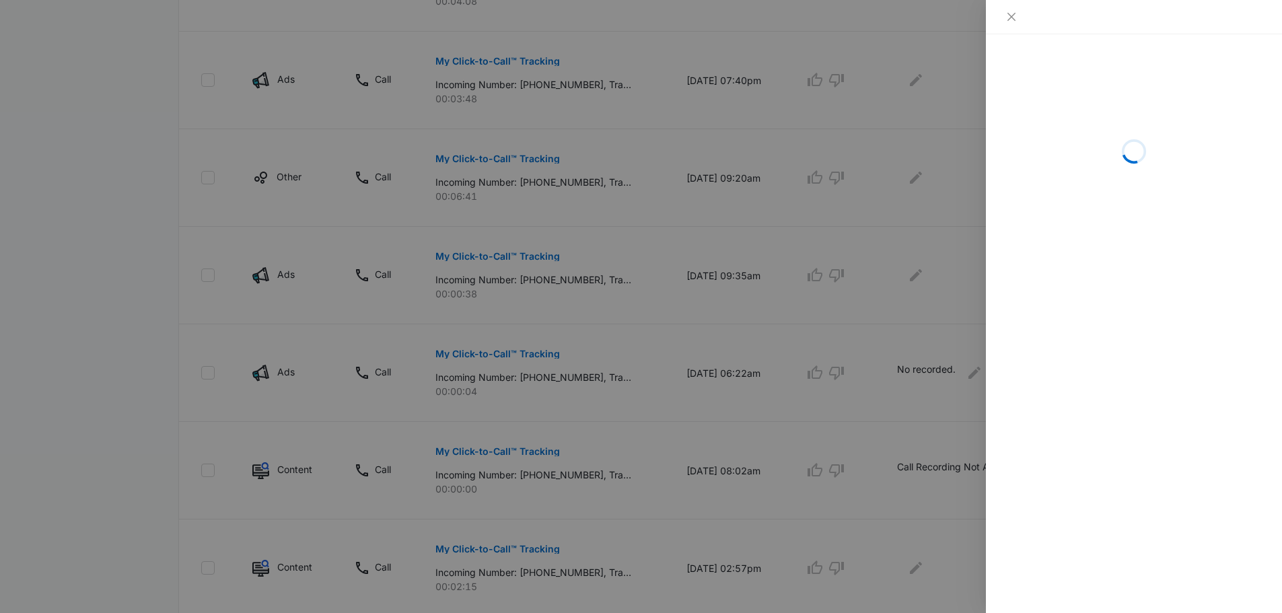
scroll to position [879, 0]
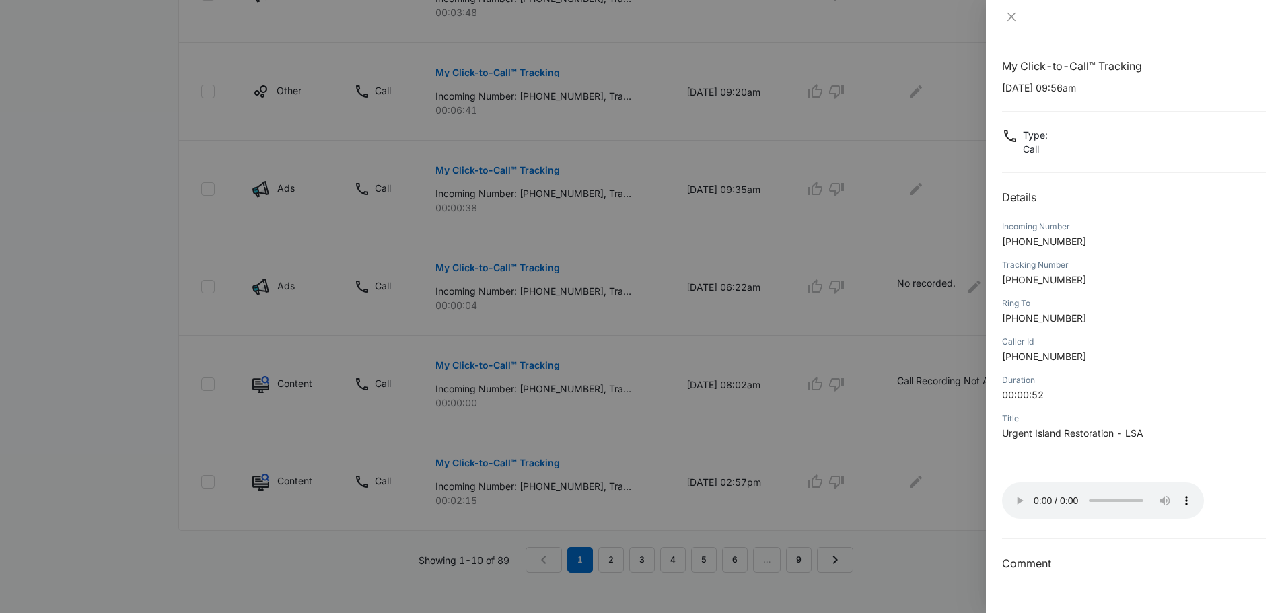
drag, startPoint x: 899, startPoint y: 526, endPoint x: 908, endPoint y: 515, distance: 14.3
click at [899, 526] on div at bounding box center [641, 306] width 1282 height 613
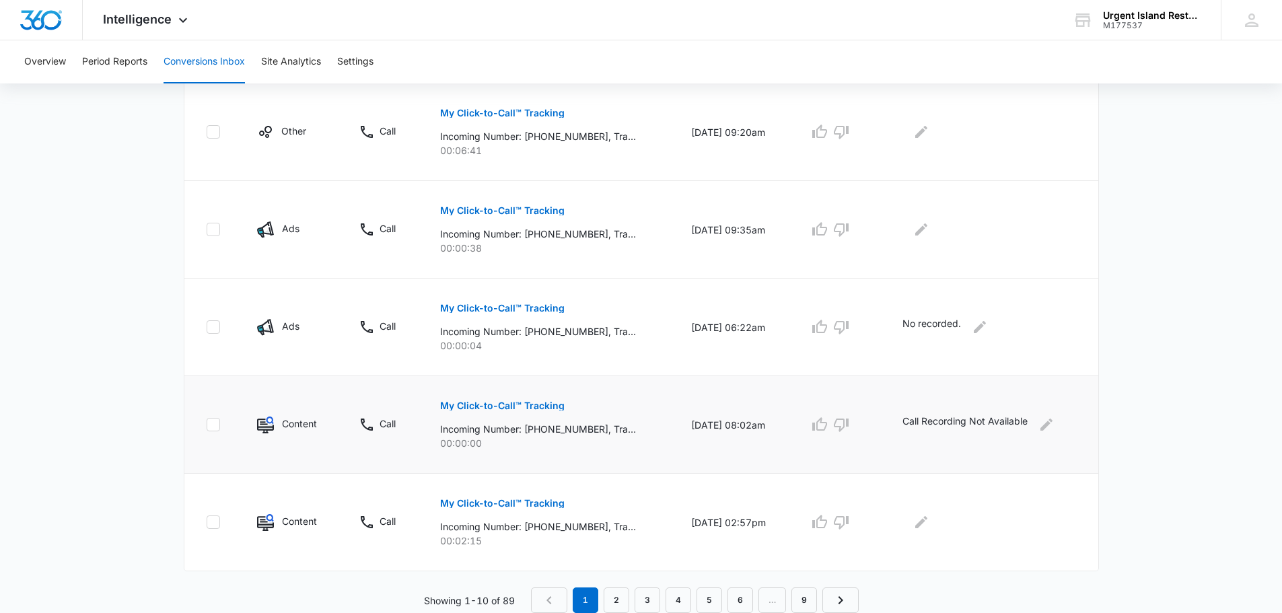
scroll to position [828, 0]
click at [925, 468] on td "Call Recording Not Available" at bounding box center [992, 425] width 212 height 98
click at [911, 532] on div at bounding box center [989, 522] width 174 height 22
click at [938, 521] on div at bounding box center [989, 522] width 174 height 22
click at [929, 522] on icon "Edit Comments" at bounding box center [921, 522] width 16 height 16
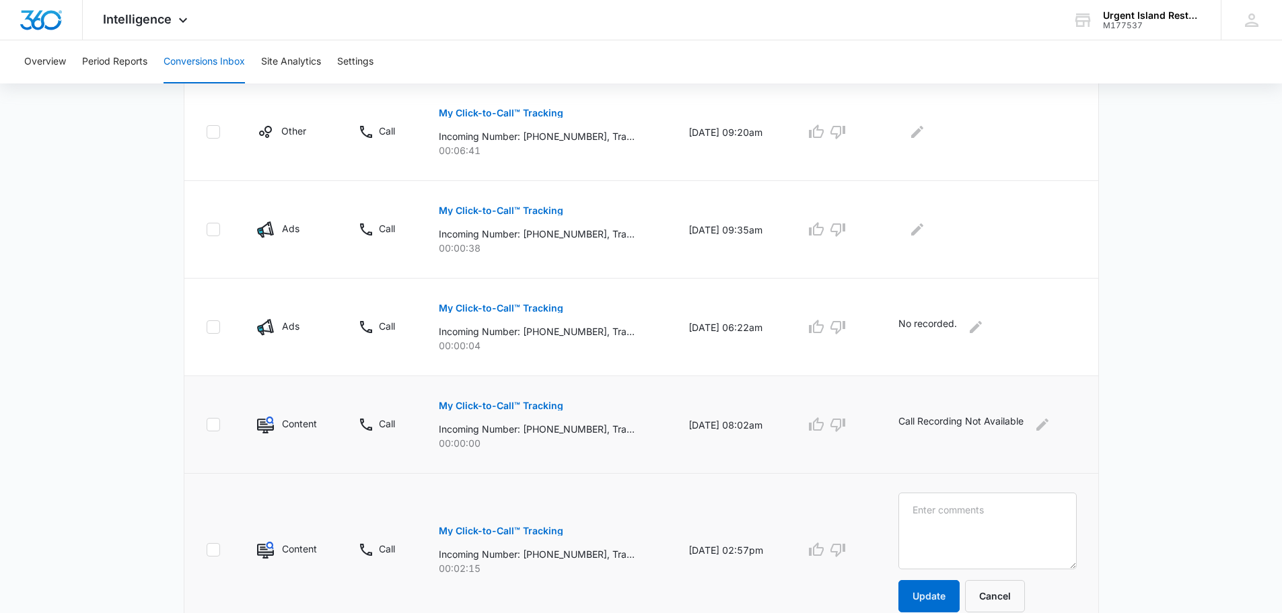
scroll to position [883, 0]
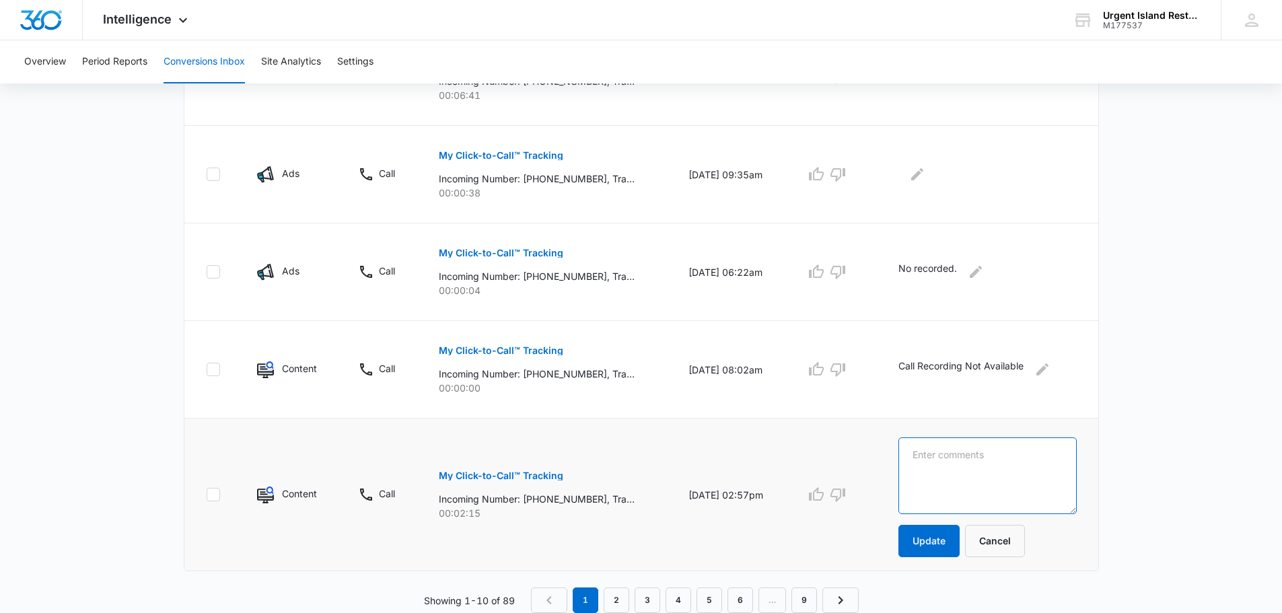
click at [963, 449] on textarea at bounding box center [987, 475] width 178 height 77
paste textarea "25-0779-WTR"
type textarea "25-0779-WTR Unit 3806 asking what is the ETA, we are scheduled to bring/set up …"
drag, startPoint x: 932, startPoint y: 537, endPoint x: 978, endPoint y: 503, distance: 56.8
click at [931, 537] on button "Update" at bounding box center [928, 541] width 61 height 32
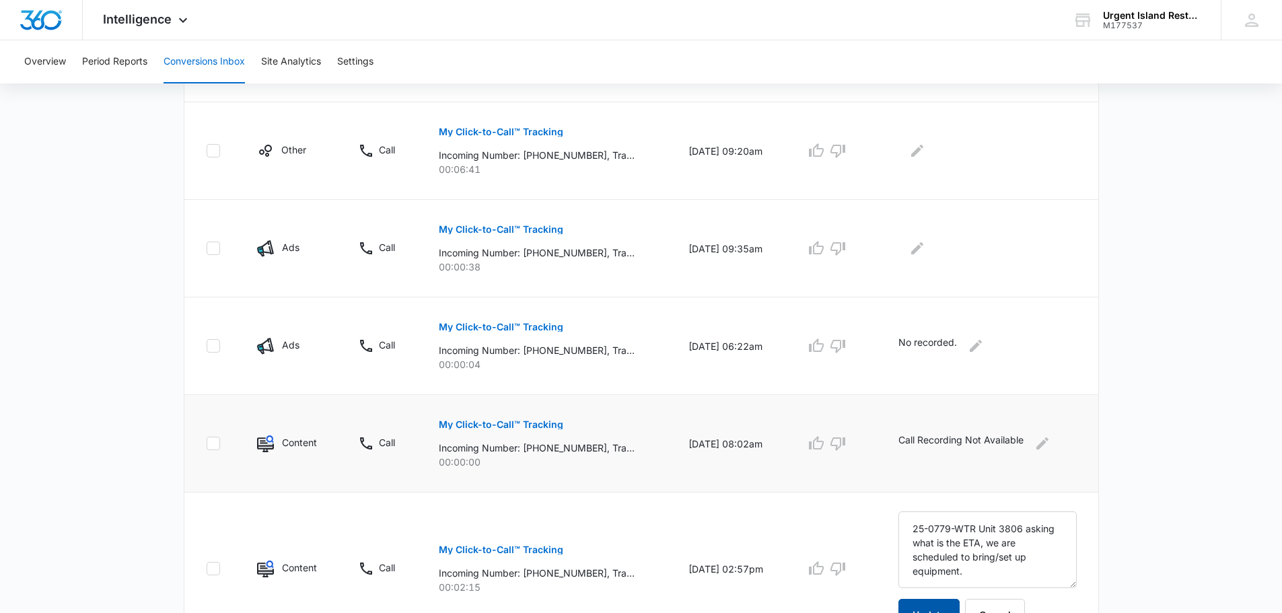
scroll to position [682, 0]
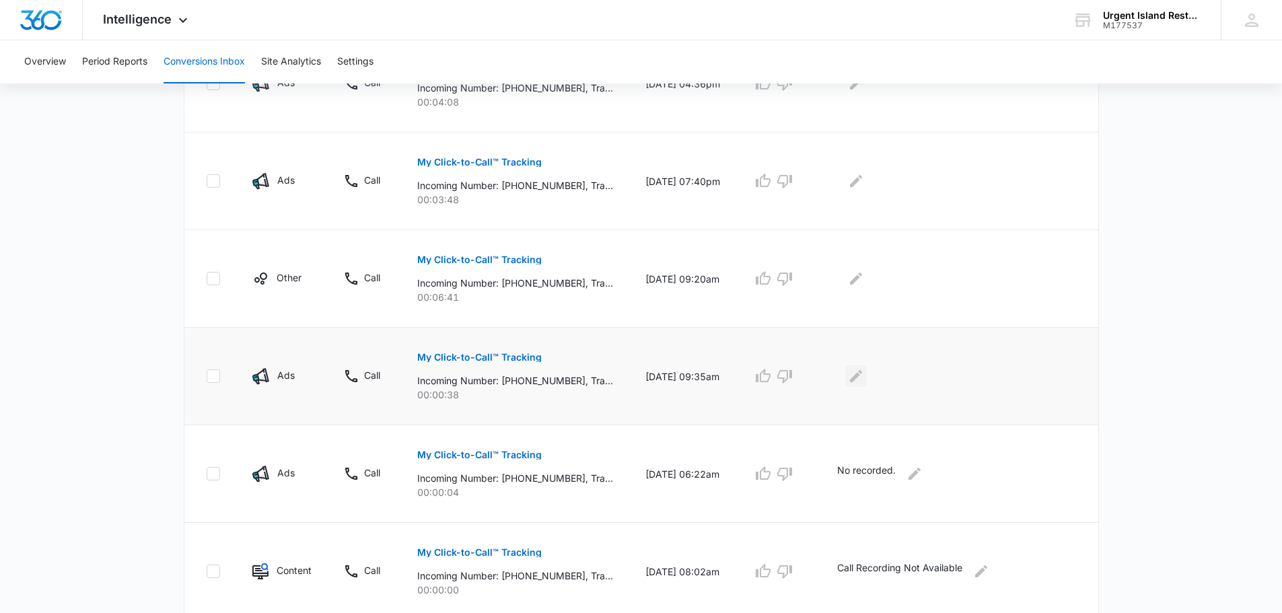
click at [862, 382] on icon "Edit Comments" at bounding box center [856, 376] width 16 height 16
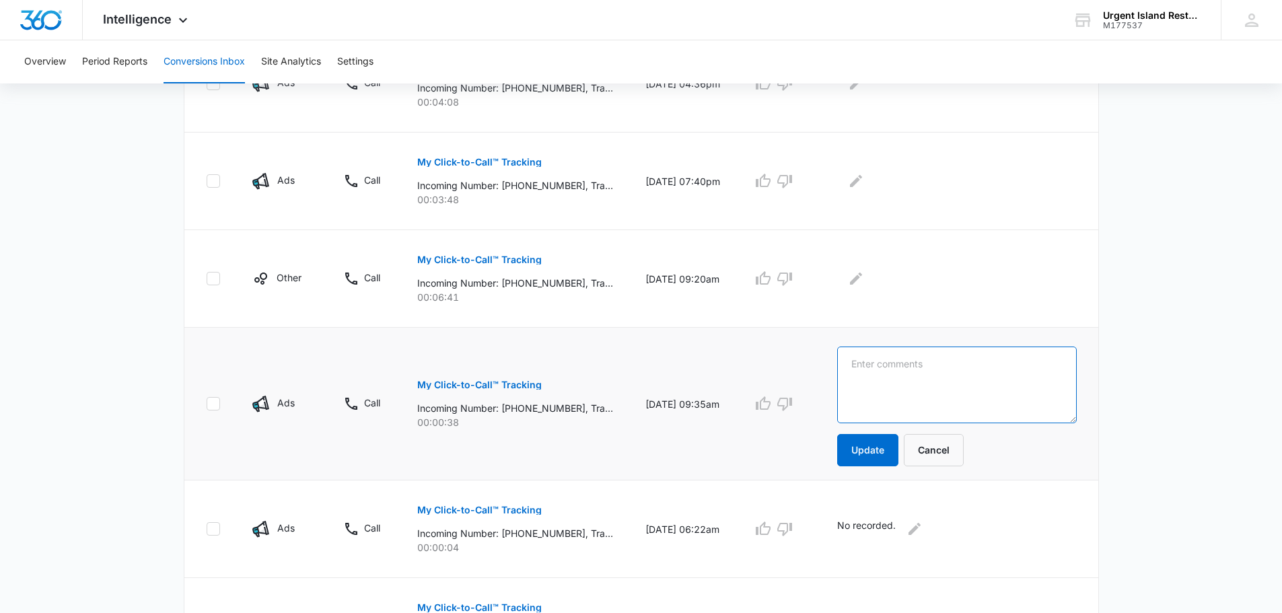
click at [952, 385] on textarea at bounding box center [957, 384] width 240 height 77
click at [927, 408] on textarea at bounding box center [957, 384] width 240 height 77
click at [930, 364] on textarea "Asking if we do refer Board of Water Supply." at bounding box center [957, 384] width 240 height 77
drag, startPoint x: 926, startPoint y: 364, endPoint x: 708, endPoint y: 362, distance: 218.0
click at [713, 363] on tr "Ads Call My Click-to-Call™ Tracking Incoming Number: +18083307757, Tracking Num…" at bounding box center [641, 404] width 914 height 153
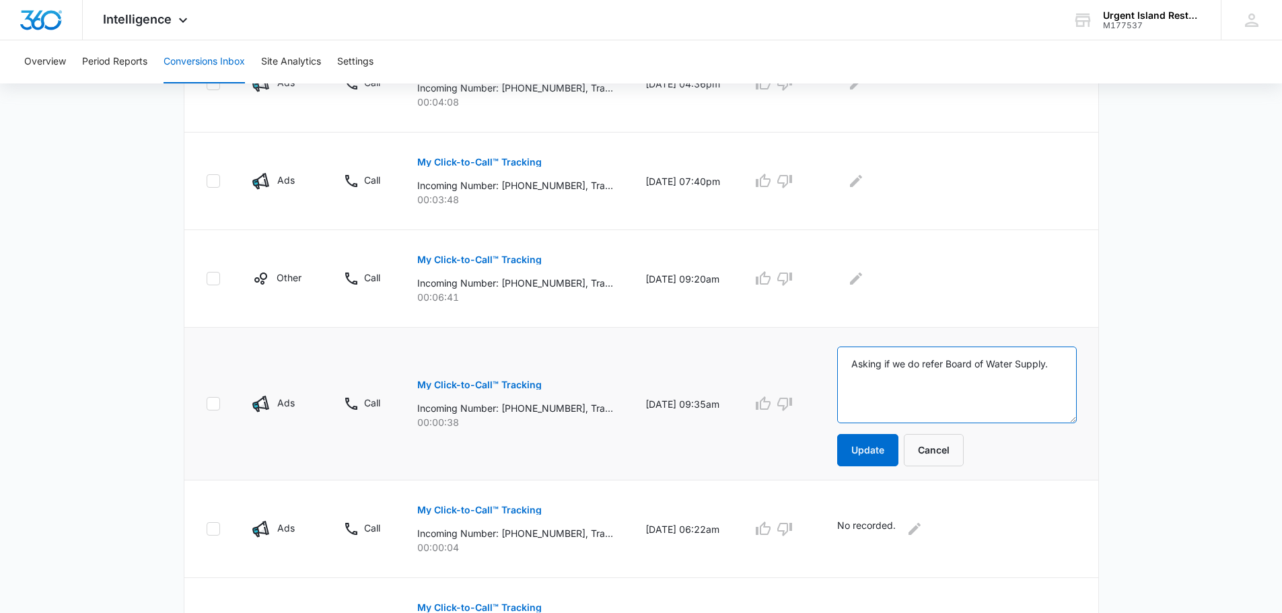
paste textarea "water break in the street."
click at [867, 364] on textarea "water break in the street - refer Board of Water Supply." at bounding box center [957, 384] width 240 height 77
type textarea "Water break in the street - refer Board of Water Supply."
click at [856, 458] on button "Update" at bounding box center [867, 450] width 61 height 32
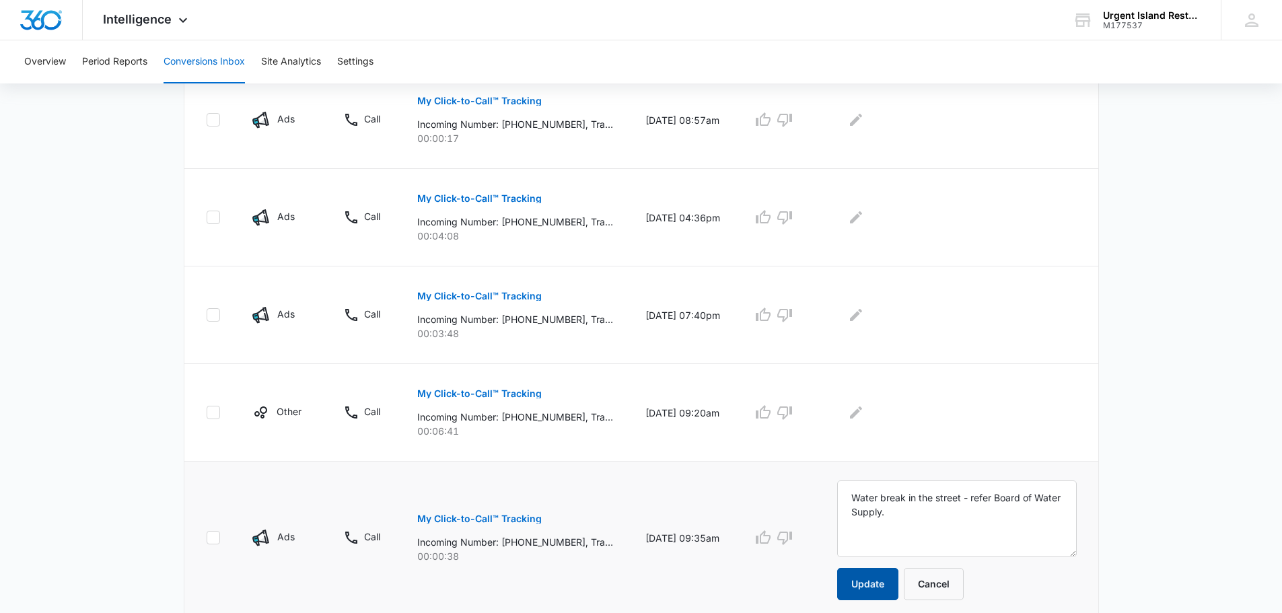
scroll to position [547, 0]
click at [862, 414] on icon "Edit Comments" at bounding box center [856, 413] width 12 height 12
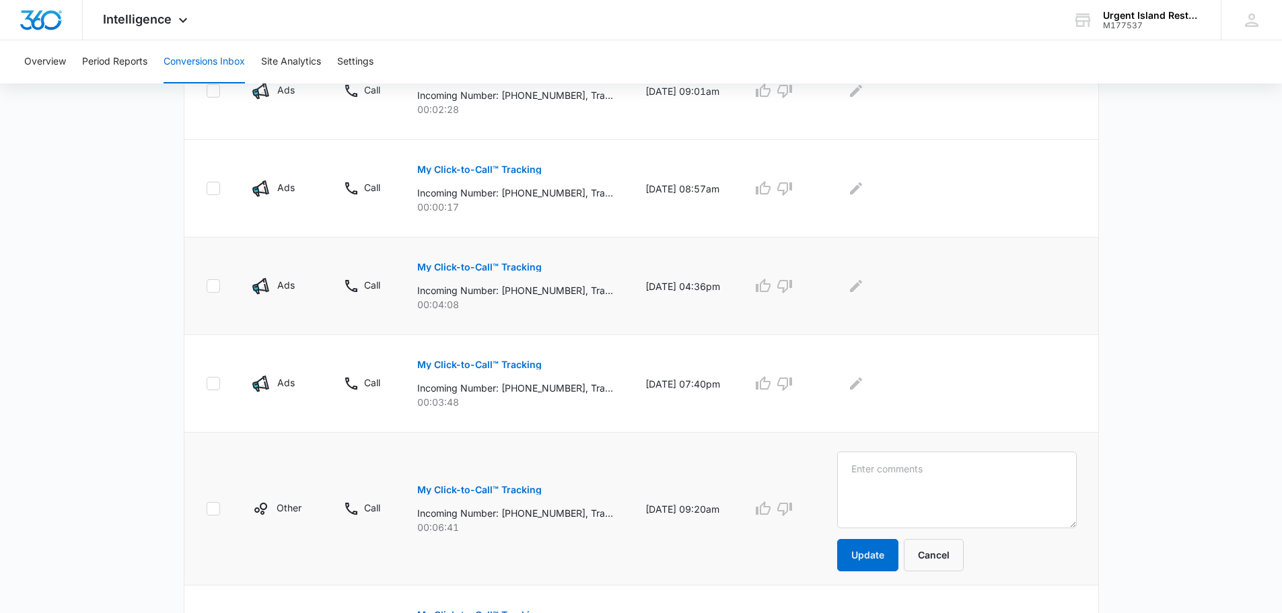
scroll to position [480, 0]
click at [917, 513] on textarea at bounding box center [957, 489] width 240 height 77
paste textarea "25-0802-RENO"
paste textarea "Looking to renovate his shower but depending on the cost he may want to reno th…"
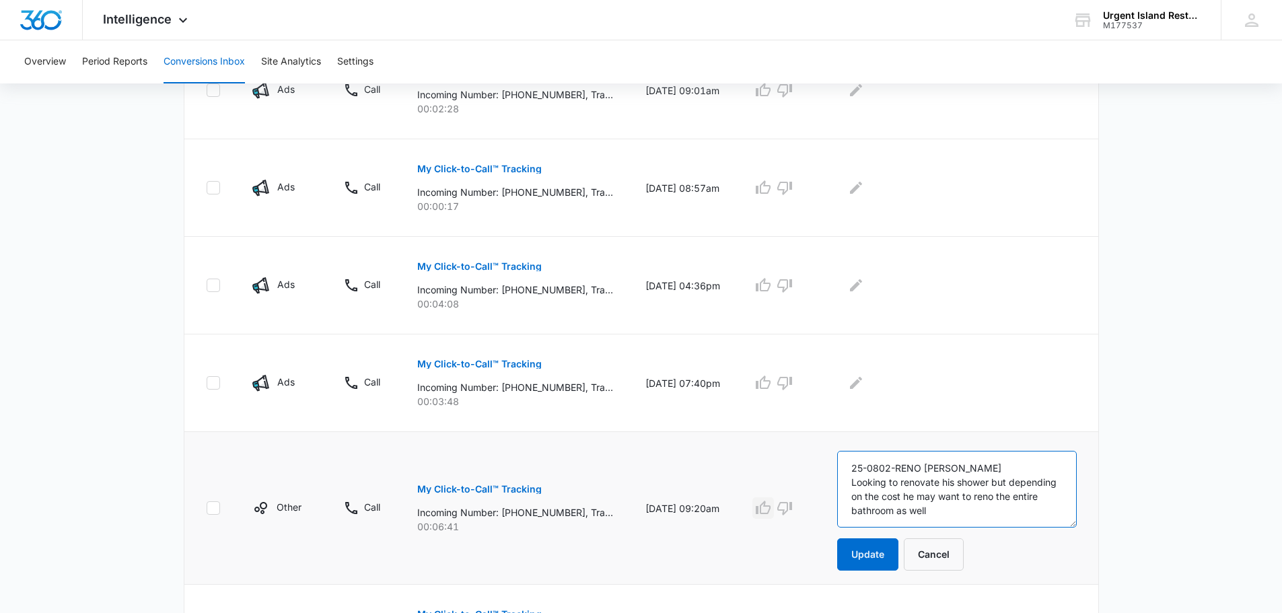
type textarea "25-0802-RENO Dustin Yamamoto Looking to renovate his shower but depending on th…"
click at [771, 509] on icon "button" at bounding box center [763, 508] width 16 height 16
click at [880, 553] on button "Update" at bounding box center [867, 554] width 61 height 32
click at [875, 383] on div at bounding box center [957, 383] width 240 height 22
click at [867, 383] on button "Edit Comments" at bounding box center [856, 383] width 22 height 22
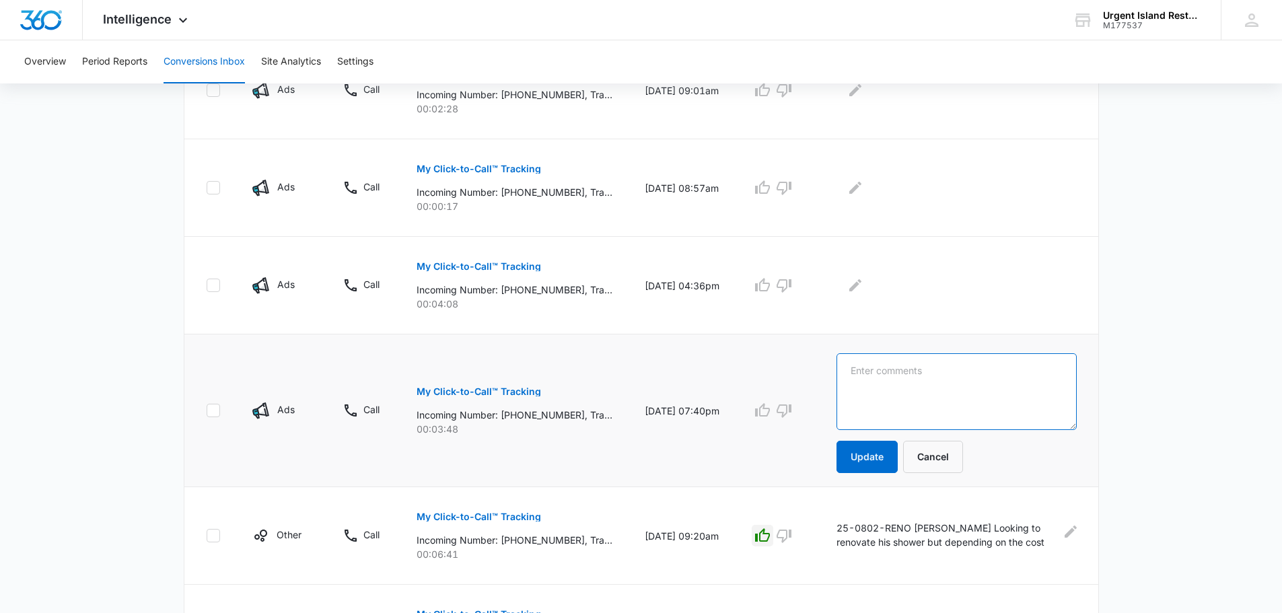
click at [867, 378] on textarea at bounding box center [956, 391] width 240 height 77
click at [891, 390] on textarea at bounding box center [956, 391] width 240 height 77
paste textarea "Luis Creollo"
drag, startPoint x: 860, startPoint y: 367, endPoint x: 779, endPoint y: 376, distance: 81.2
click at [779, 376] on tr "Ads Call My Click-to-Call™ Tracking Incoming Number: +13109854364, Tracking Num…" at bounding box center [641, 410] width 914 height 153
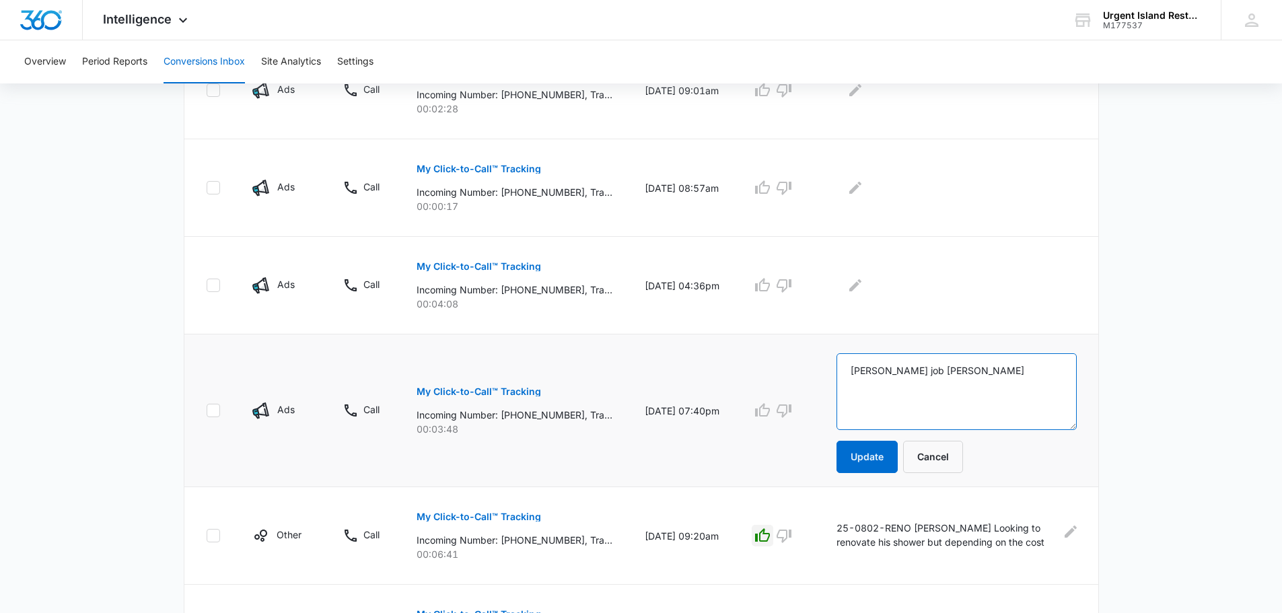
click at [983, 375] on textarea "HUNT job Luis Creollo" at bounding box center [956, 391] width 240 height 77
drag, startPoint x: 1018, startPoint y: 373, endPoint x: 1096, endPoint y: 370, distance: 78.1
click at [1096, 370] on td "HUNT job Luis Creollo called due to his house Update Cancel" at bounding box center [958, 410] width 277 height 153
type textarea "HUNT job Luis Creollo called due to his house was left open."
click at [890, 463] on button "Update" at bounding box center [866, 457] width 61 height 32
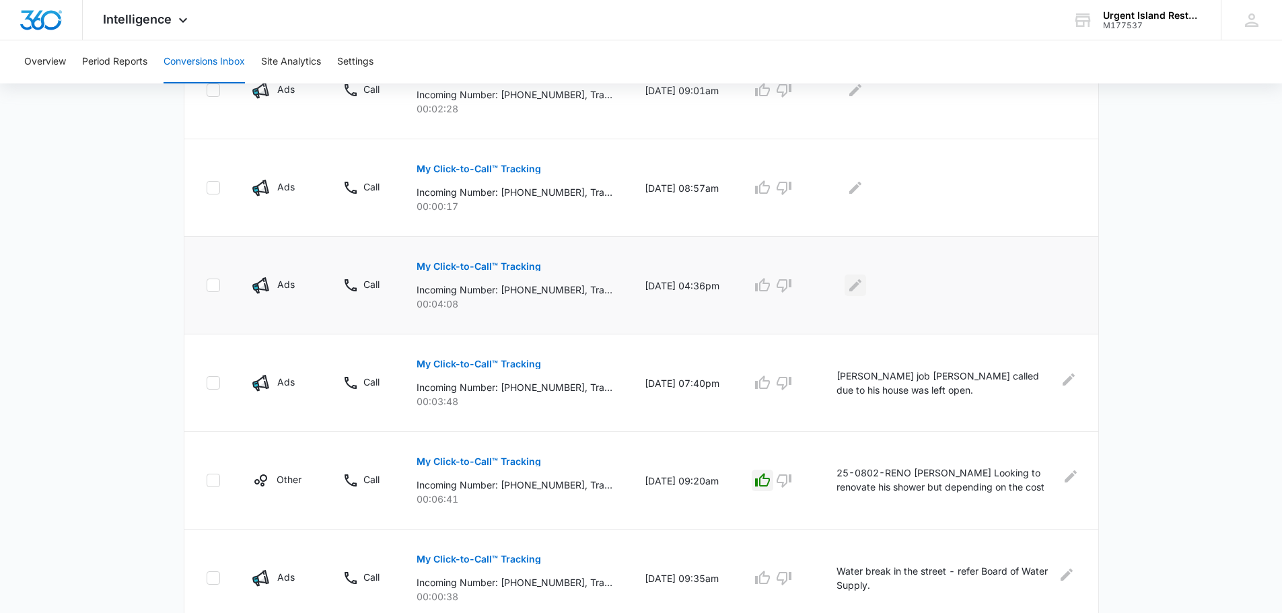
click at [866, 288] on button "Edit Comments" at bounding box center [855, 285] width 22 height 22
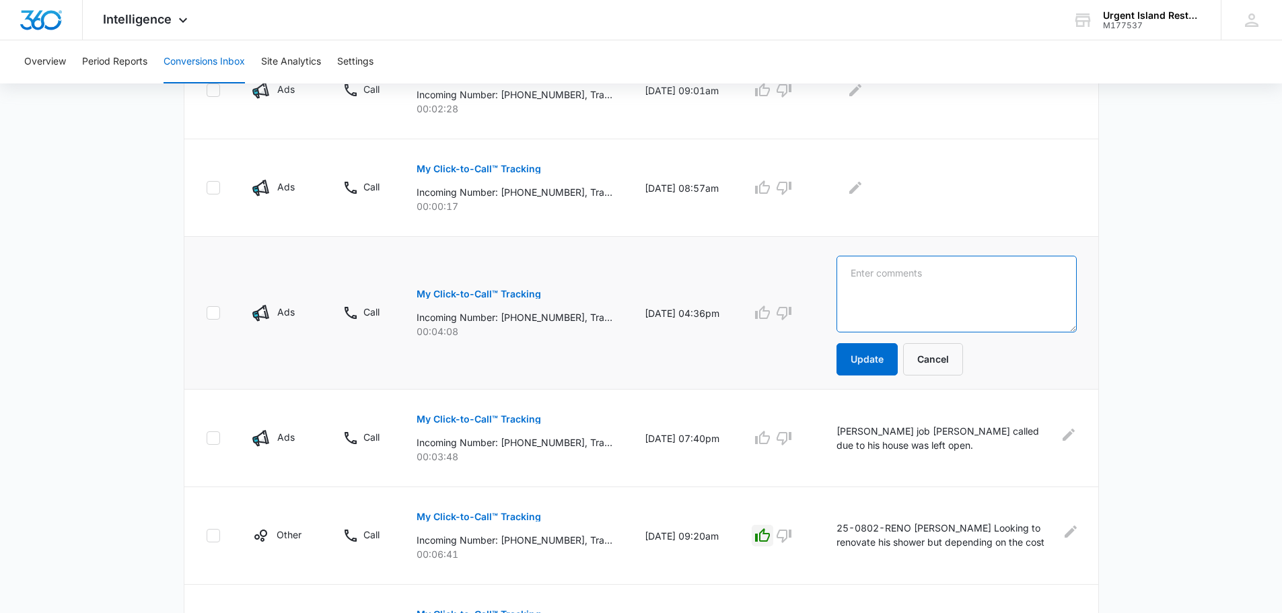
click at [888, 277] on textarea at bounding box center [956, 294] width 240 height 77
click at [881, 309] on textarea at bounding box center [956, 294] width 240 height 77
type textarea "Looking for carpet scrap"
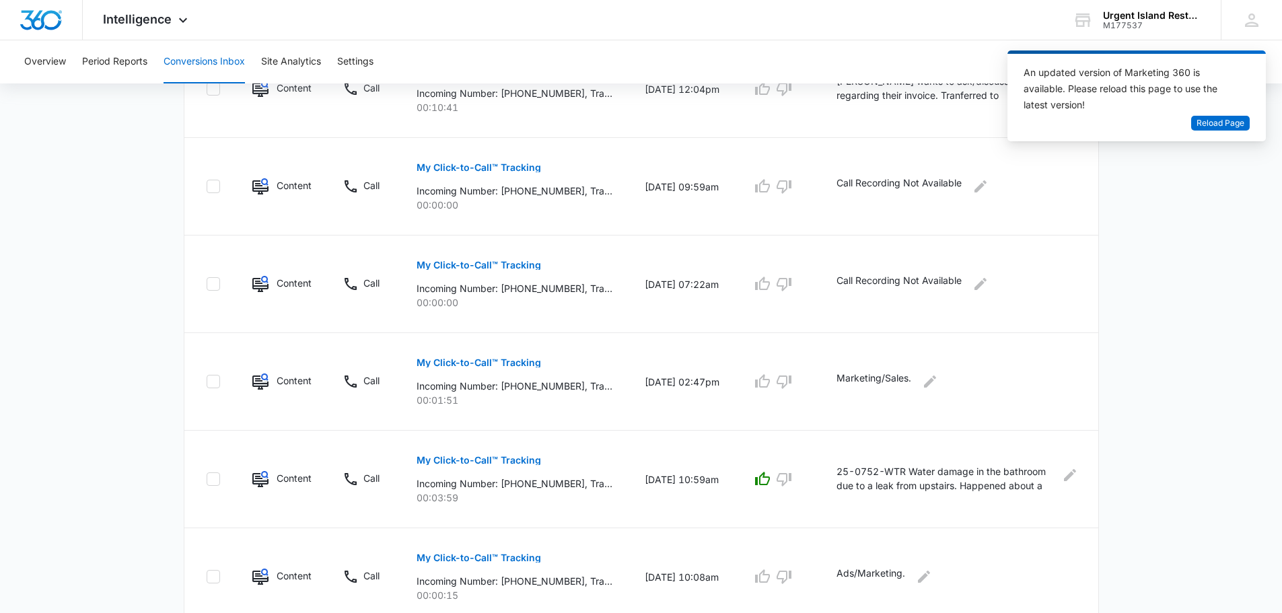
scroll to position [805, 0]
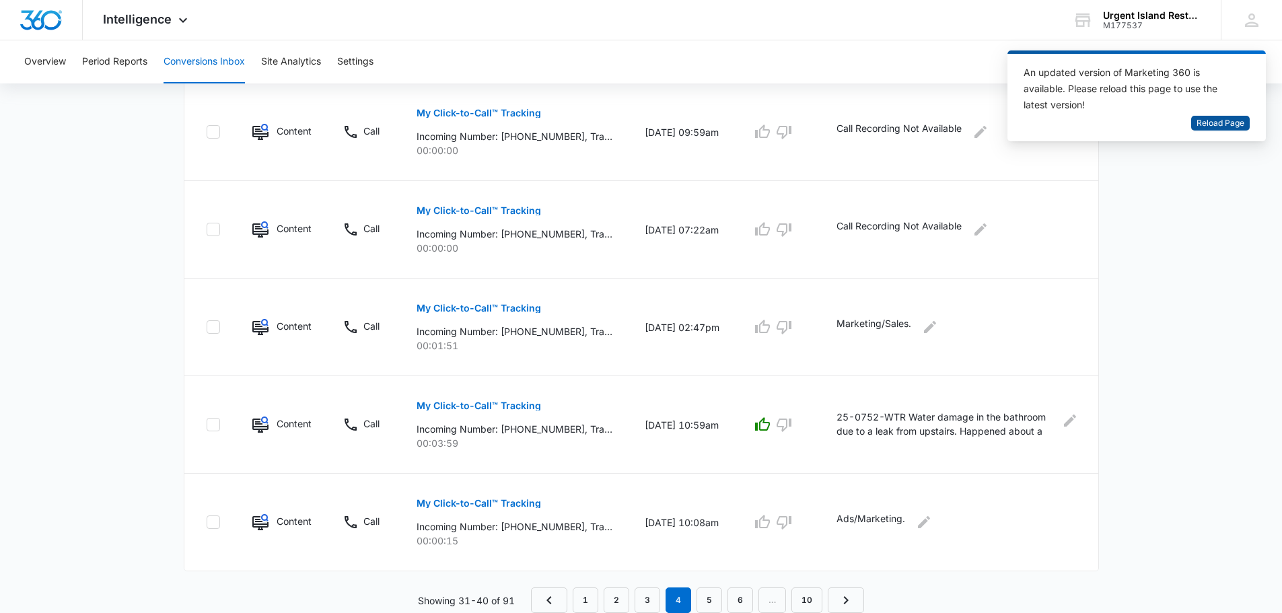
click at [1205, 128] on span "Reload Page" at bounding box center [1220, 123] width 48 height 13
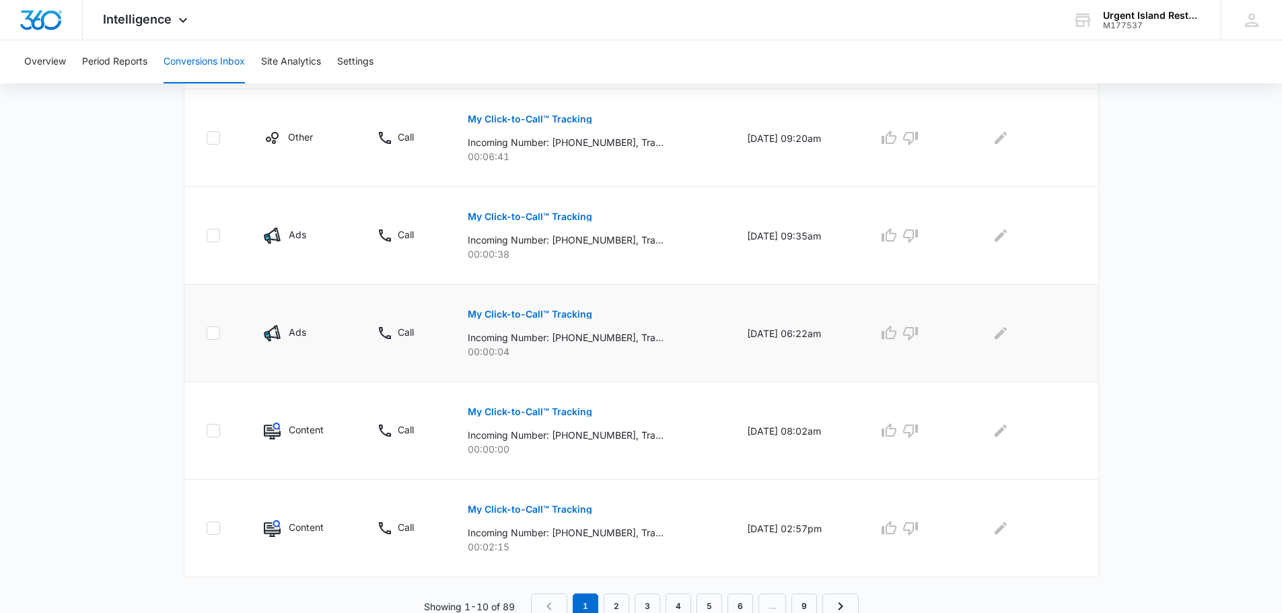
scroll to position [828, 0]
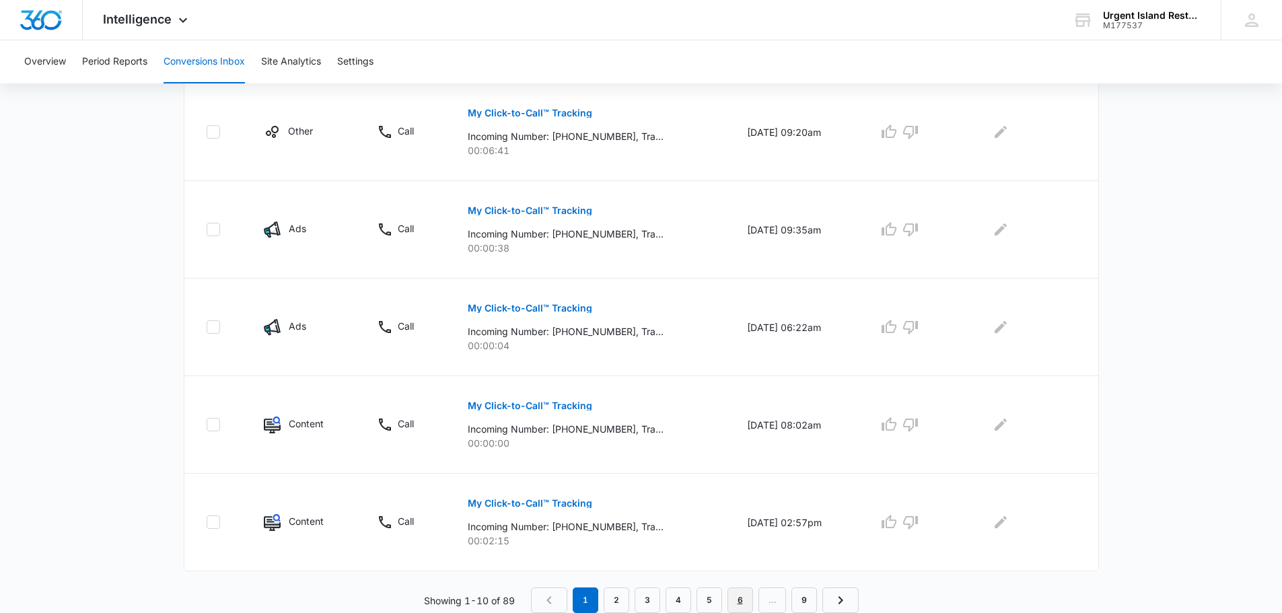
click at [733, 595] on link "6" at bounding box center [740, 600] width 26 height 26
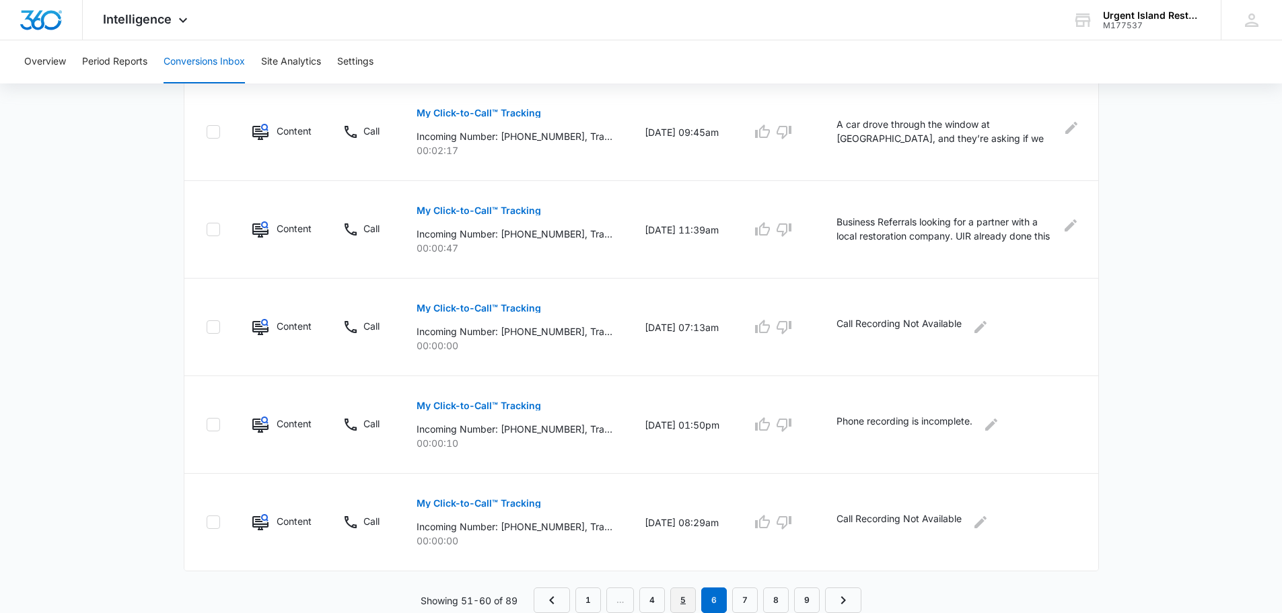
click at [692, 597] on link "5" at bounding box center [683, 600] width 26 height 26
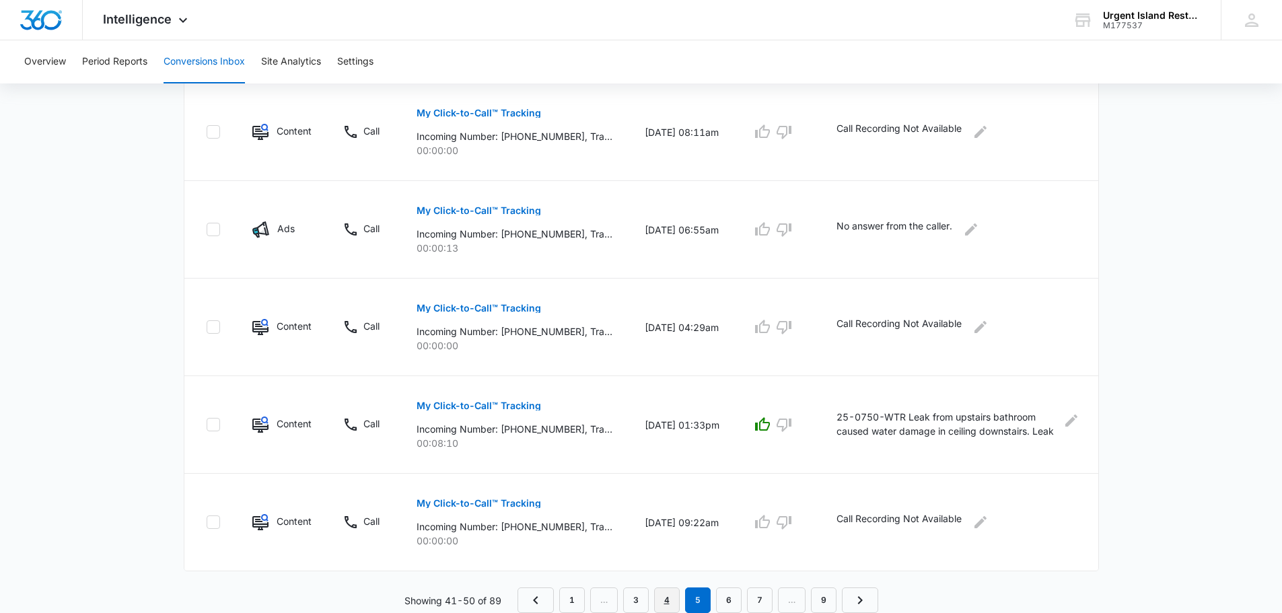
click at [659, 605] on link "4" at bounding box center [667, 600] width 26 height 26
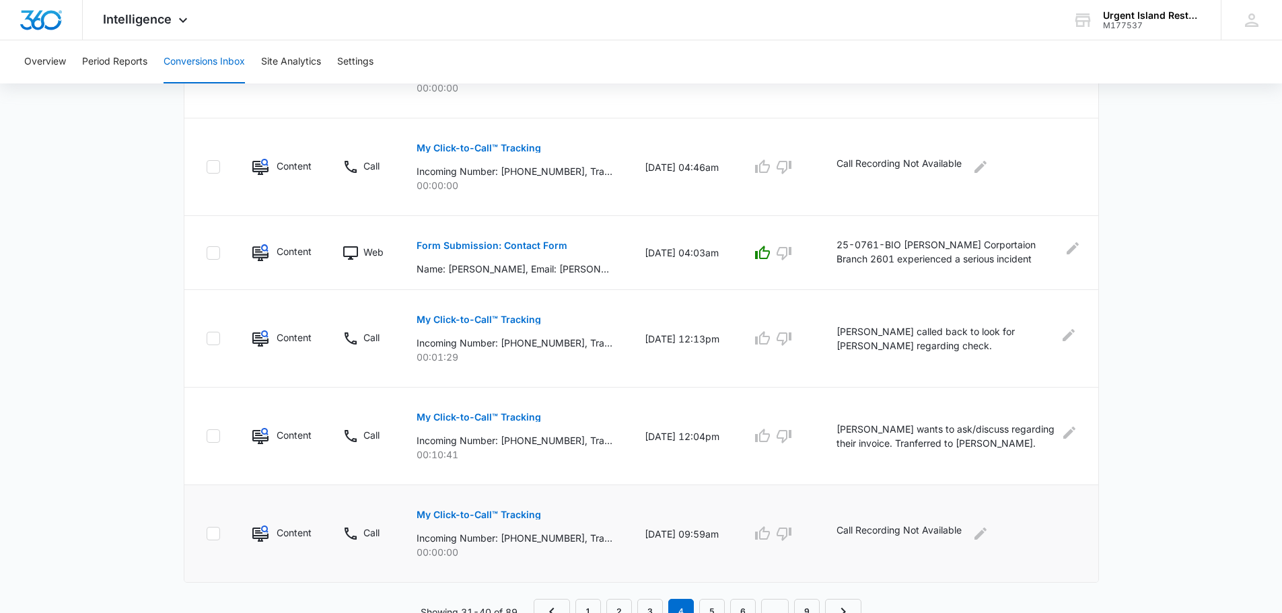
scroll to position [805, 0]
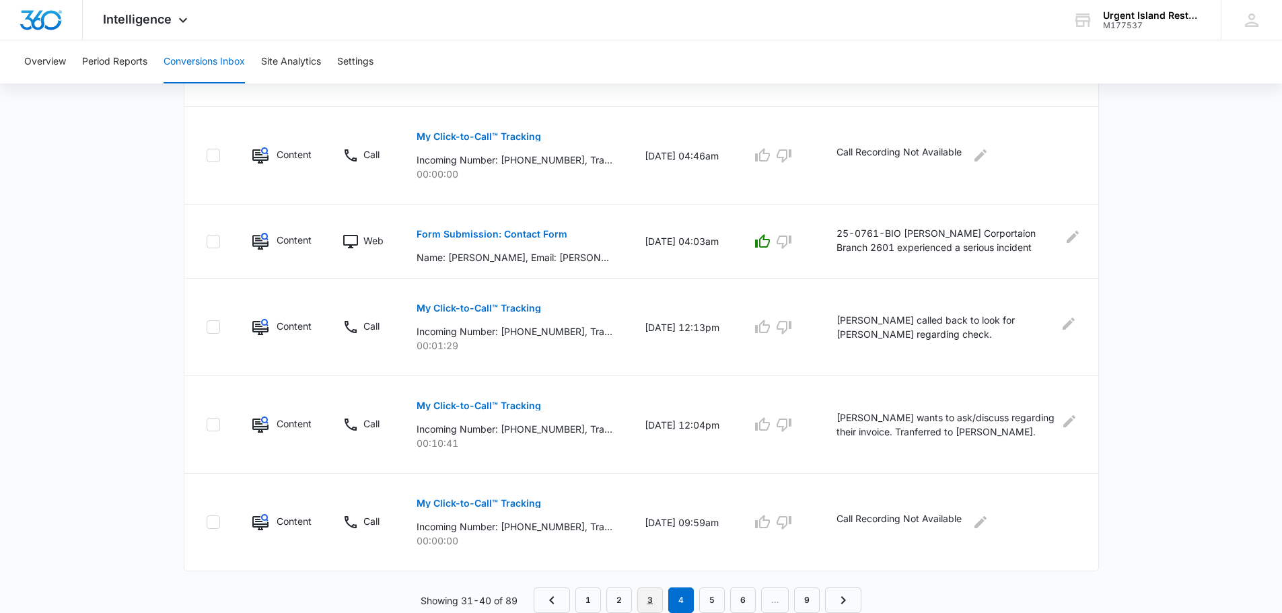
click at [654, 594] on link "3" at bounding box center [650, 600] width 26 height 26
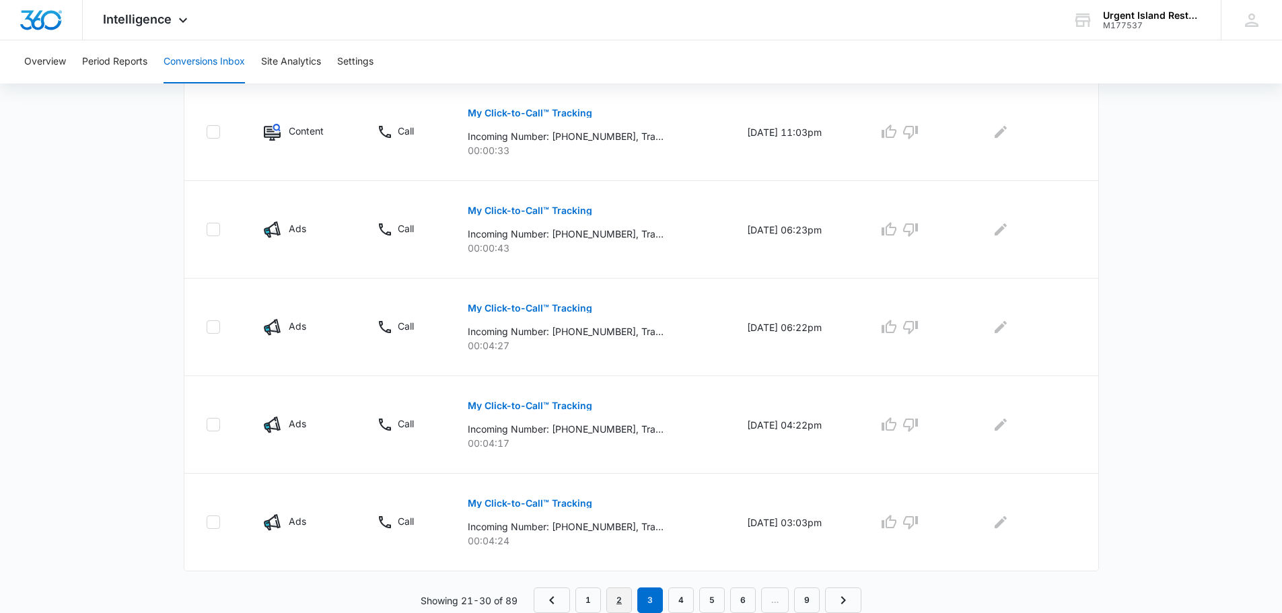
click at [613, 597] on link "2" at bounding box center [619, 600] width 26 height 26
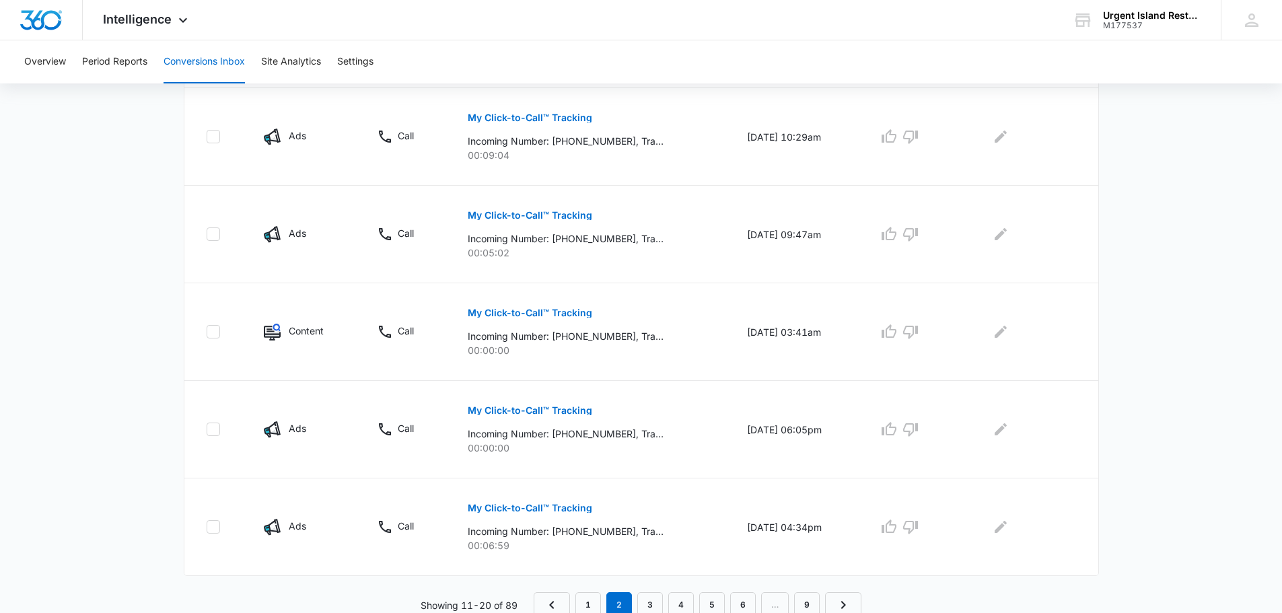
scroll to position [828, 0]
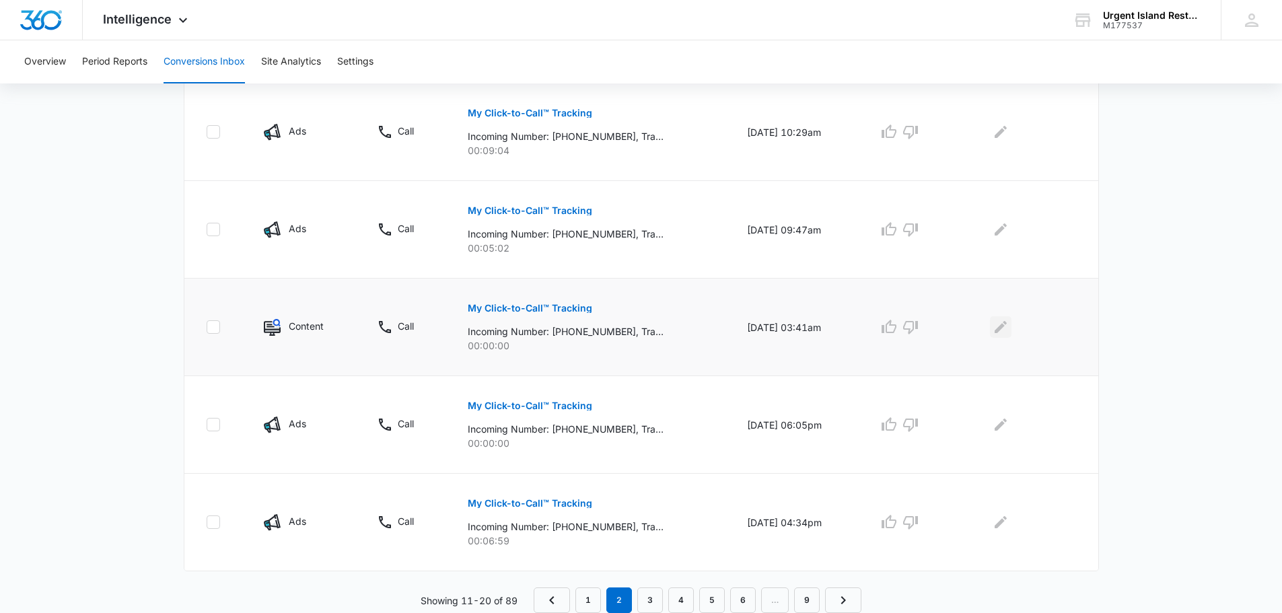
click at [1011, 326] on button "Edit Comments" at bounding box center [1001, 327] width 22 height 22
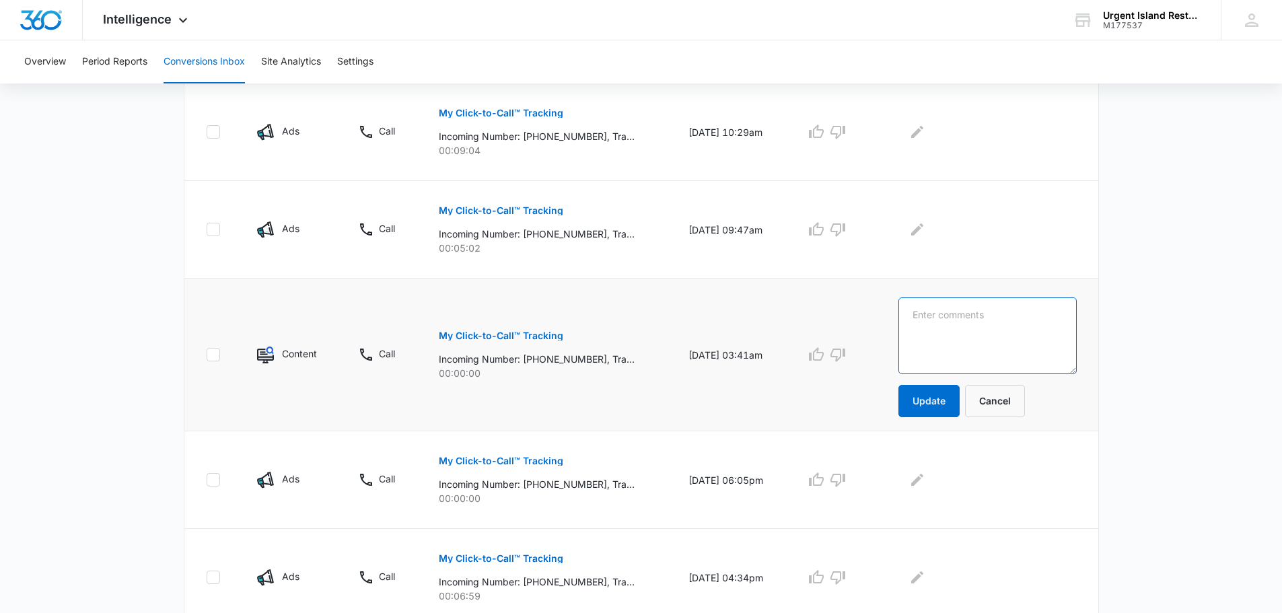
click at [1031, 334] on textarea at bounding box center [987, 335] width 178 height 77
type textarea "Call Recording Not Available"
click at [928, 404] on button "Update" at bounding box center [928, 401] width 61 height 32
click at [925, 480] on icon "Edit Comments" at bounding box center [917, 480] width 16 height 16
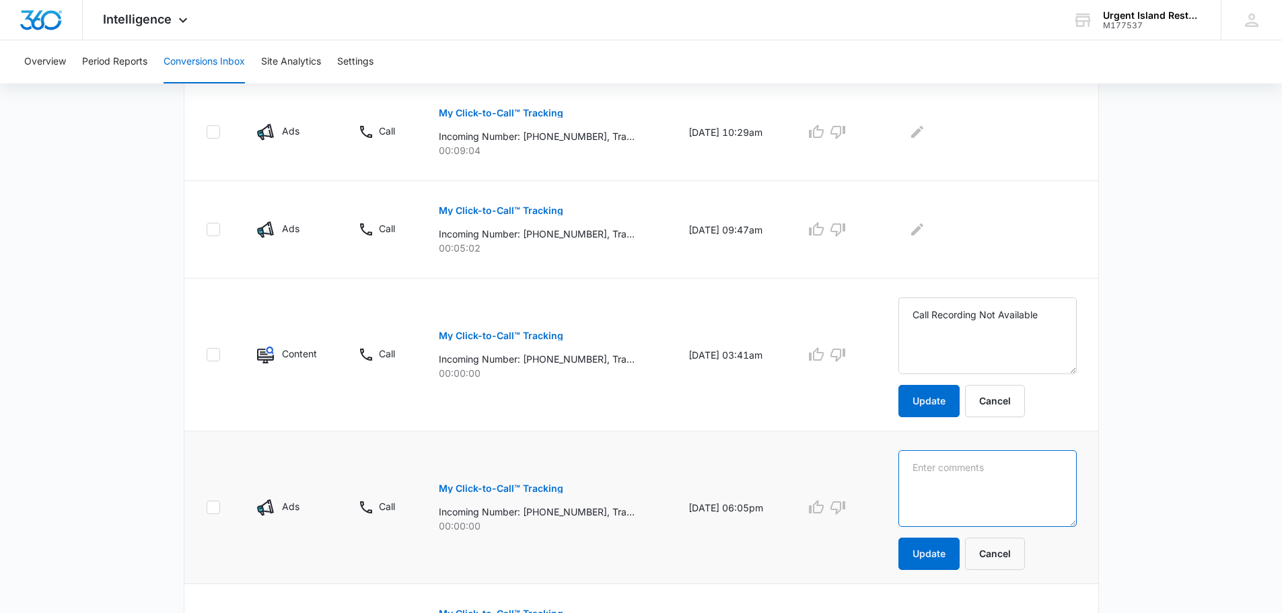
click at [951, 489] on textarea at bounding box center [987, 488] width 178 height 77
paste textarea "Call Recording Not Available"
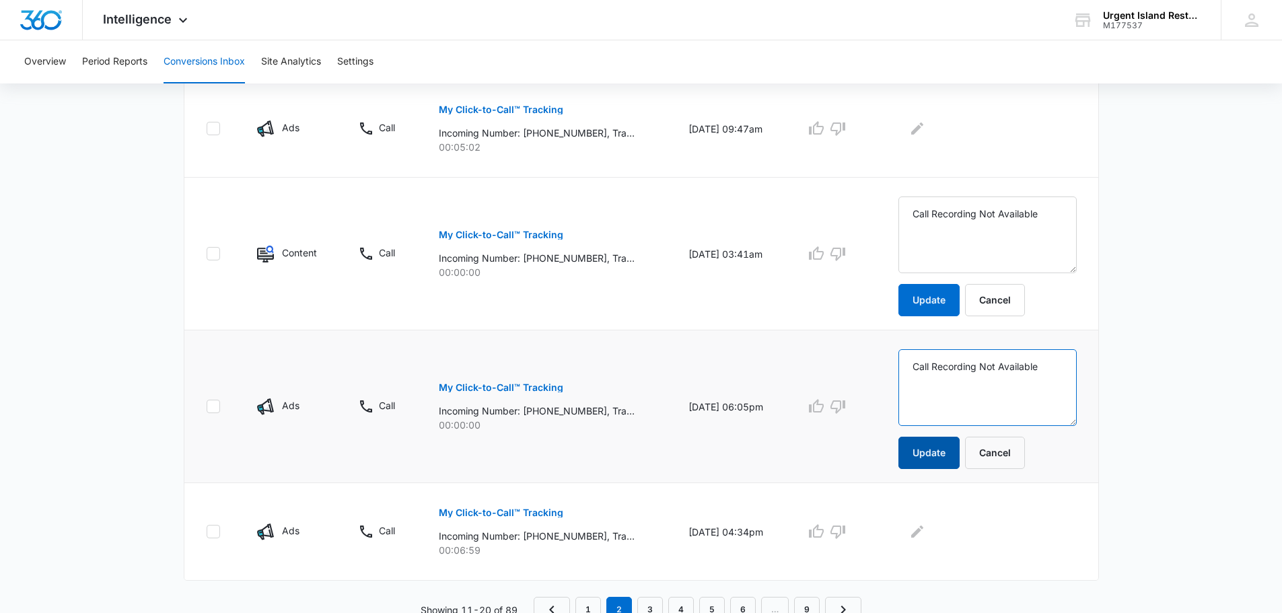
scroll to position [938, 0]
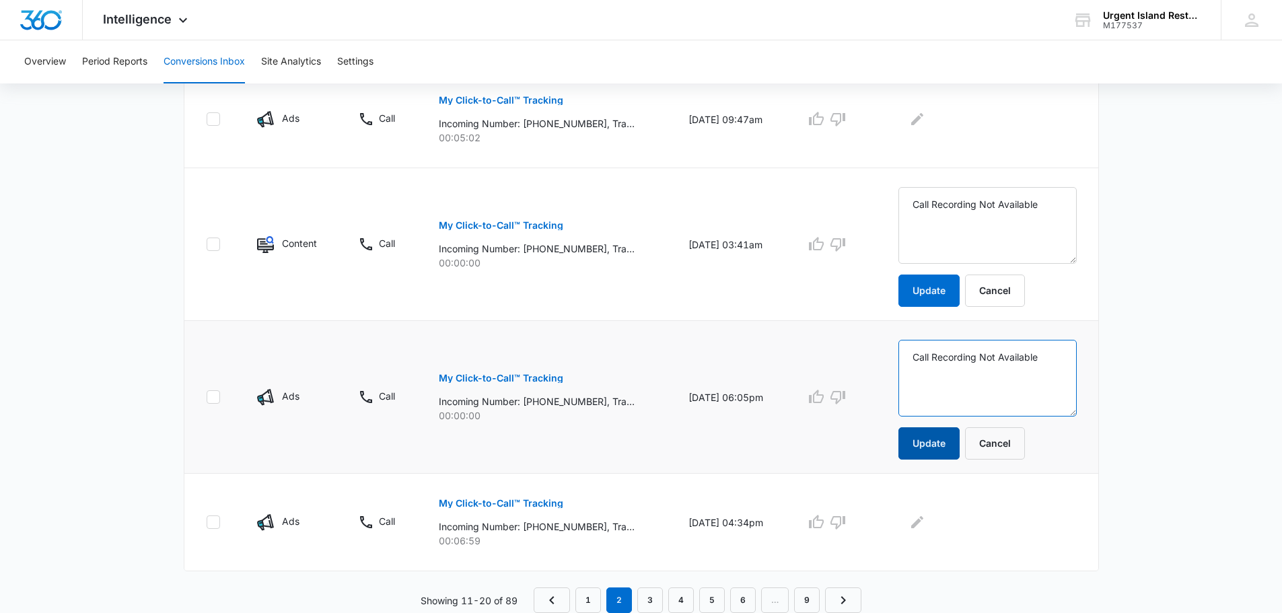
type textarea "Call Recording Not Available"
click at [954, 449] on button "Update" at bounding box center [928, 443] width 61 height 32
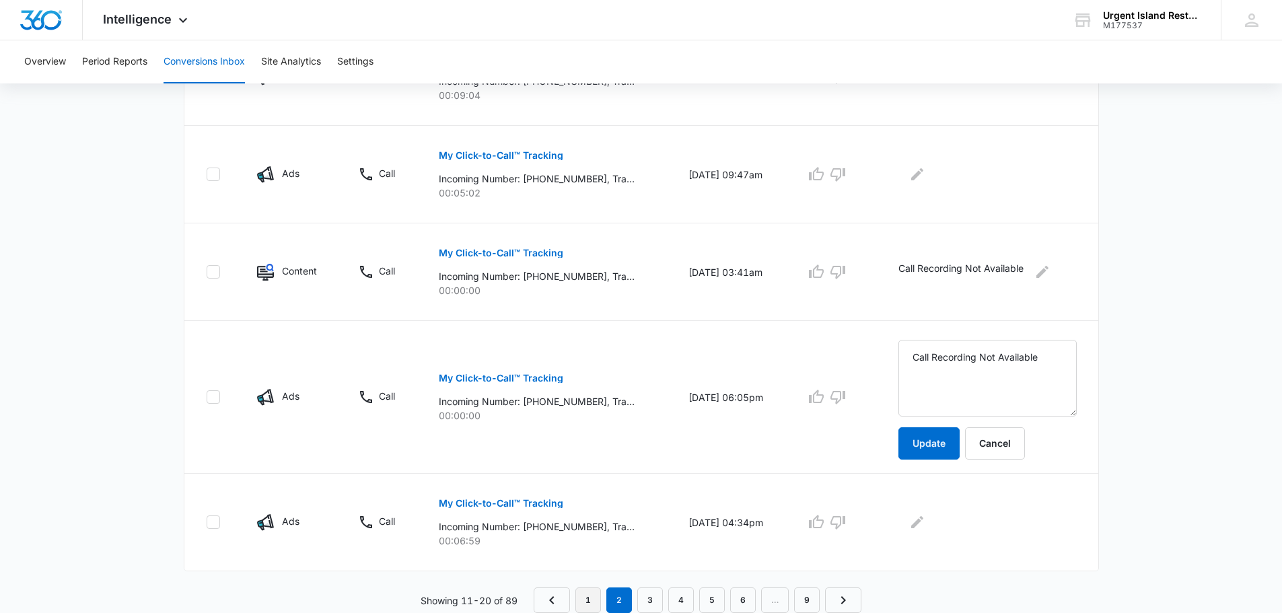
scroll to position [828, 0]
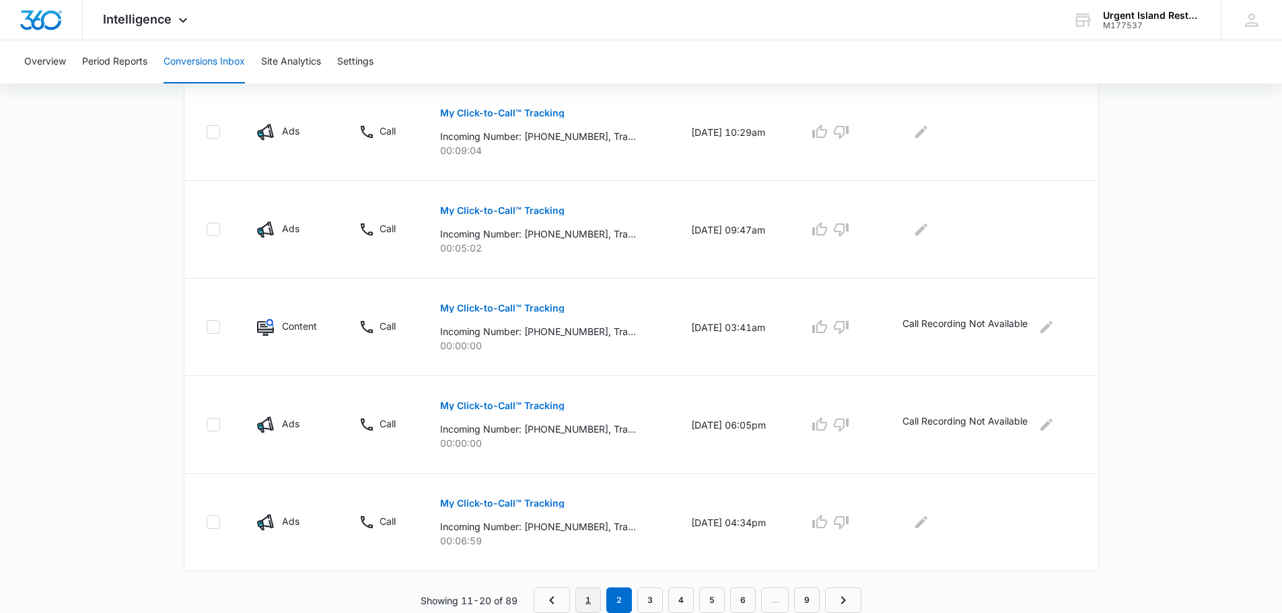
click at [589, 597] on link "1" at bounding box center [588, 600] width 26 height 26
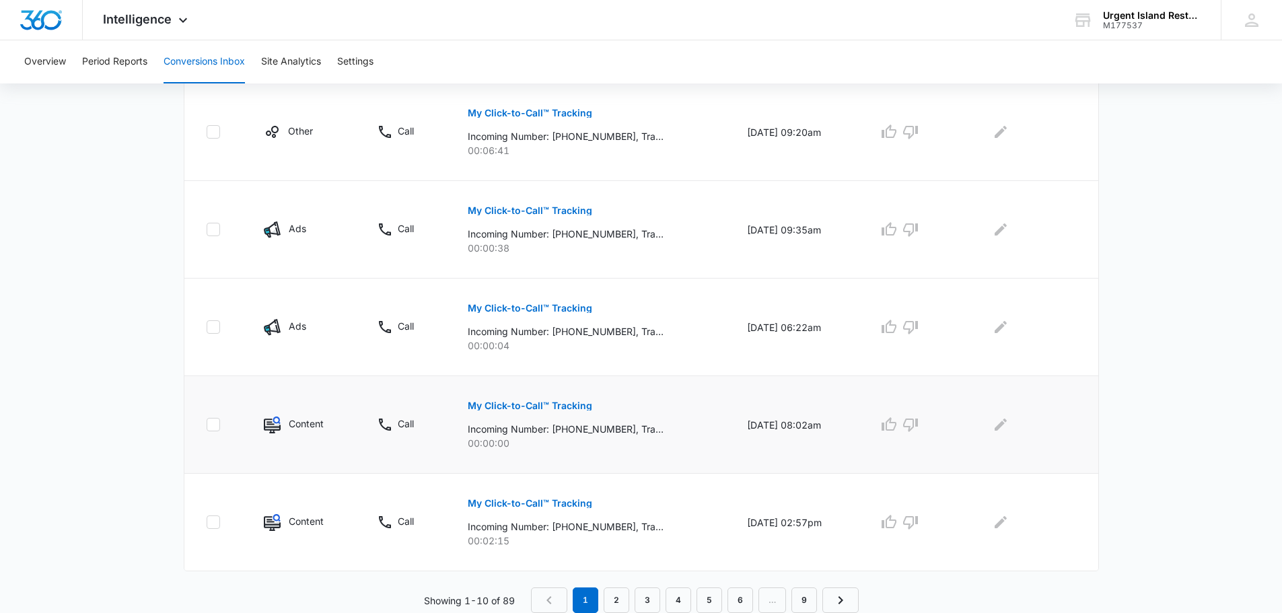
click at [1002, 408] on td at bounding box center [1031, 425] width 132 height 98
click at [1006, 430] on icon "Edit Comments" at bounding box center [1000, 424] width 16 height 16
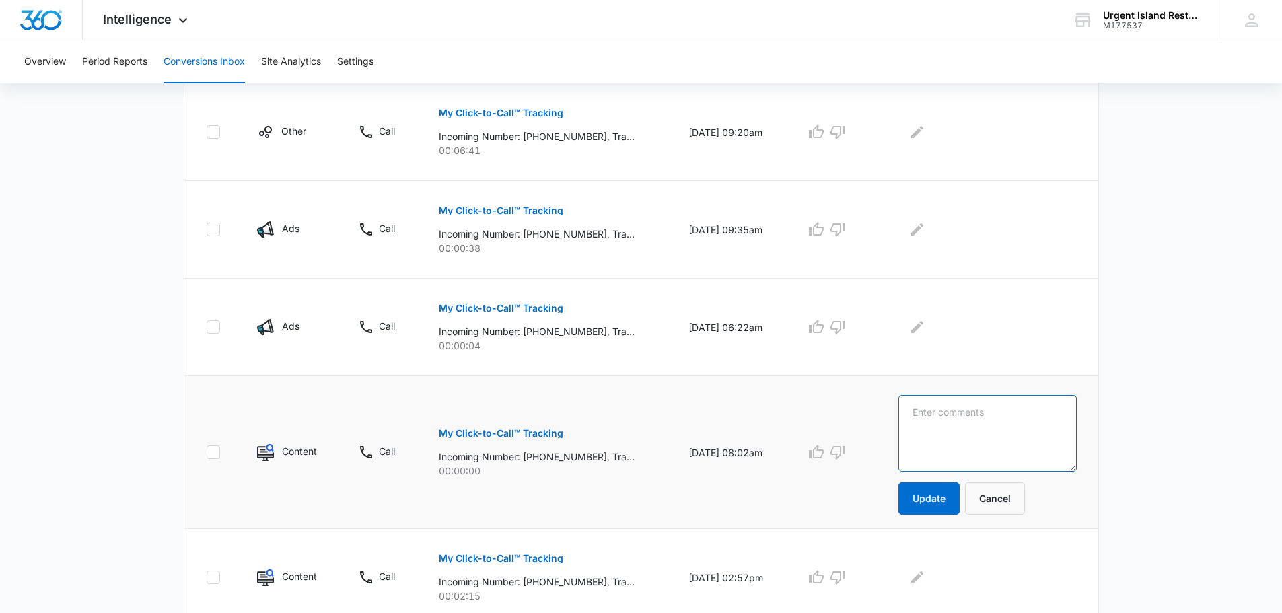
click at [1006, 433] on textarea at bounding box center [987, 433] width 178 height 77
paste textarea "Call Recording Not Available"
type textarea "Call Recording Not Available"
drag, startPoint x: 947, startPoint y: 502, endPoint x: 905, endPoint y: 493, distance: 43.3
click at [947, 503] on button "Update" at bounding box center [928, 498] width 61 height 32
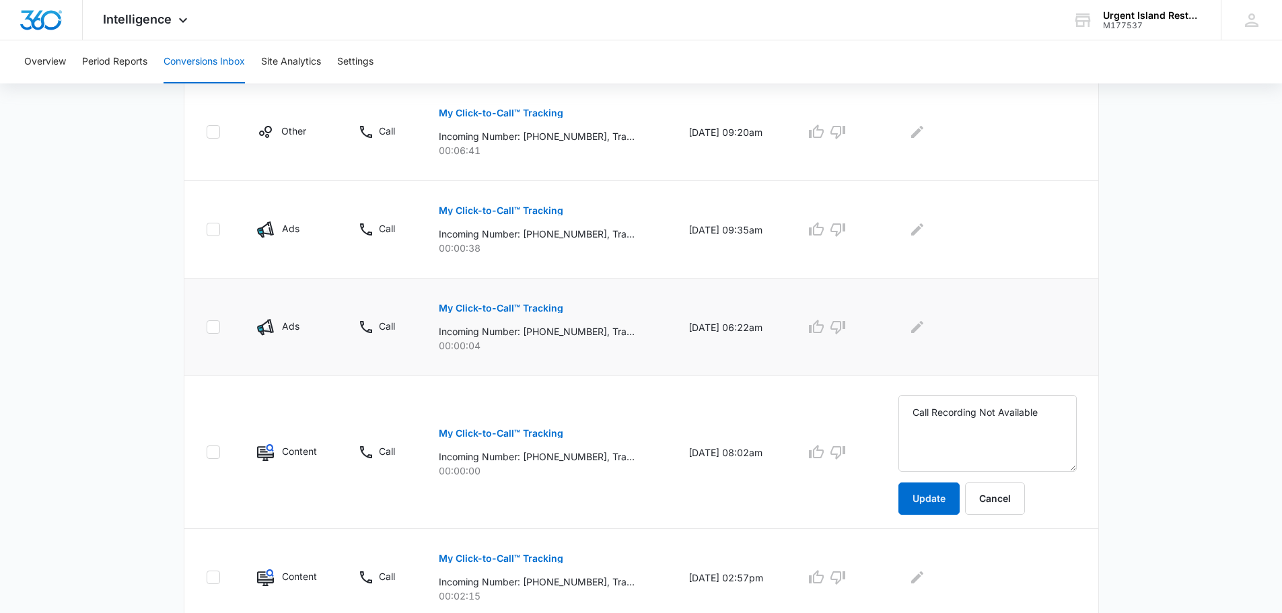
click at [546, 308] on p "My Click-to-Call™ Tracking" at bounding box center [501, 307] width 124 height 9
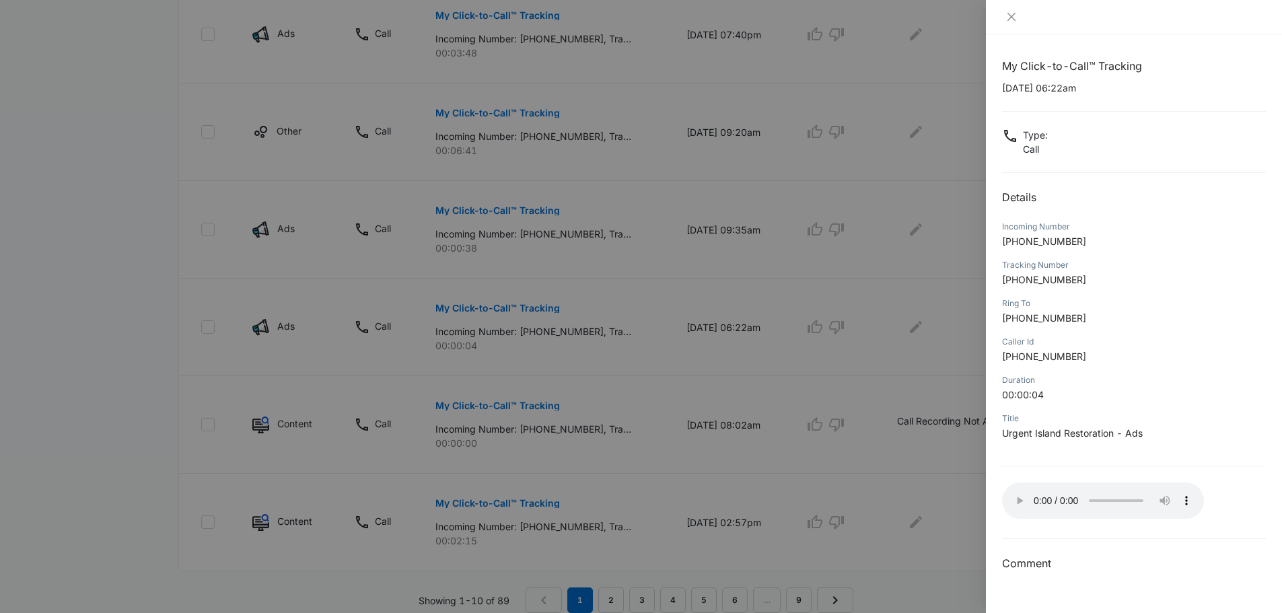
click at [956, 482] on div at bounding box center [641, 306] width 1282 height 613
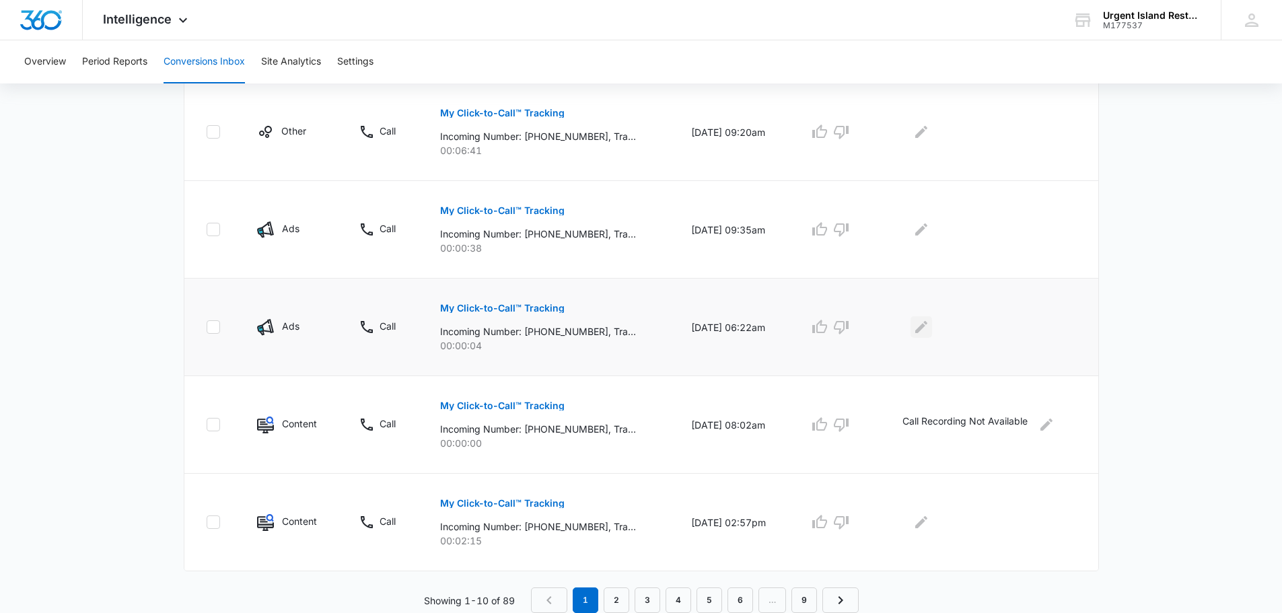
click at [919, 334] on icon "Edit Comments" at bounding box center [921, 327] width 16 height 16
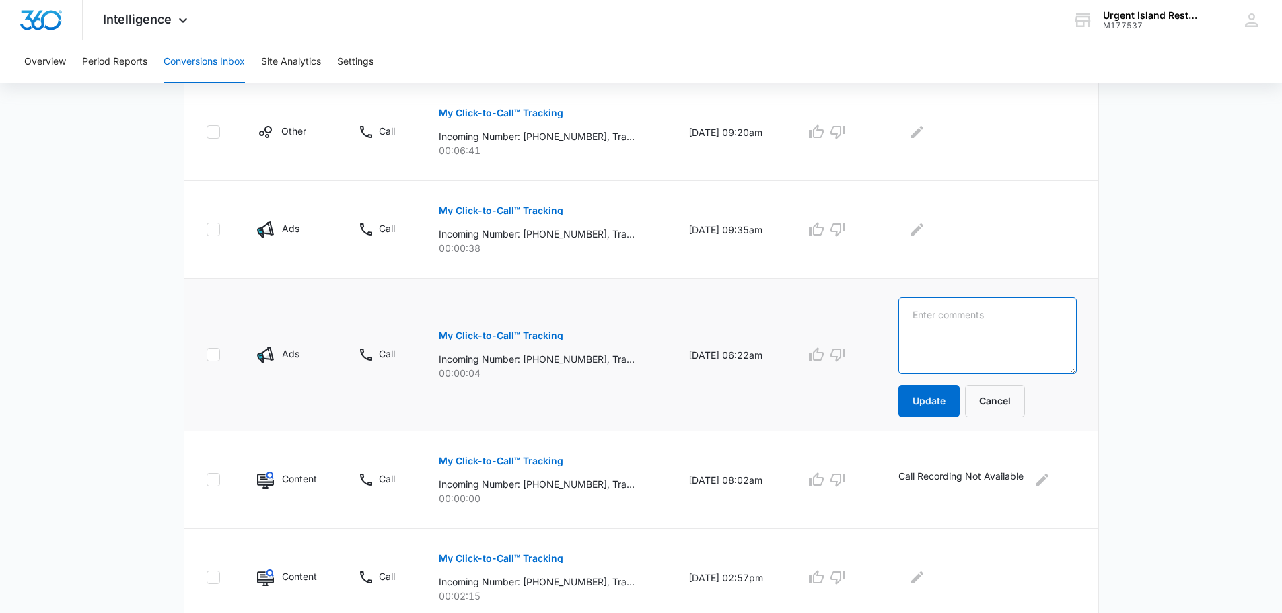
click at [924, 338] on textarea at bounding box center [987, 335] width 178 height 77
type textarea "No recorded."
click at [914, 397] on button "Update" at bounding box center [928, 401] width 61 height 32
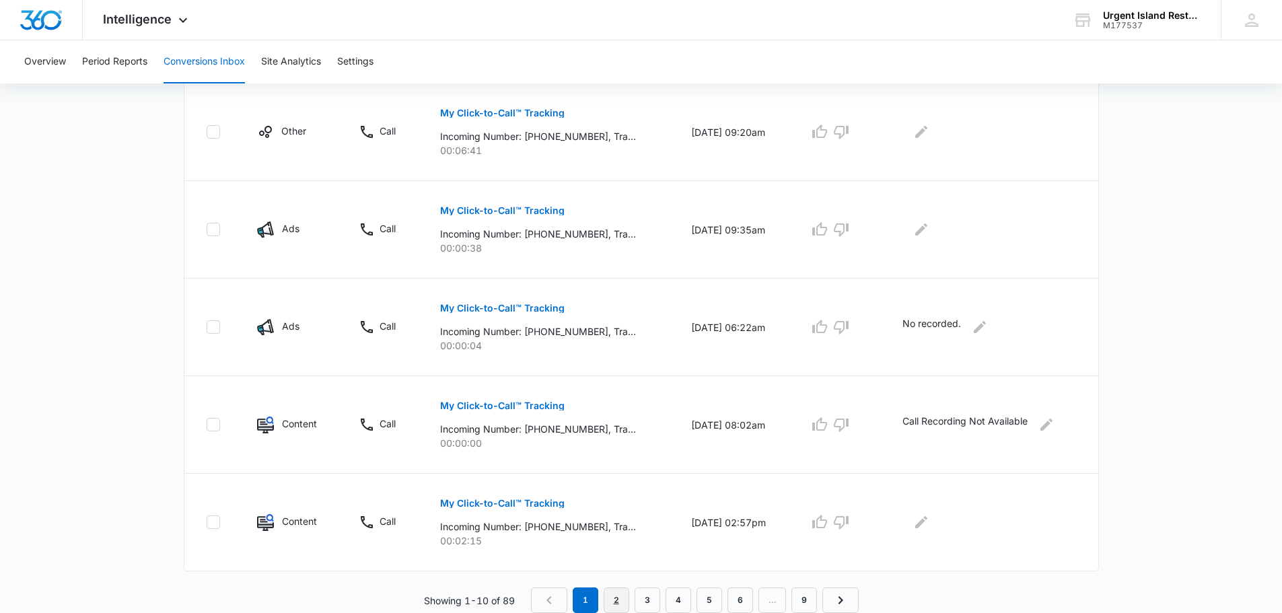
drag, startPoint x: 619, startPoint y: 597, endPoint x: 622, endPoint y: 586, distance: 11.9
click at [619, 597] on link "2" at bounding box center [616, 600] width 26 height 26
click at [533, 507] on p "My Click-to-Call™ Tracking" at bounding box center [502, 503] width 124 height 9
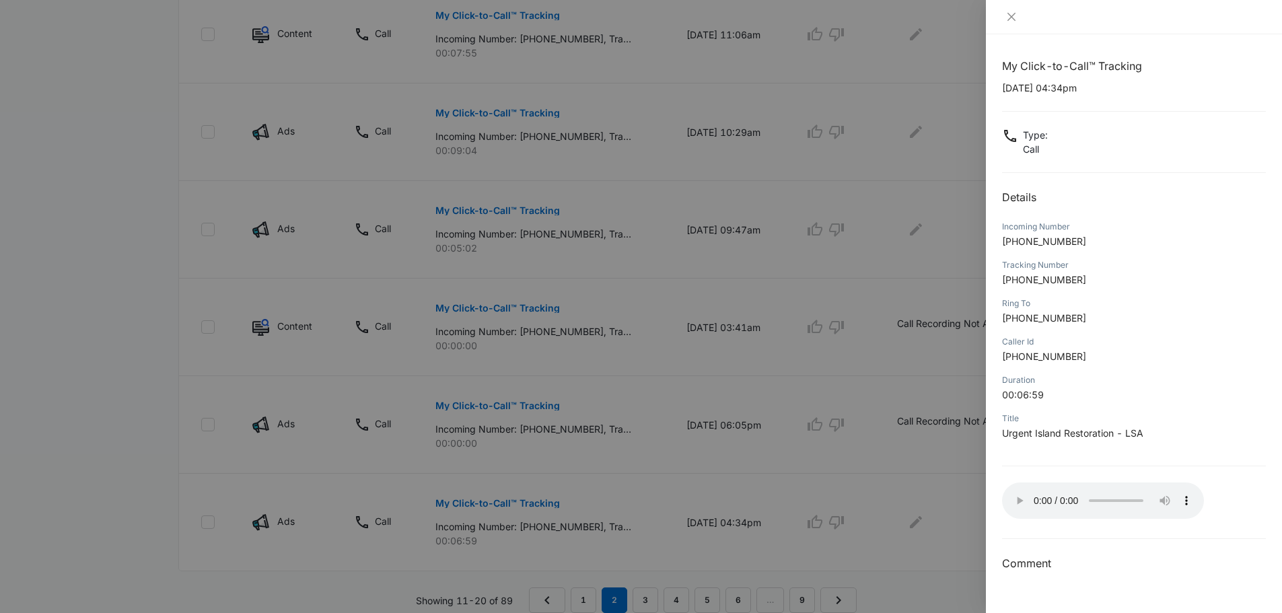
click at [675, 402] on div at bounding box center [641, 306] width 1282 height 613
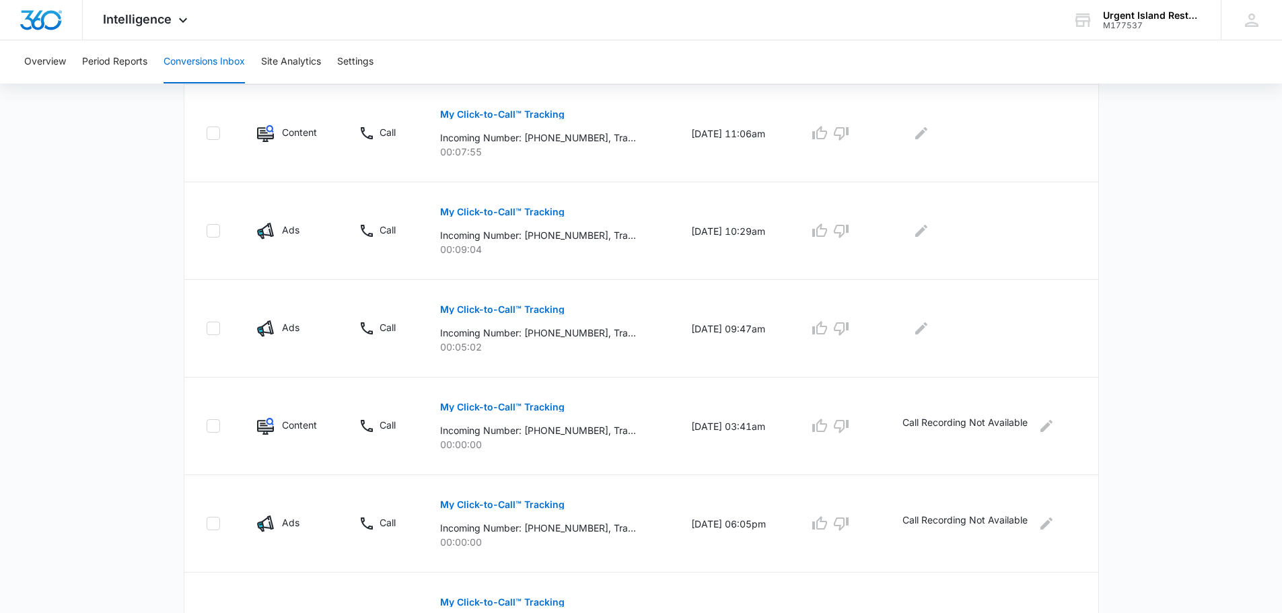
scroll to position [694, 0]
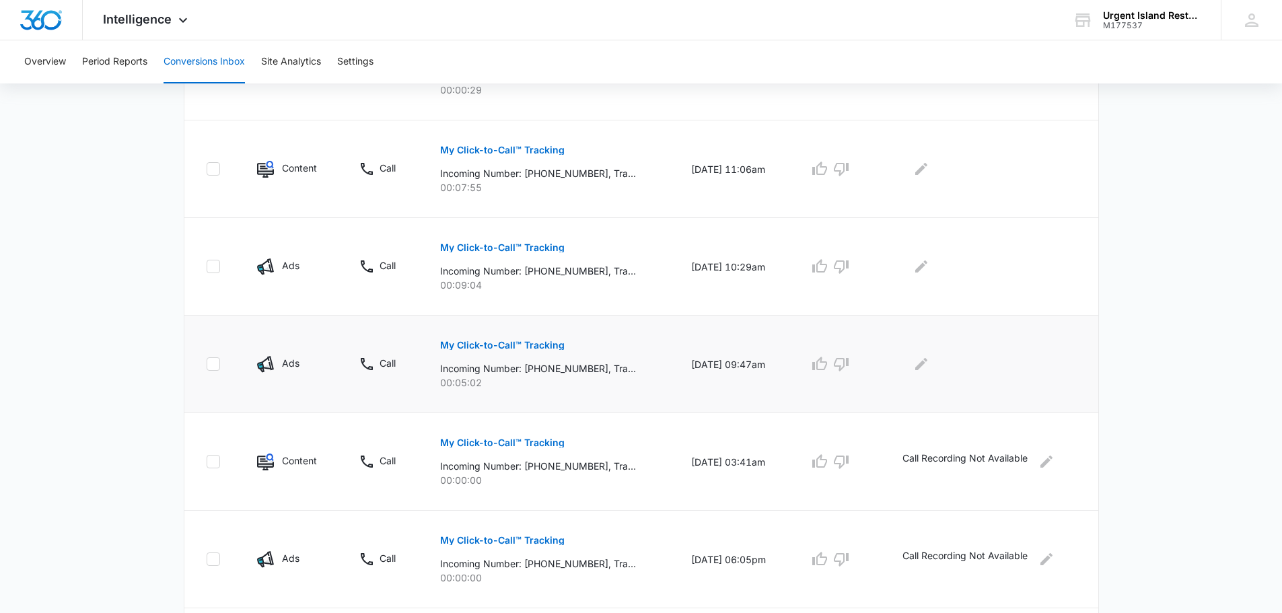
click at [525, 344] on p "My Click-to-Call™ Tracking" at bounding box center [502, 344] width 124 height 9
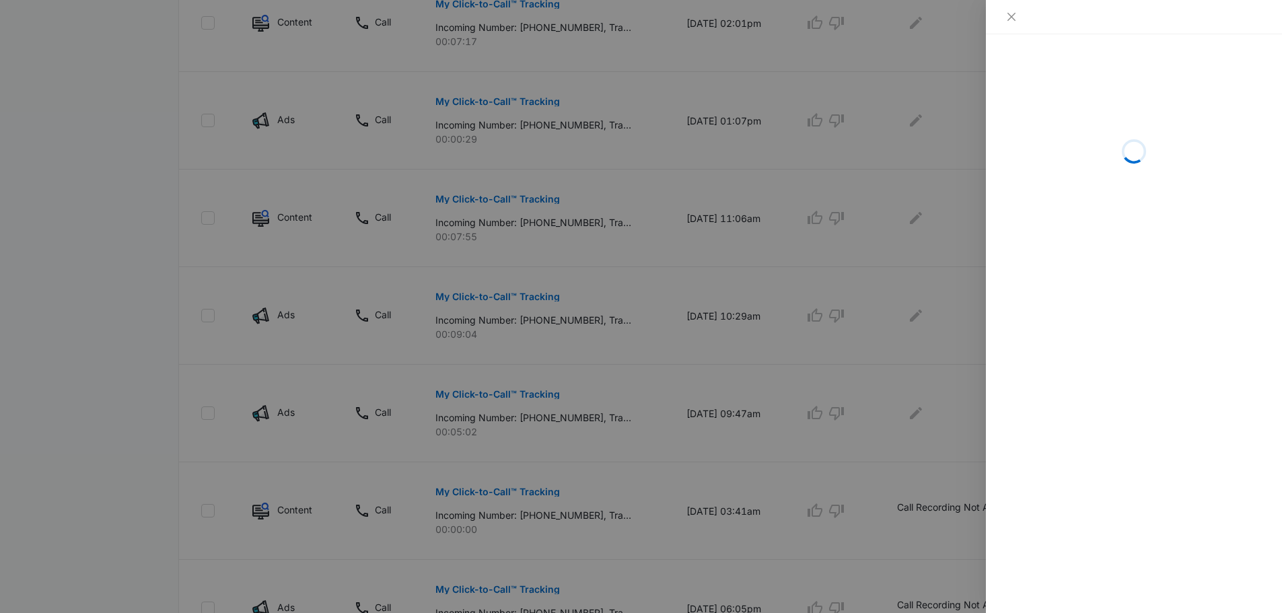
scroll to position [626, 0]
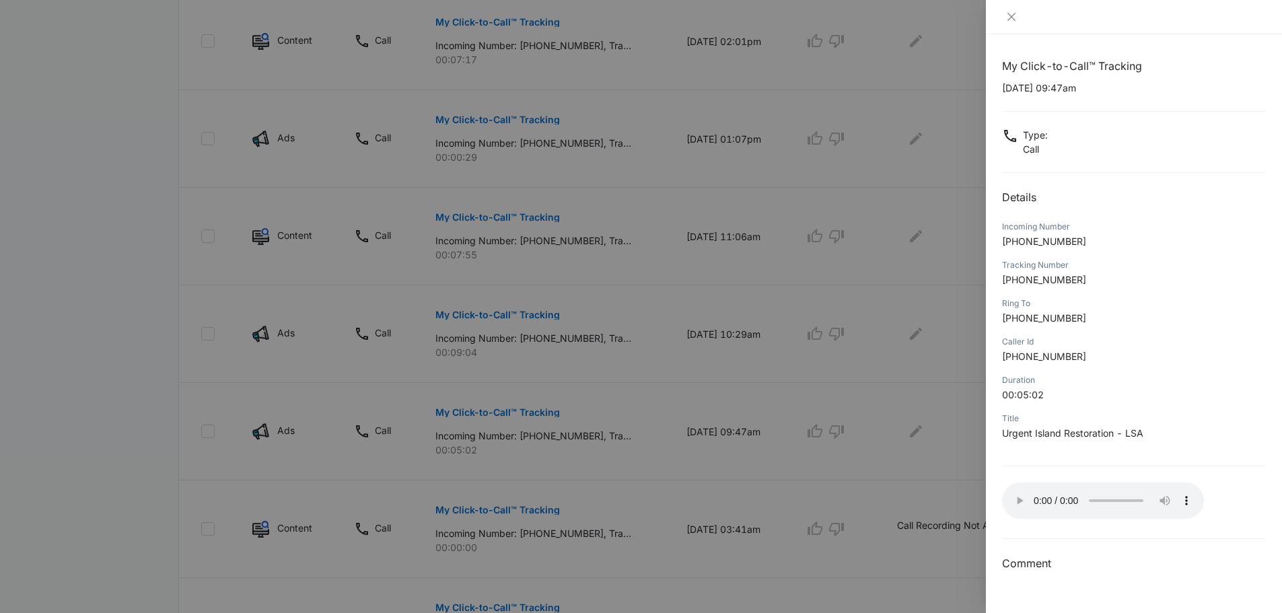
click at [486, 355] on div at bounding box center [641, 306] width 1282 height 613
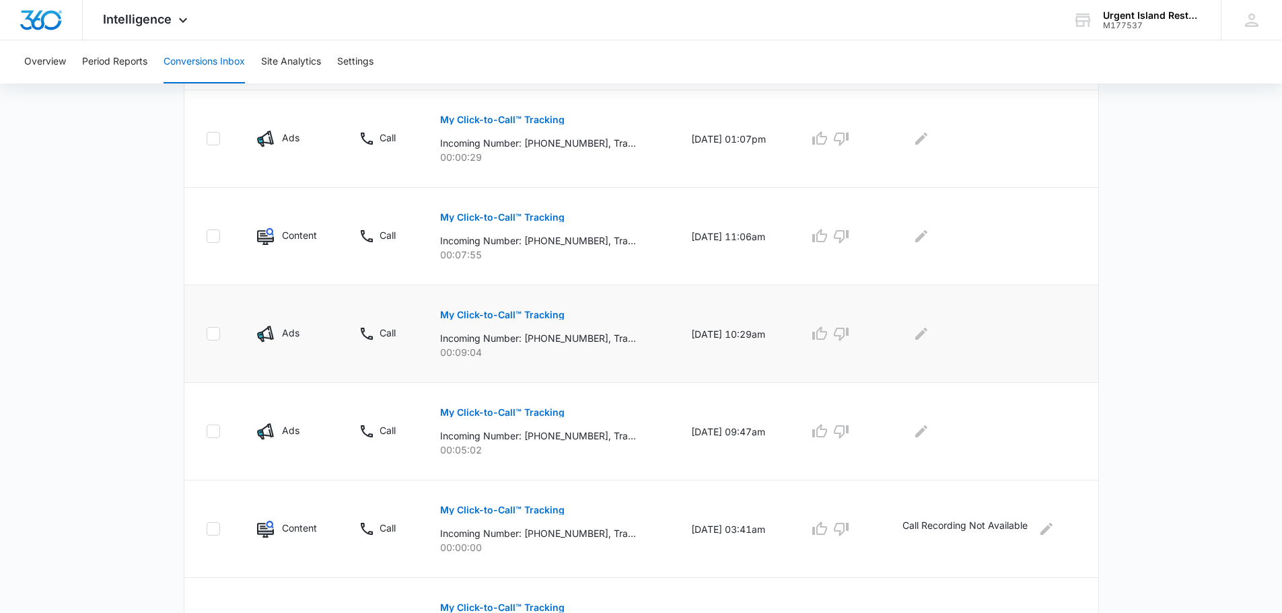
click at [521, 319] on p "My Click-to-Call™ Tracking" at bounding box center [502, 314] width 124 height 9
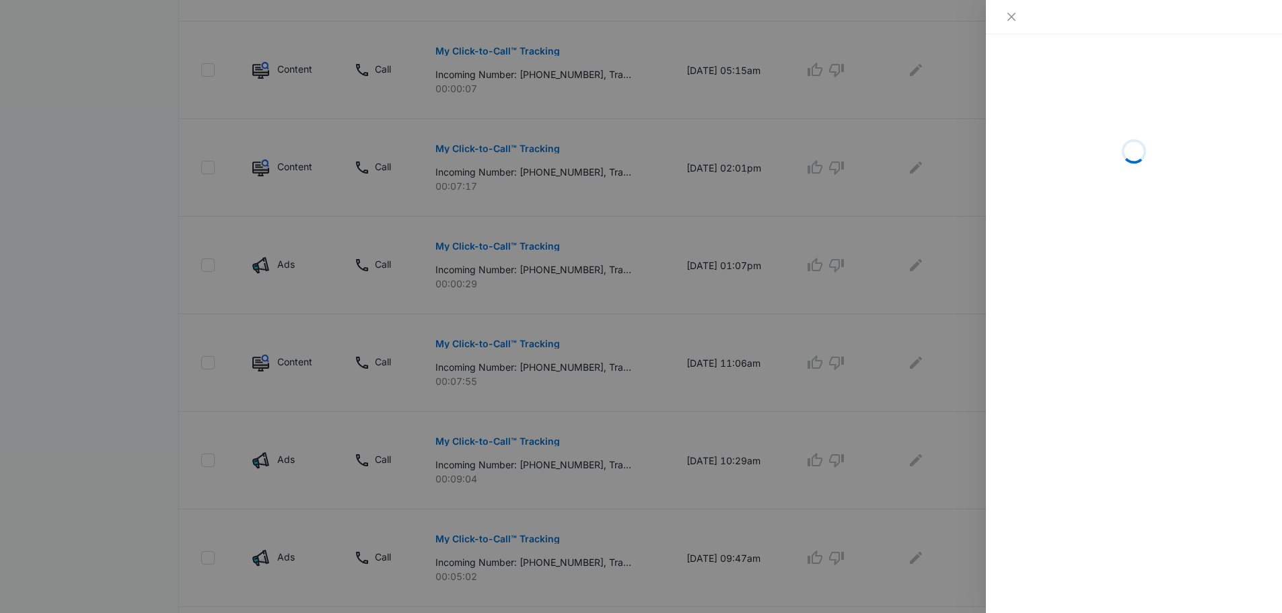
scroll to position [492, 0]
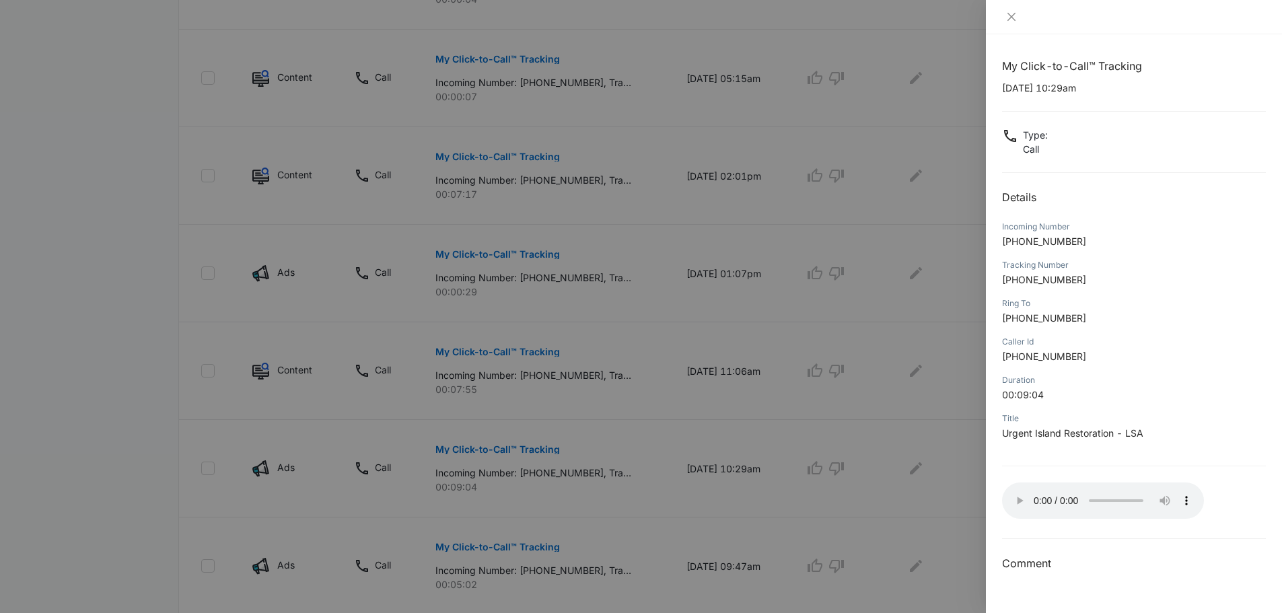
click at [431, 398] on div at bounding box center [641, 306] width 1282 height 613
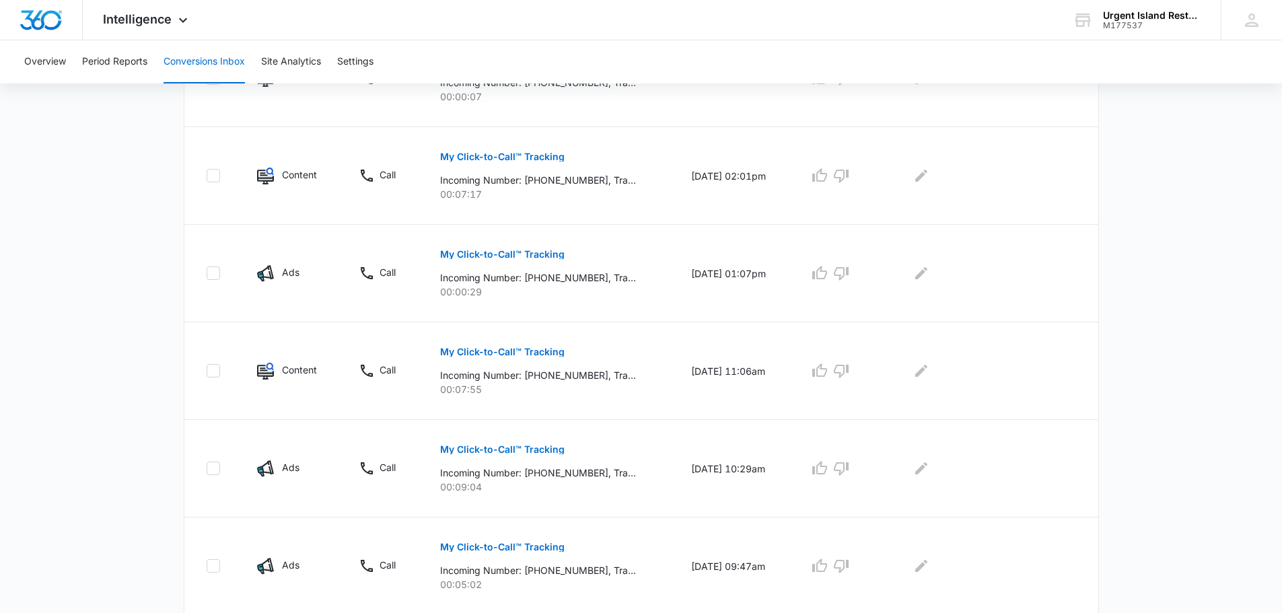
scroll to position [425, 0]
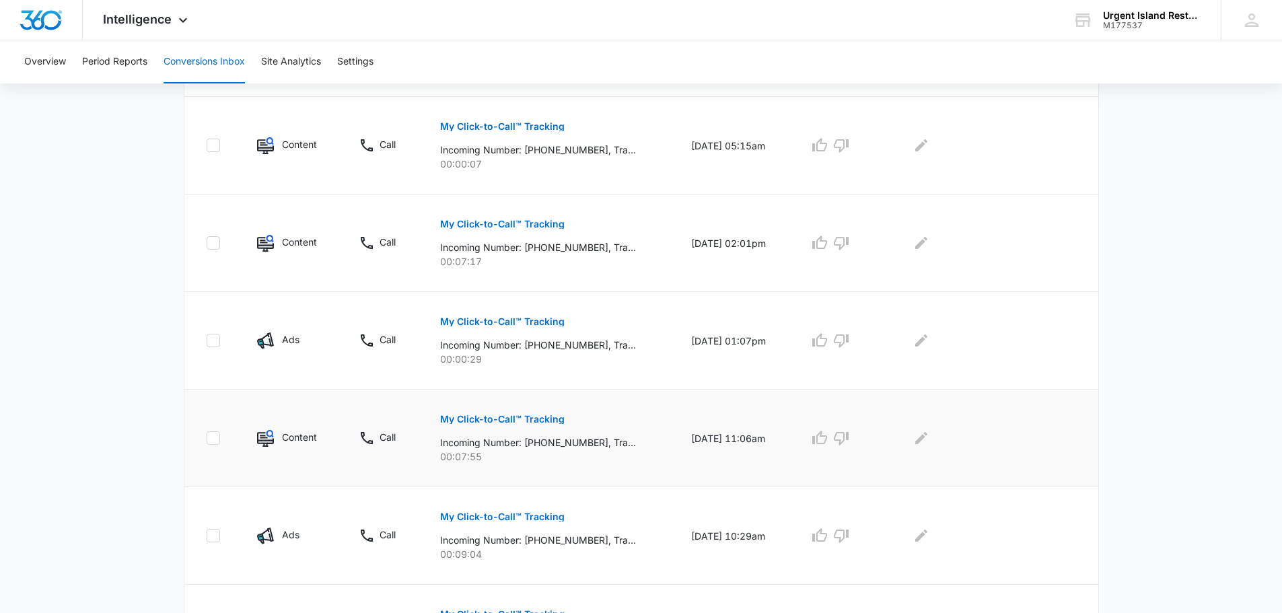
click at [522, 414] on p "My Click-to-Call™ Tracking" at bounding box center [502, 418] width 124 height 9
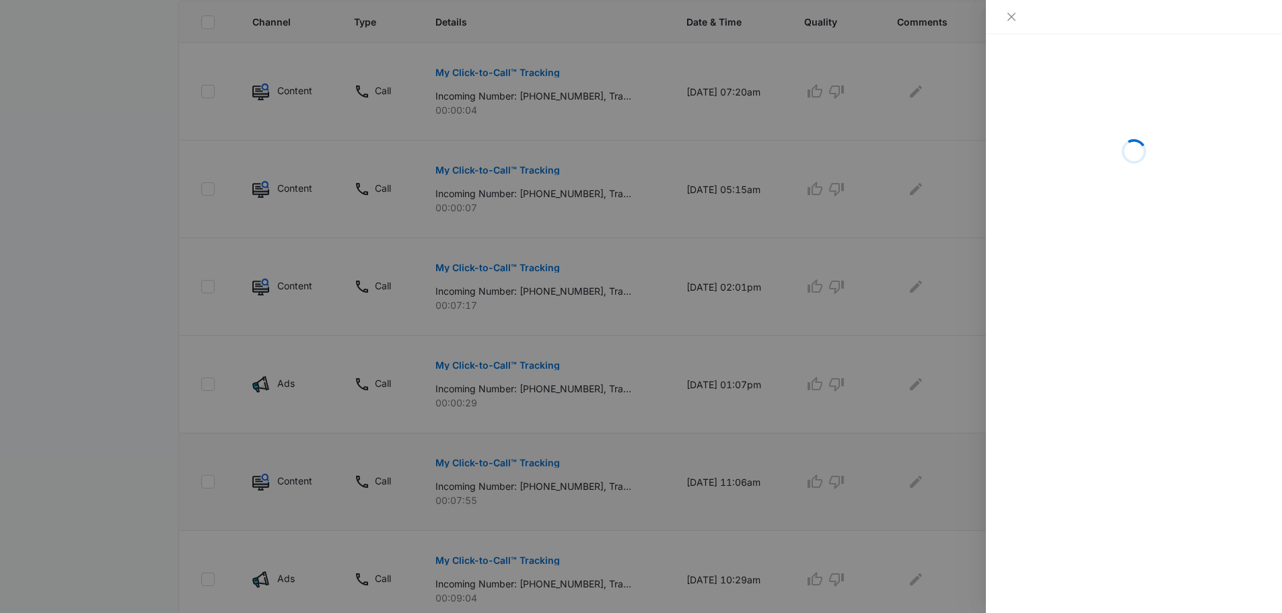
scroll to position [357, 0]
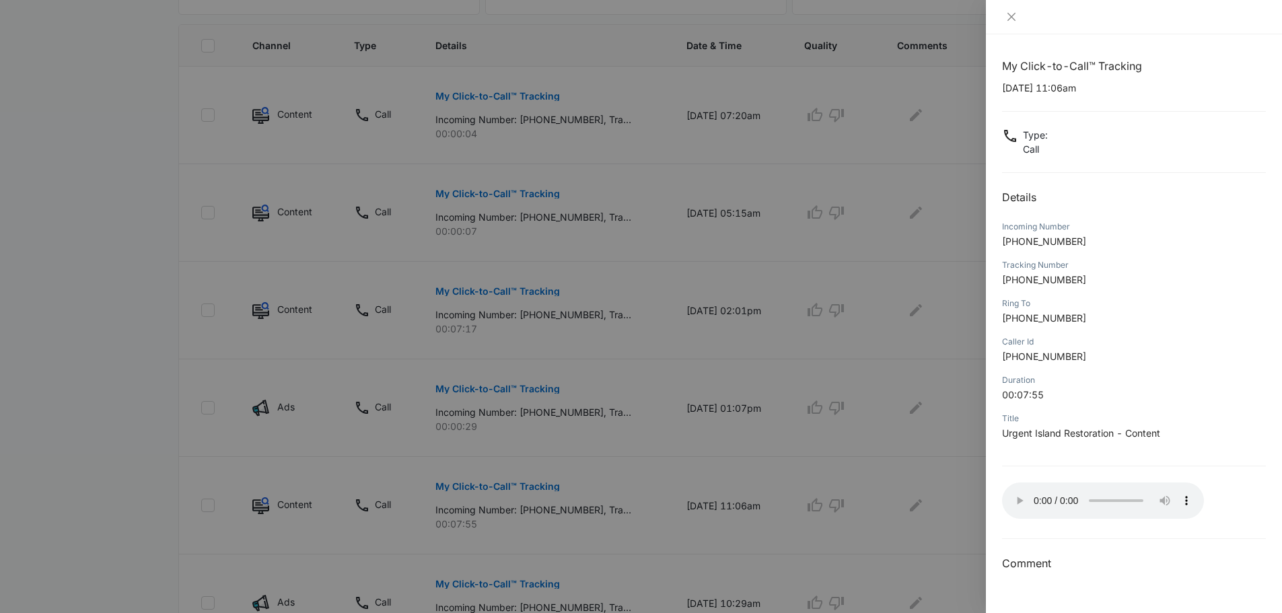
click at [465, 390] on div at bounding box center [641, 306] width 1282 height 613
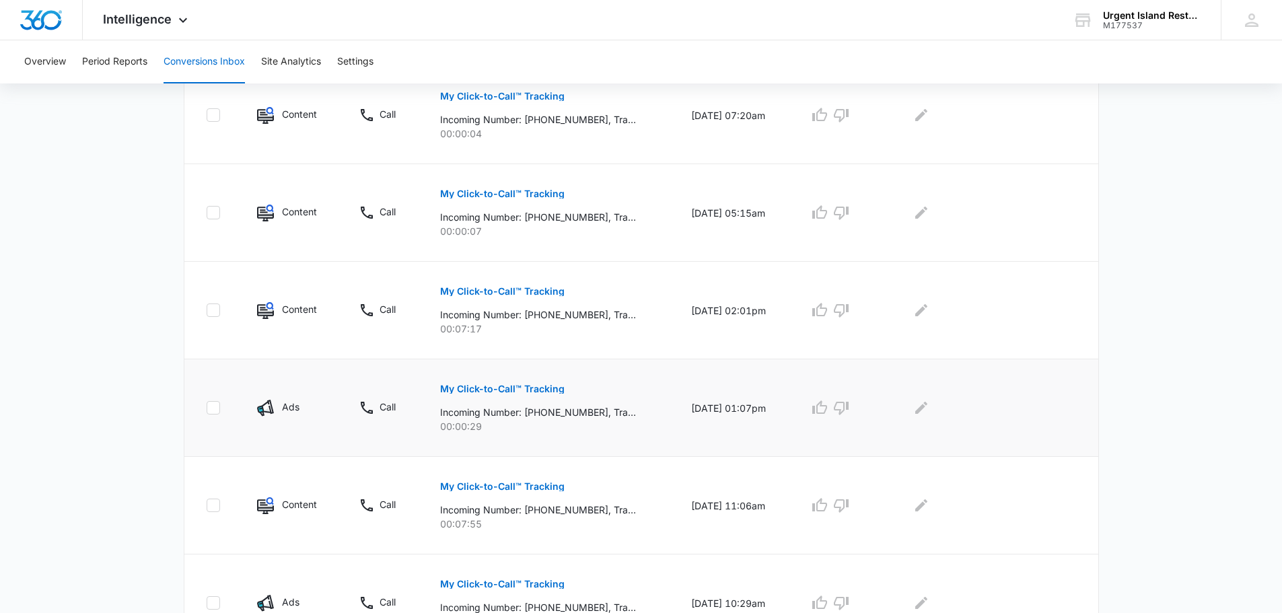
click at [503, 388] on p "My Click-to-Call™ Tracking" at bounding box center [502, 388] width 124 height 9
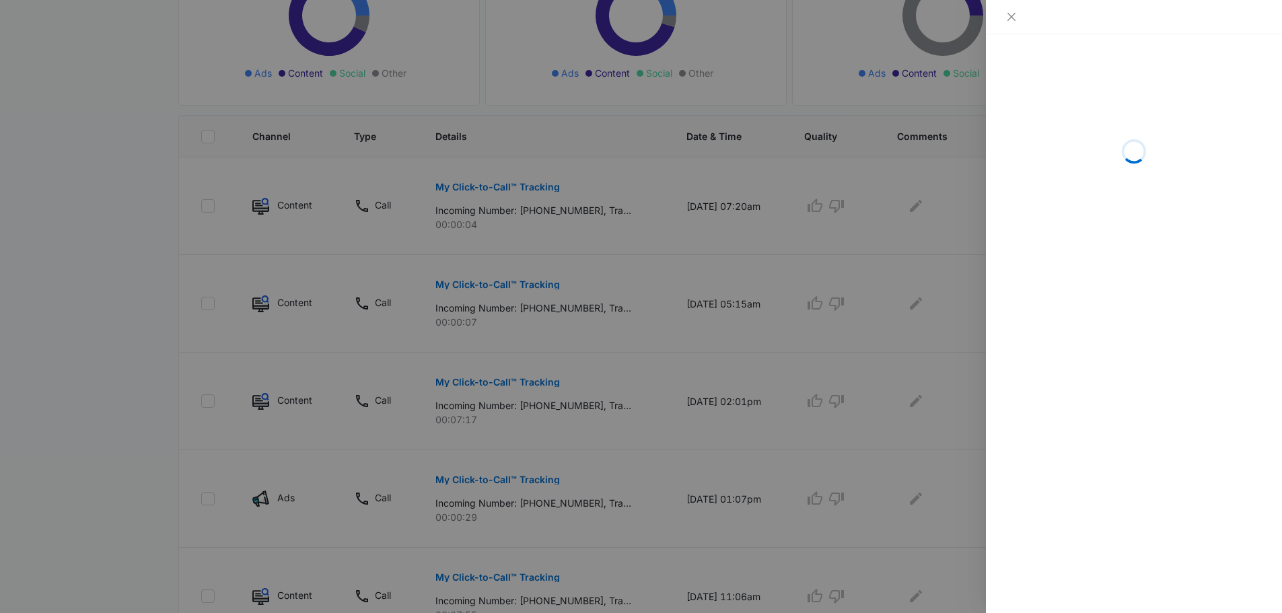
scroll to position [290, 0]
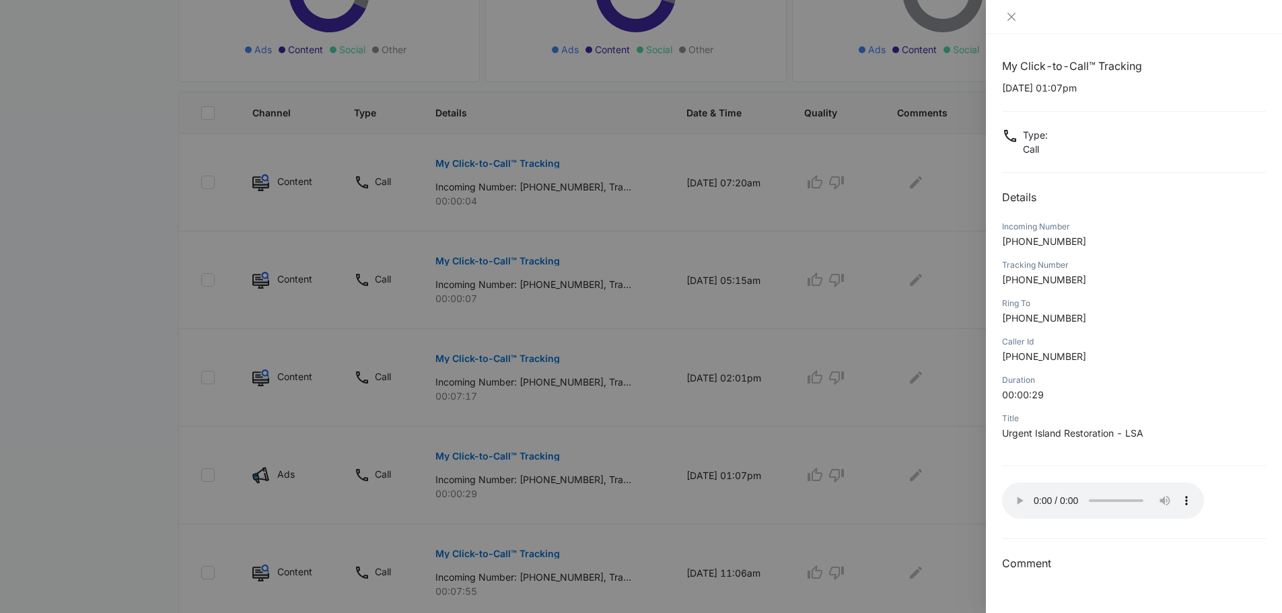
click at [435, 404] on div at bounding box center [641, 306] width 1282 height 613
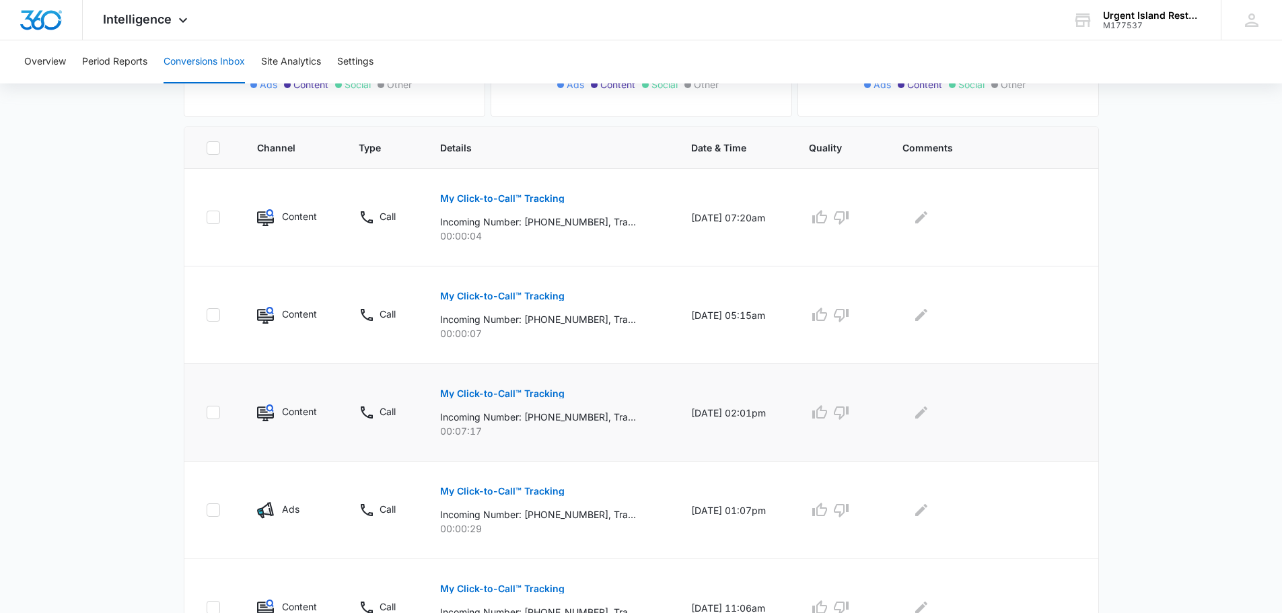
scroll to position [223, 0]
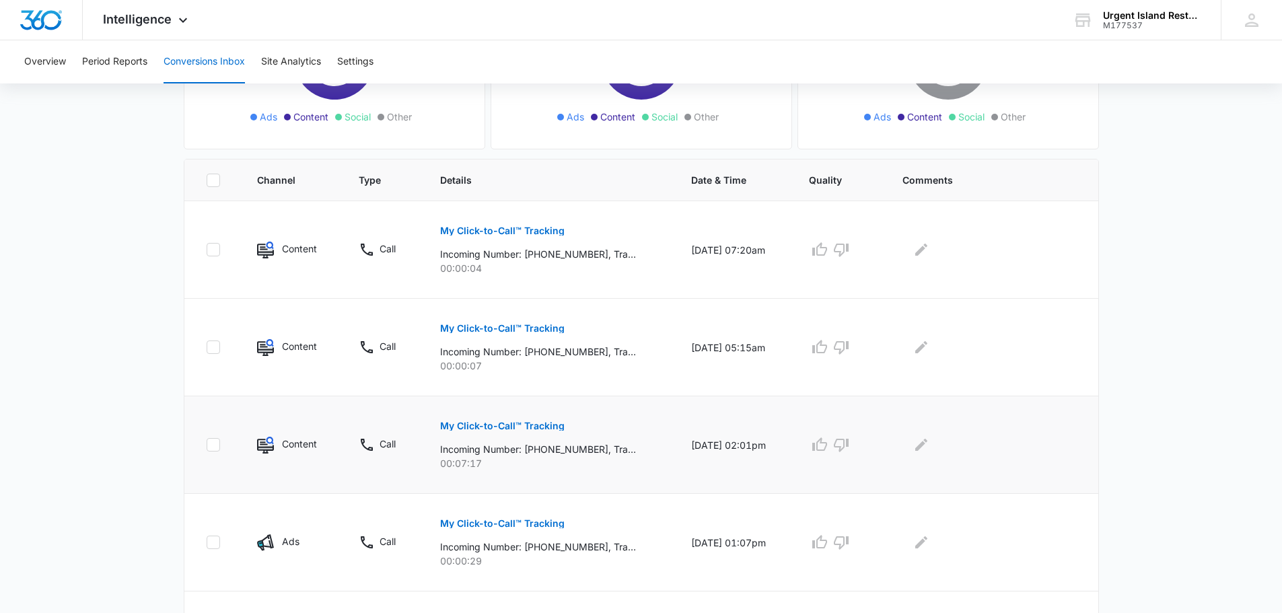
click at [506, 425] on p "My Click-to-Call™ Tracking" at bounding box center [502, 425] width 124 height 9
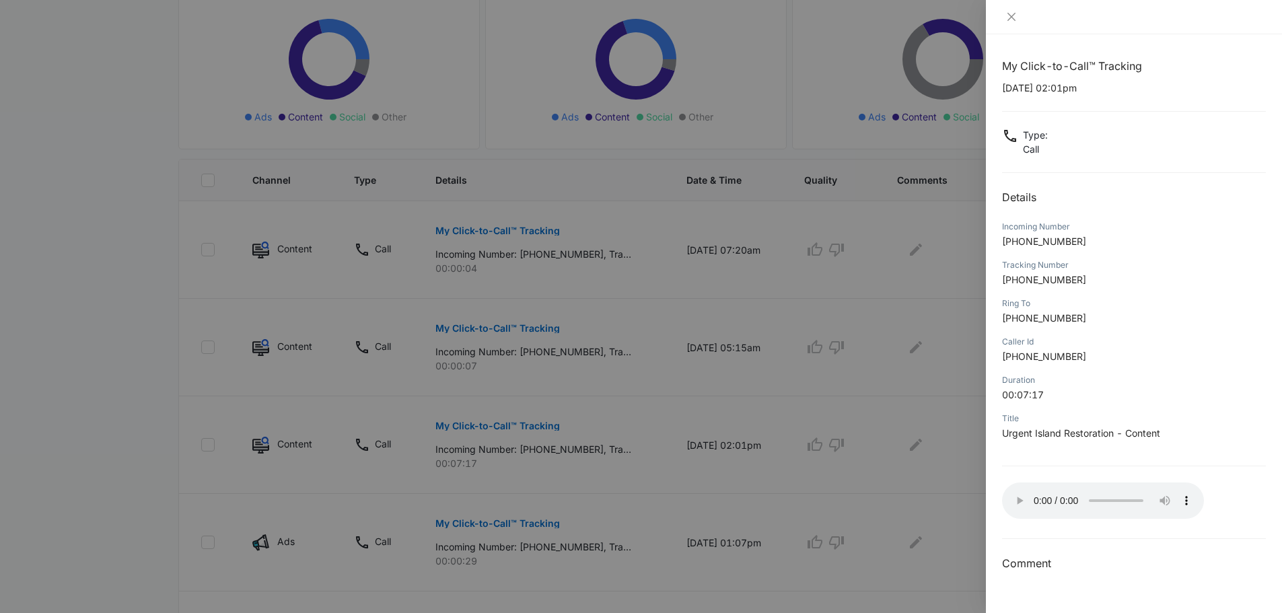
drag, startPoint x: 627, startPoint y: 389, endPoint x: 614, endPoint y: 390, distance: 13.5
click at [627, 389] on div at bounding box center [641, 306] width 1282 height 613
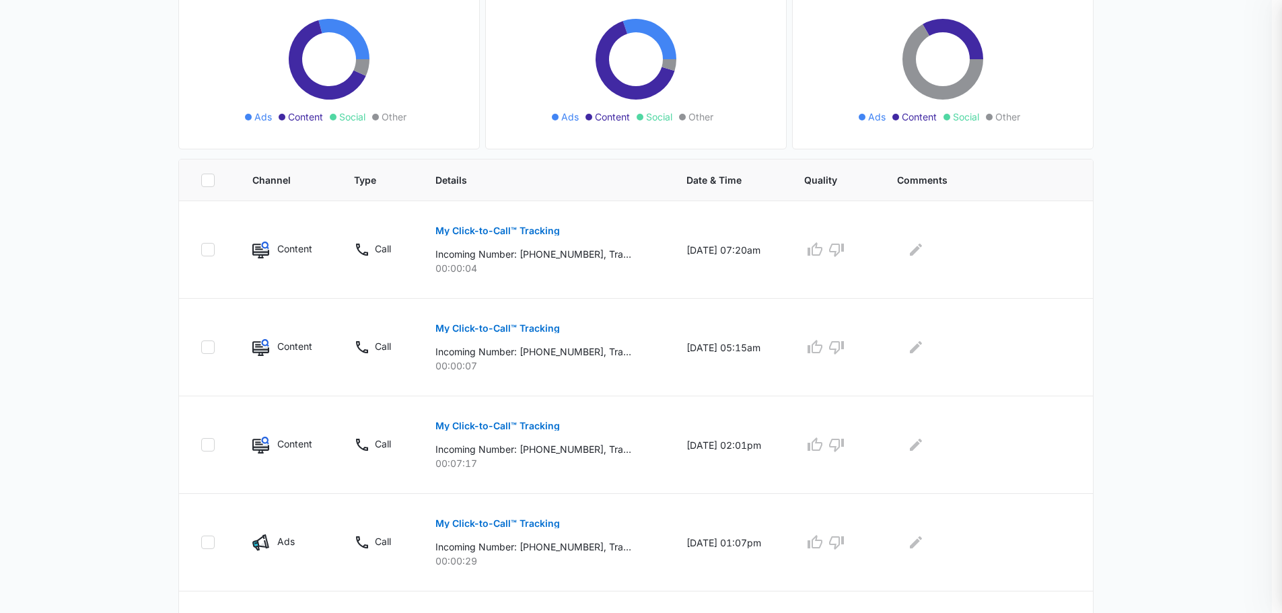
scroll to position [155, 0]
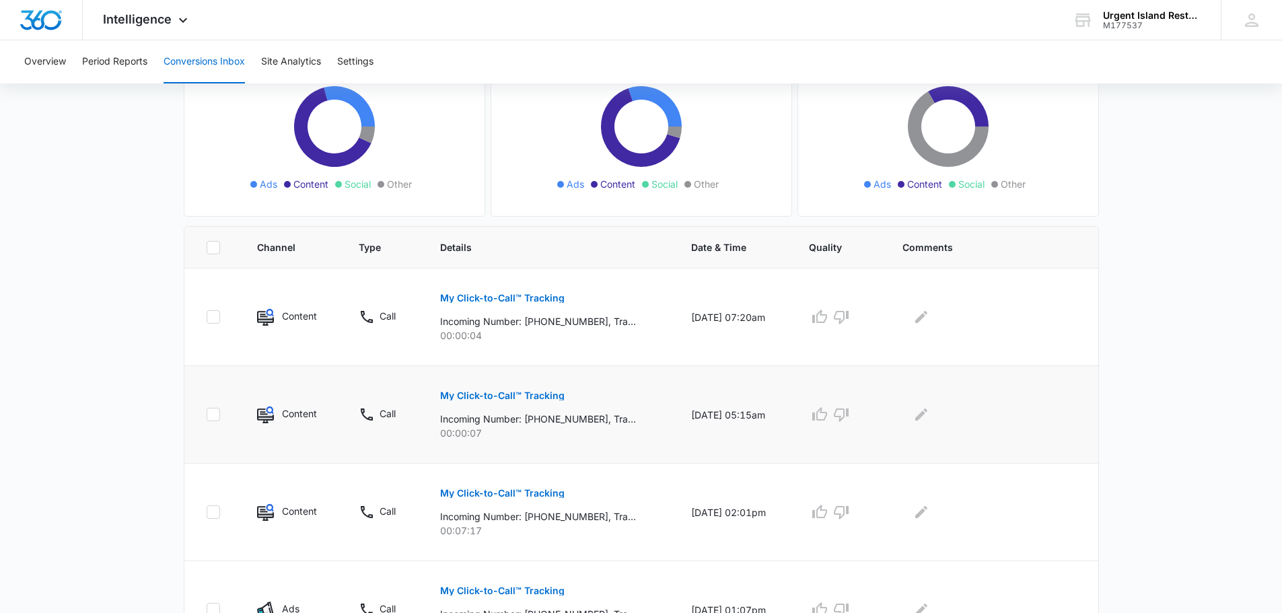
click at [541, 388] on button "My Click-to-Call™ Tracking" at bounding box center [502, 395] width 124 height 32
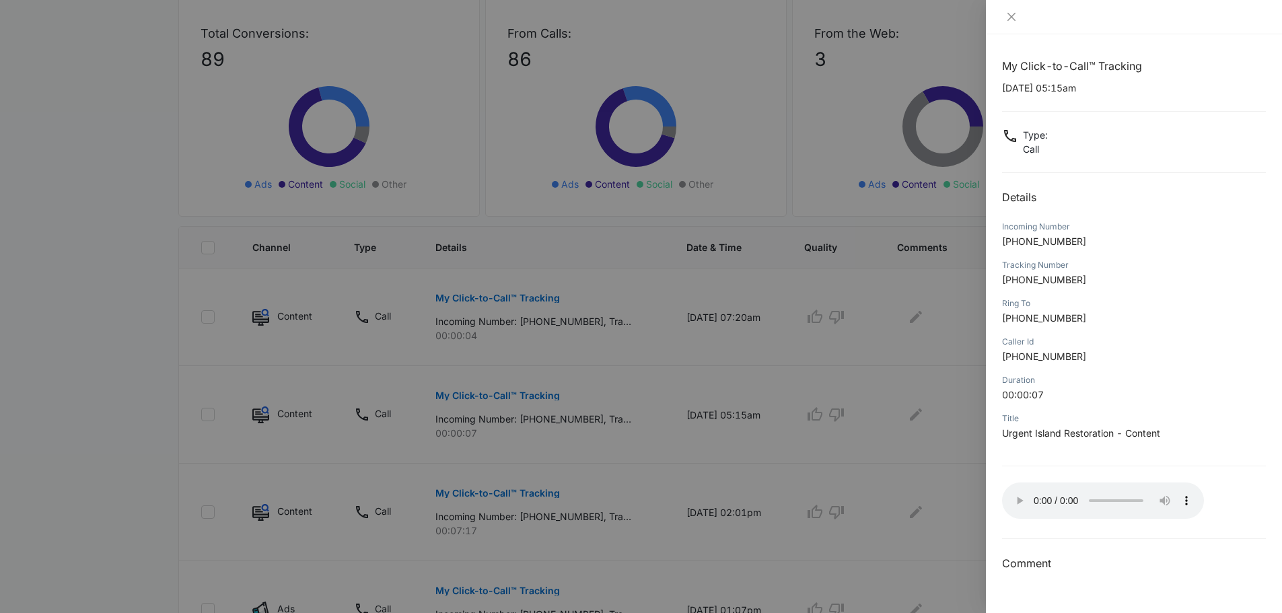
click at [531, 381] on div at bounding box center [641, 306] width 1282 height 613
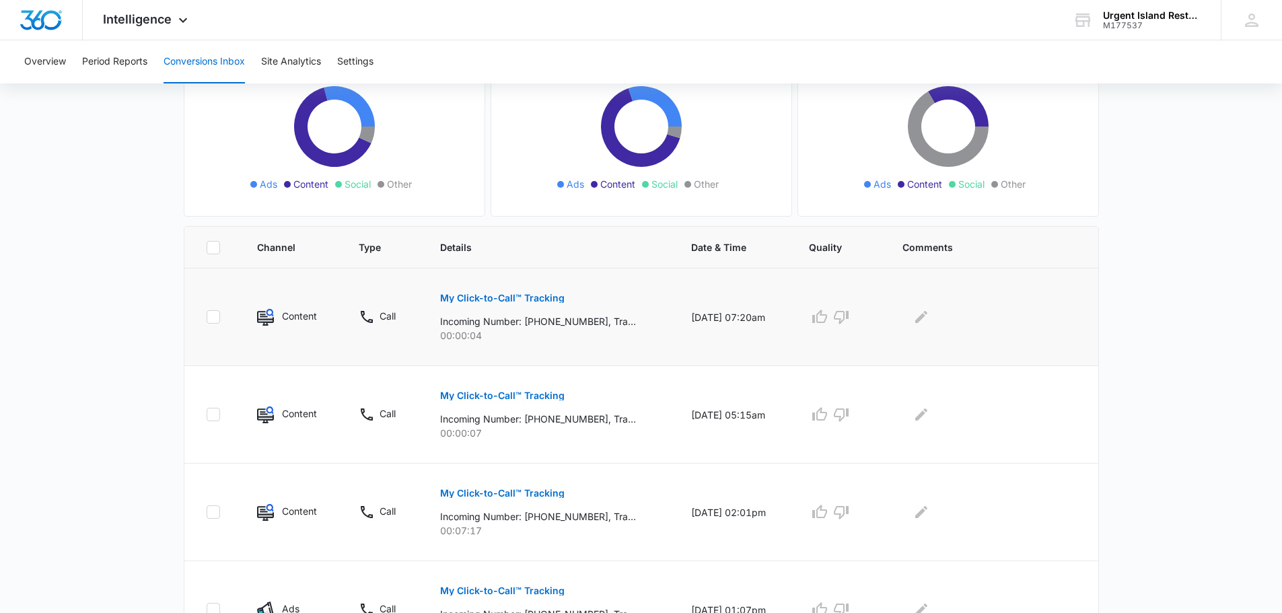
click at [521, 299] on p "My Click-to-Call™ Tracking" at bounding box center [502, 297] width 124 height 9
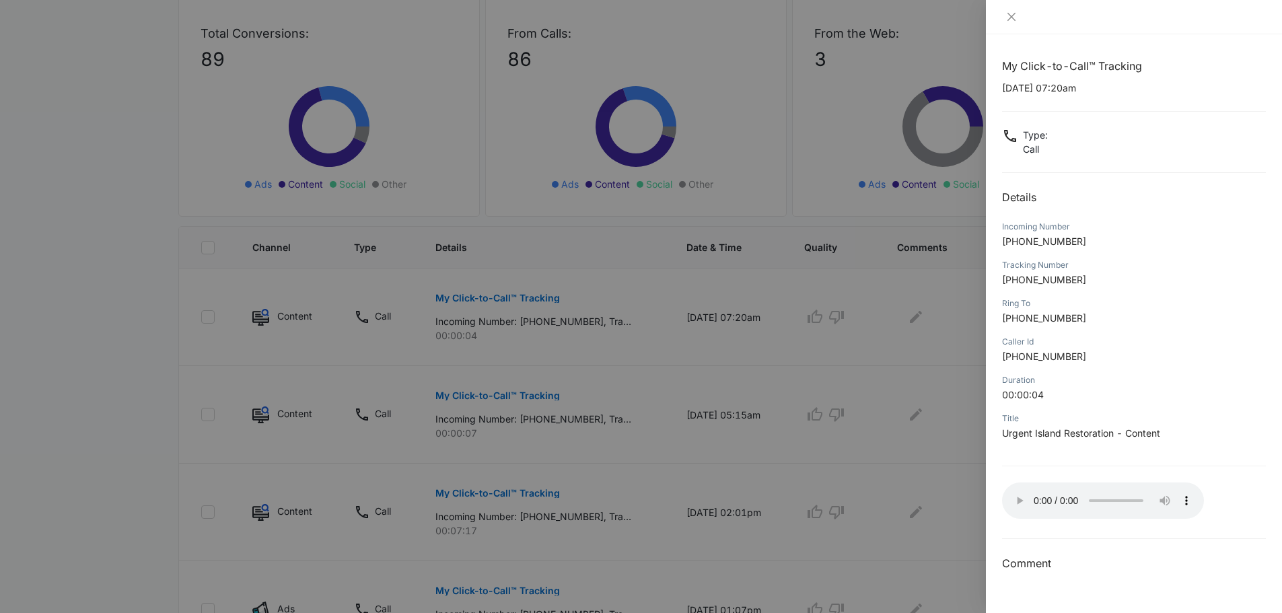
click at [779, 495] on div at bounding box center [641, 306] width 1282 height 613
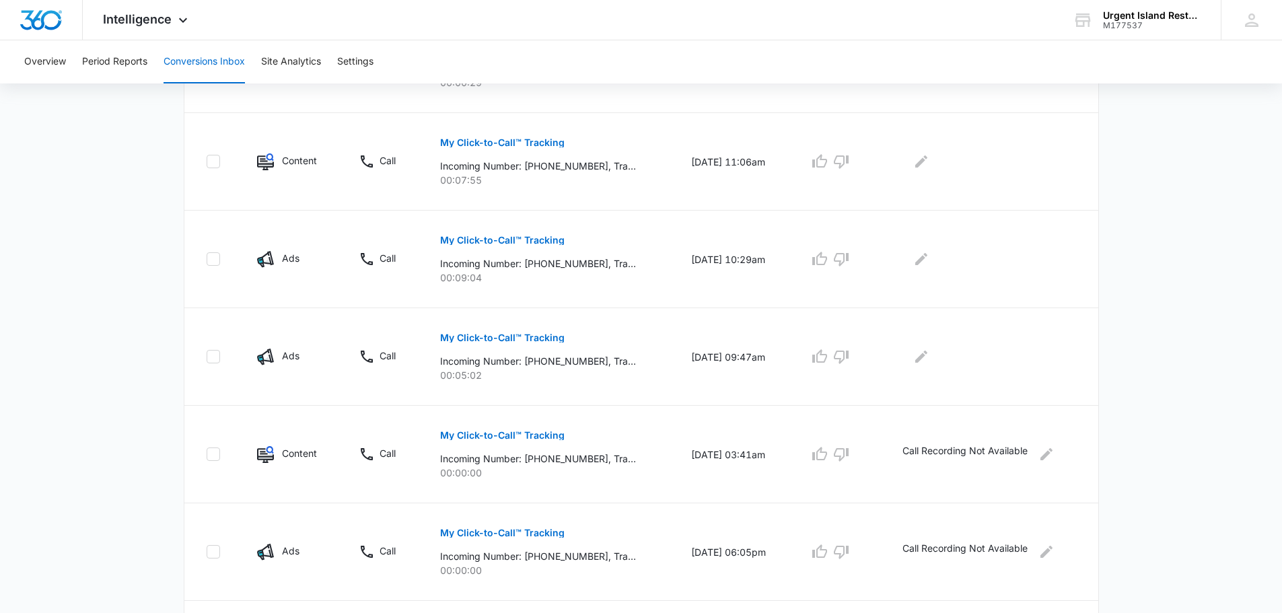
scroll to position [828, 0]
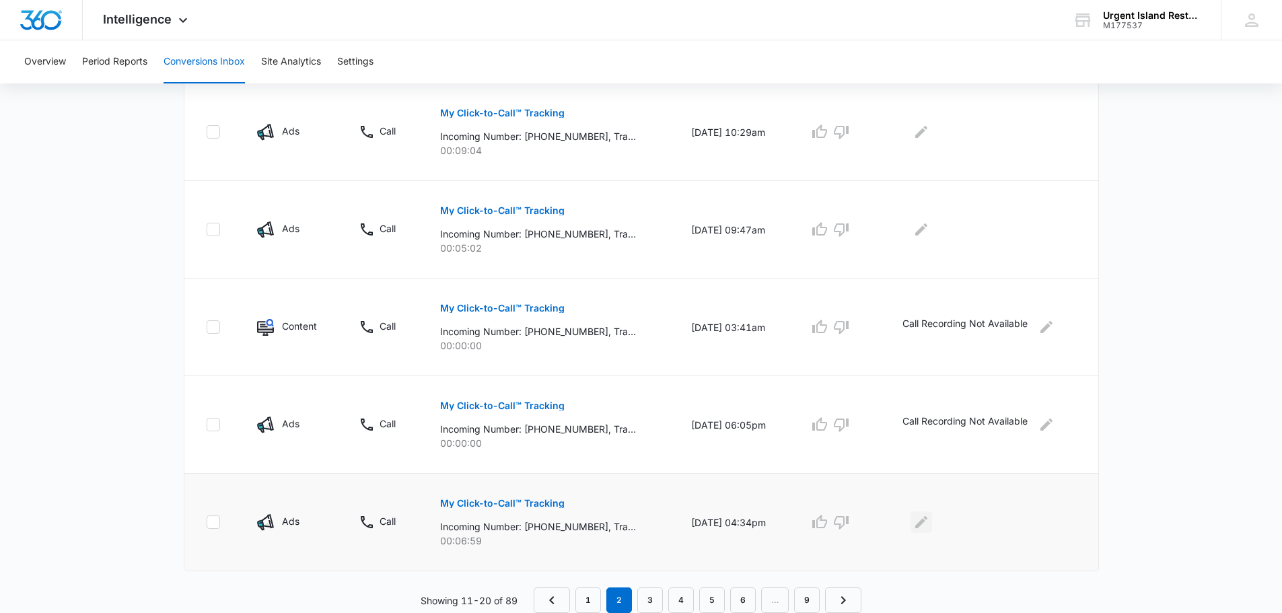
click at [924, 520] on icon "Edit Comments" at bounding box center [921, 522] width 16 height 16
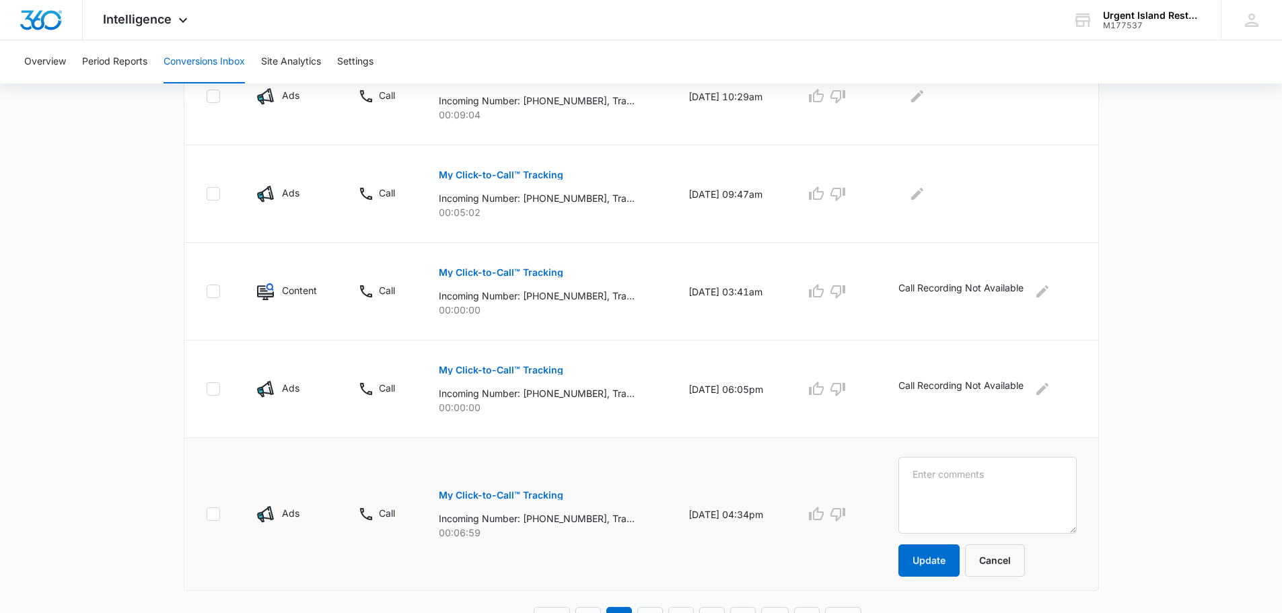
scroll to position [883, 0]
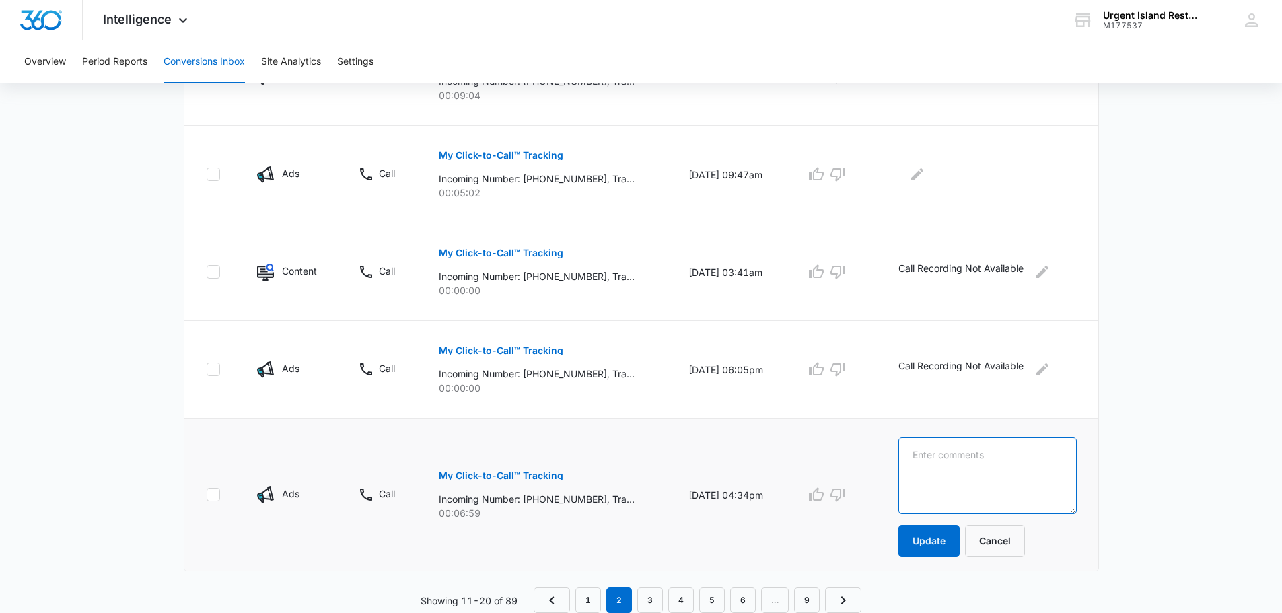
click at [985, 468] on textarea at bounding box center [987, 475] width 178 height 77
paste textarea "25-0775-[GEOGRAPHIC_DATA]"
paste textarea "[PERSON_NAME]"
paste textarea "Requesting for retile shower room on the first floor. No leakage present. Exist…"
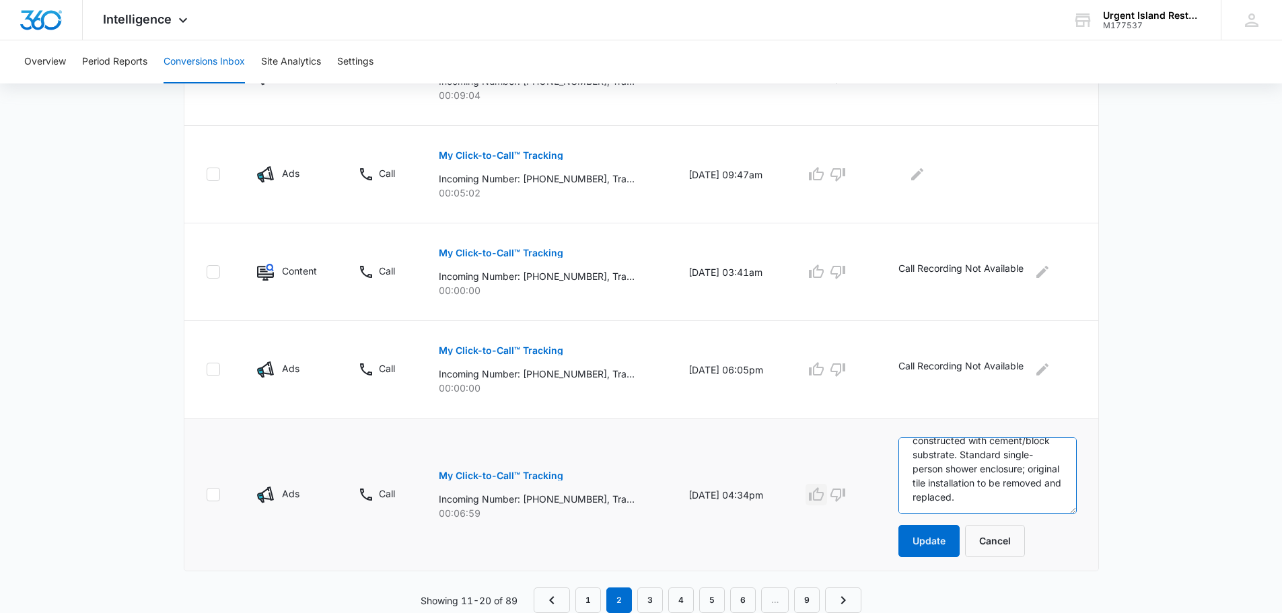
type textarea "25-0775-RENO [PERSON_NAME] Requesting for retile shower room on the first floor…"
click at [823, 494] on icon "button" at bounding box center [816, 493] width 15 height 13
click at [944, 536] on button "Update" at bounding box center [928, 541] width 61 height 32
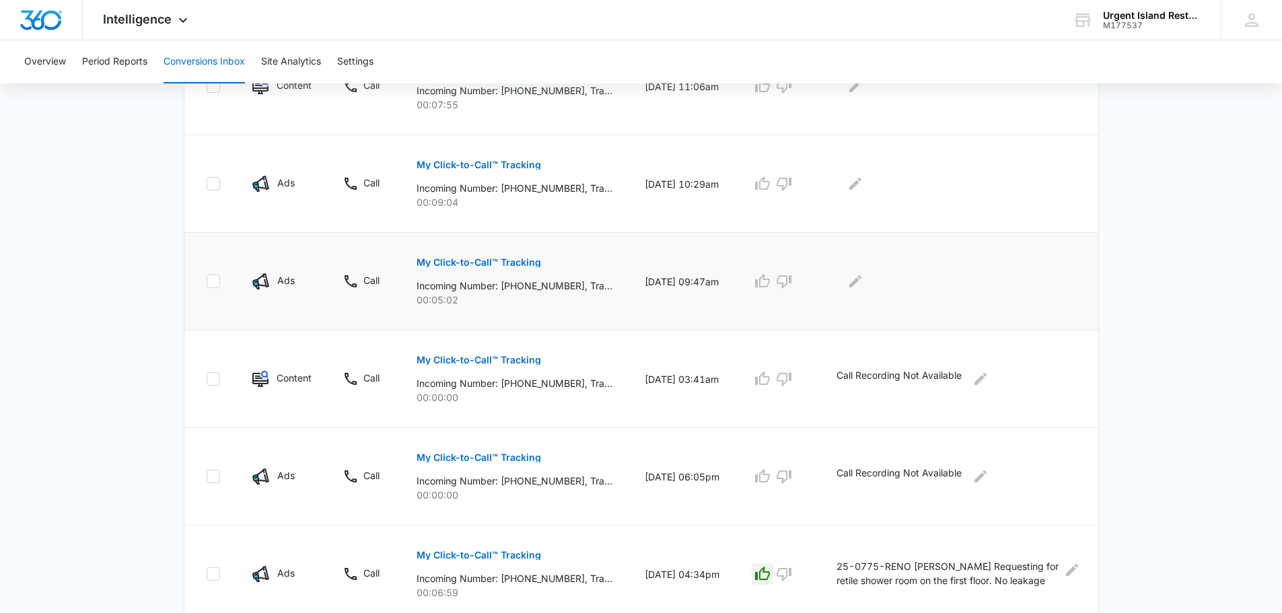
click at [876, 278] on div at bounding box center [956, 281] width 240 height 22
click at [859, 283] on icon "Edit Comments" at bounding box center [855, 281] width 16 height 16
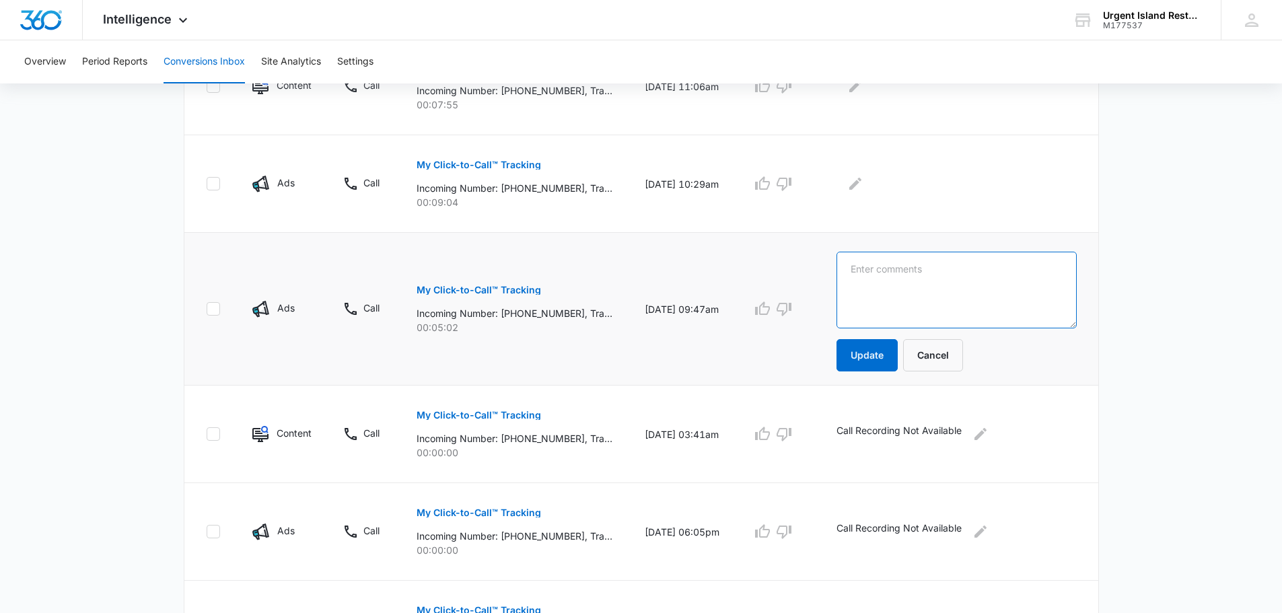
click at [897, 287] on textarea at bounding box center [956, 290] width 240 height 77
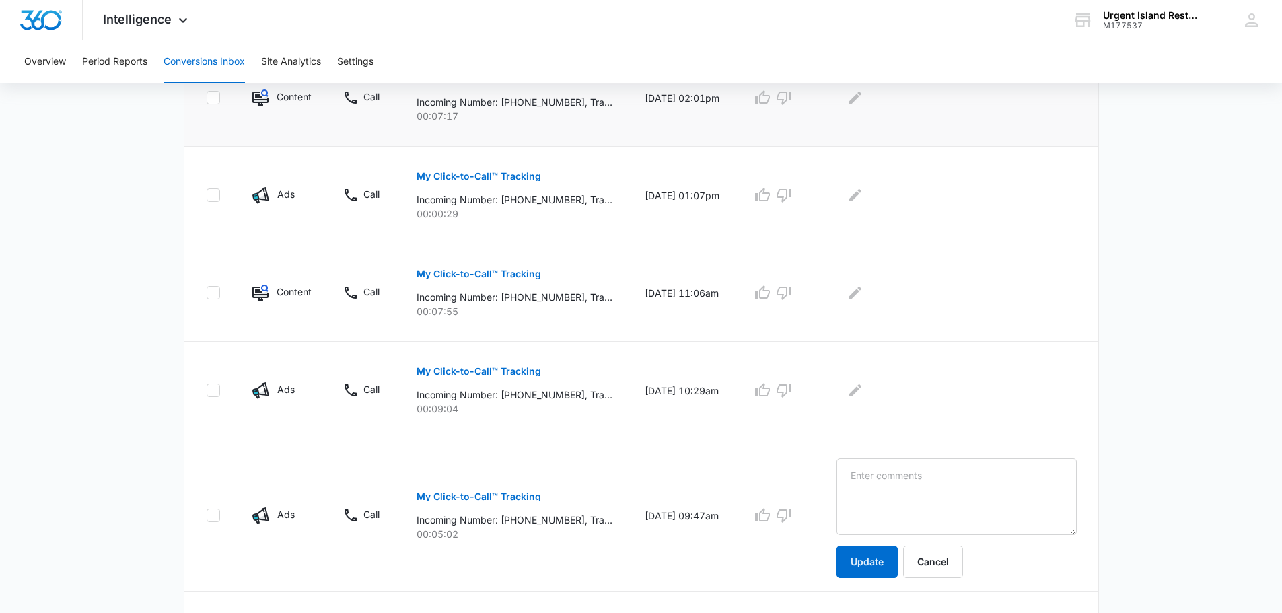
scroll to position [575, 0]
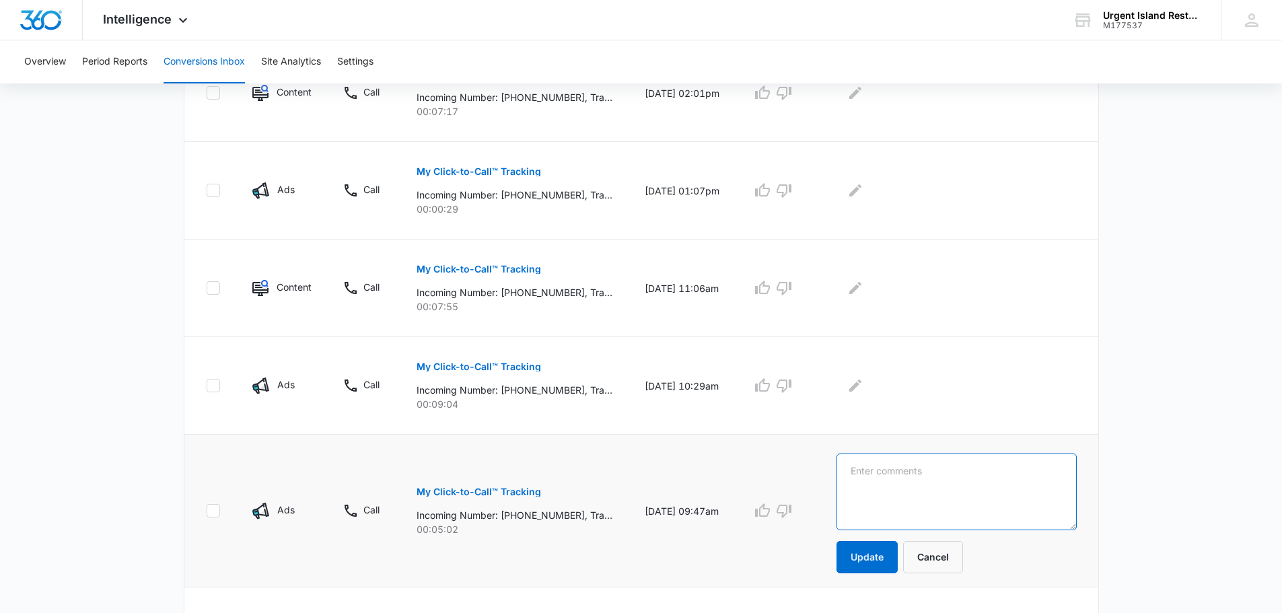
paste textarea "25-0776-RENO9"
paste textarea "Wants to redo his flooring throughout the home"
type textarea "25-0776-RENO [PERSON_NAME] Wants to redo his flooring throughout the home"
click at [882, 557] on button "Update" at bounding box center [866, 557] width 61 height 32
click at [766, 510] on icon "button" at bounding box center [762, 511] width 16 height 16
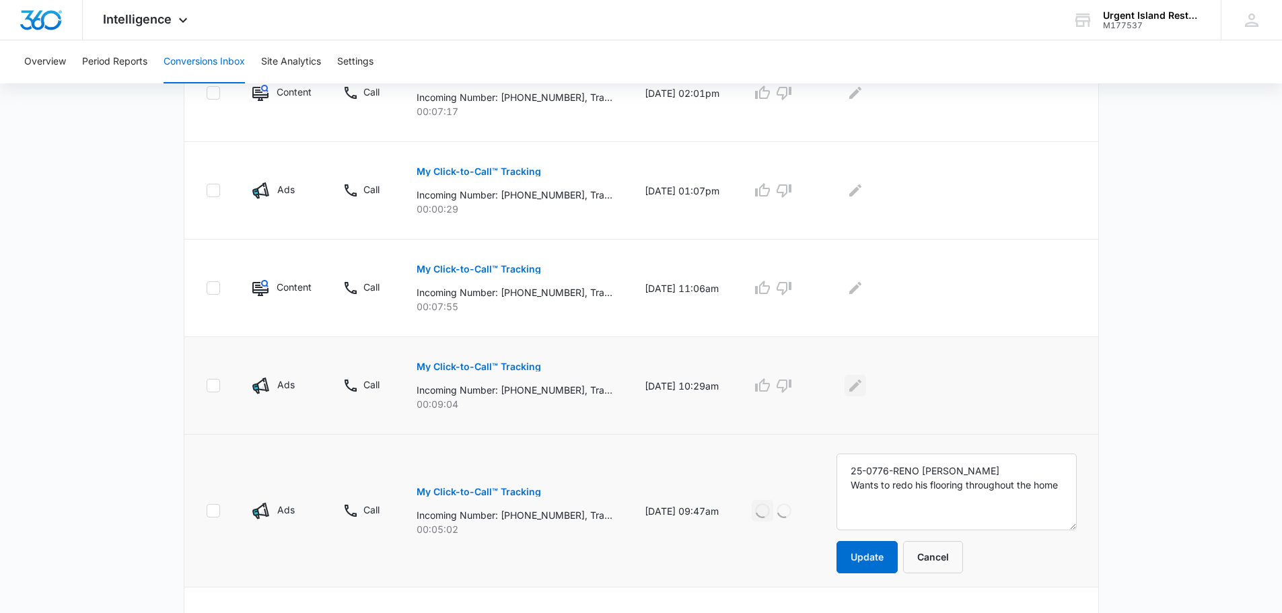
click at [858, 390] on icon "Edit Comments" at bounding box center [855, 385] width 16 height 16
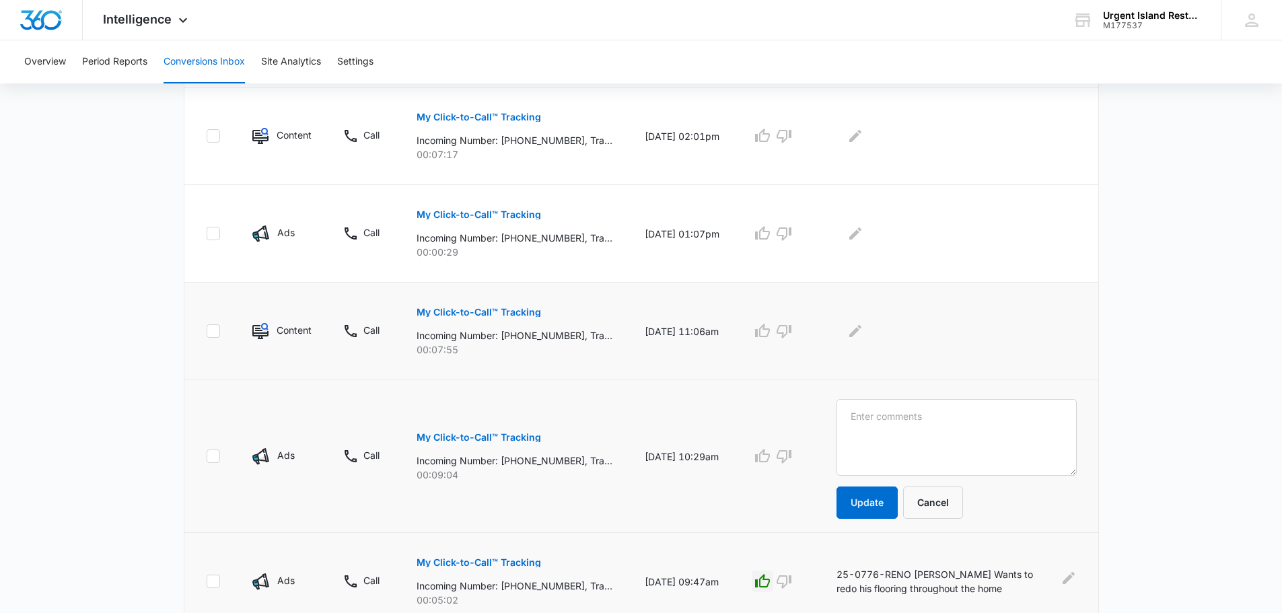
scroll to position [507, 0]
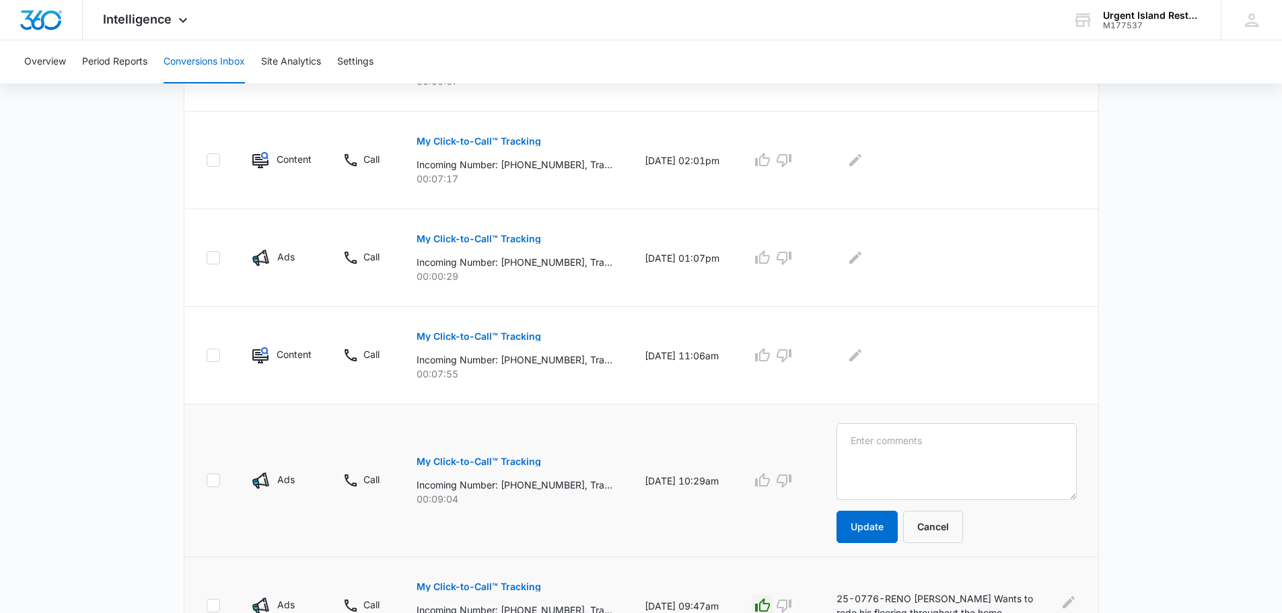
click at [1191, 330] on main "Filters [DATE] [DATE] New Conversion Total Conversions: 89 Ads Content Social O…" at bounding box center [641, 289] width 1282 height 1399
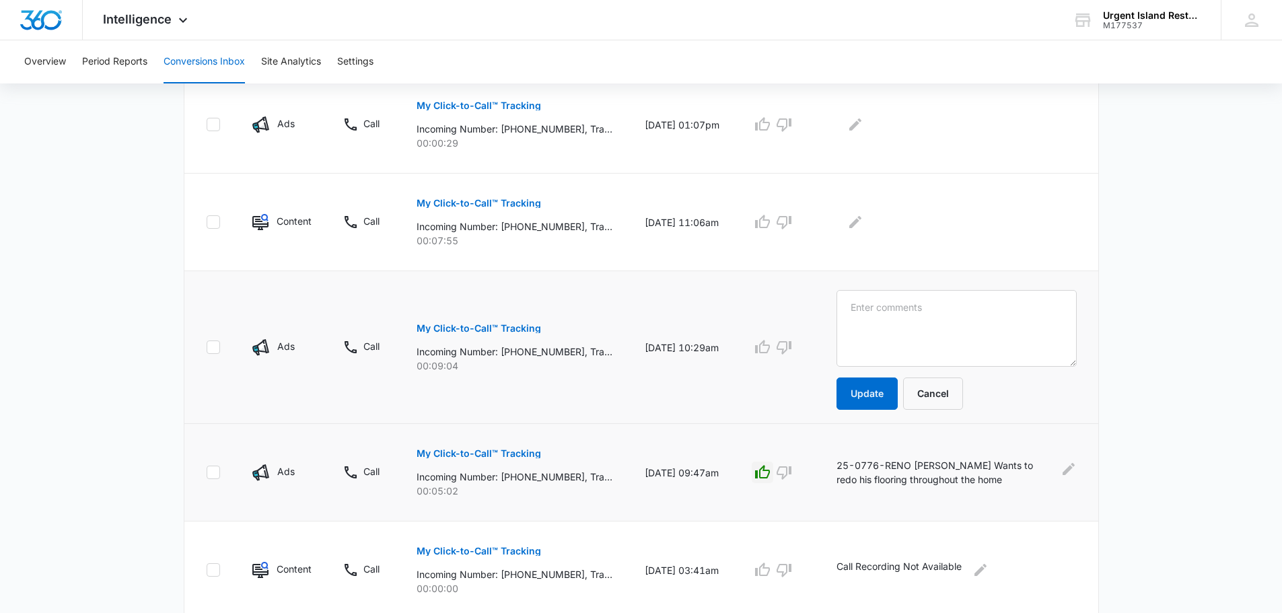
scroll to position [642, 0]
click at [944, 317] on textarea at bounding box center [956, 327] width 240 height 77
paste textarea "25-0777-[GEOGRAPHIC_DATA]"
paste textarea "[PERSON_NAME]"
paste textarea "The gutter is leaking and has corroded siding of home."
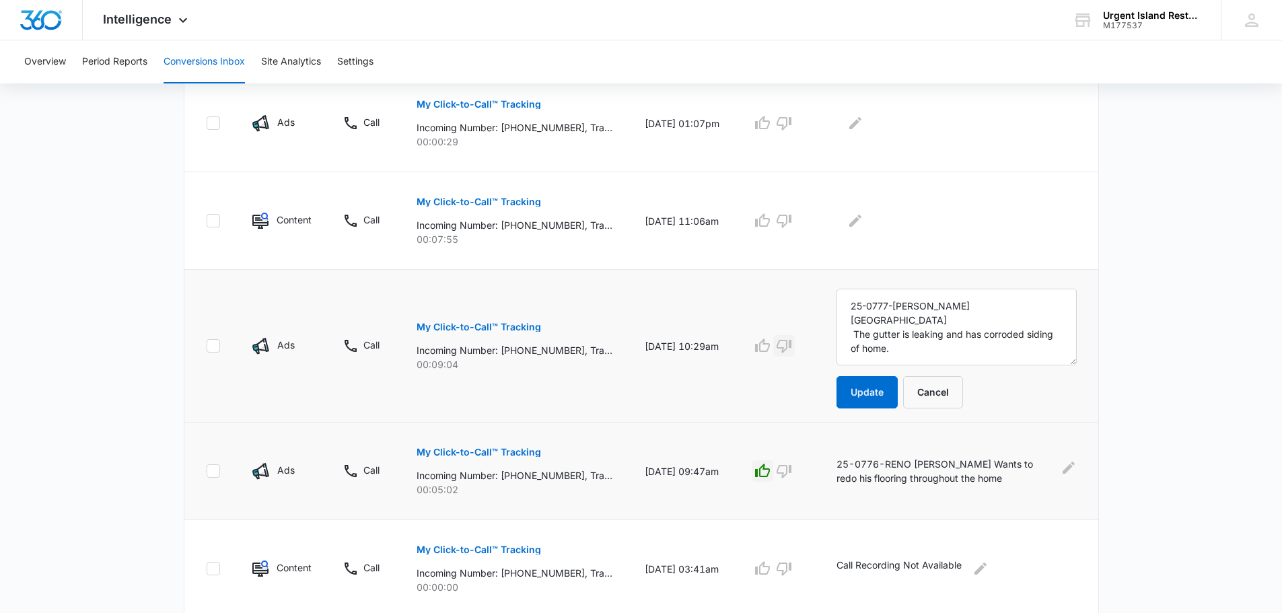
click at [790, 347] on icon "button" at bounding box center [784, 346] width 16 height 16
click at [910, 328] on textarea "25-0777-[PERSON_NAME][GEOGRAPHIC_DATA] The gutter is leaking and has corroded s…" at bounding box center [956, 327] width 240 height 77
click at [854, 305] on textarea "25-0777-[PERSON_NAME][GEOGRAPHIC_DATA] The gutter is leaking and has corroded s…" at bounding box center [956, 327] width 240 height 77
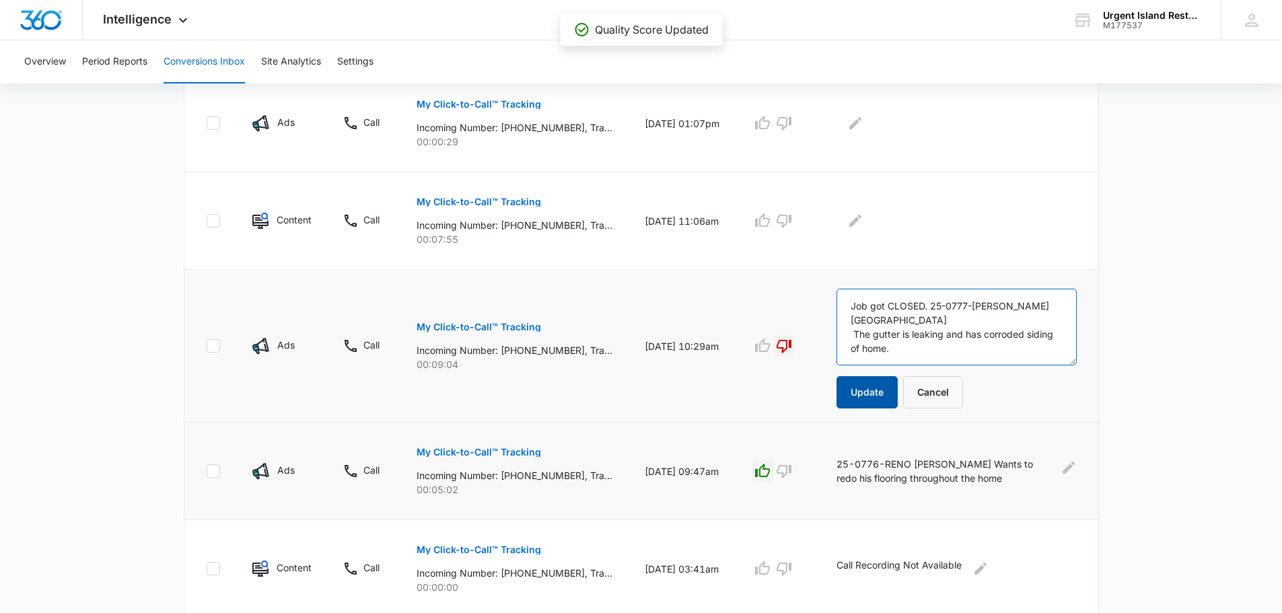
type textarea "Job got CLOSED. 25-0777-[PERSON_NAME][GEOGRAPHIC_DATA] The gutter is leaking an…"
click at [862, 389] on button "Update" at bounding box center [866, 392] width 61 height 32
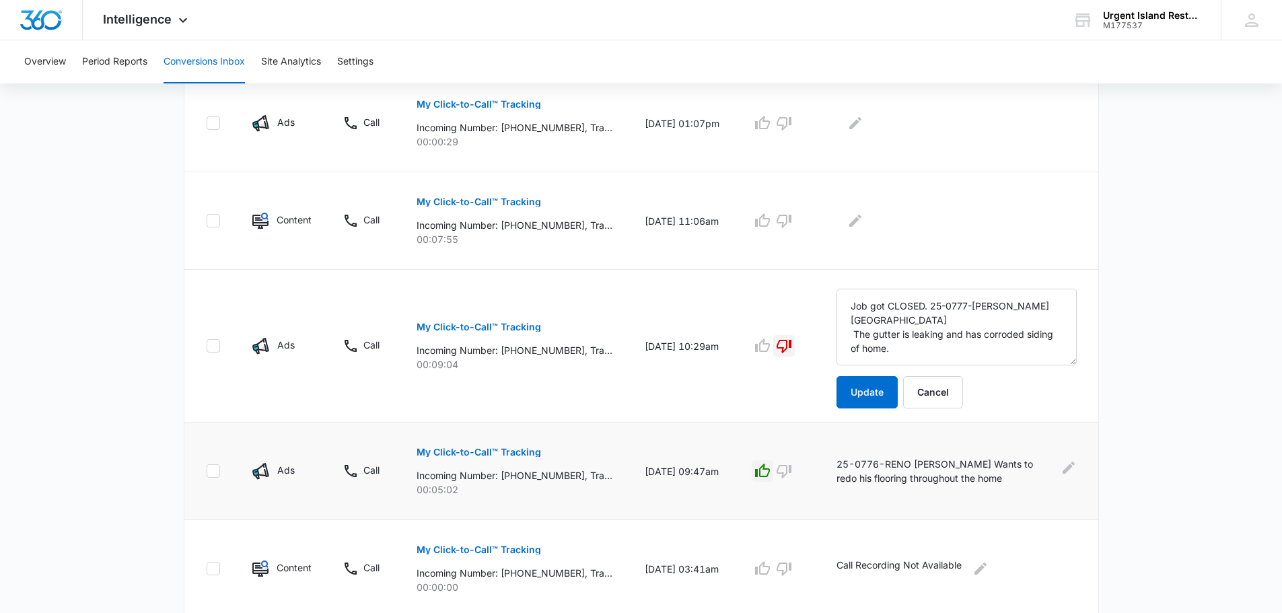
click at [1247, 342] on main "Filters [DATE] [DATE] New Conversion Total Conversions: 89 Ads Content Social O…" at bounding box center [641, 154] width 1282 height 1399
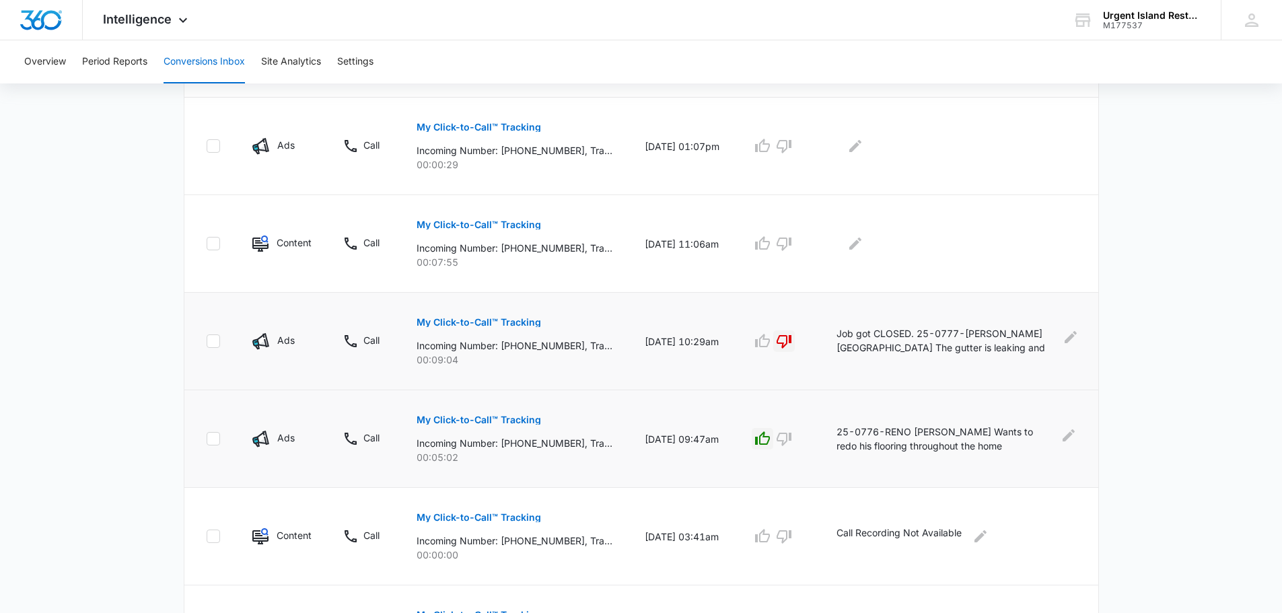
scroll to position [538, 0]
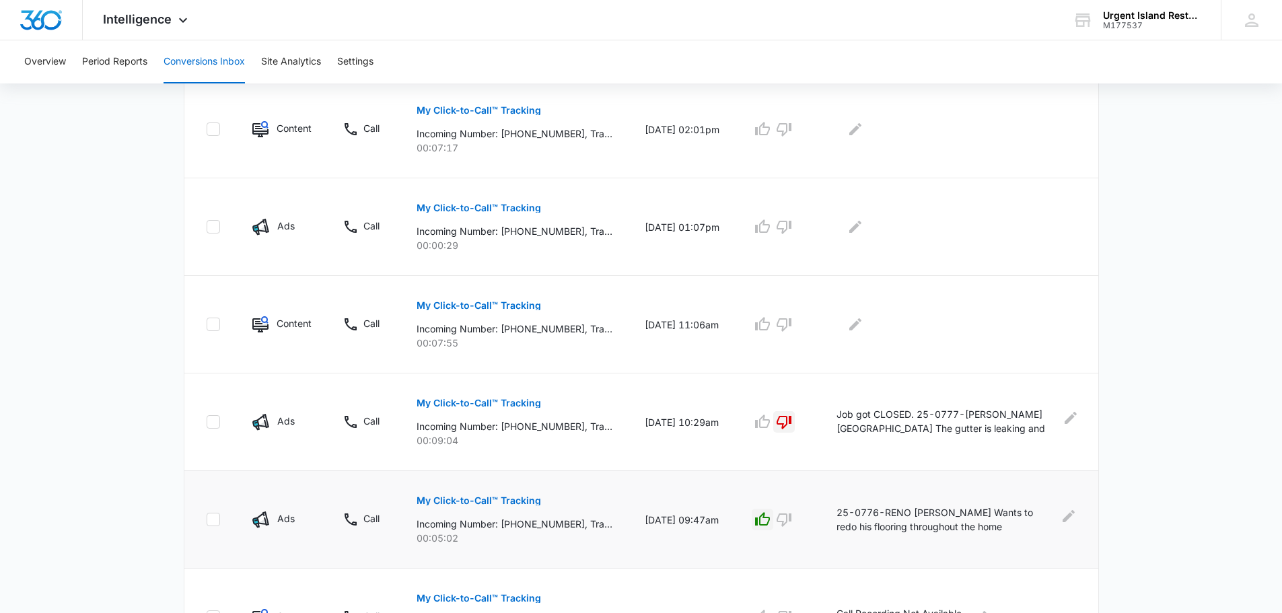
click at [1163, 338] on main "Filters [DATE] [DATE] New Conversion Total Conversions: 89 Ads Content Social O…" at bounding box center [641, 231] width 1282 height 1344
click at [852, 329] on icon "Edit Comments" at bounding box center [855, 324] width 12 height 12
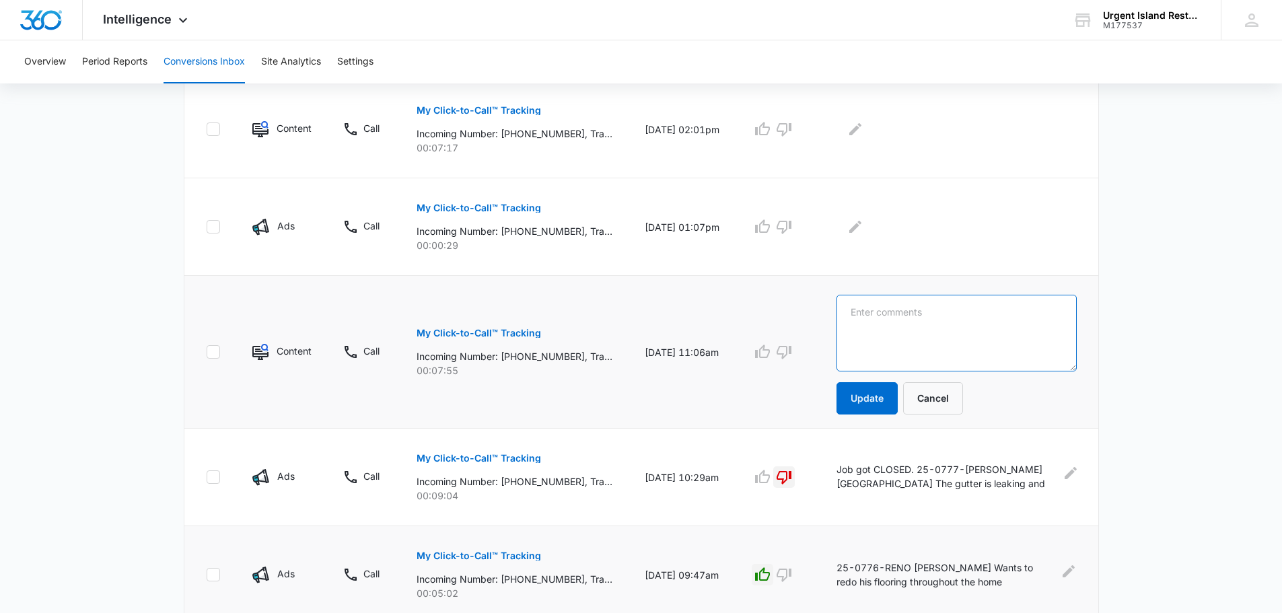
click at [902, 320] on textarea at bounding box center [956, 333] width 240 height 77
click at [1231, 349] on main "Filters [DATE] [DATE] New Conversion Total Conversions: 89 Ads Content Social O…" at bounding box center [641, 258] width 1282 height 1399
click at [932, 322] on textarea "[PERSON_NAME] called" at bounding box center [956, 333] width 240 height 77
type textarea "[PERSON_NAME] called Looking for [PERSON_NAME] for his W2 Form."
click at [877, 410] on button "Update" at bounding box center [866, 398] width 61 height 32
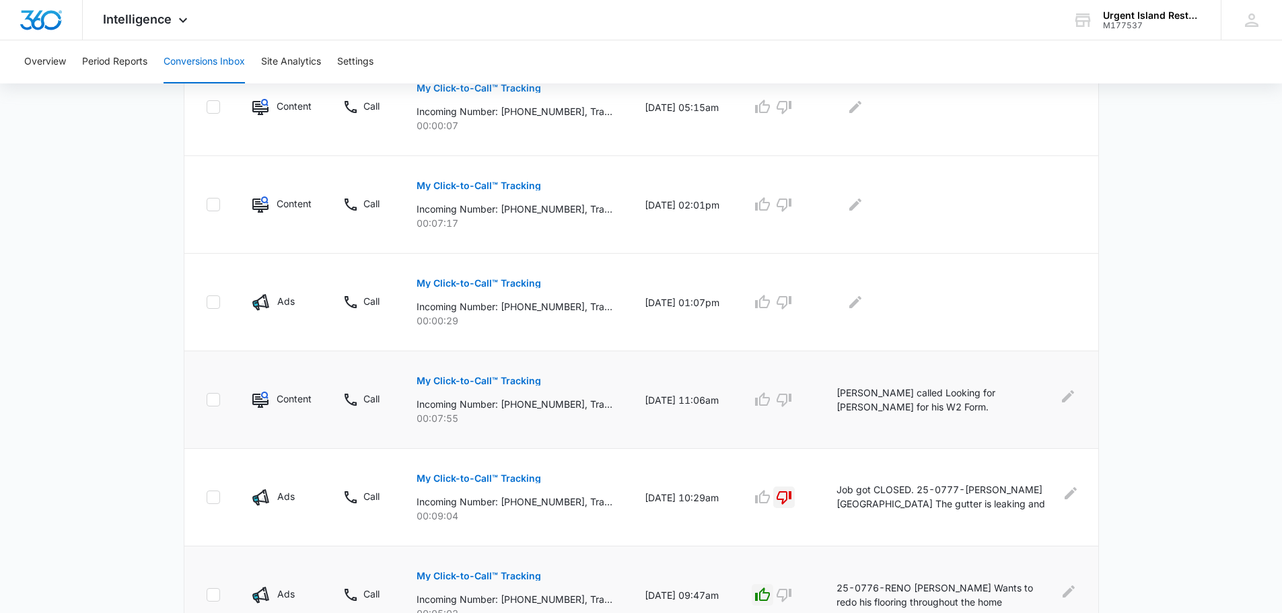
scroll to position [404, 0]
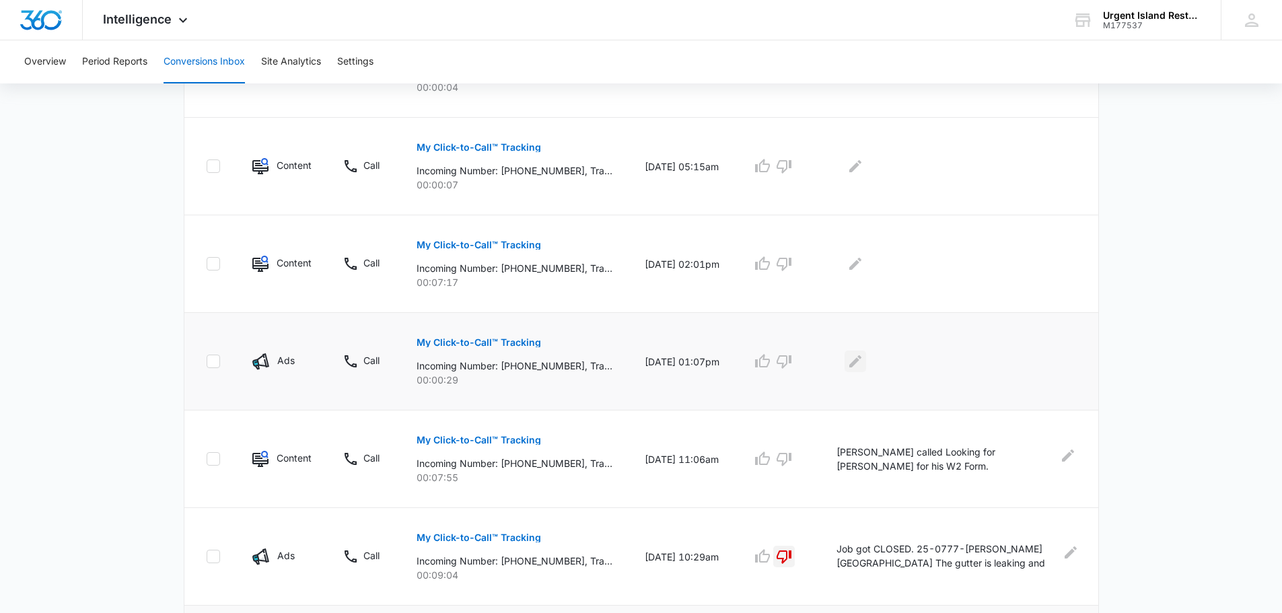
click at [854, 370] on button "Edit Comments" at bounding box center [855, 362] width 22 height 22
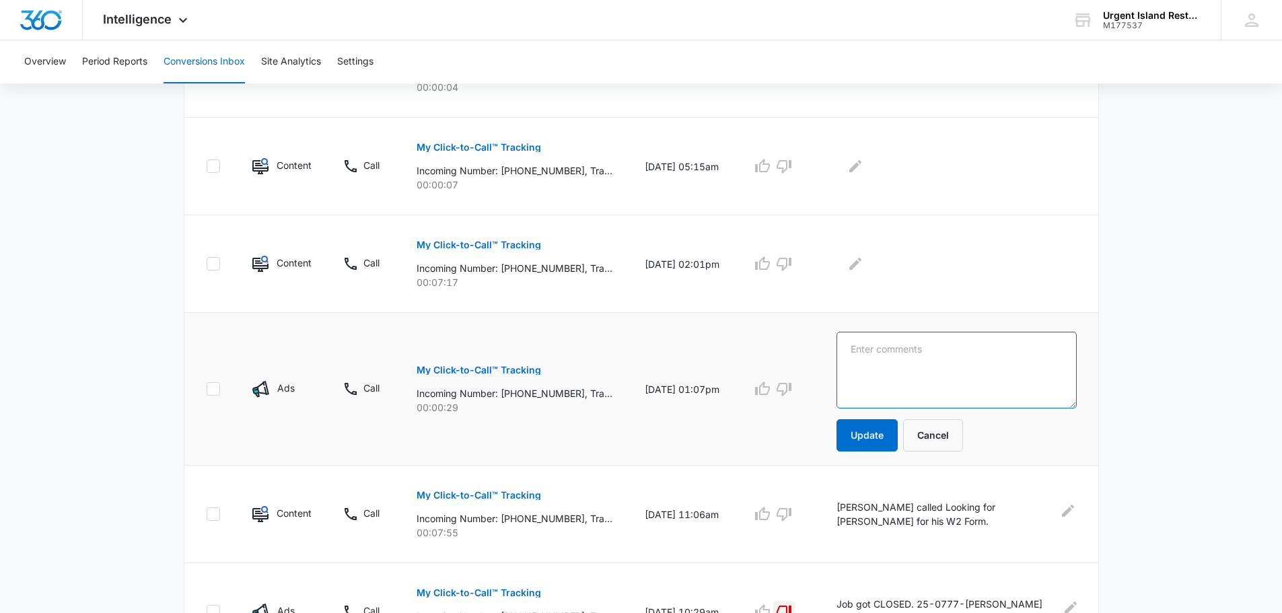
click at [887, 368] on textarea at bounding box center [956, 370] width 240 height 77
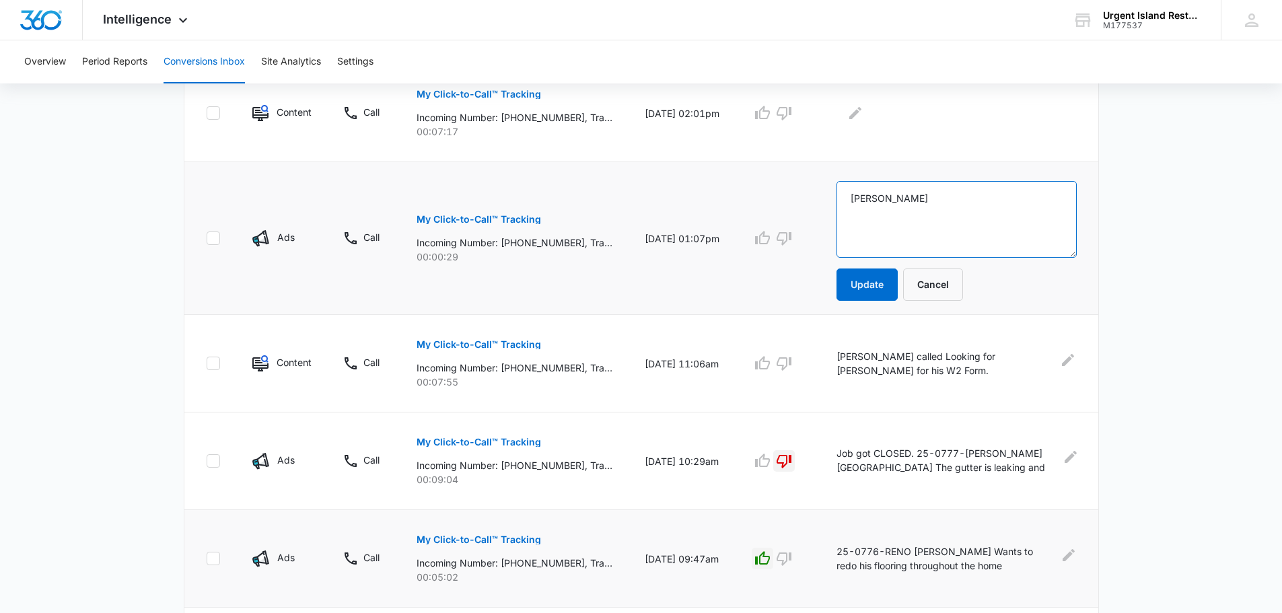
scroll to position [547, 0]
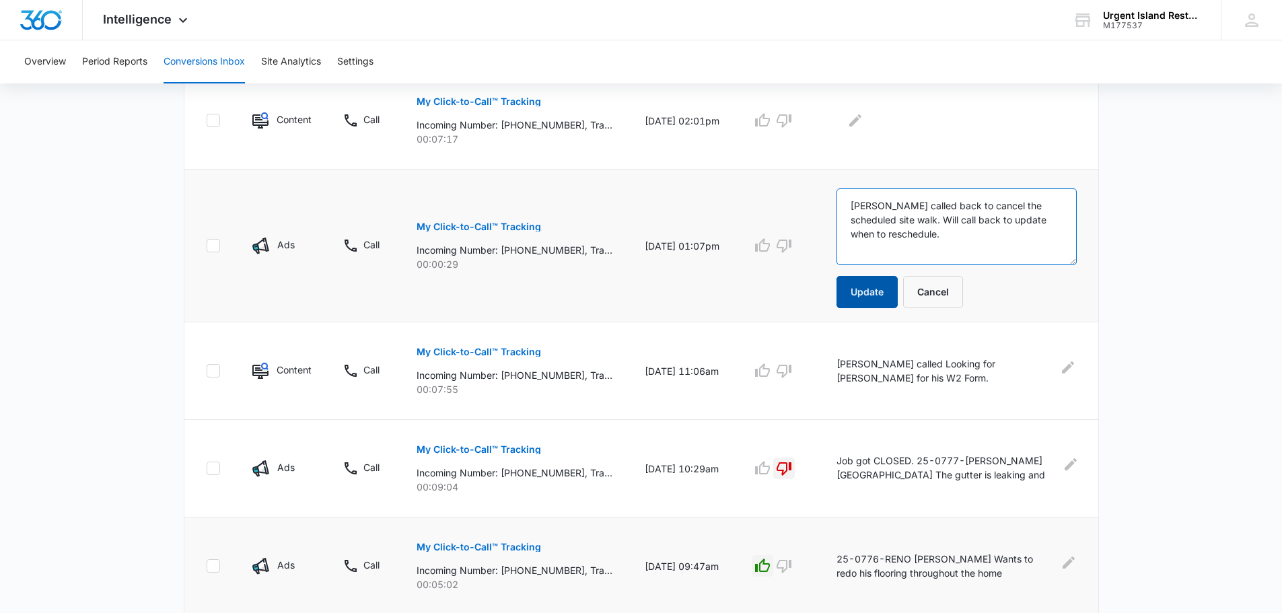
type textarea "[PERSON_NAME] called back to cancel the scheduled site walk. Will call back to …"
click at [864, 296] on button "Update" at bounding box center [866, 292] width 61 height 32
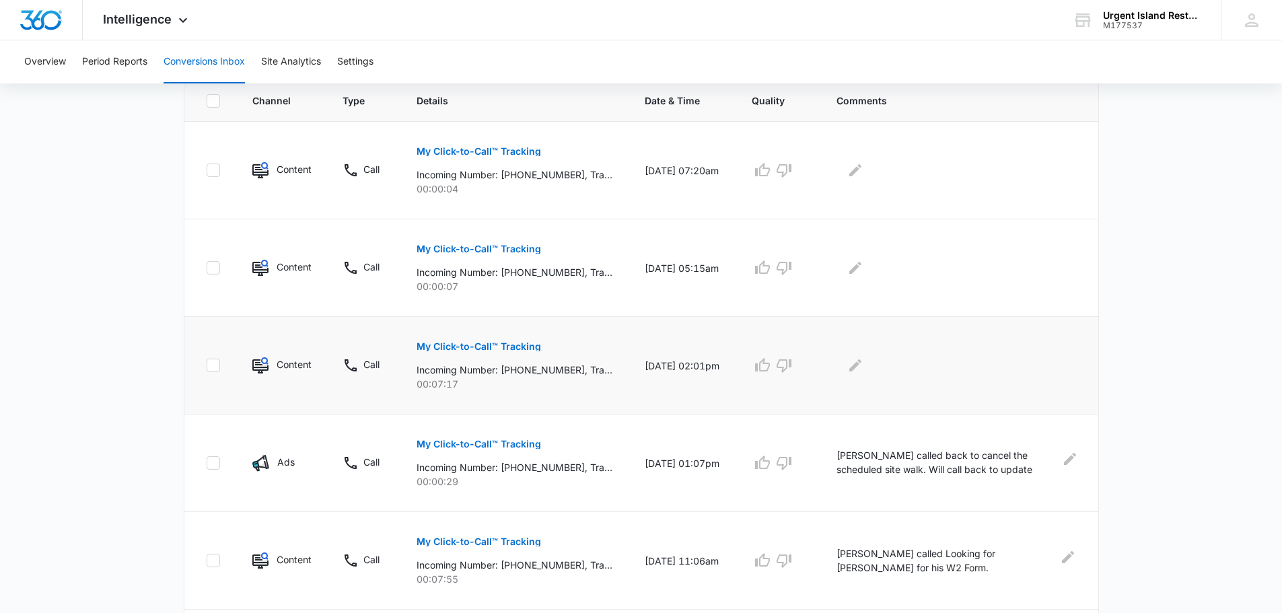
scroll to position [290, 0]
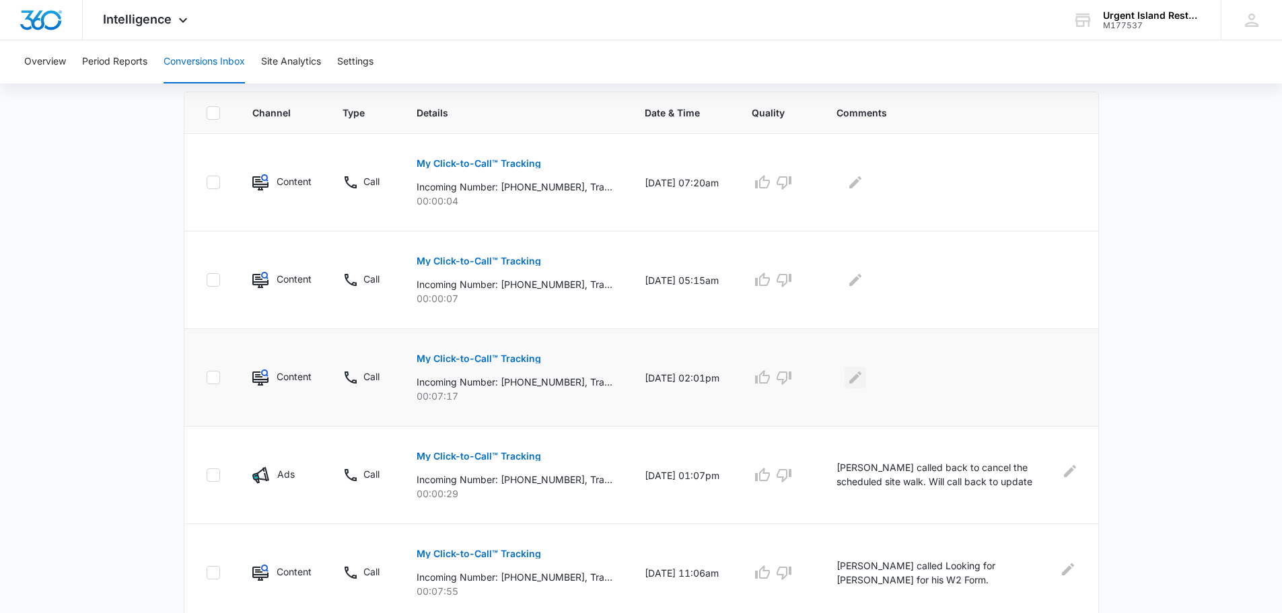
click at [863, 383] on icon "Edit Comments" at bounding box center [855, 377] width 16 height 16
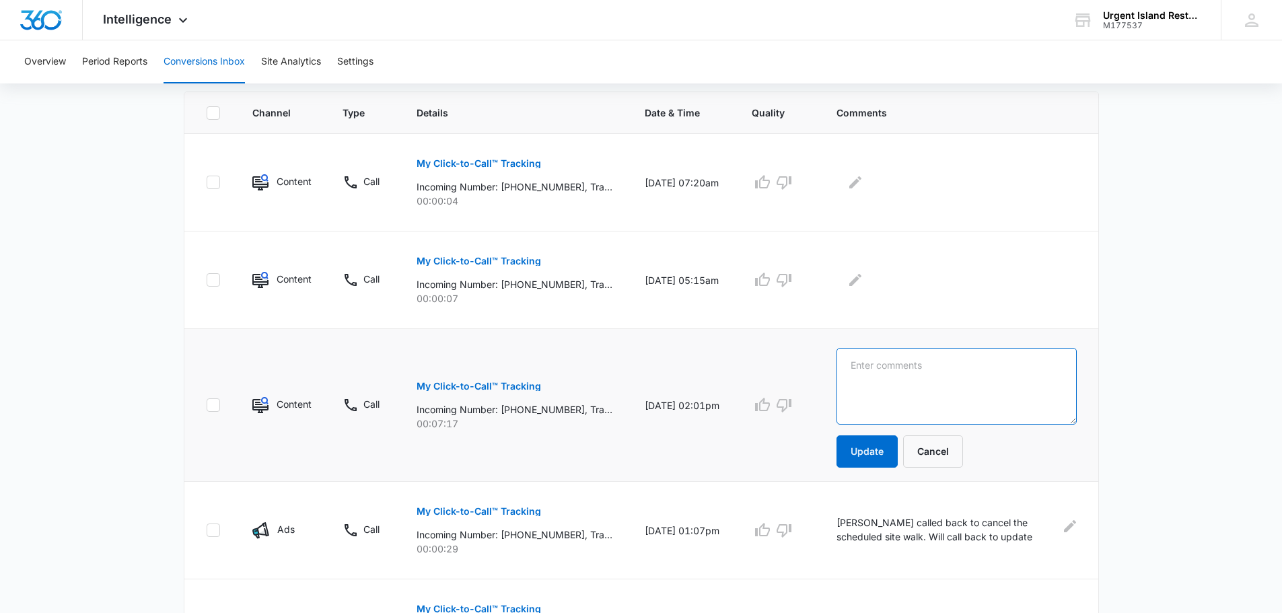
click at [864, 383] on textarea at bounding box center [956, 386] width 240 height 77
click at [873, 388] on textarea at bounding box center [956, 386] width 240 height 77
click at [1023, 369] on textarea "[PERSON_NAME], office is based in [GEOGRAPHIC_DATA] and a [DEMOGRAPHIC_DATA] ca…" at bounding box center [956, 386] width 240 height 77
click at [1000, 377] on textarea "[PERSON_NAME], office is based in [GEOGRAPHIC_DATA] and a [DEMOGRAPHIC_DATA] fr…" at bounding box center [956, 386] width 240 height 77
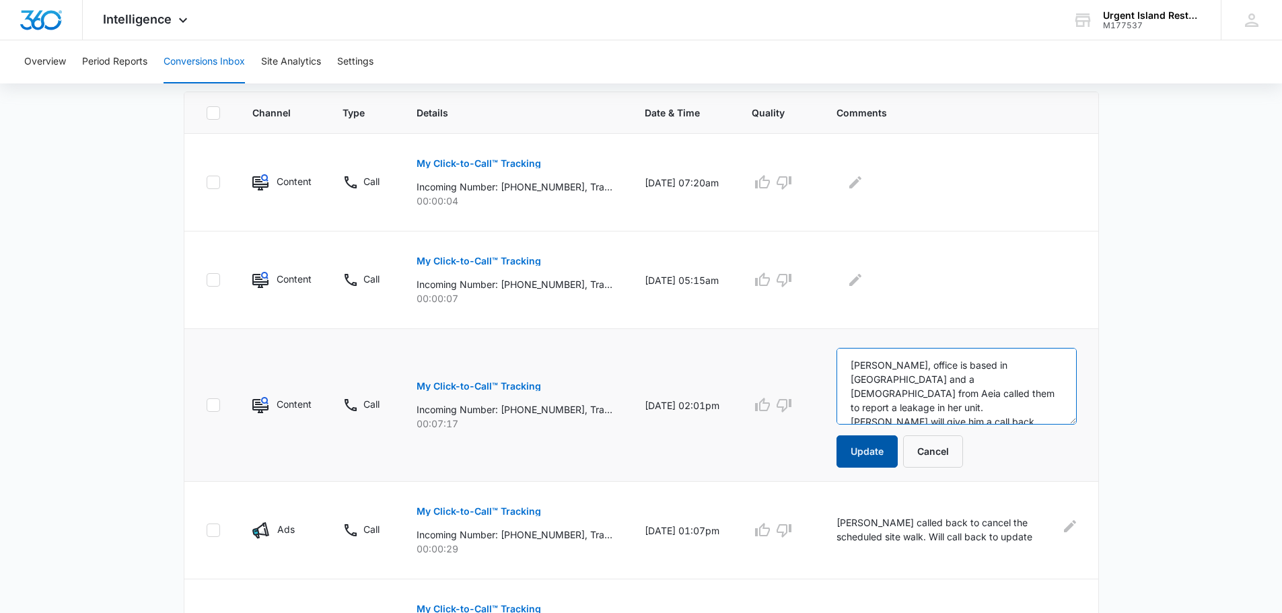
type textarea "[PERSON_NAME], office is based in [GEOGRAPHIC_DATA] and a [DEMOGRAPHIC_DATA] fr…"
click at [873, 444] on button "Update" at bounding box center [866, 451] width 61 height 32
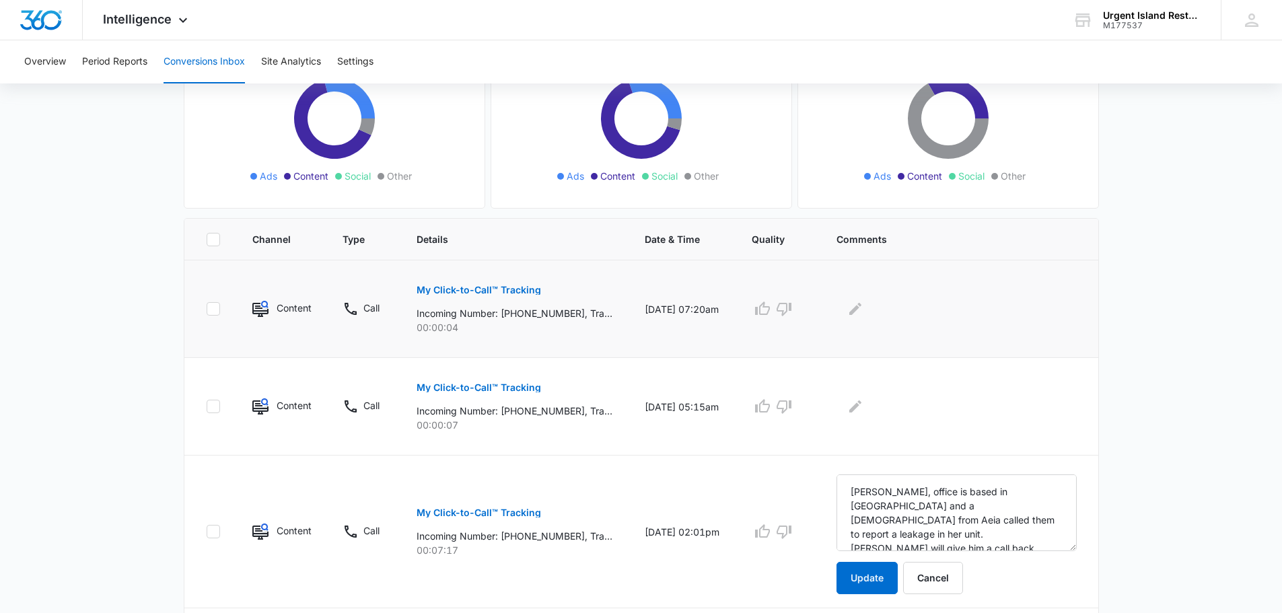
scroll to position [155, 0]
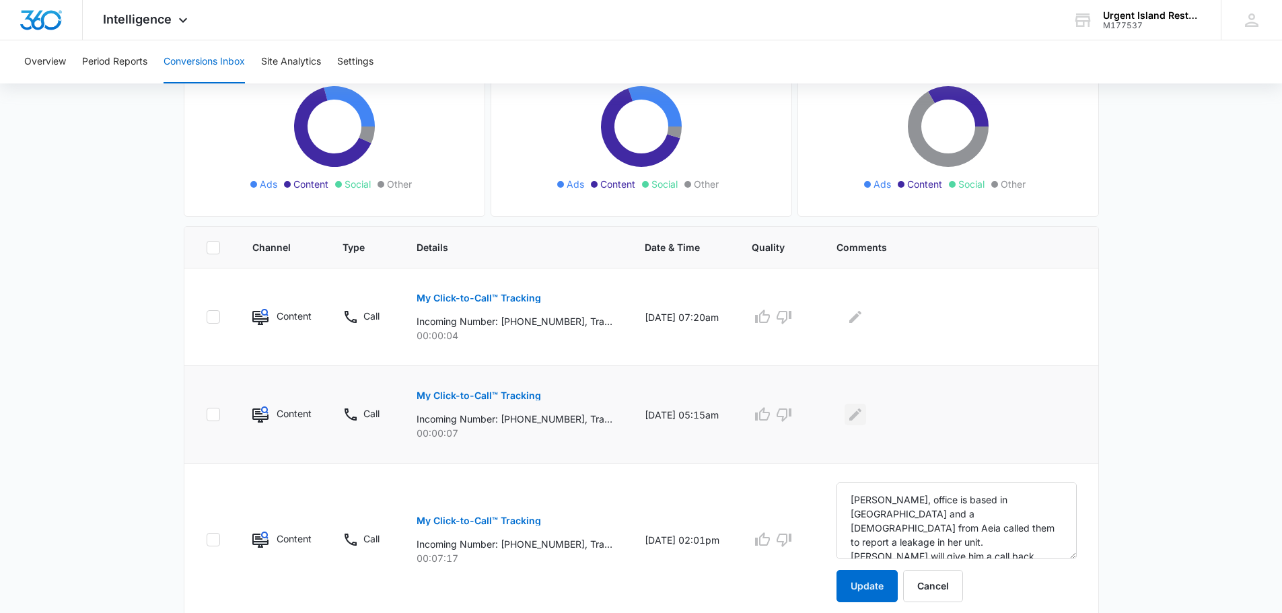
click at [852, 419] on icon "Edit Comments" at bounding box center [855, 414] width 12 height 12
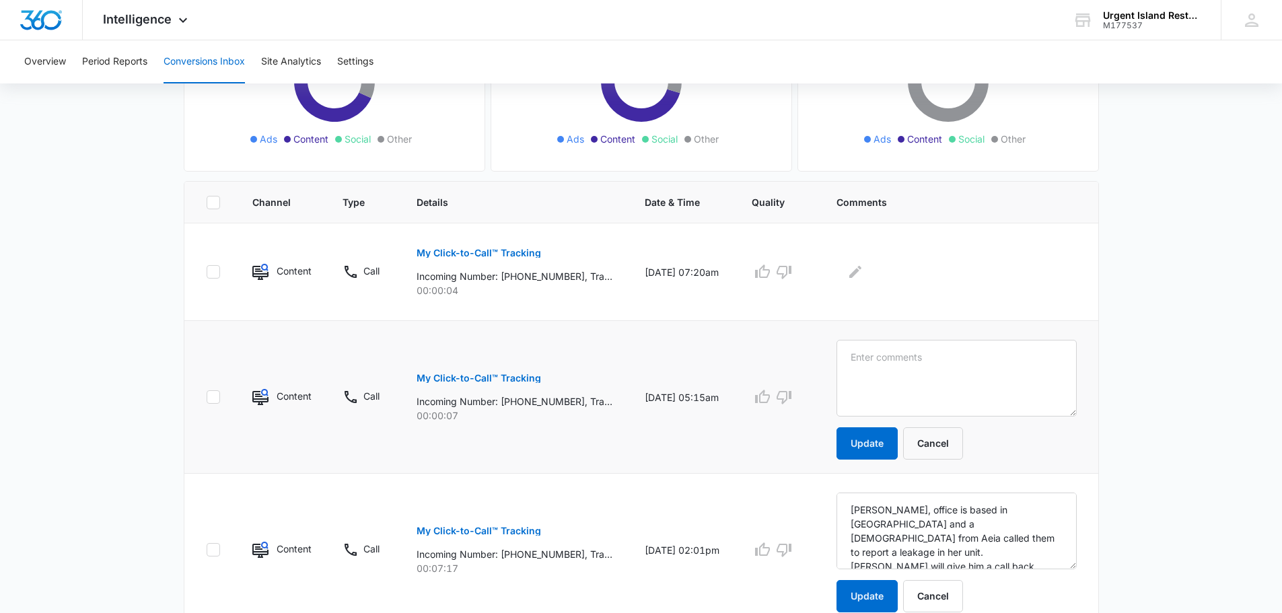
scroll to position [223, 0]
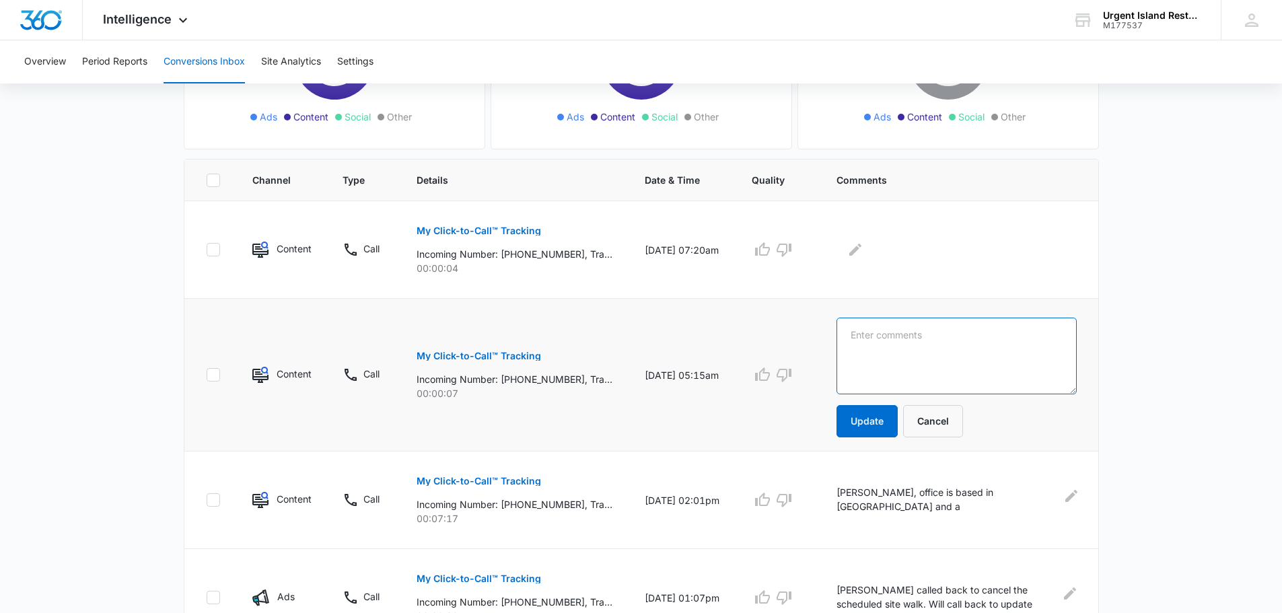
click at [915, 363] on textarea at bounding box center [956, 356] width 240 height 77
type textarea "No answer from the caller."
click at [877, 422] on button "Update" at bounding box center [866, 421] width 61 height 32
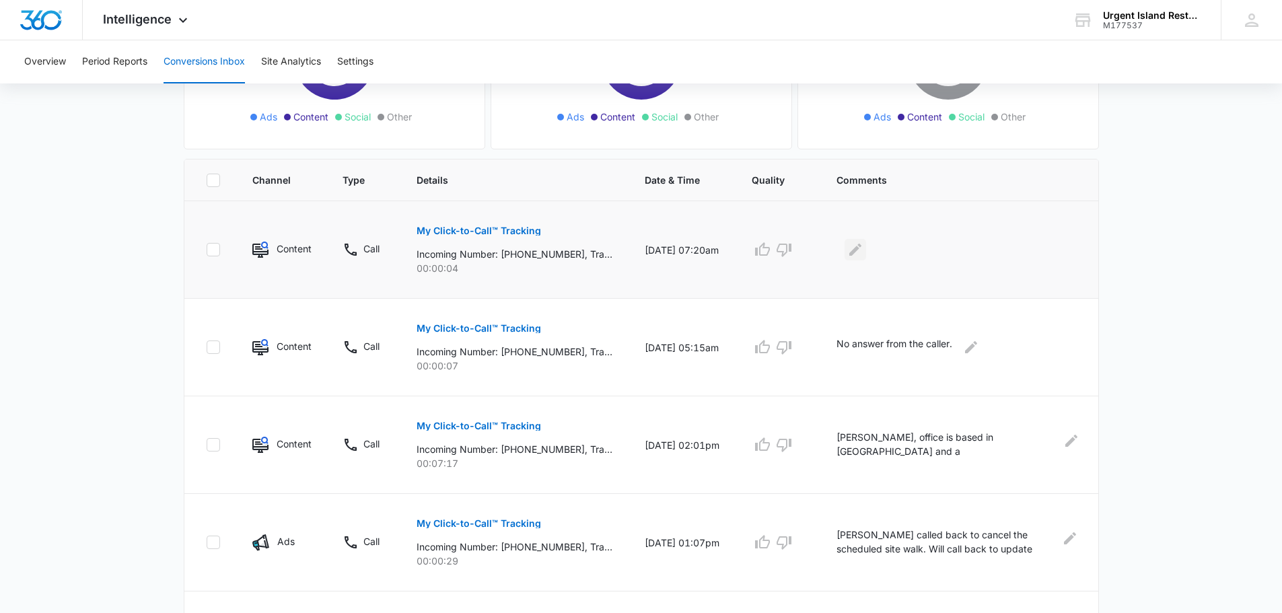
click at [854, 243] on icon "Edit Comments" at bounding box center [855, 250] width 16 height 16
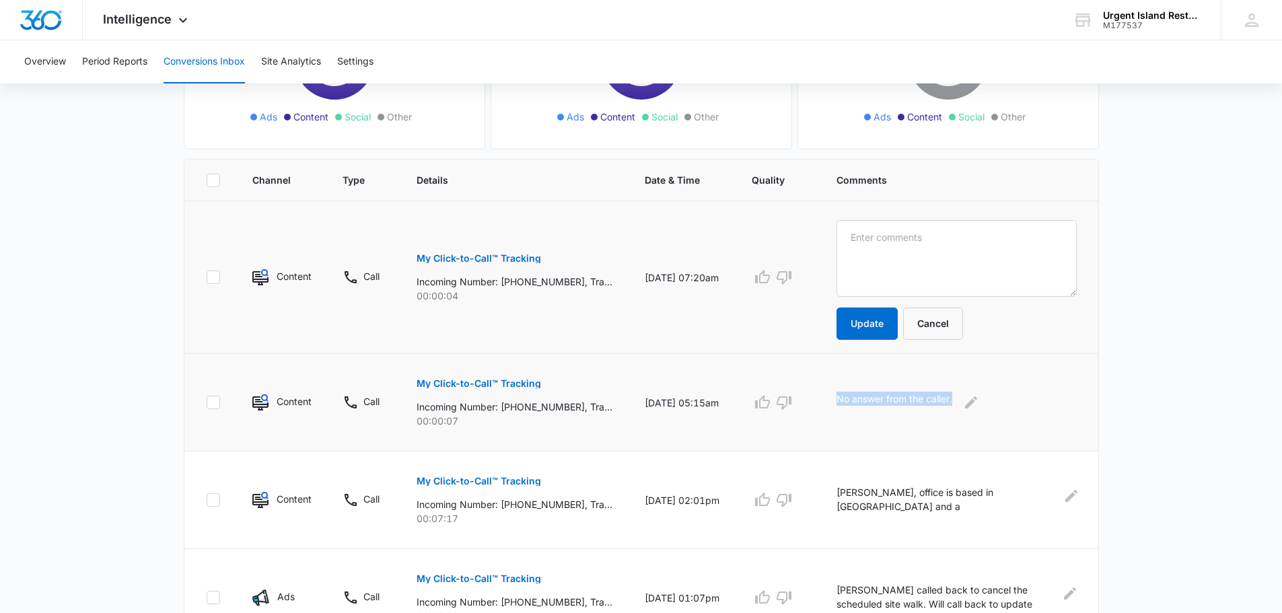
drag, startPoint x: 838, startPoint y: 395, endPoint x: 996, endPoint y: 402, distance: 158.3
click at [996, 402] on div "No answer from the caller." at bounding box center [956, 403] width 240 height 22
copy div "No answer from the caller."
click at [903, 275] on textarea at bounding box center [956, 258] width 240 height 77
paste textarea "No answer from the caller."
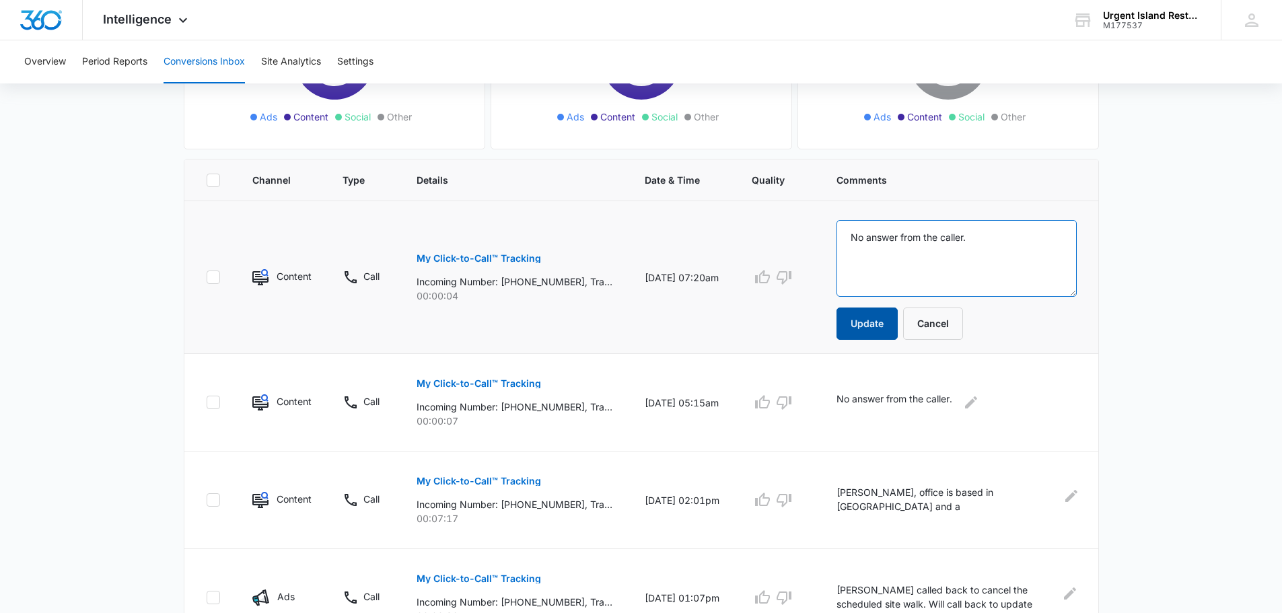
type textarea "No answer from the caller."
click at [881, 322] on button "Update" at bounding box center [866, 323] width 61 height 32
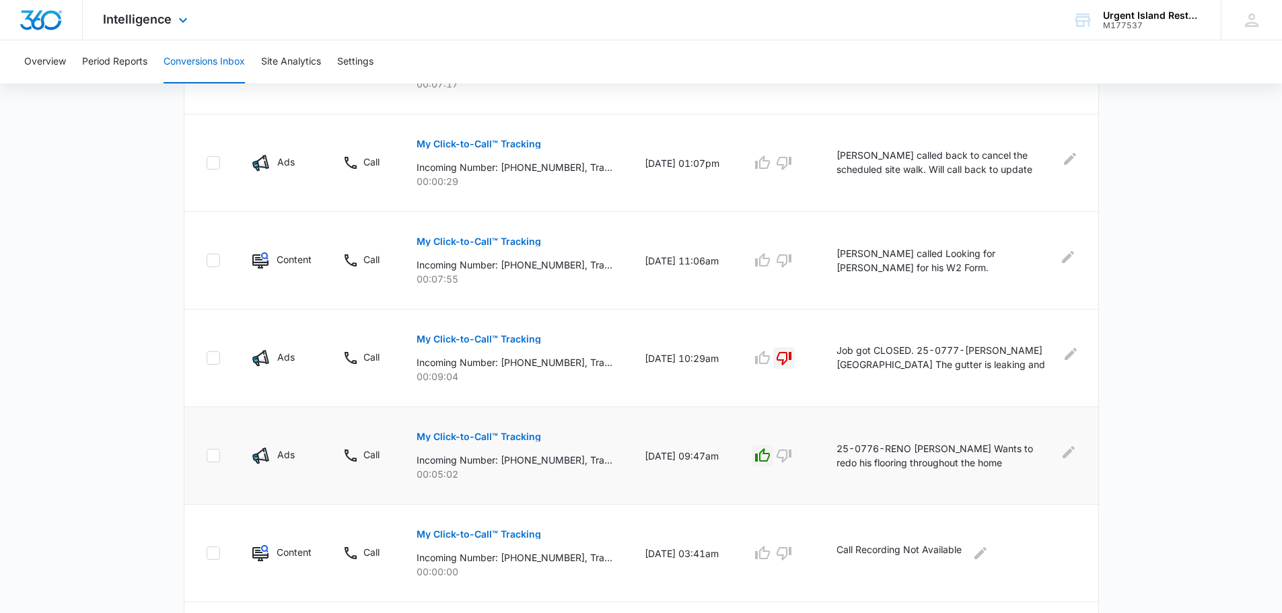
scroll to position [626, 0]
